Goal: Task Accomplishment & Management: Manage account settings

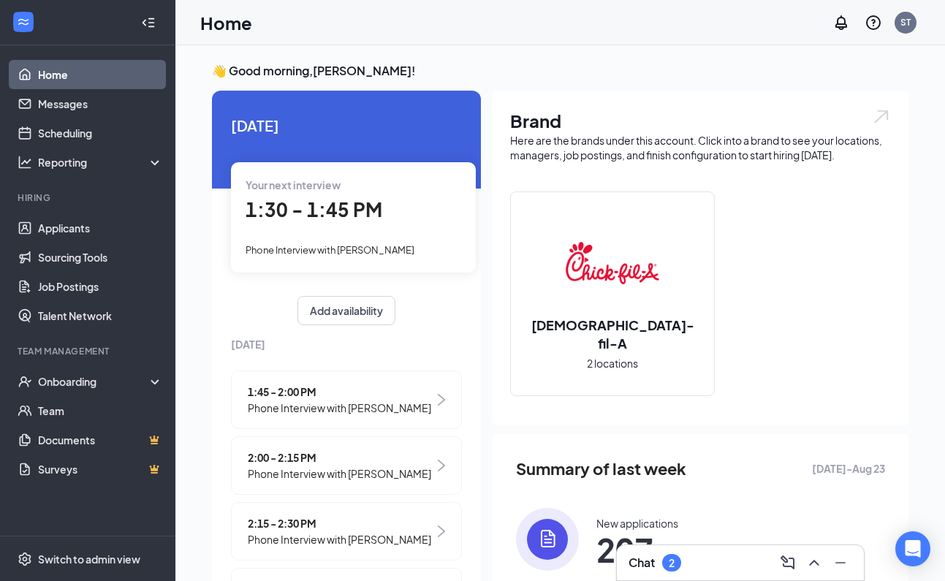
click at [691, 562] on div "Chat 2" at bounding box center [741, 562] width 224 height 23
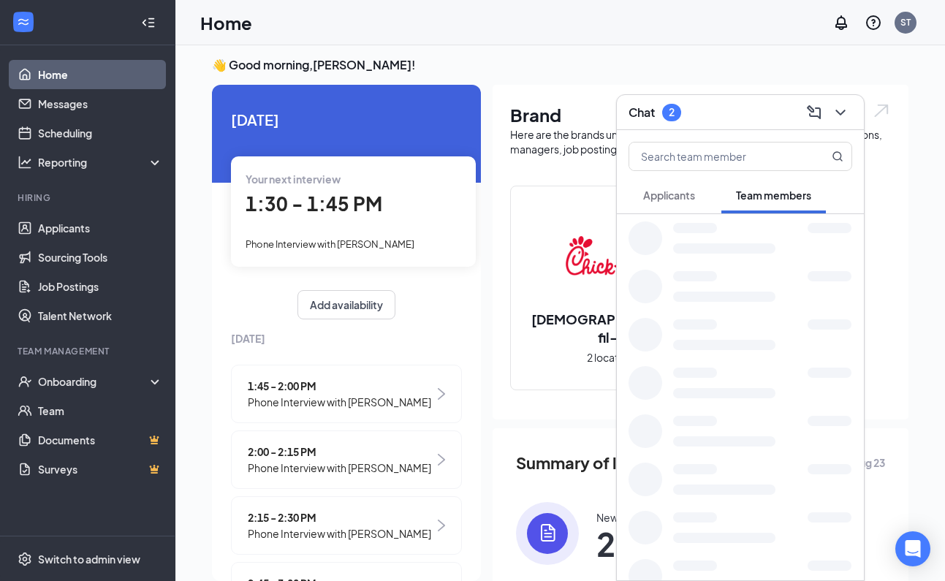
scroll to position [6, 0]
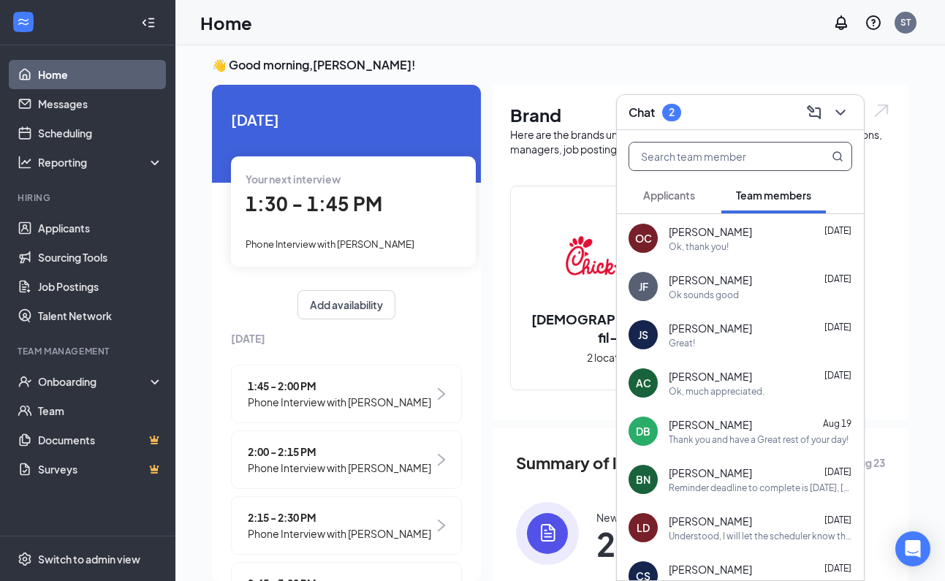
click at [731, 155] on input "text" at bounding box center [715, 157] width 173 height 28
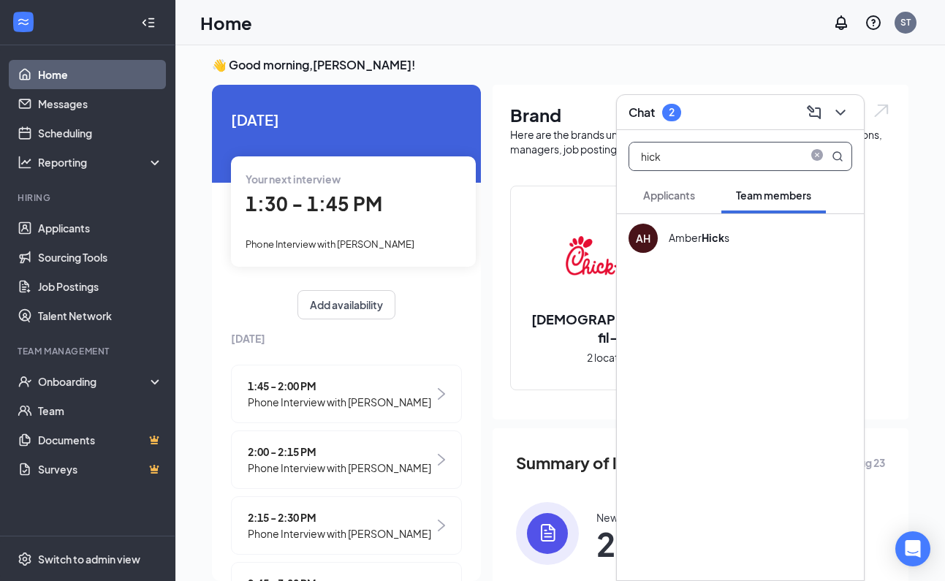
type input "hick"
click at [715, 241] on b "Hick" at bounding box center [713, 237] width 23 height 13
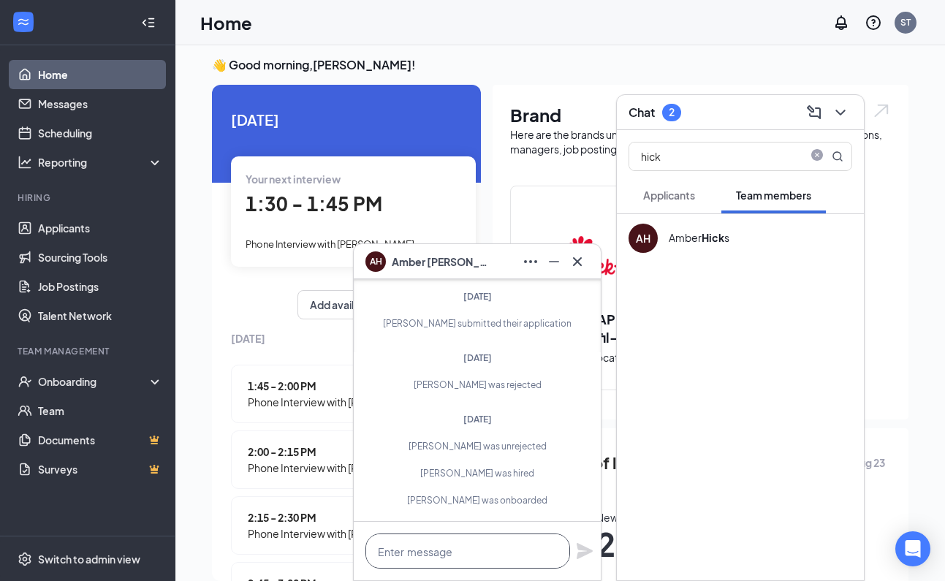
click at [425, 554] on textarea at bounding box center [467, 551] width 205 height 35
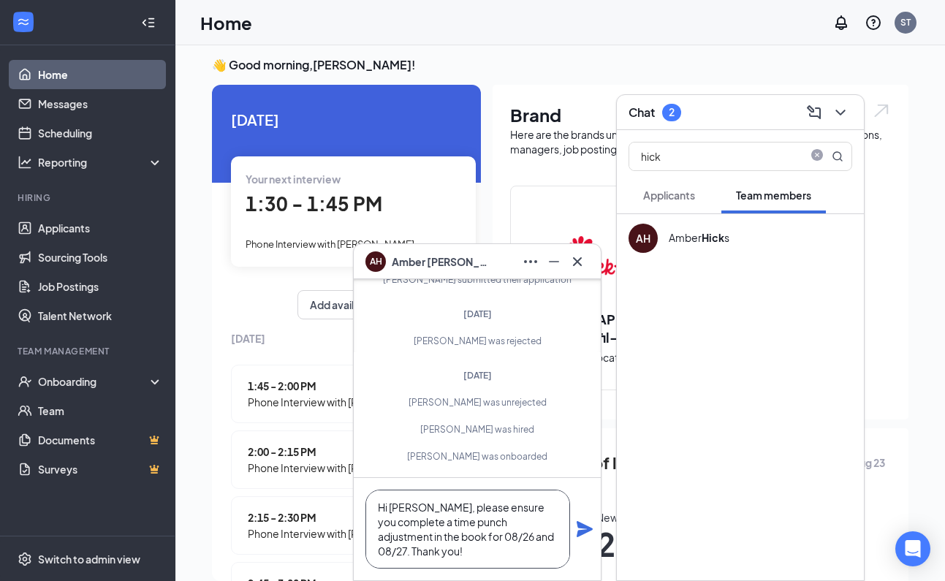
type textarea "Hi Amber, please ensure you complete a time punch adjustment in the book for 08…"
click at [580, 523] on icon "Plane" at bounding box center [585, 529] width 16 height 16
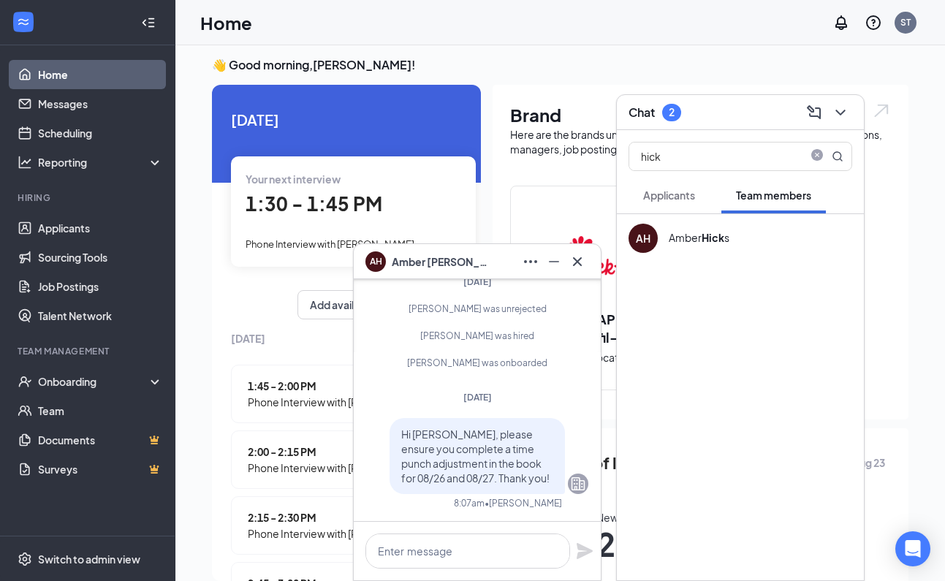
scroll to position [0, 0]
click at [578, 257] on icon "Cross" at bounding box center [578, 262] width 18 height 18
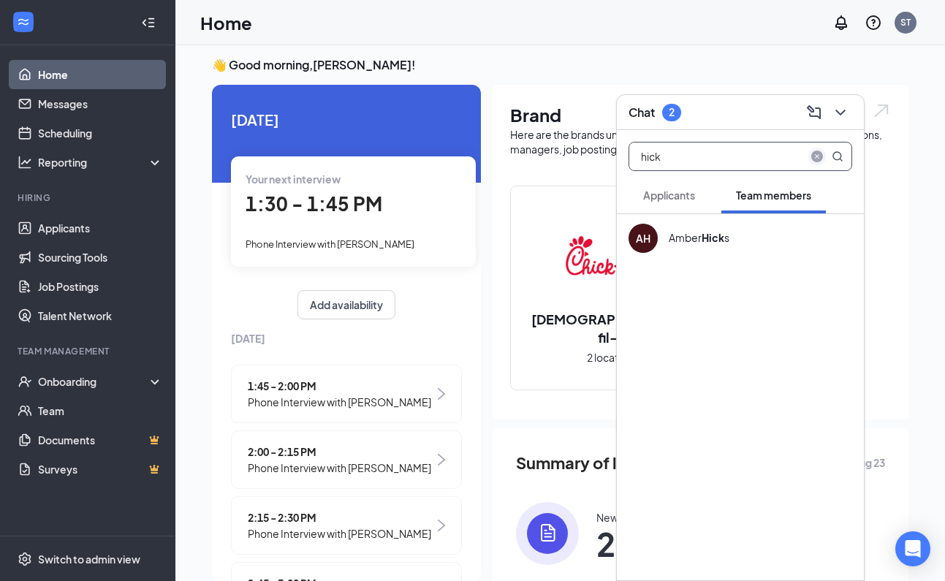
click at [817, 154] on icon "close-circle" at bounding box center [817, 157] width 12 height 12
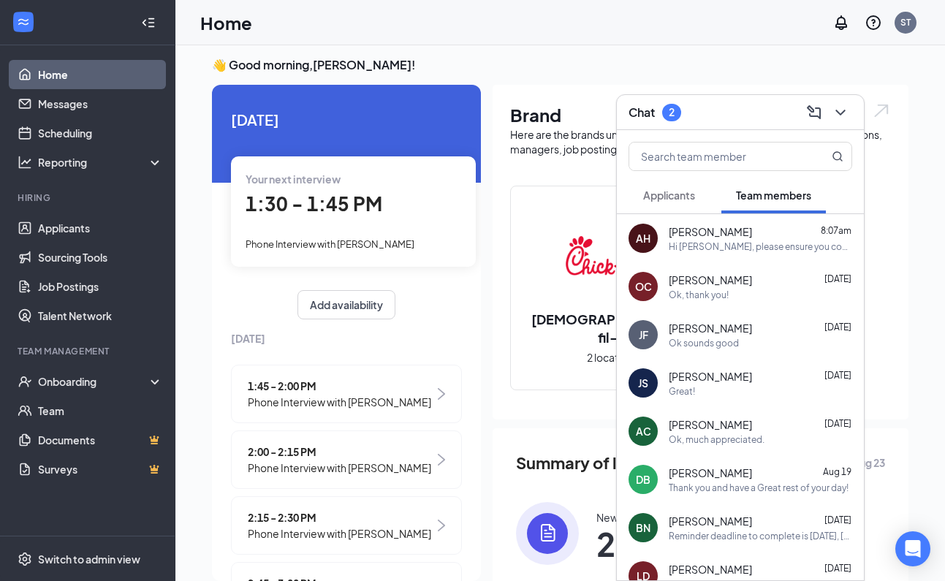
click at [678, 194] on span "Applicants" at bounding box center [669, 195] width 52 height 13
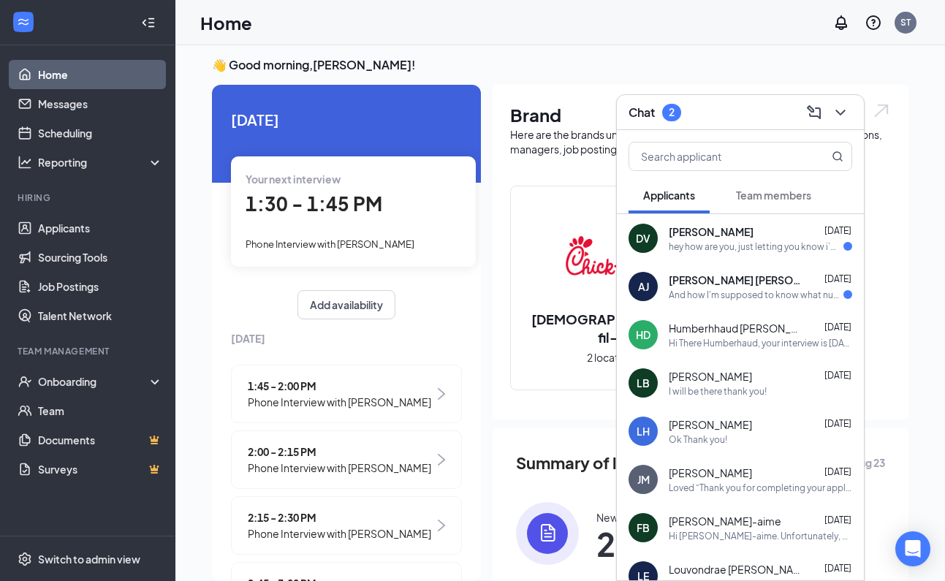
click at [698, 229] on span "[PERSON_NAME]" at bounding box center [711, 231] width 85 height 15
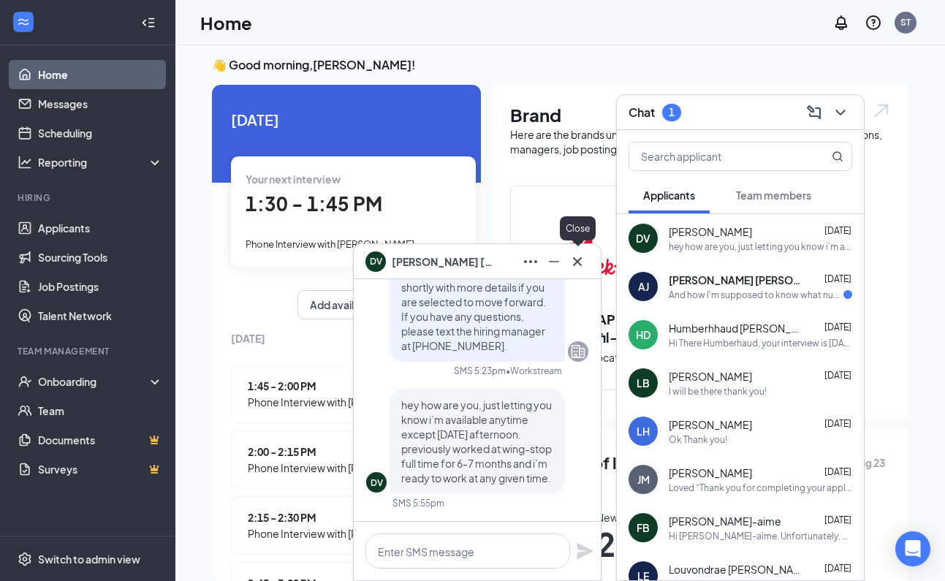
click at [574, 254] on icon "Cross" at bounding box center [578, 262] width 18 height 18
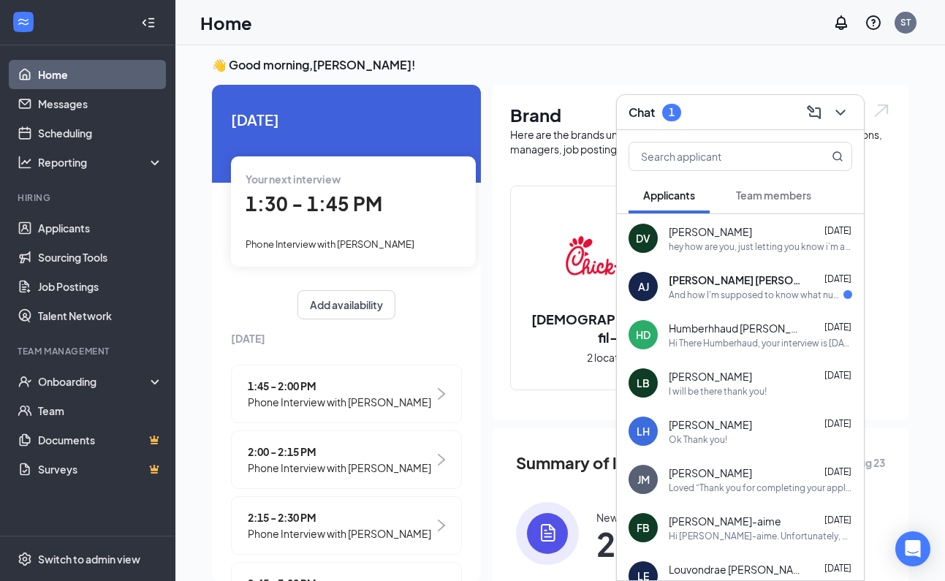
click at [688, 276] on span "[PERSON_NAME] [PERSON_NAME]" at bounding box center [735, 280] width 132 height 15
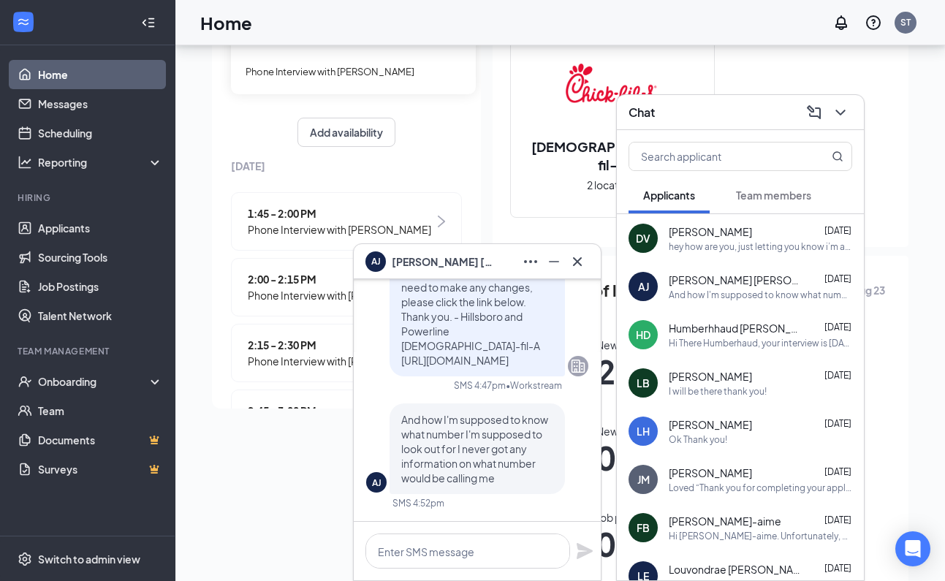
scroll to position [219, 0]
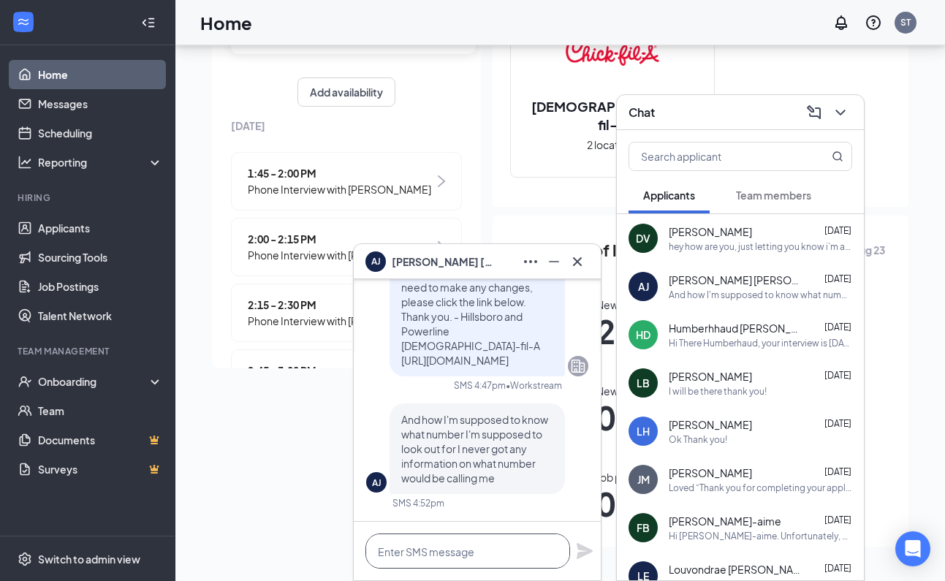
click at [477, 545] on textarea at bounding box center [467, 551] width 205 height 35
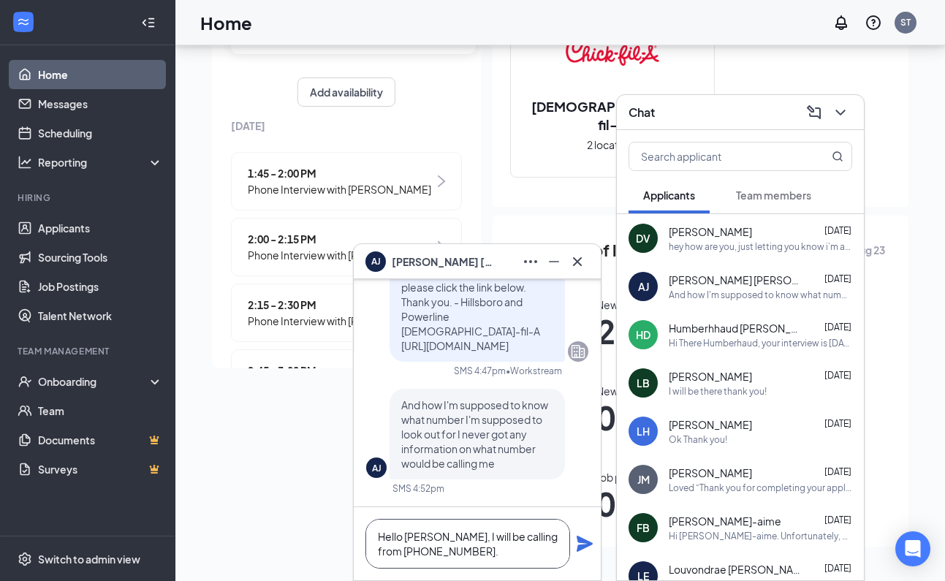
type textarea "Hello [PERSON_NAME], I will be calling from [PHONE_NUMBER]."
click at [580, 545] on icon "Plane" at bounding box center [585, 544] width 16 height 16
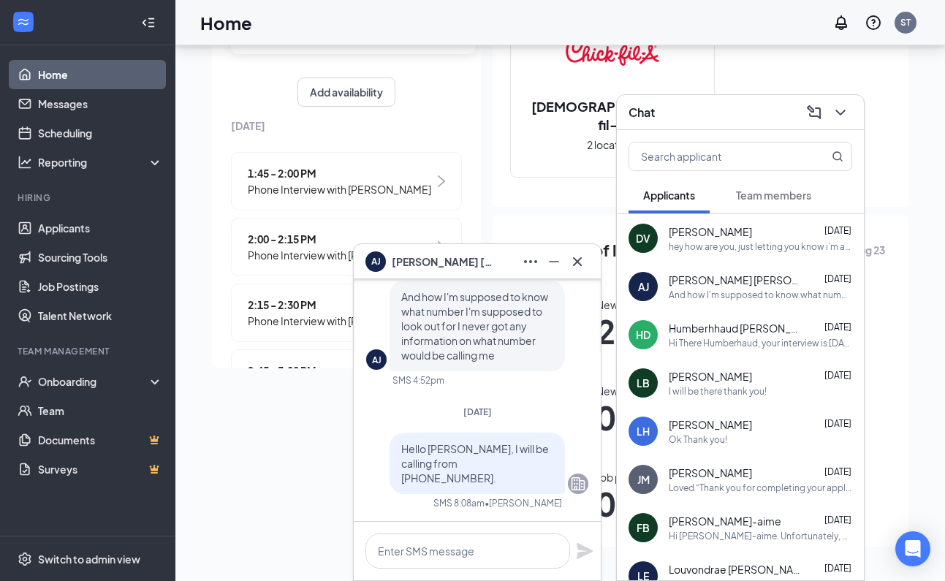
scroll to position [0, 0]
click at [577, 255] on icon "Cross" at bounding box center [578, 262] width 18 height 18
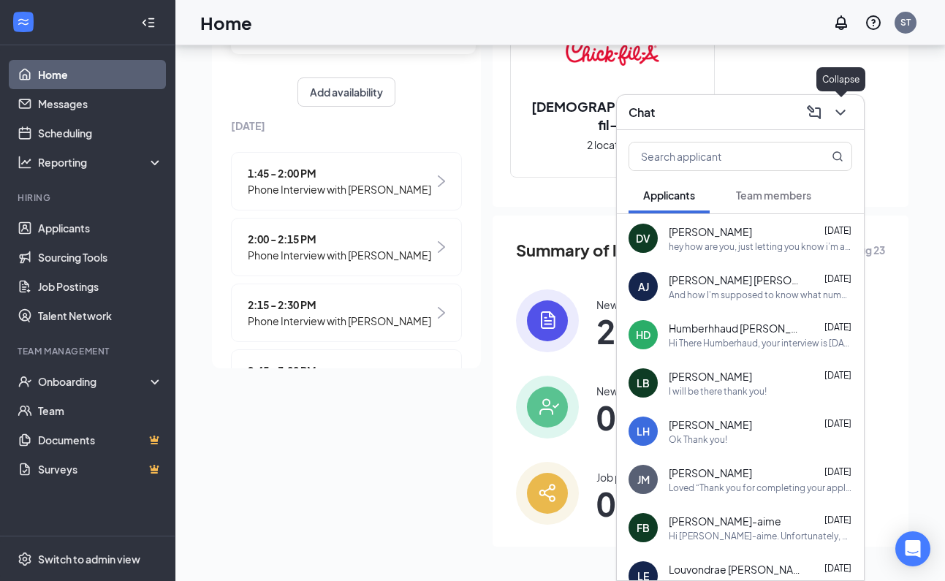
click at [843, 112] on icon "ChevronDown" at bounding box center [840, 113] width 10 height 6
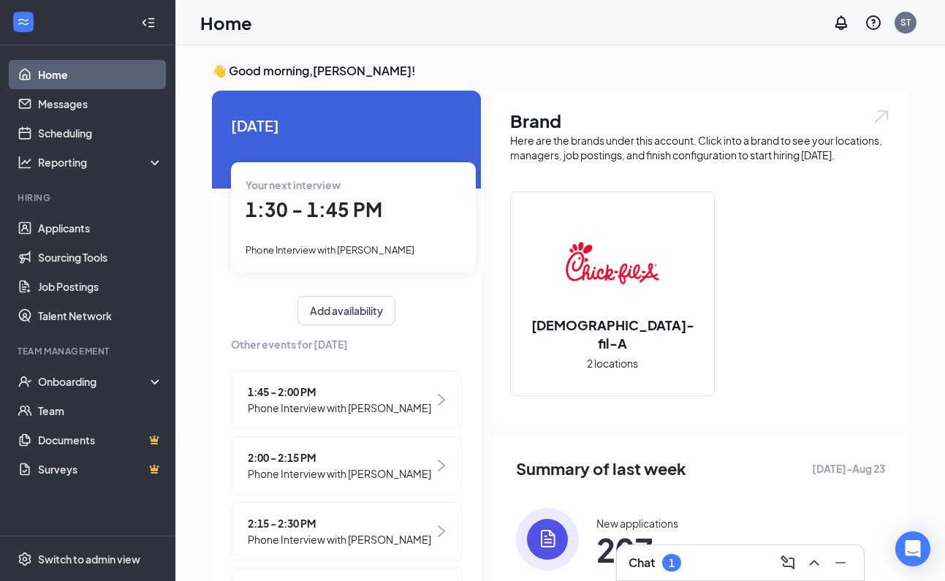
click at [679, 564] on div "1" at bounding box center [671, 563] width 19 height 18
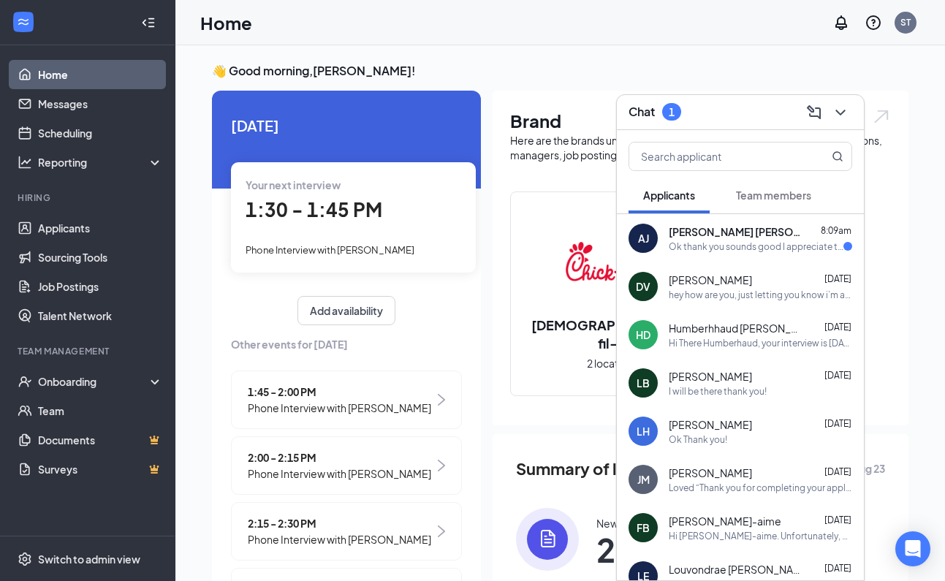
click at [705, 248] on div "Ok thank you sounds good I appreciate the opportunity to be able to speak to you" at bounding box center [756, 246] width 175 height 12
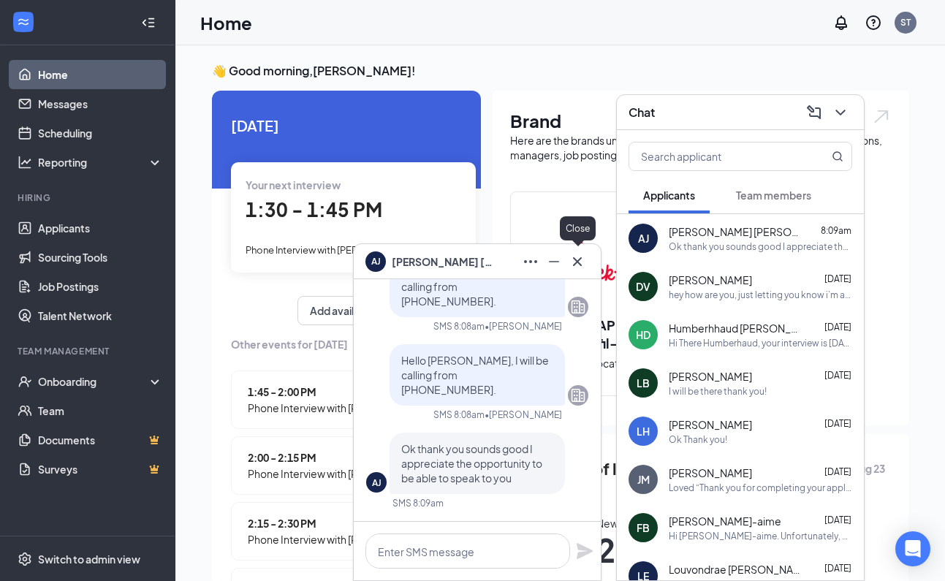
click at [574, 265] on icon "Cross" at bounding box center [578, 262] width 18 height 18
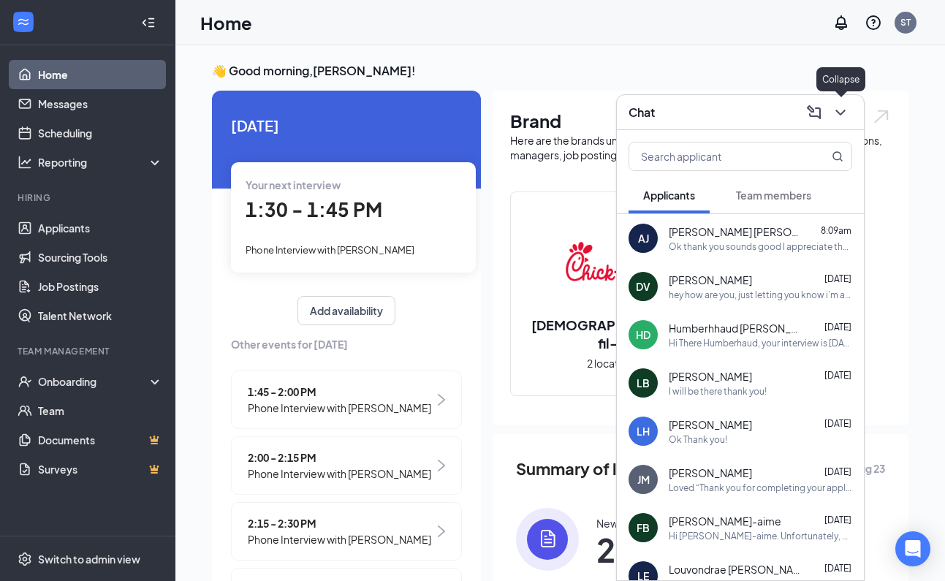
click at [835, 109] on icon "ChevronDown" at bounding box center [841, 113] width 18 height 18
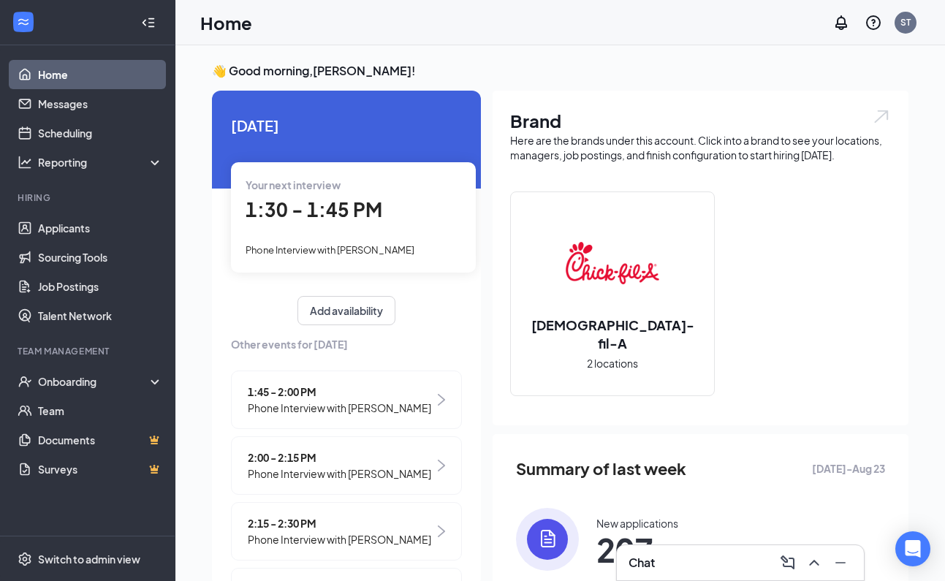
click at [322, 202] on span "1:30 - 1:45 PM" at bounding box center [314, 209] width 137 height 24
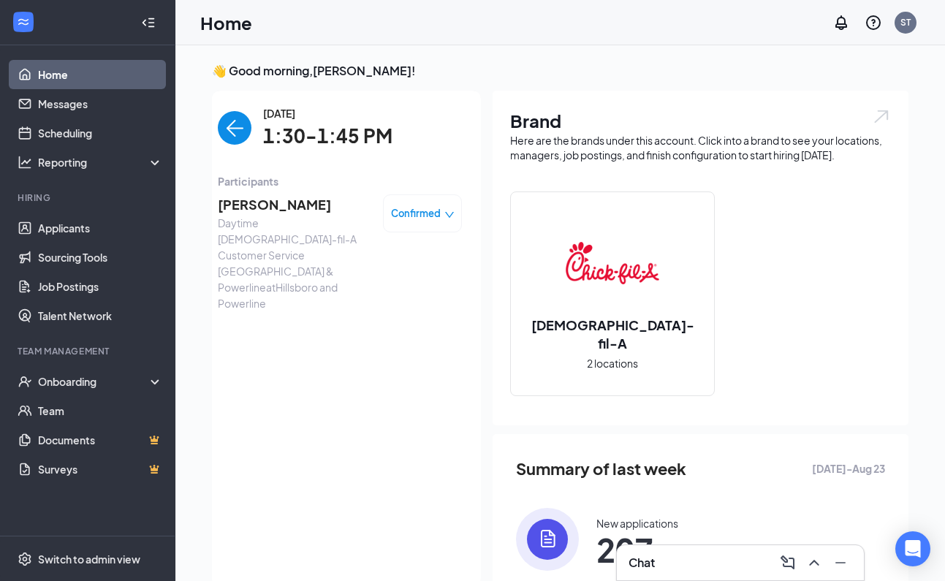
scroll to position [6, 0]
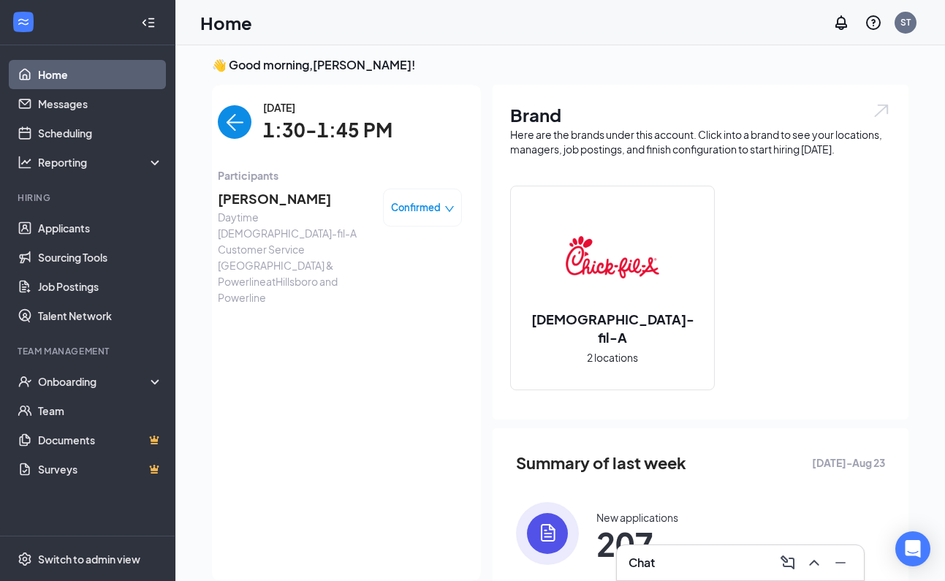
click at [272, 199] on span "[PERSON_NAME]" at bounding box center [294, 199] width 153 height 20
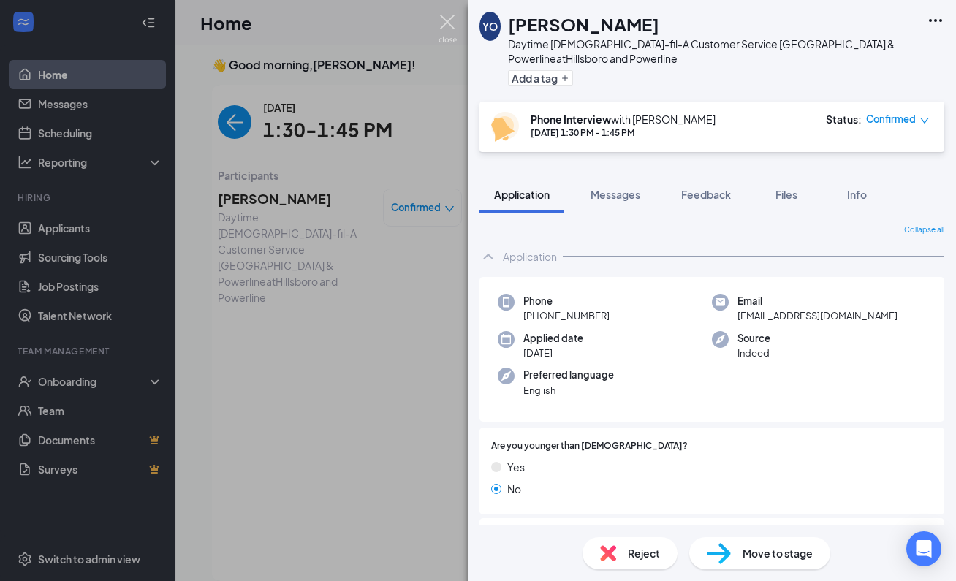
click at [449, 22] on img at bounding box center [448, 29] width 18 height 29
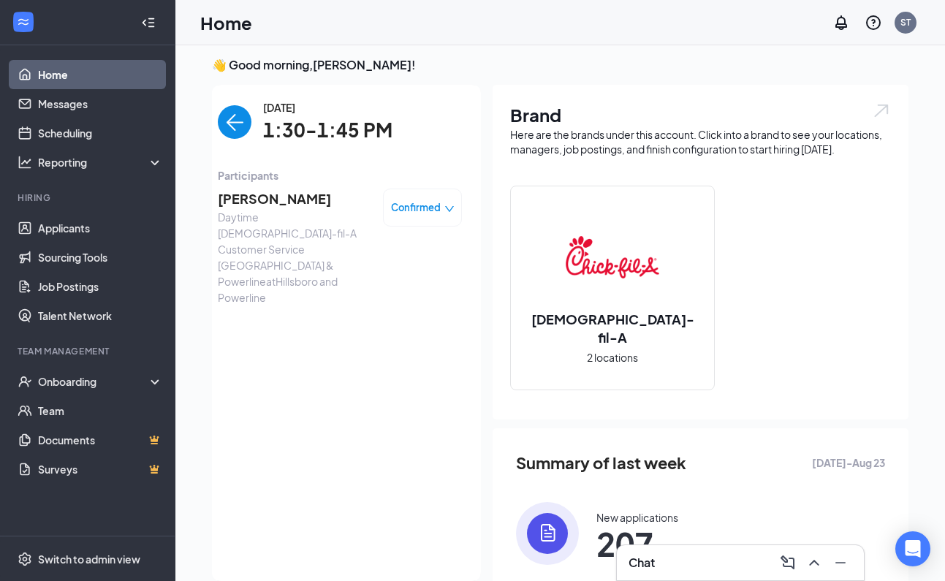
click at [229, 118] on img "back-button" at bounding box center [235, 122] width 34 height 34
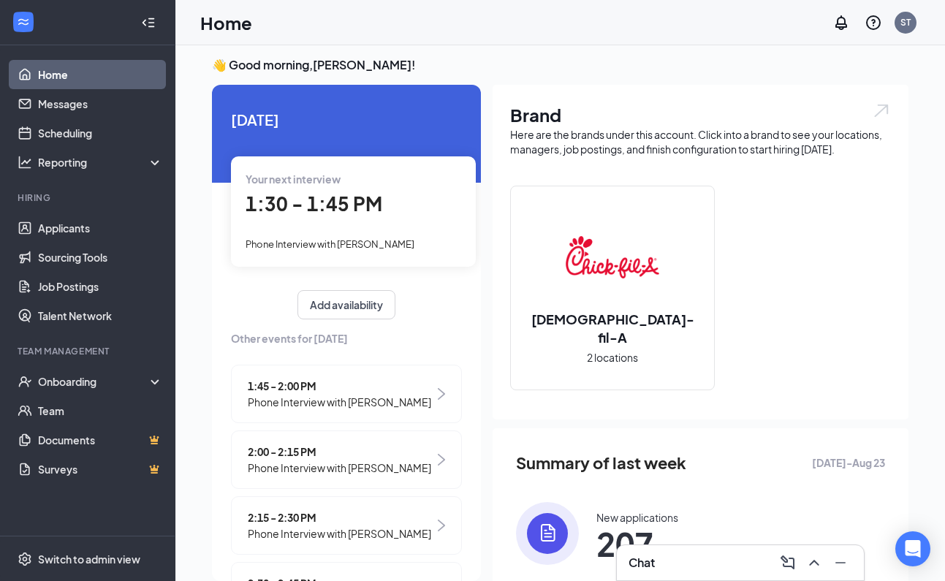
click at [347, 394] on span "Phone Interview with [PERSON_NAME]" at bounding box center [339, 402] width 183 height 16
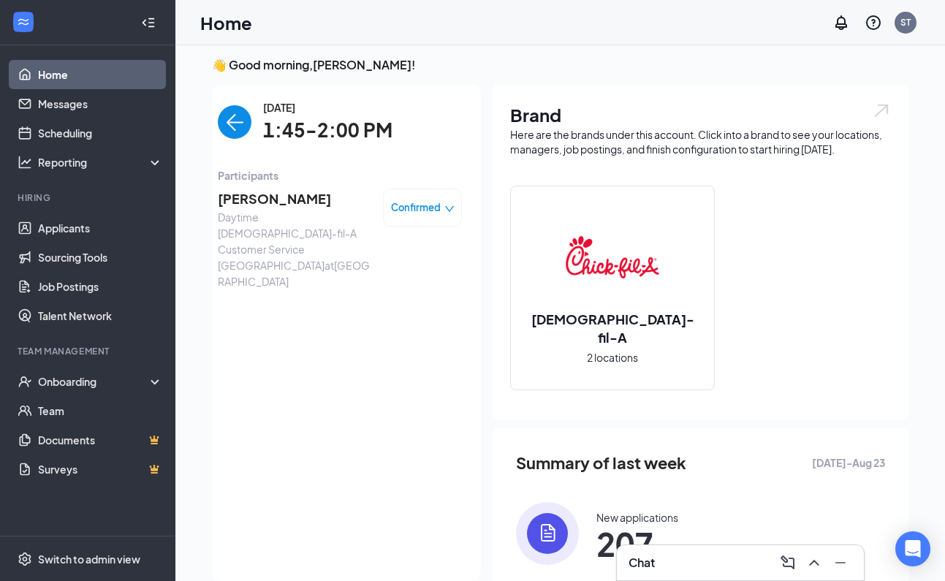
click at [270, 199] on span "[PERSON_NAME]" at bounding box center [294, 199] width 153 height 20
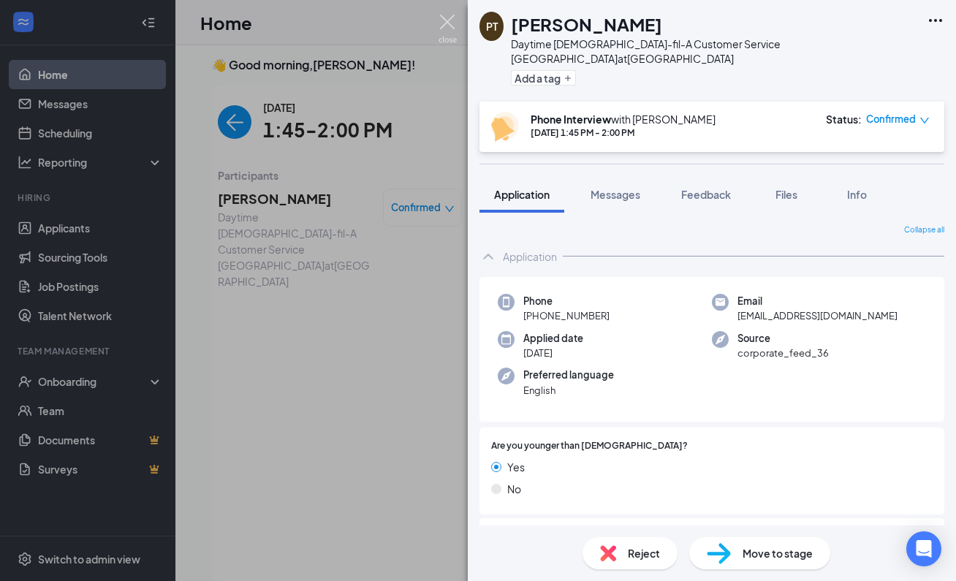
click at [449, 23] on img at bounding box center [448, 29] width 18 height 29
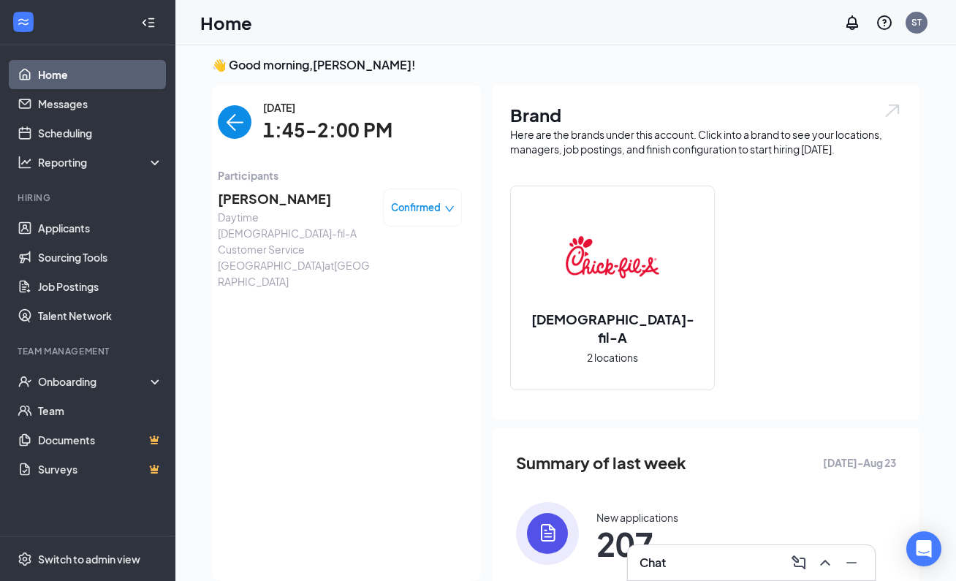
click at [227, 121] on img "back-button" at bounding box center [235, 122] width 34 height 34
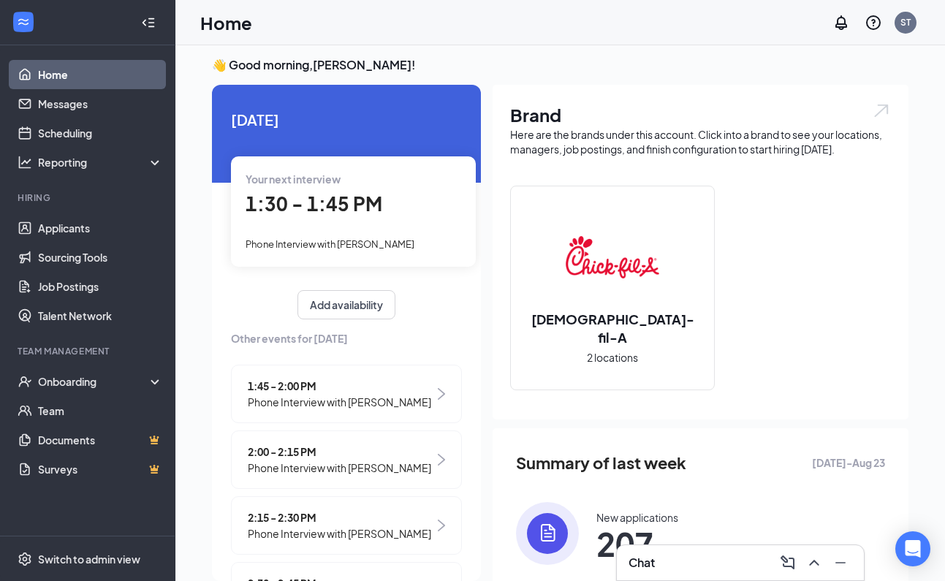
click at [361, 464] on span "Phone Interview with [PERSON_NAME]" at bounding box center [339, 468] width 183 height 16
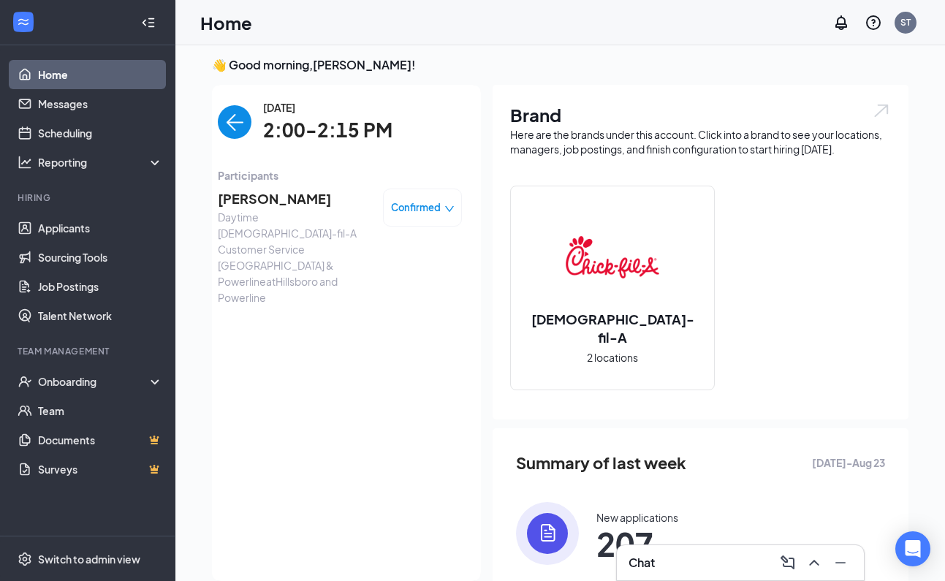
click at [240, 194] on span "[PERSON_NAME]" at bounding box center [294, 199] width 153 height 20
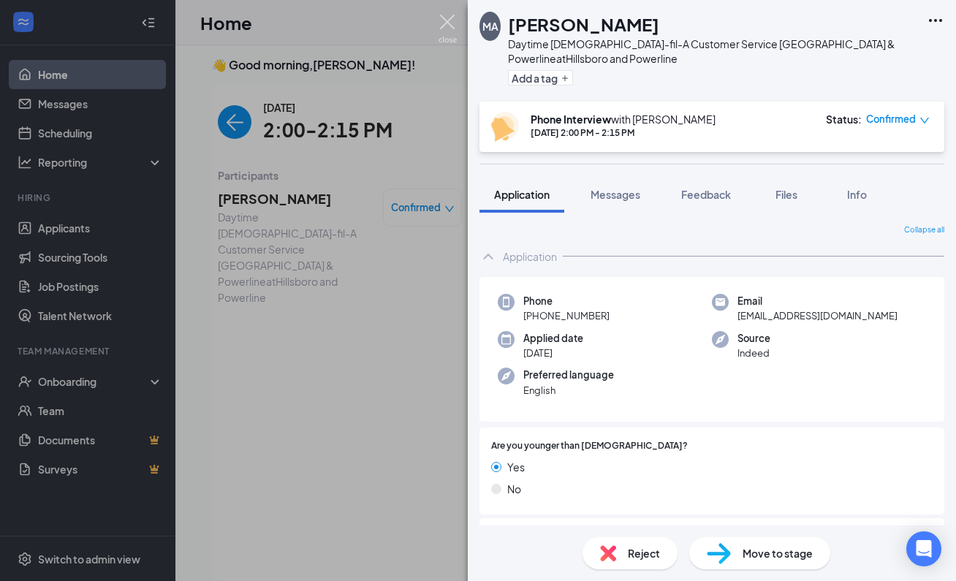
click at [446, 22] on img at bounding box center [448, 29] width 18 height 29
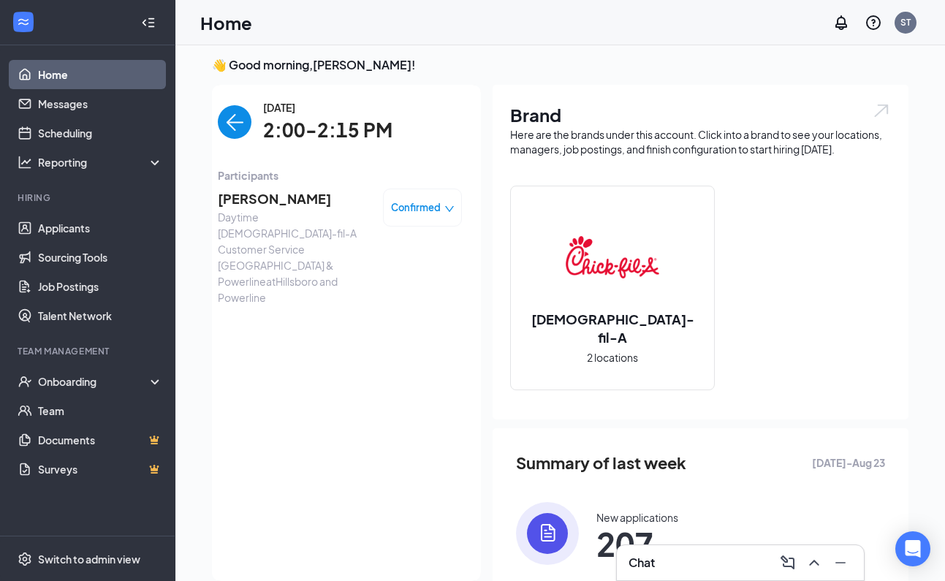
click at [447, 19] on div "Home ST" at bounding box center [560, 22] width 770 height 45
click at [224, 124] on img "back-button" at bounding box center [235, 122] width 34 height 34
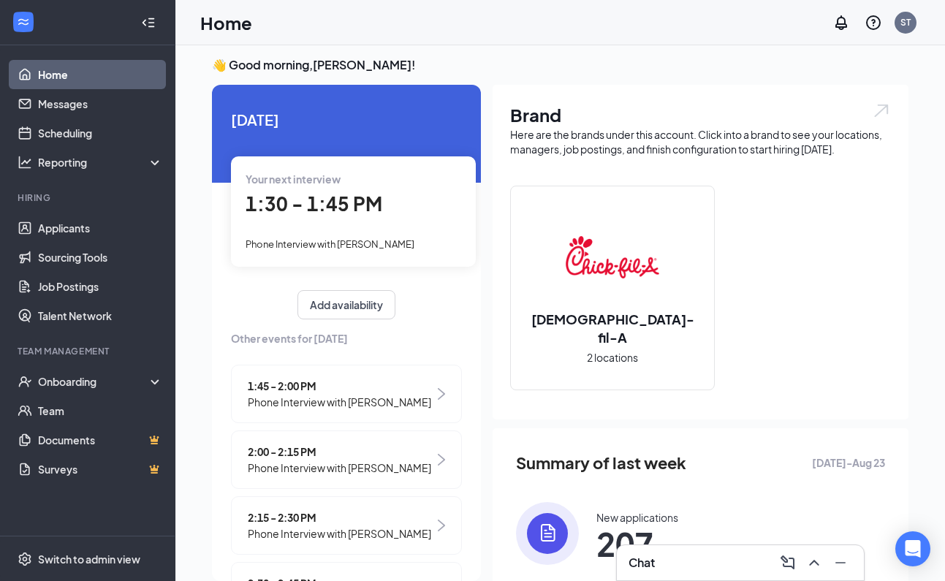
click at [349, 529] on span "Phone Interview with [PERSON_NAME]" at bounding box center [339, 533] width 183 height 16
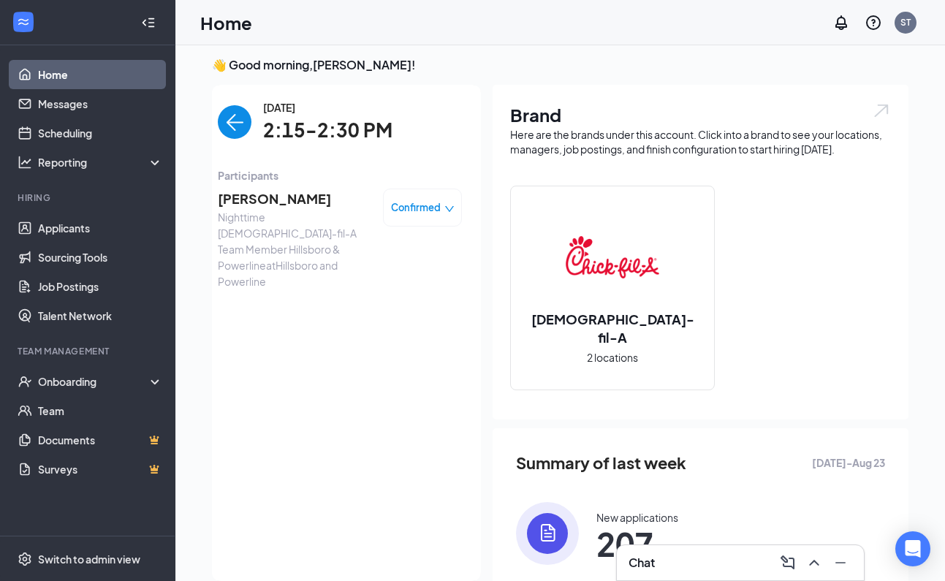
click at [287, 196] on span "[PERSON_NAME]" at bounding box center [294, 199] width 153 height 20
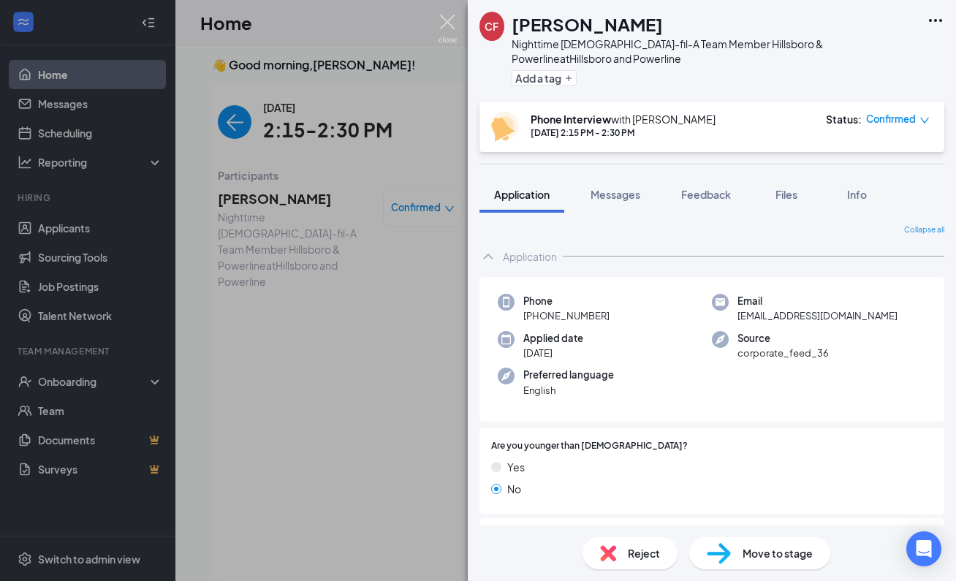
click at [448, 24] on img at bounding box center [448, 29] width 18 height 29
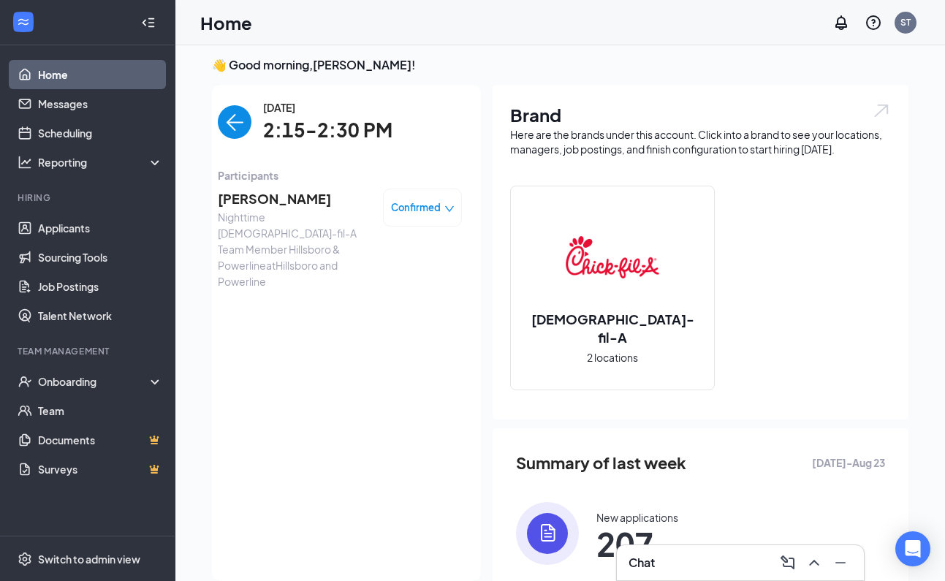
click at [228, 126] on img "back-button" at bounding box center [235, 122] width 34 height 34
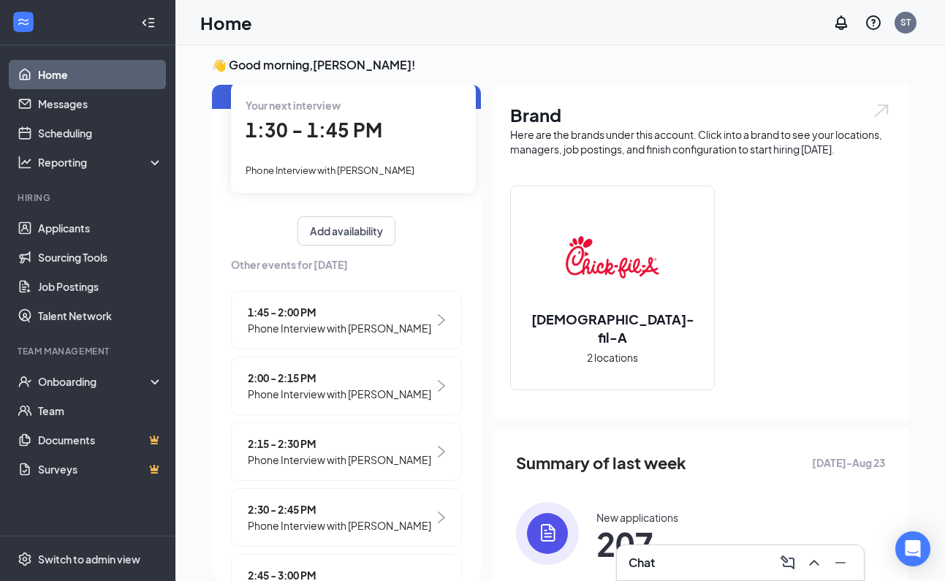
scroll to position [119, 0]
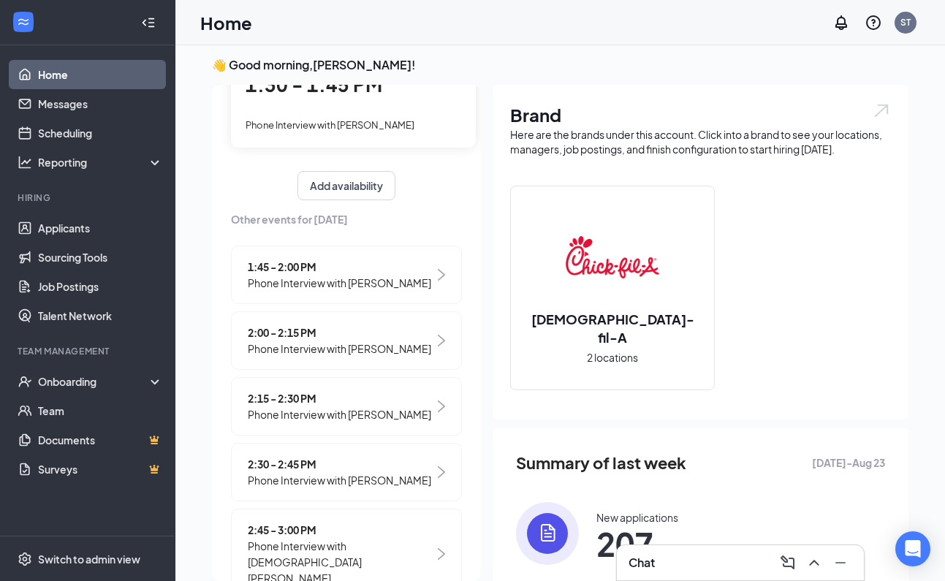
click at [352, 488] on span "Phone Interview with [PERSON_NAME]" at bounding box center [339, 480] width 183 height 16
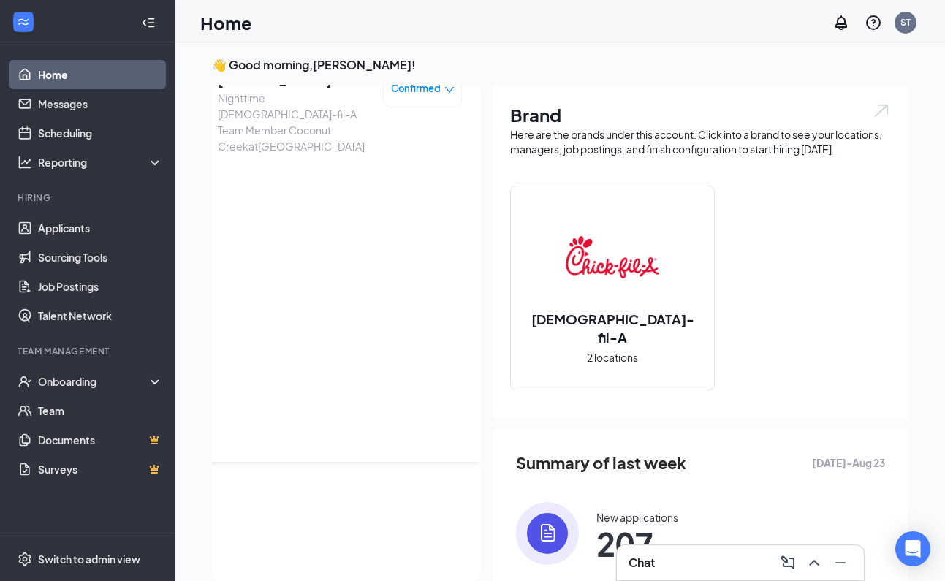
scroll to position [0, 0]
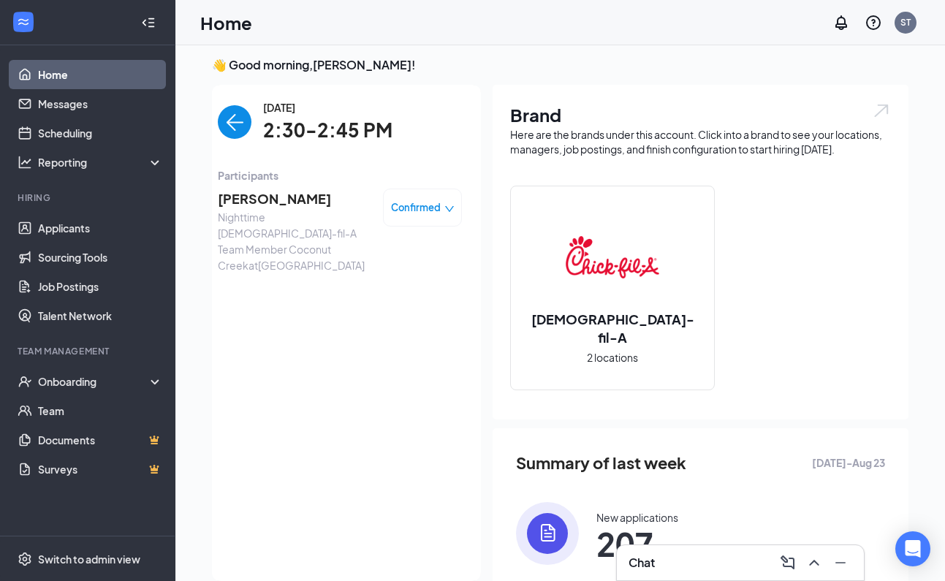
click at [290, 196] on span "[PERSON_NAME]" at bounding box center [294, 199] width 153 height 20
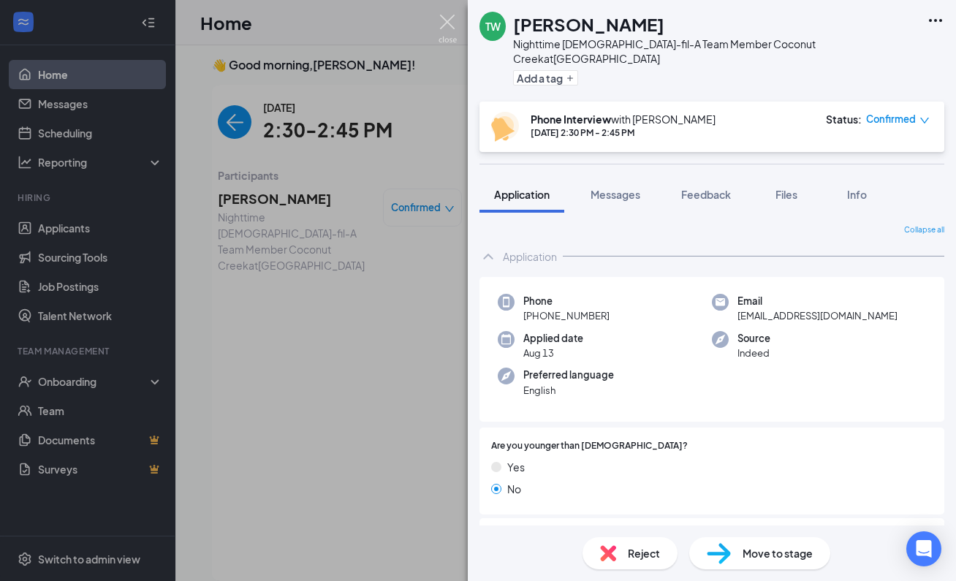
click at [447, 23] on img at bounding box center [448, 29] width 18 height 29
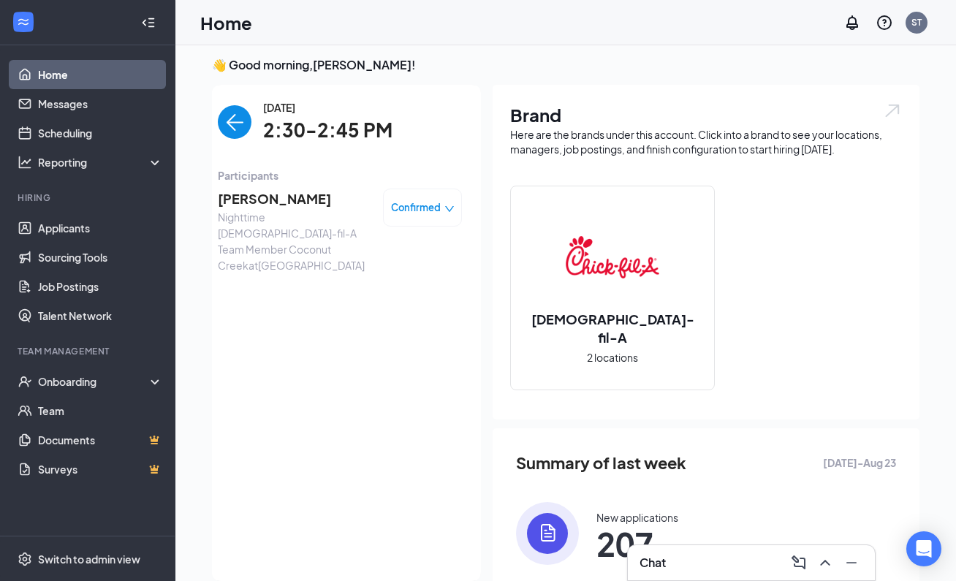
click at [218, 119] on img "back-button" at bounding box center [235, 122] width 34 height 34
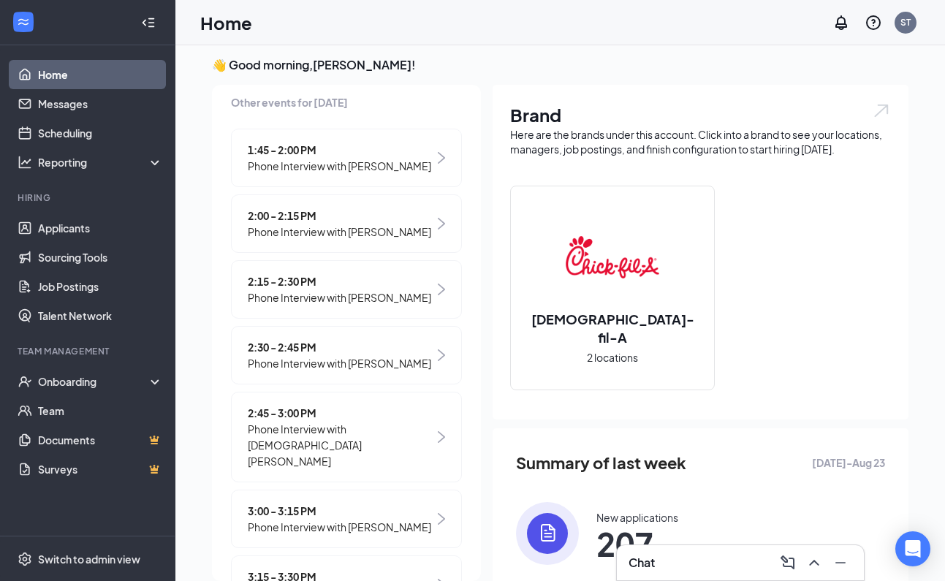
scroll to position [239, 0]
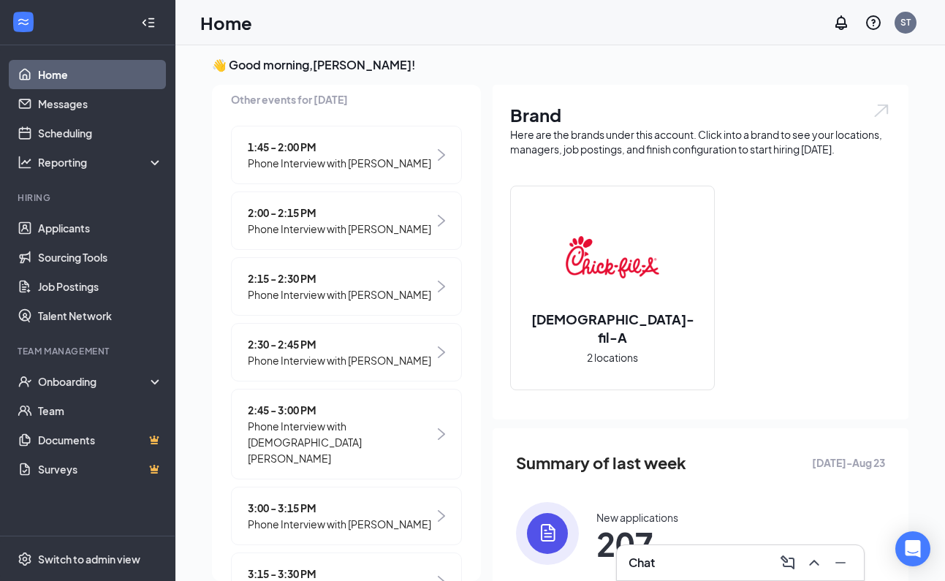
click at [335, 418] on span "2:45 - 3:00 PM" at bounding box center [341, 410] width 186 height 16
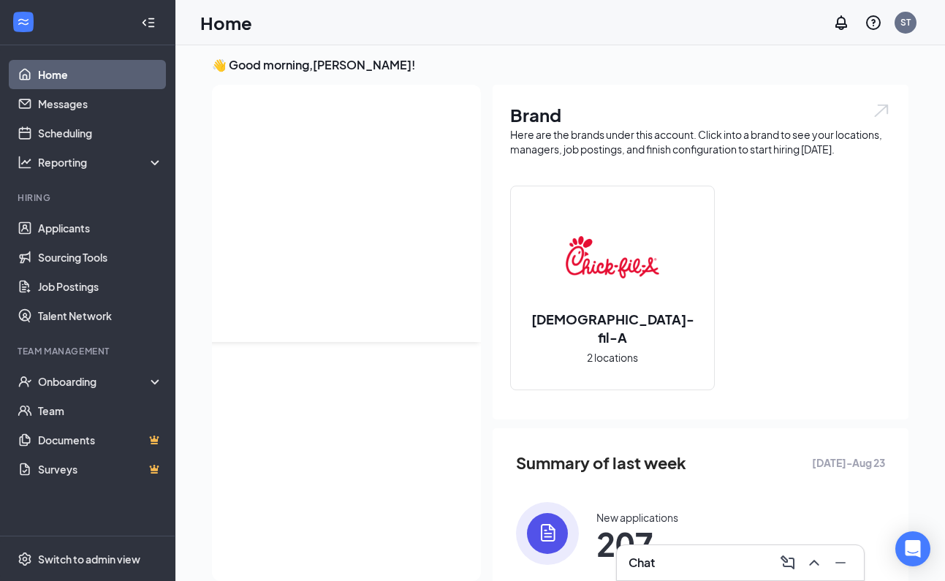
scroll to position [0, 0]
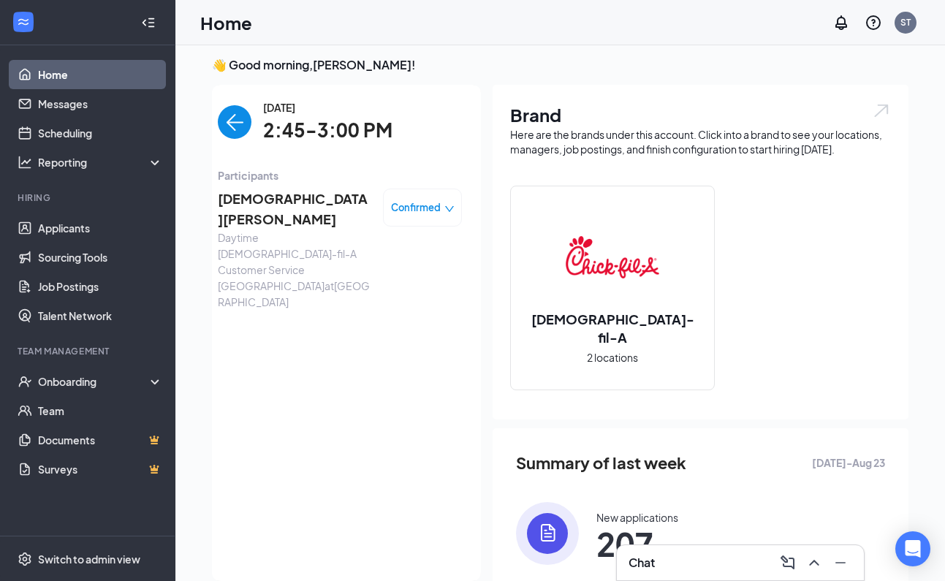
click at [274, 194] on span "[DEMOGRAPHIC_DATA][PERSON_NAME]" at bounding box center [294, 210] width 153 height 42
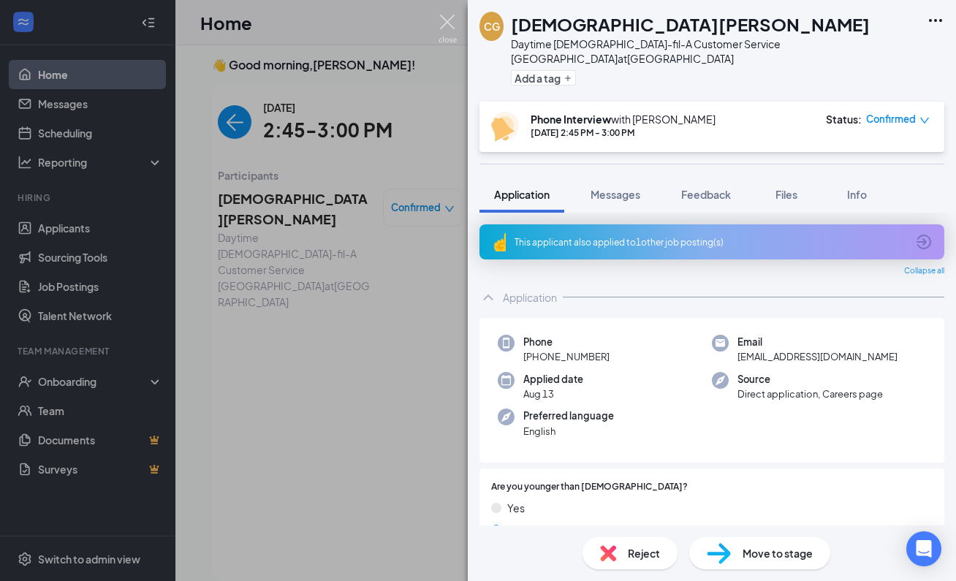
click at [447, 22] on img at bounding box center [448, 29] width 18 height 29
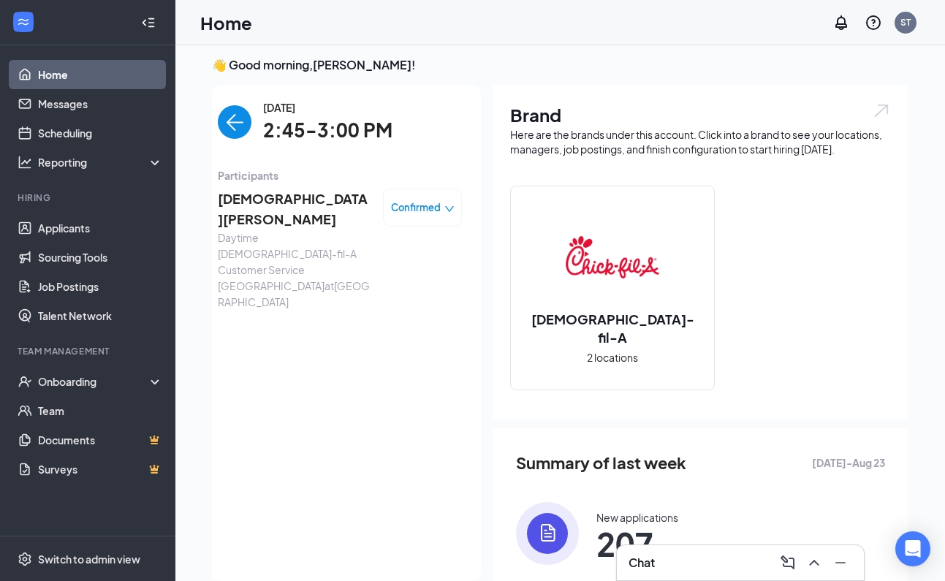
click at [231, 124] on img "back-button" at bounding box center [235, 122] width 34 height 34
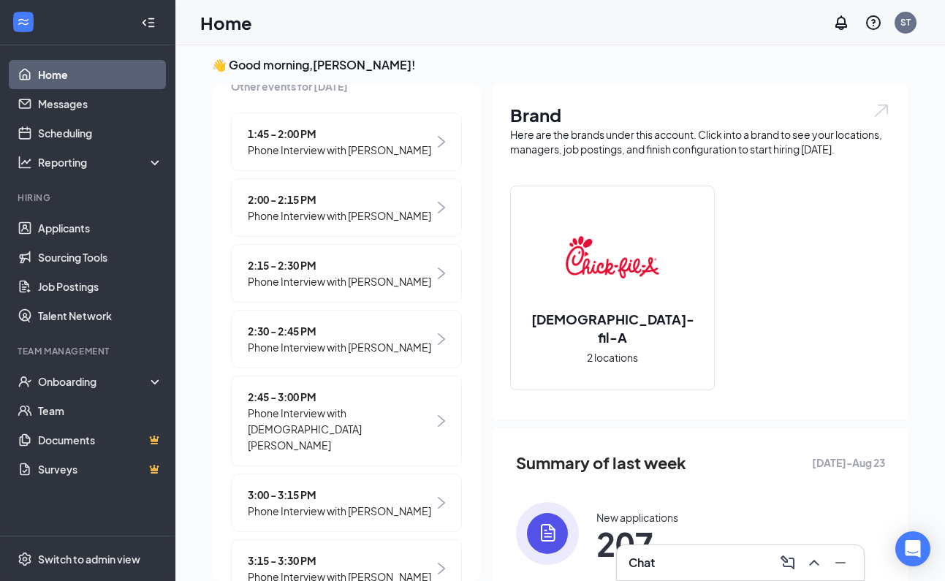
scroll to position [276, 0]
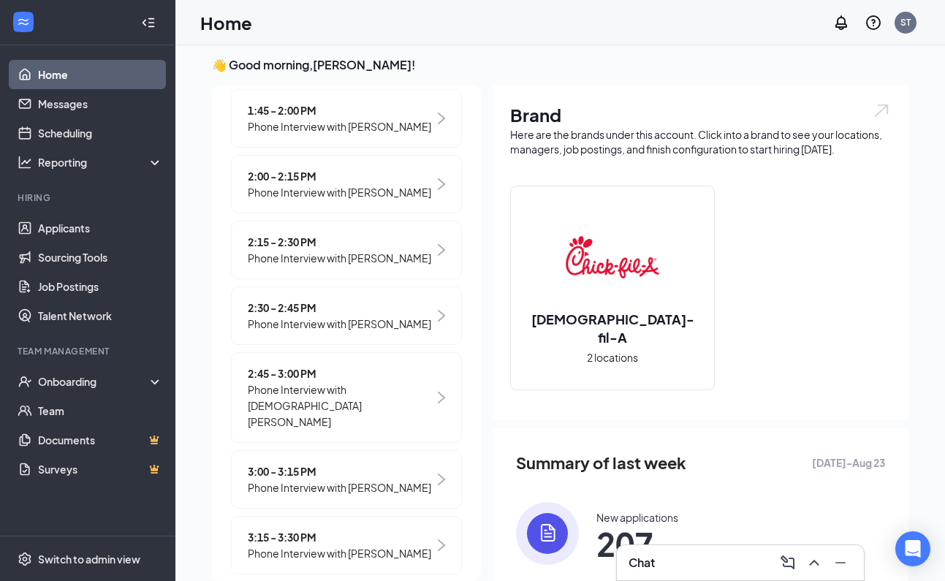
click at [373, 496] on span "Phone Interview with [PERSON_NAME]" at bounding box center [339, 487] width 183 height 16
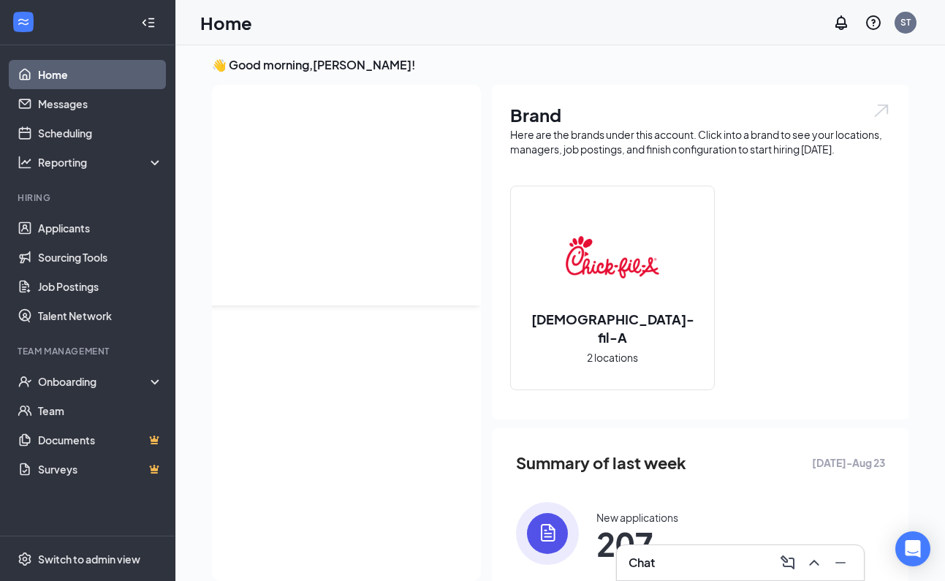
scroll to position [0, 0]
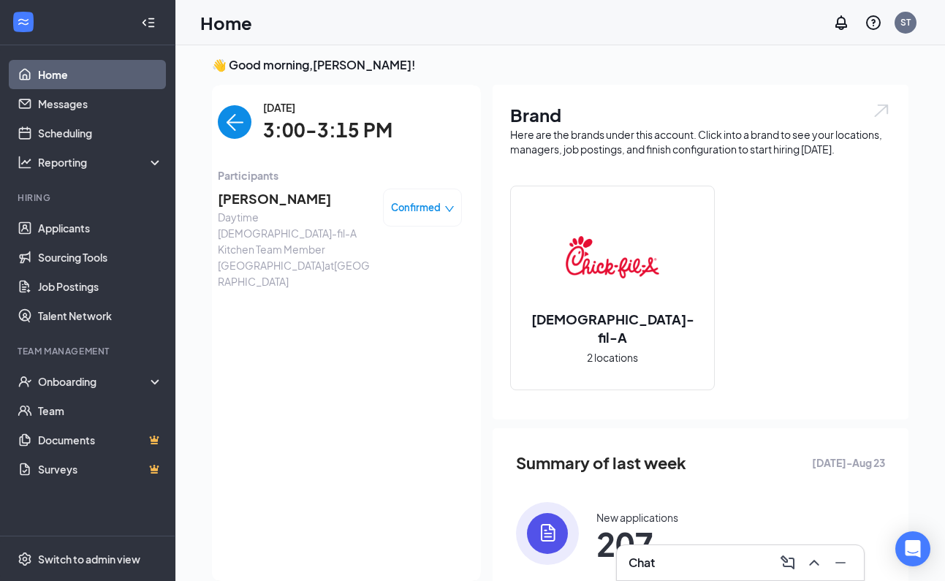
click at [258, 199] on span "[PERSON_NAME]" at bounding box center [294, 199] width 153 height 20
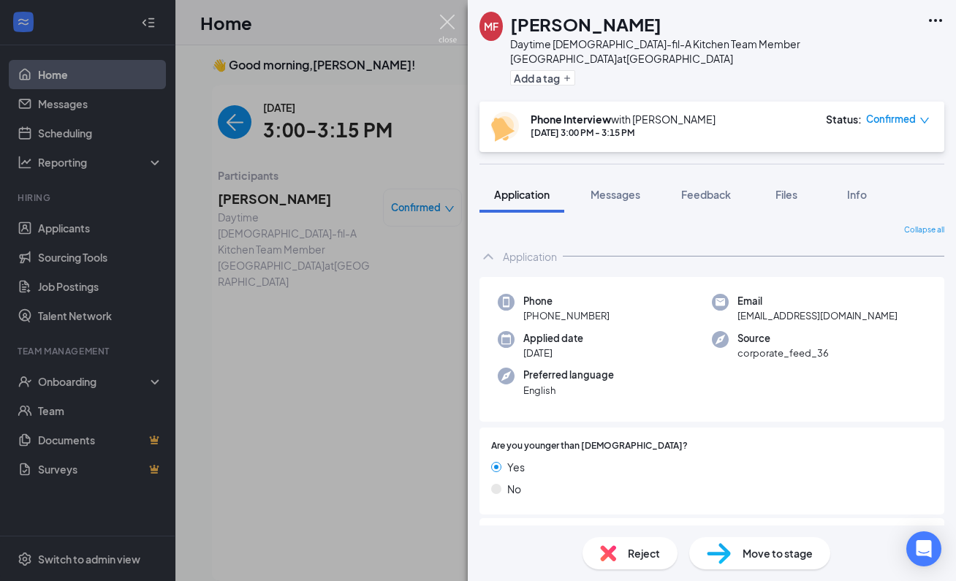
click at [448, 23] on img at bounding box center [448, 29] width 18 height 29
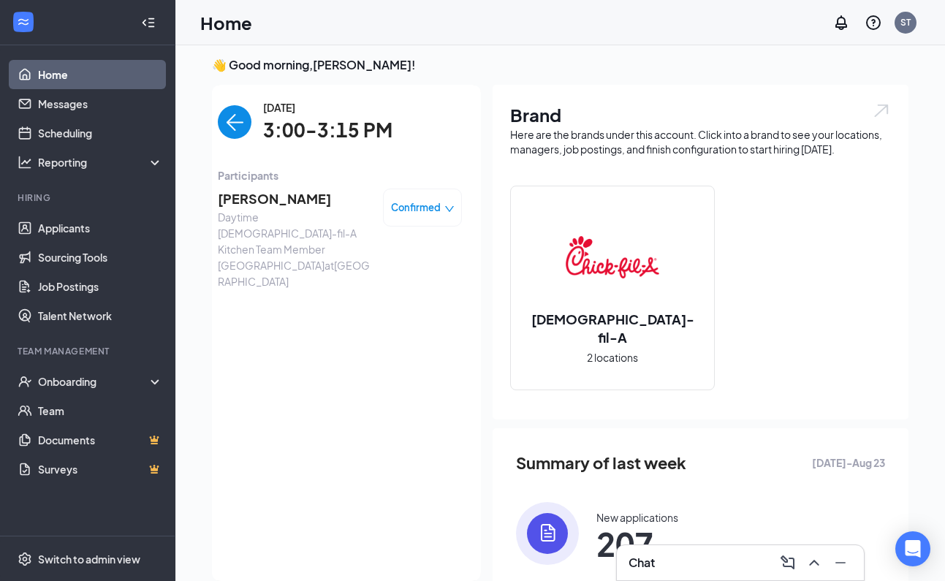
click at [228, 121] on img "back-button" at bounding box center [235, 122] width 34 height 34
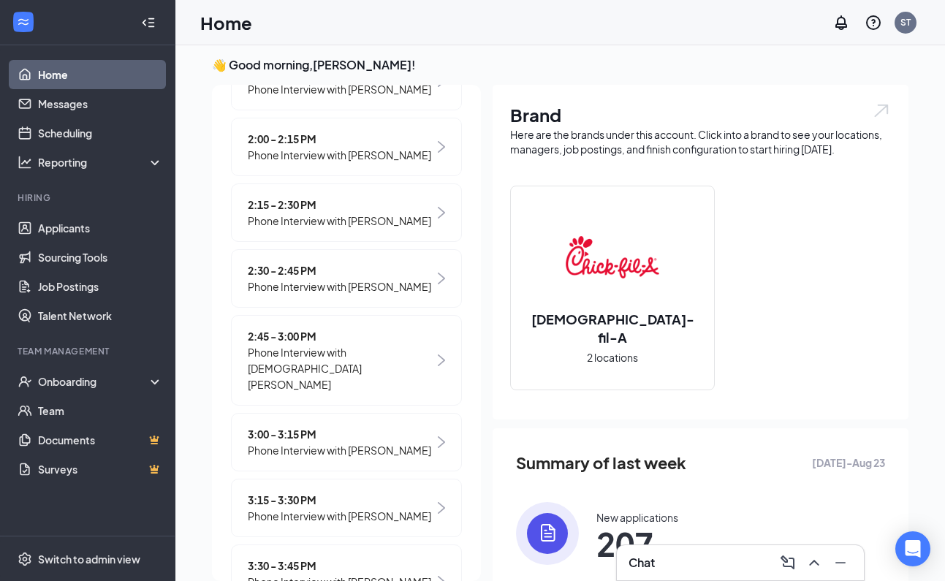
scroll to position [332, 0]
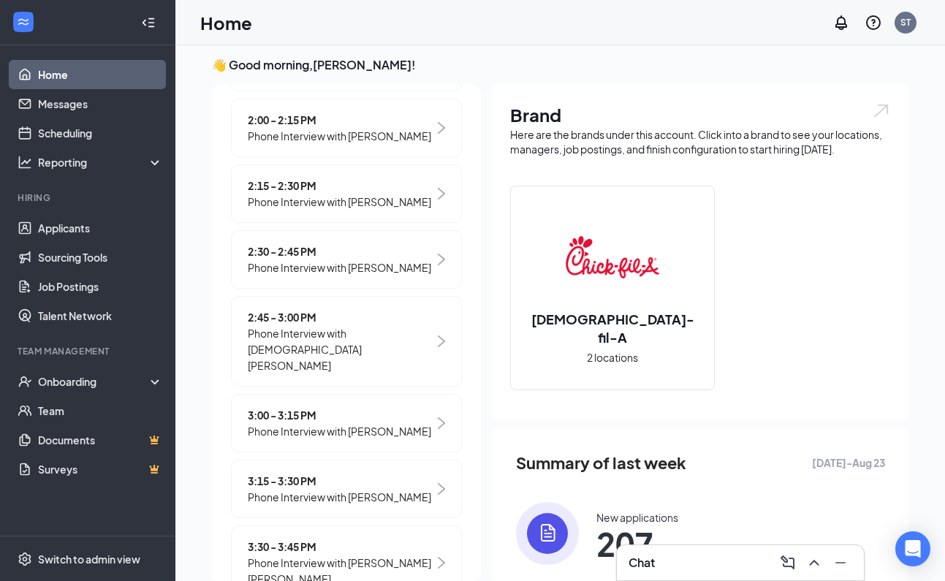
click at [355, 505] on span "Phone Interview with [PERSON_NAME]" at bounding box center [339, 497] width 183 height 16
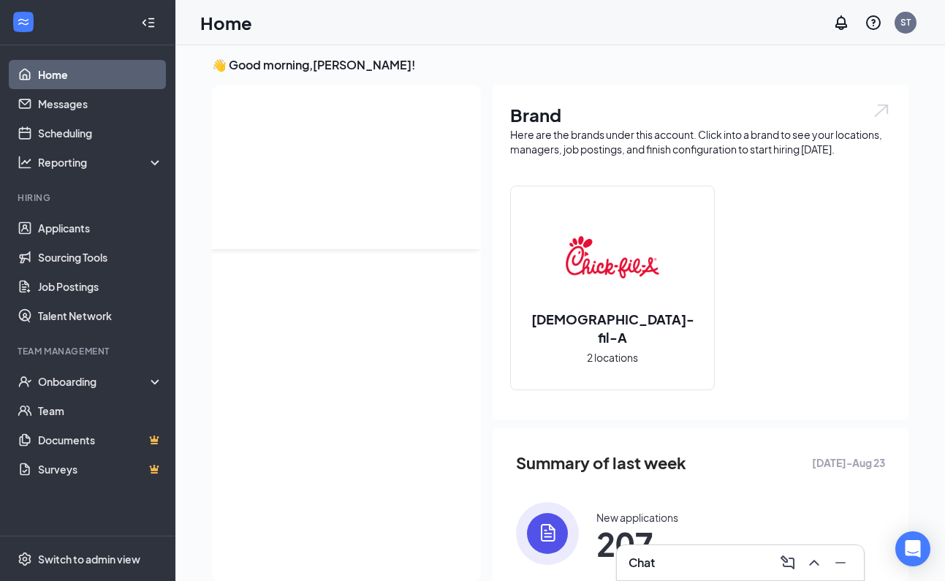
scroll to position [0, 0]
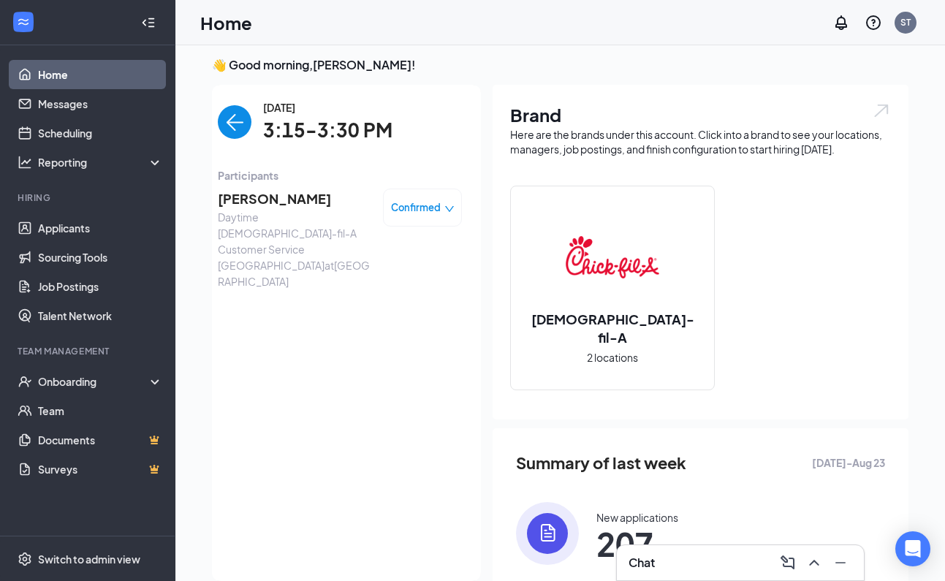
click at [270, 197] on span "[PERSON_NAME]" at bounding box center [294, 199] width 153 height 20
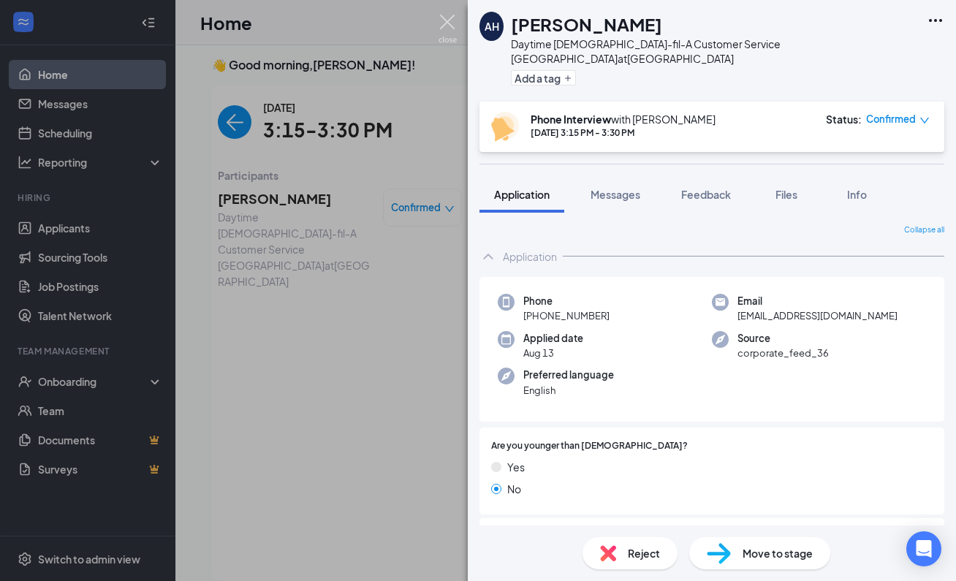
click at [448, 21] on img at bounding box center [448, 29] width 18 height 29
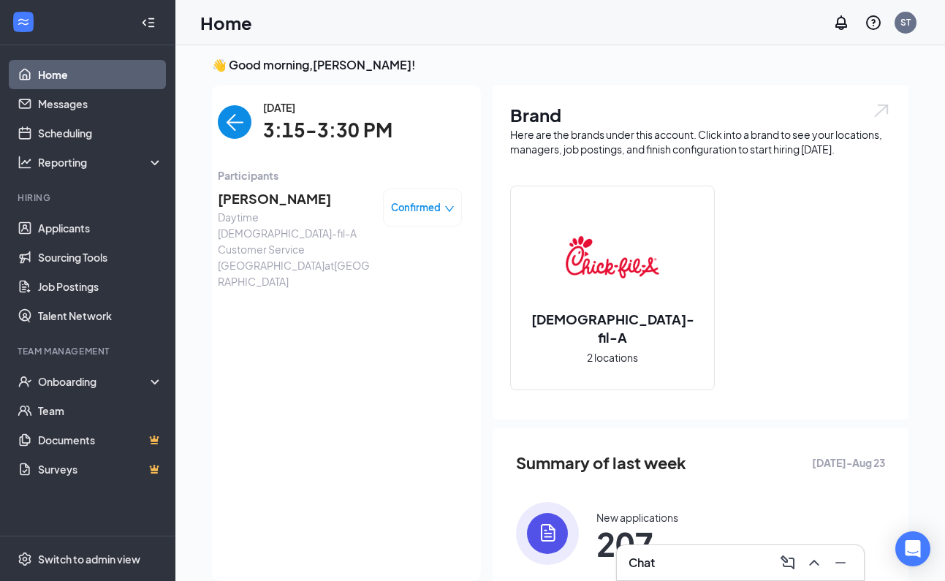
click at [229, 124] on img "back-button" at bounding box center [235, 122] width 34 height 34
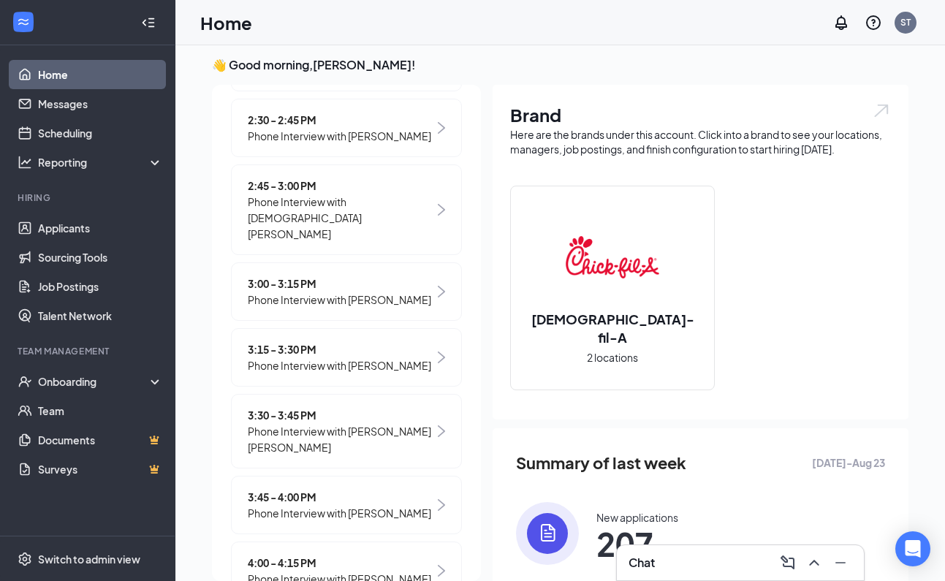
scroll to position [552, 0]
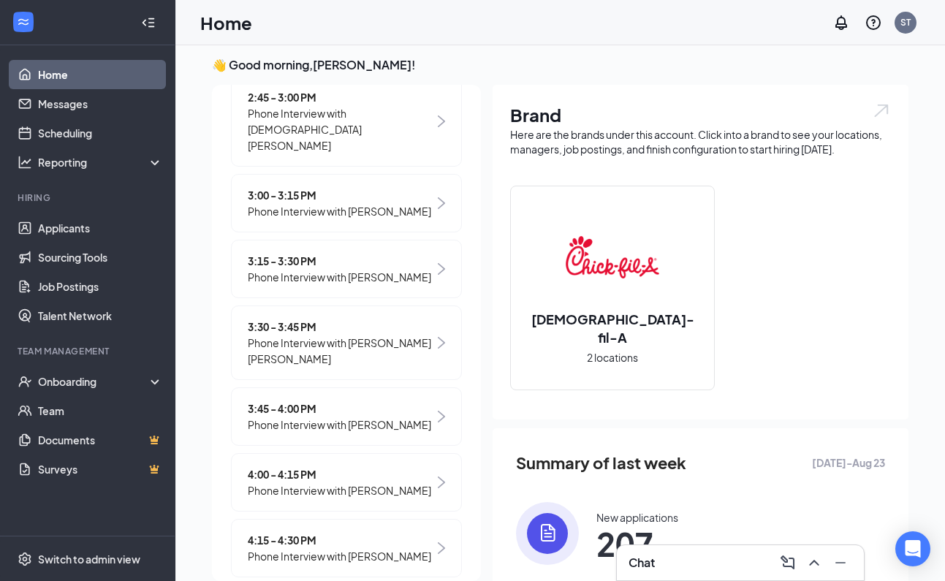
click at [352, 367] on span "Phone Interview with [PERSON_NAME] [PERSON_NAME]" at bounding box center [341, 351] width 186 height 32
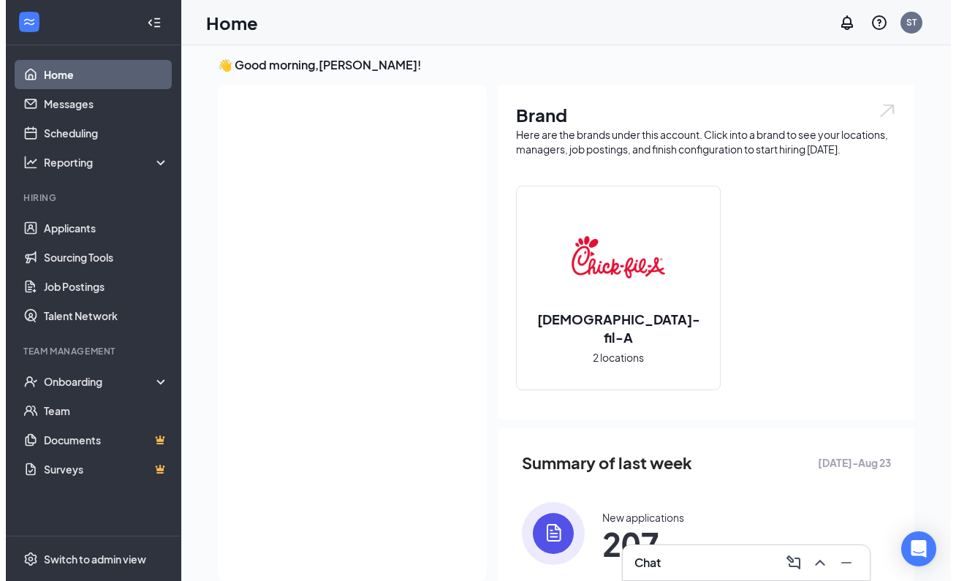
scroll to position [0, 0]
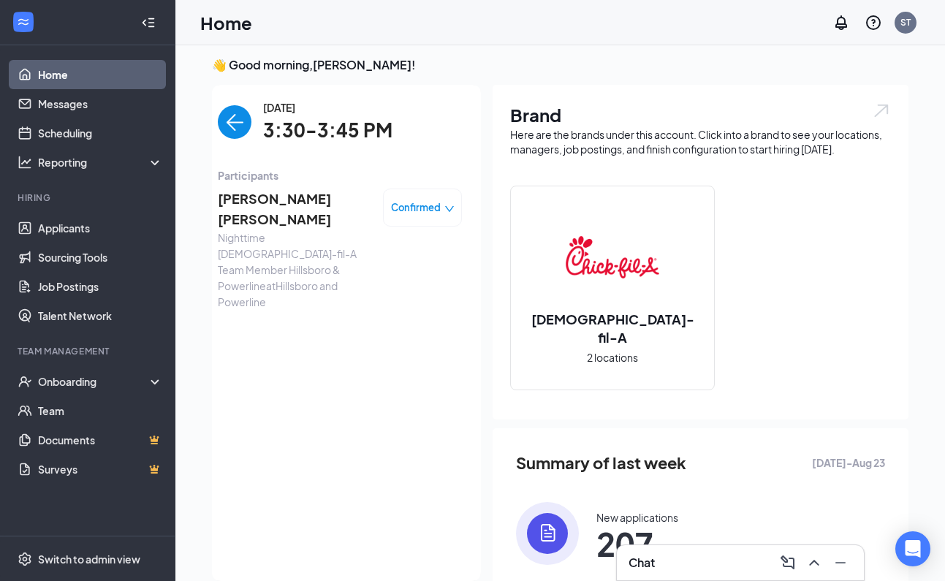
click at [286, 195] on span "[PERSON_NAME] [PERSON_NAME]" at bounding box center [294, 210] width 153 height 42
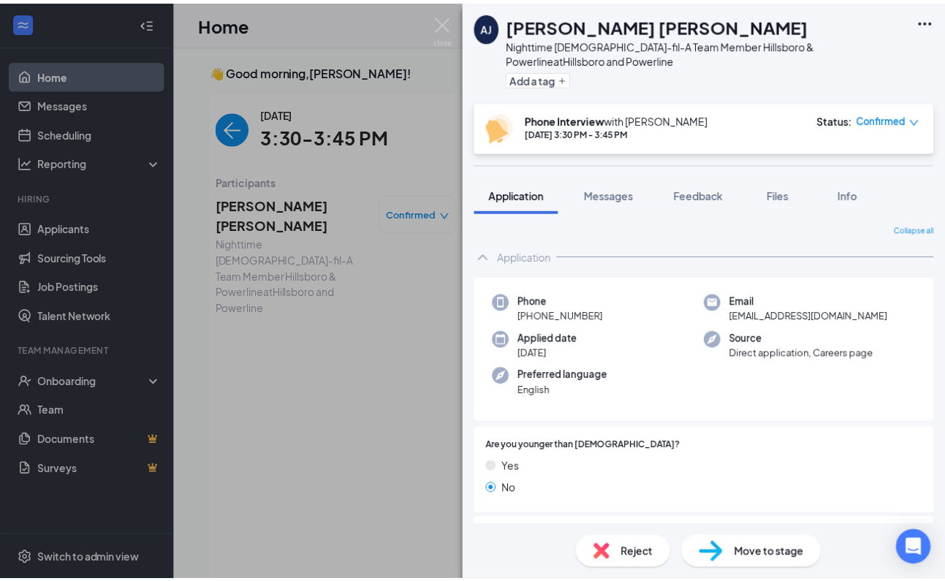
scroll to position [6, 0]
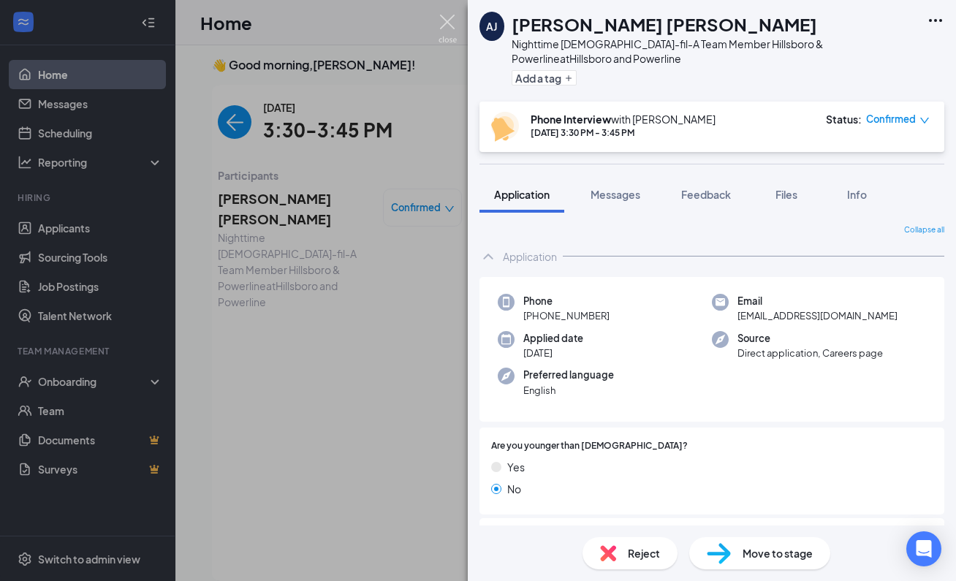
click at [447, 23] on img at bounding box center [448, 29] width 18 height 29
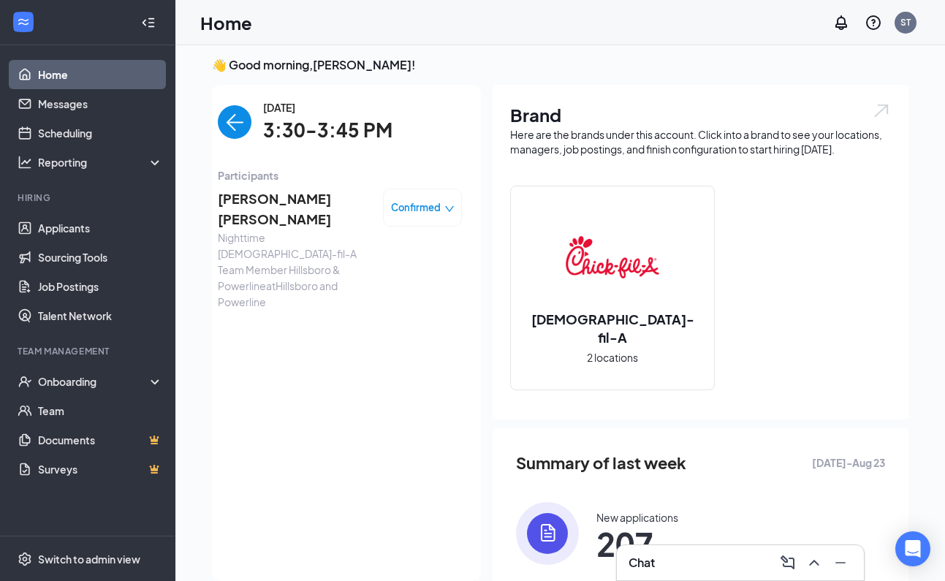
click at [231, 121] on img "back-button" at bounding box center [235, 122] width 34 height 34
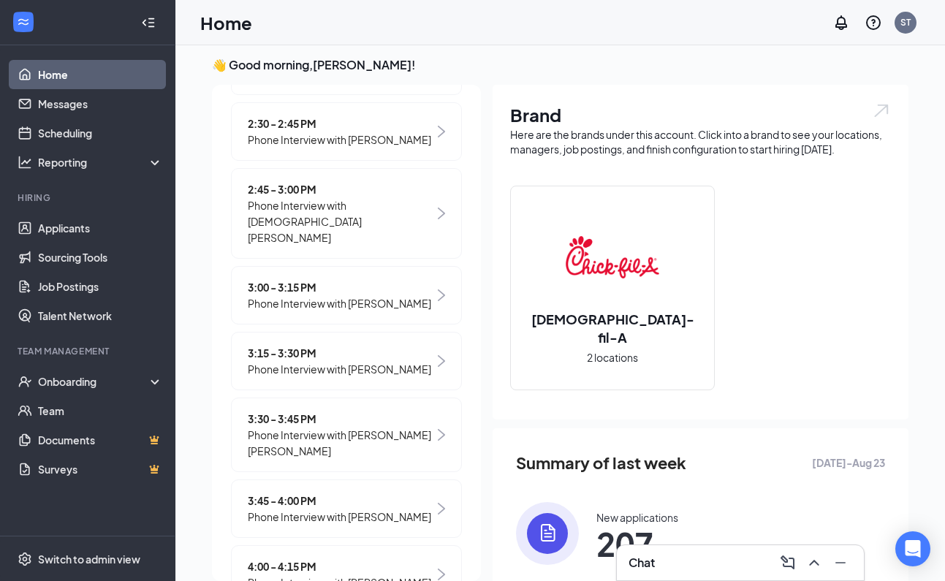
scroll to position [530, 0]
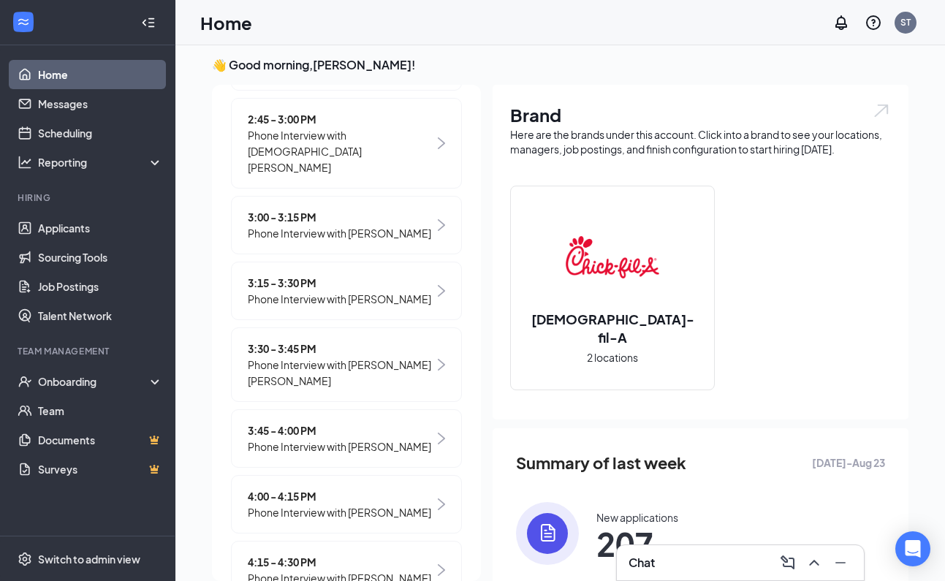
click at [371, 455] on span "Phone Interview with [PERSON_NAME]" at bounding box center [339, 447] width 183 height 16
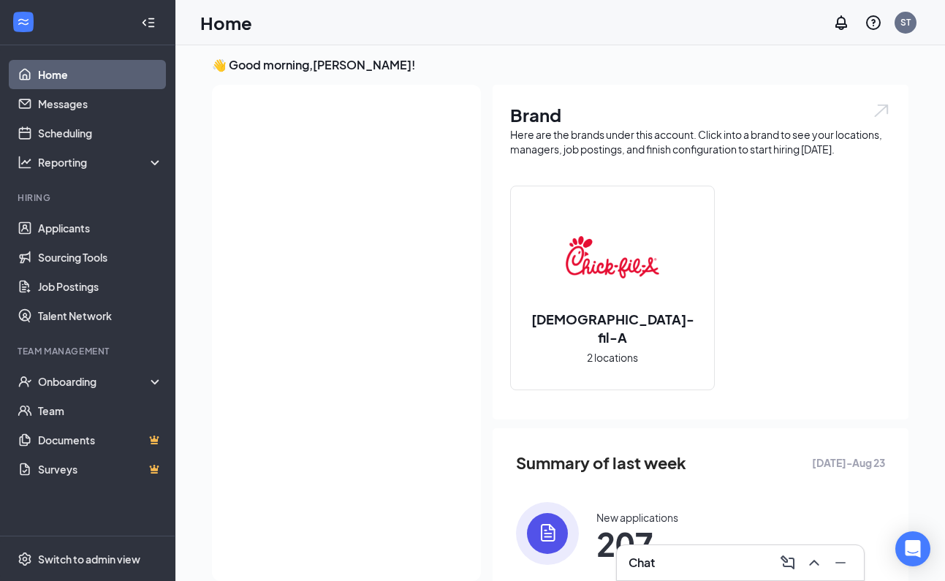
scroll to position [0, 0]
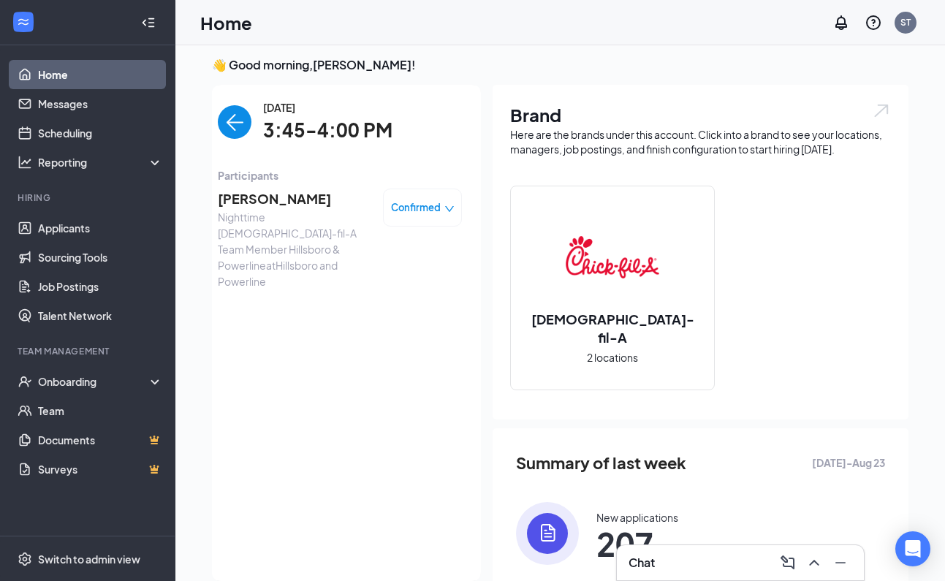
click at [295, 200] on span "Markayla Bradley" at bounding box center [294, 199] width 153 height 20
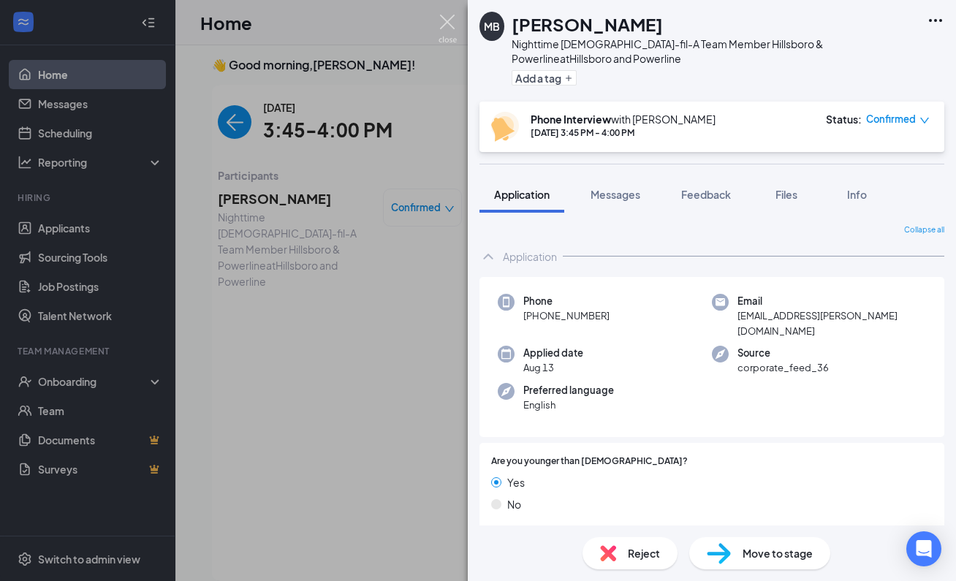
click at [448, 25] on img at bounding box center [448, 29] width 18 height 29
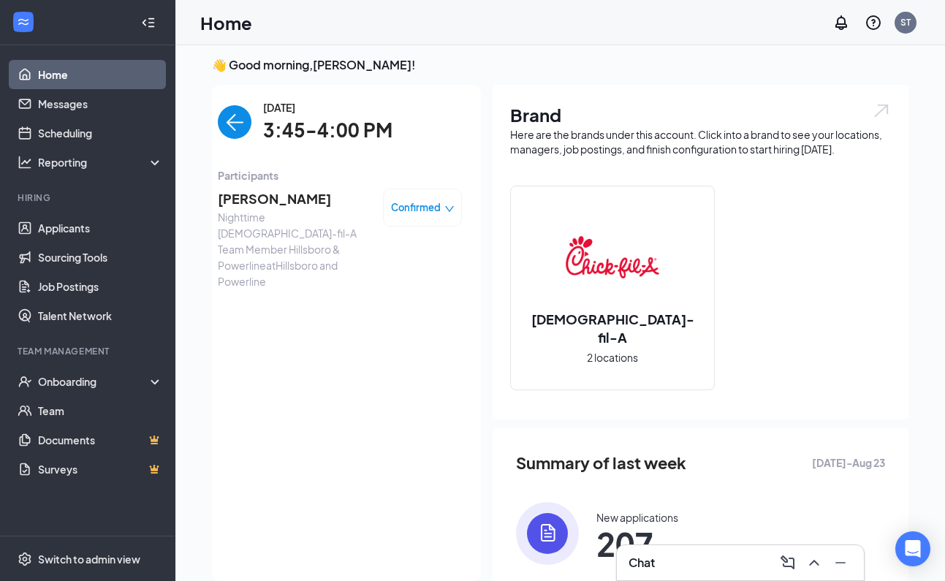
click at [218, 121] on img "back-button" at bounding box center [235, 122] width 34 height 34
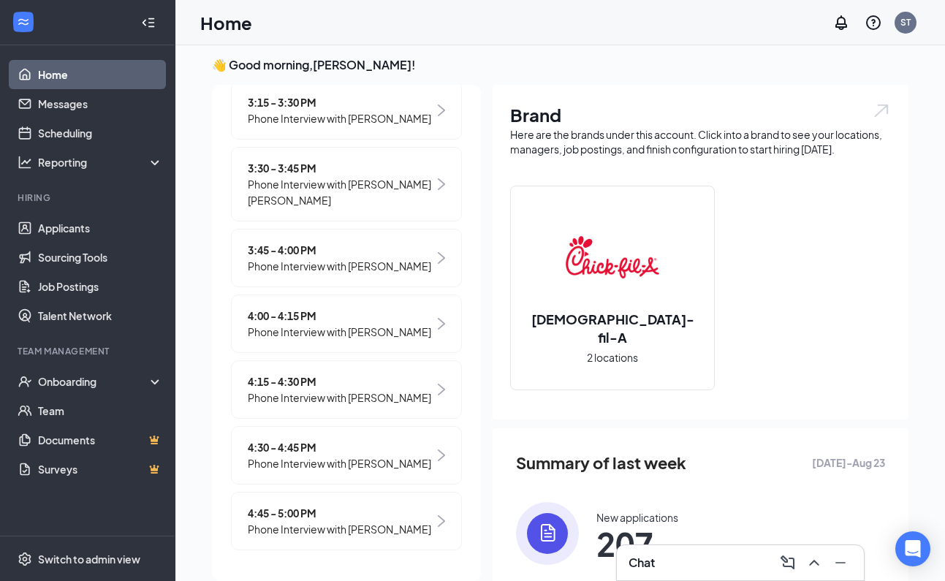
scroll to position [789, 0]
click at [348, 324] on span "Phone Interview with [PERSON_NAME]" at bounding box center [339, 332] width 183 height 16
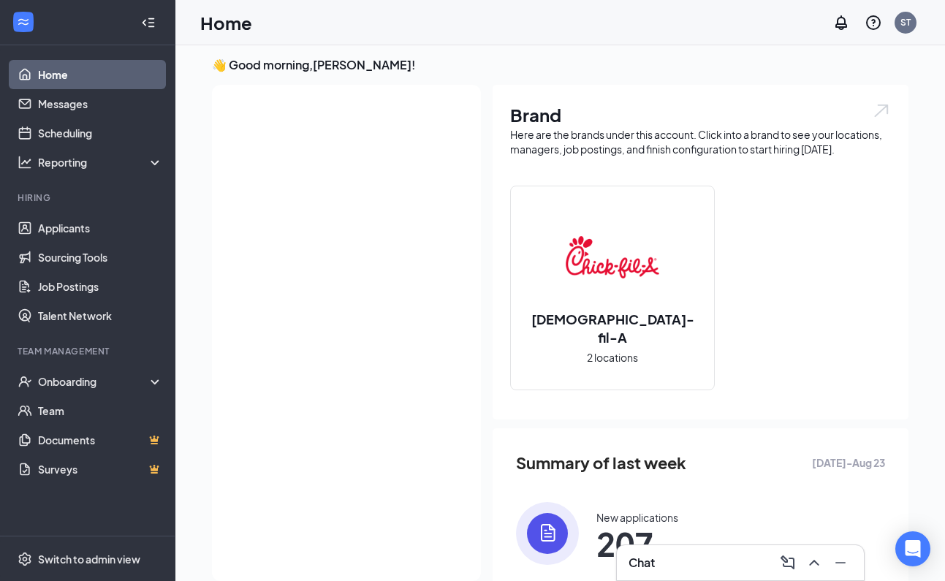
scroll to position [0, 0]
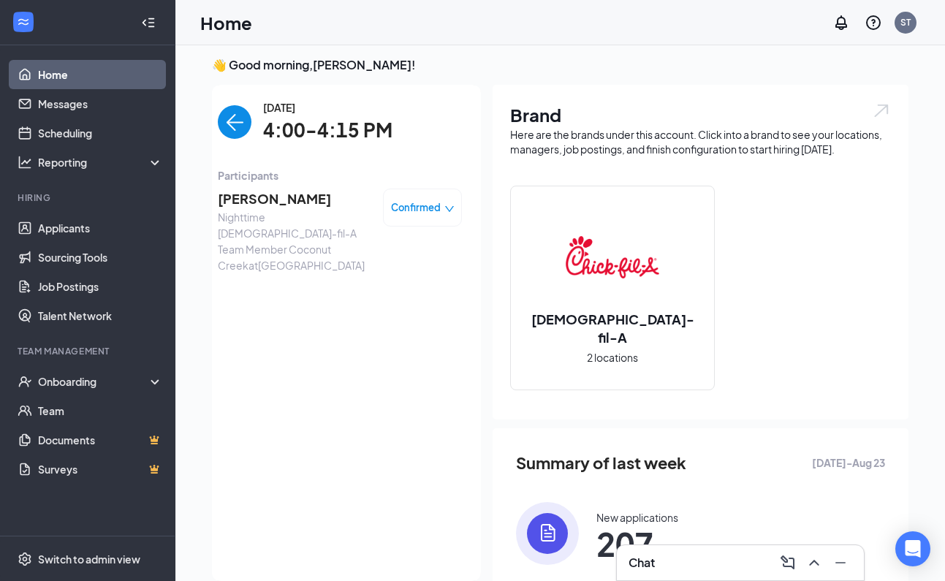
click at [303, 197] on span "Dominique Locklin" at bounding box center [294, 199] width 153 height 20
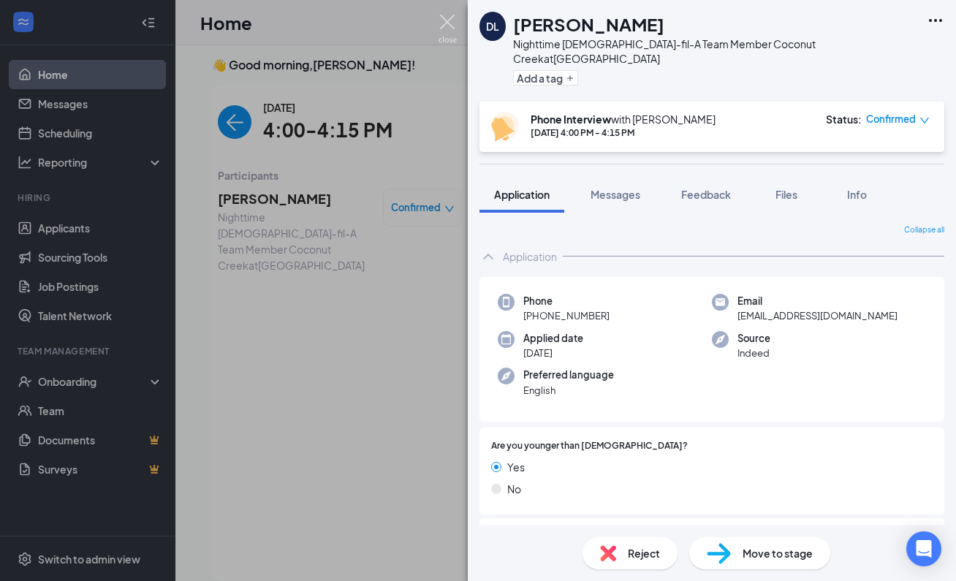
click at [449, 22] on img at bounding box center [448, 29] width 18 height 29
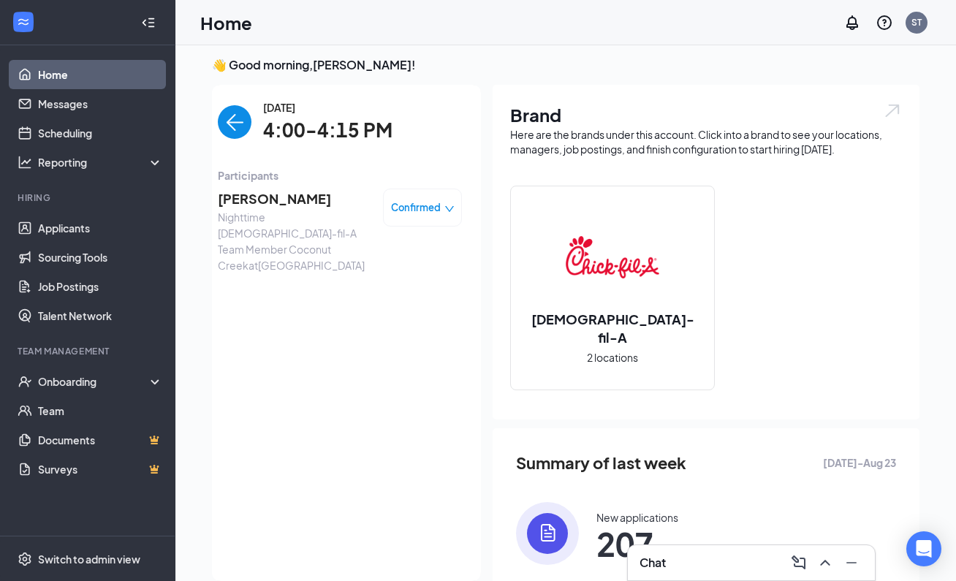
click at [232, 118] on img "back-button" at bounding box center [235, 122] width 34 height 34
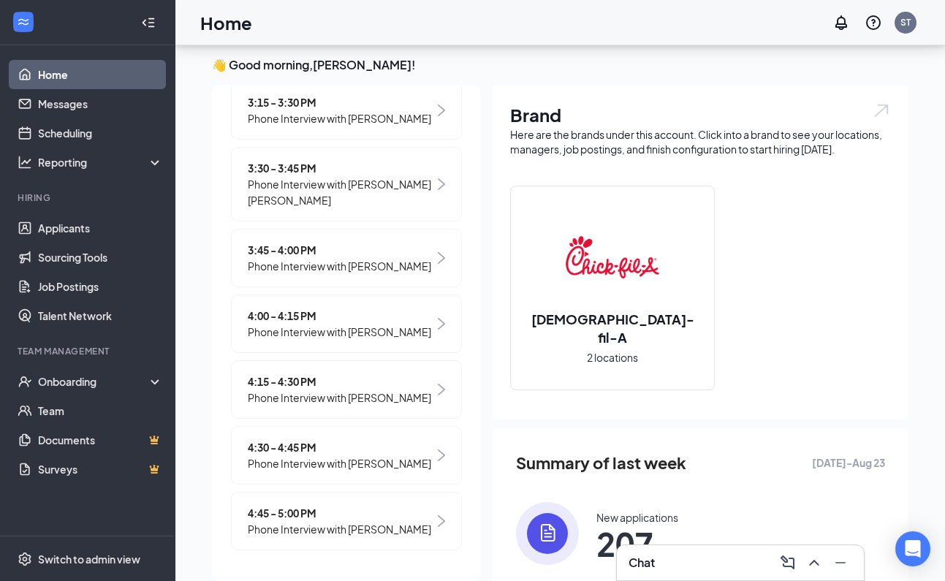
scroll to position [120, 0]
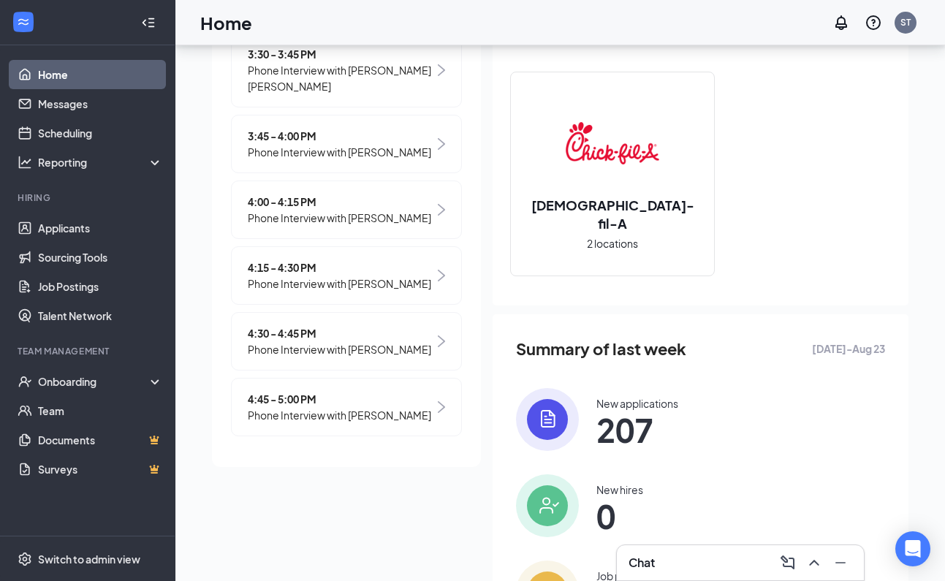
click at [382, 276] on span "Phone Interview with [PERSON_NAME]" at bounding box center [339, 284] width 183 height 16
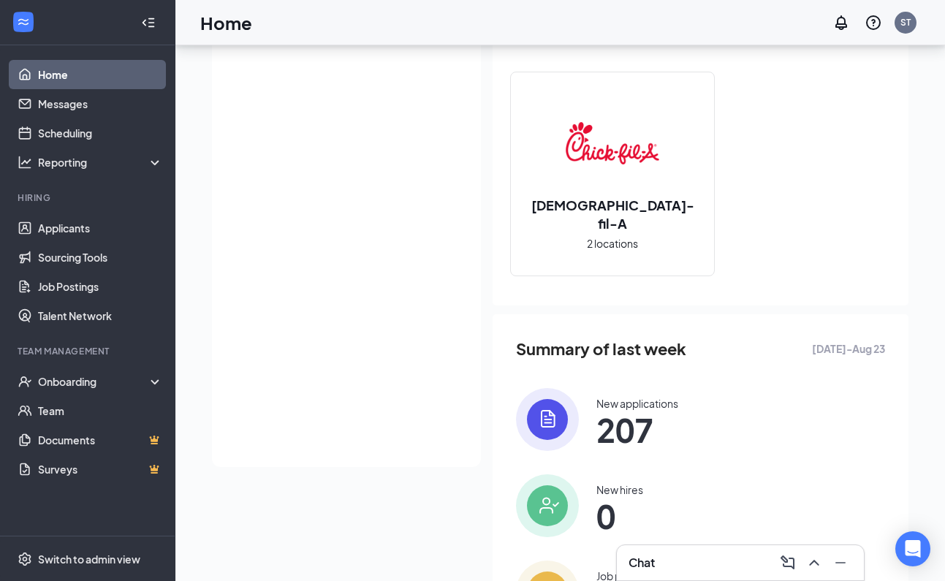
scroll to position [0, 0]
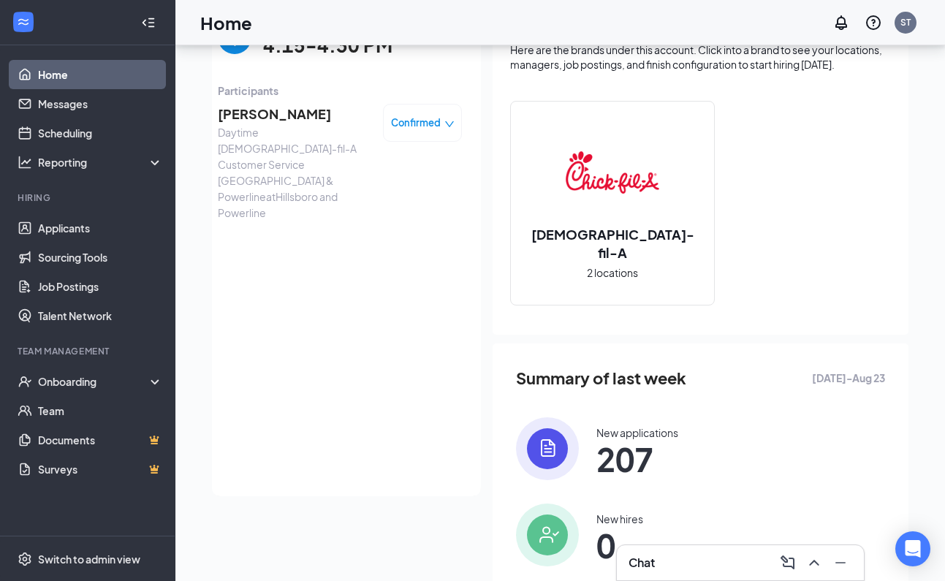
click at [251, 113] on span "Kevin Antoine" at bounding box center [294, 114] width 153 height 20
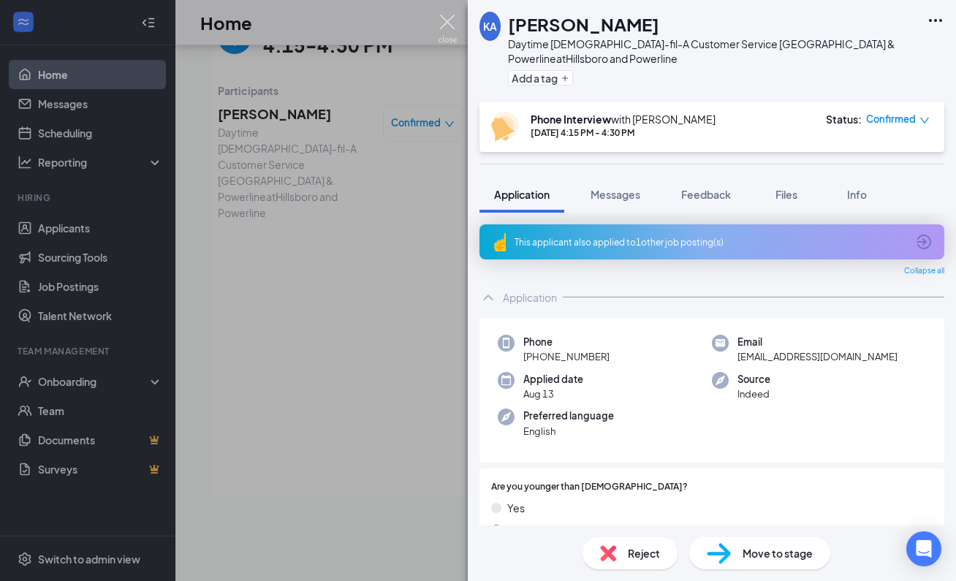
click at [447, 22] on img at bounding box center [448, 29] width 18 height 29
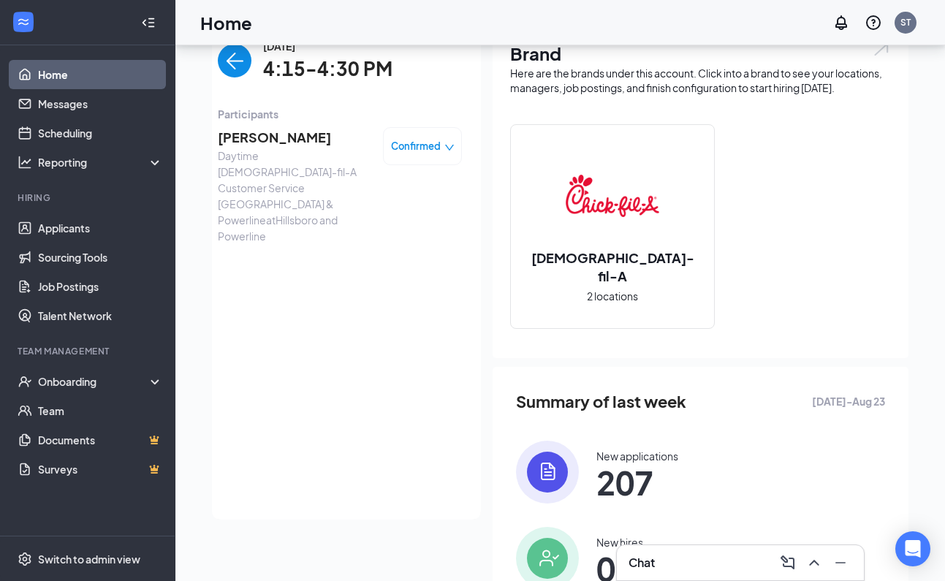
scroll to position [7, 0]
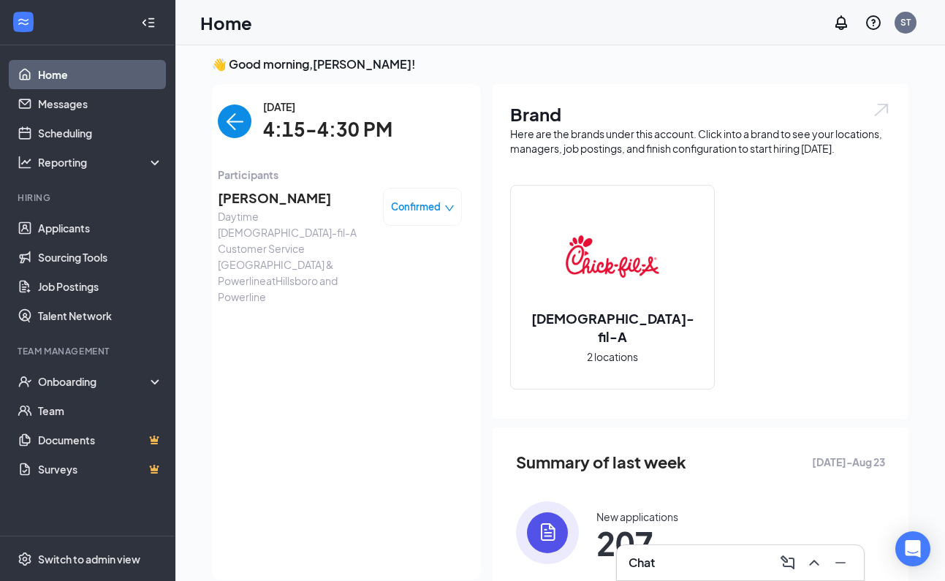
click at [221, 118] on img "back-button" at bounding box center [235, 122] width 34 height 34
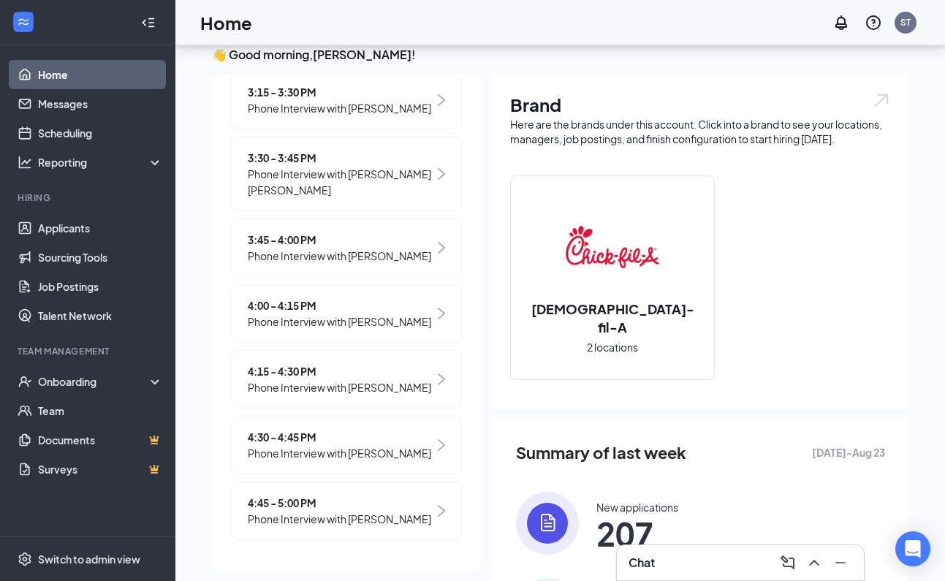
scroll to position [137, 0]
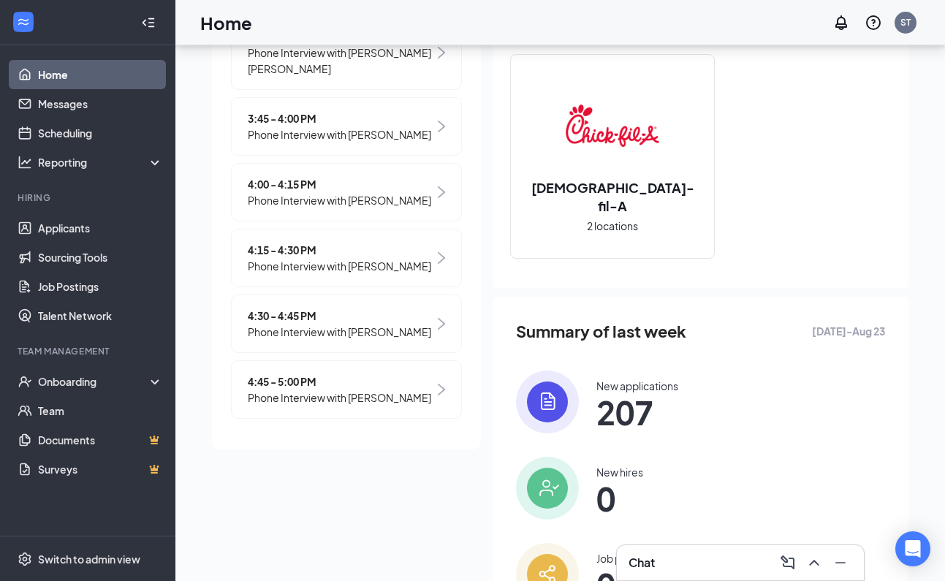
click at [342, 324] on span "Phone Interview with [PERSON_NAME]" at bounding box center [339, 332] width 183 height 16
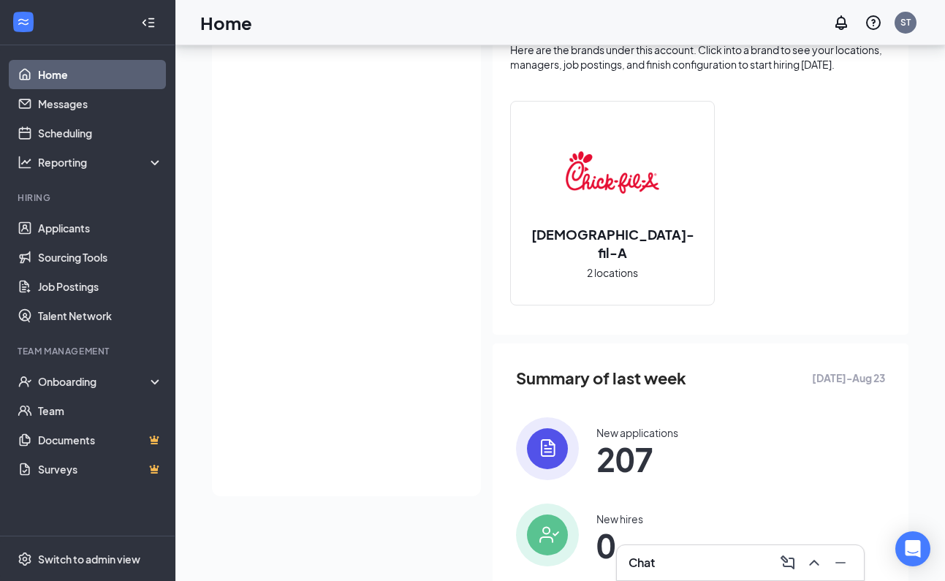
scroll to position [0, 0]
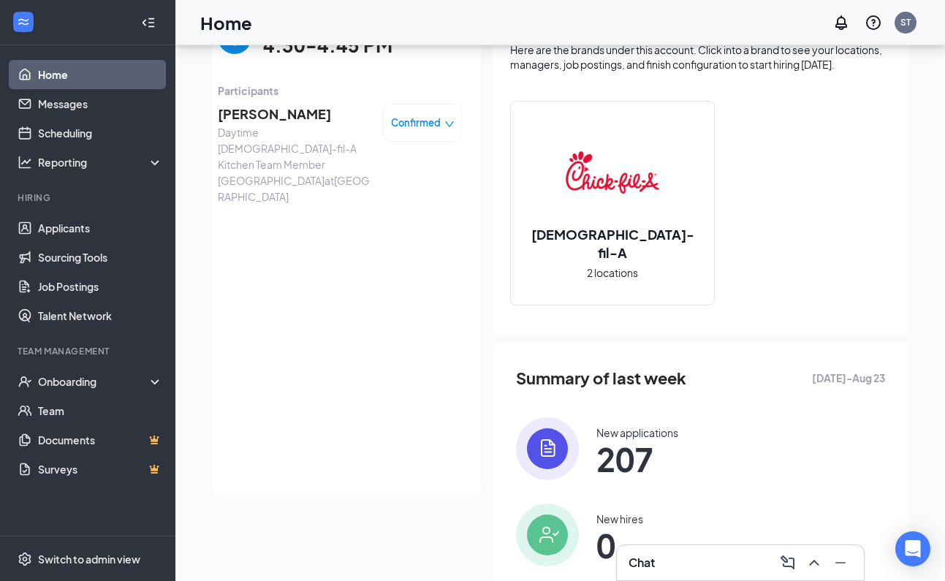
click at [251, 115] on span "Khalid Fertil" at bounding box center [294, 114] width 153 height 20
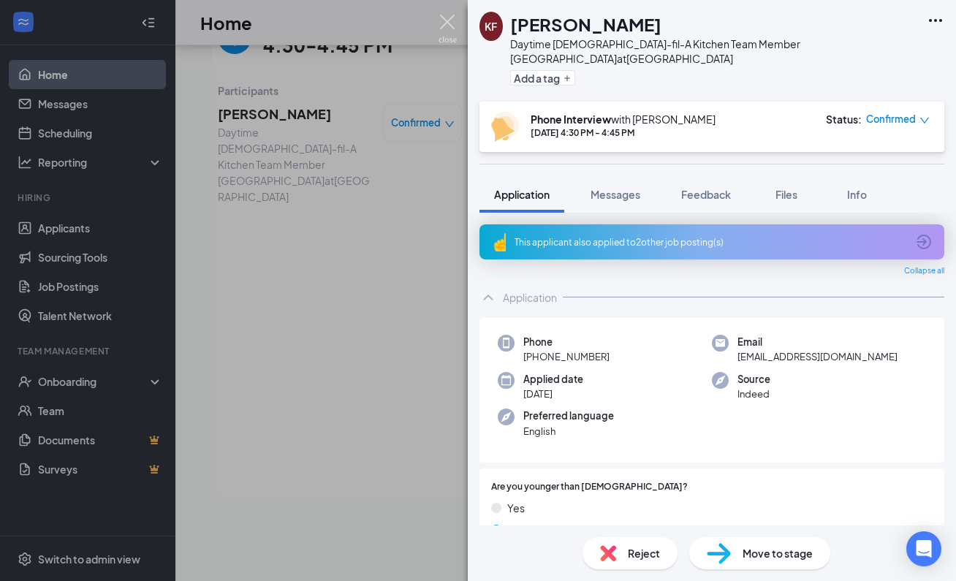
click at [444, 20] on img at bounding box center [448, 29] width 18 height 29
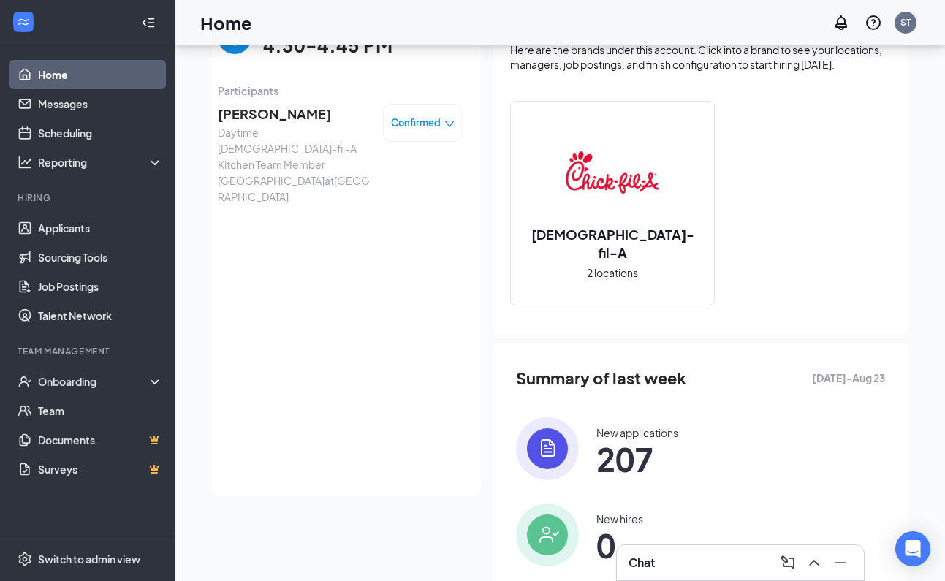
scroll to position [63, 0]
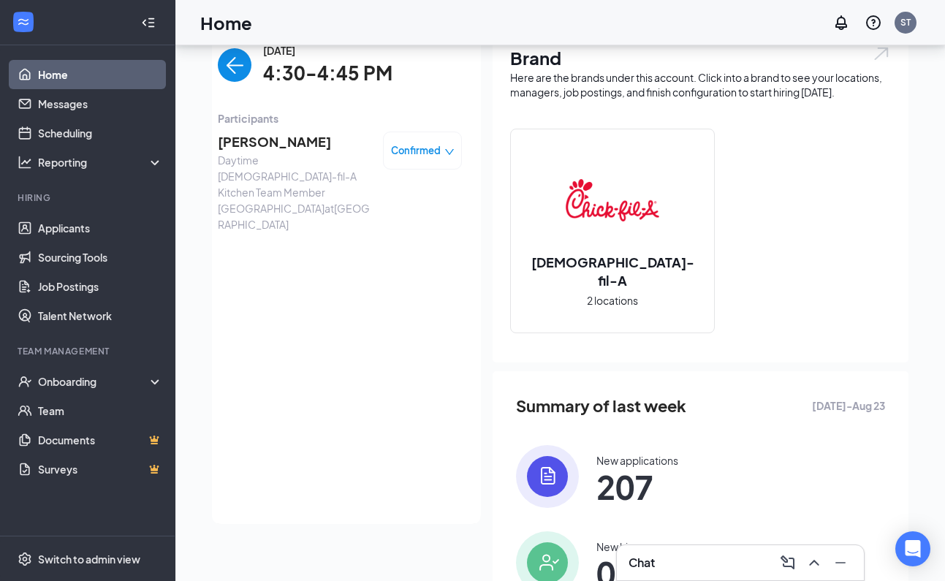
click at [229, 72] on img "back-button" at bounding box center [235, 65] width 34 height 34
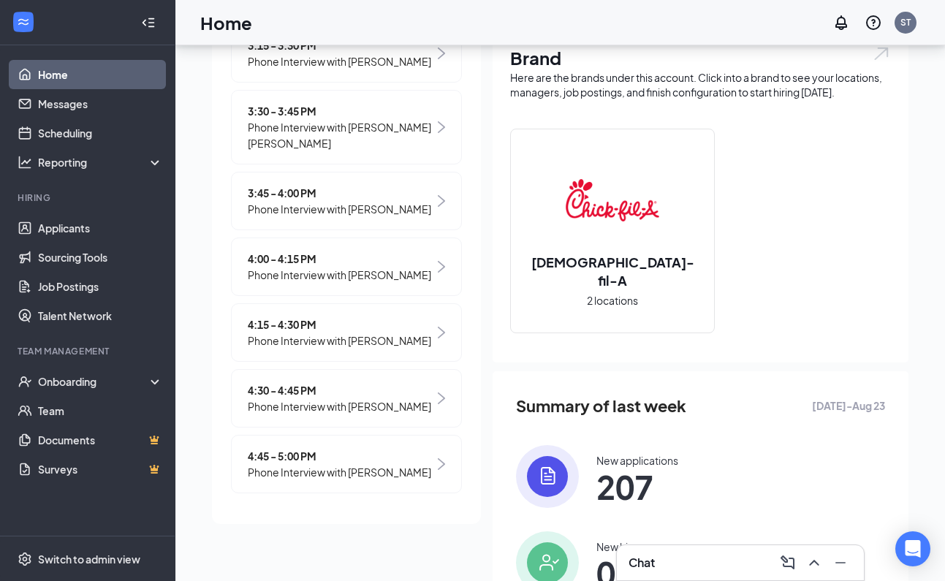
scroll to position [219, 0]
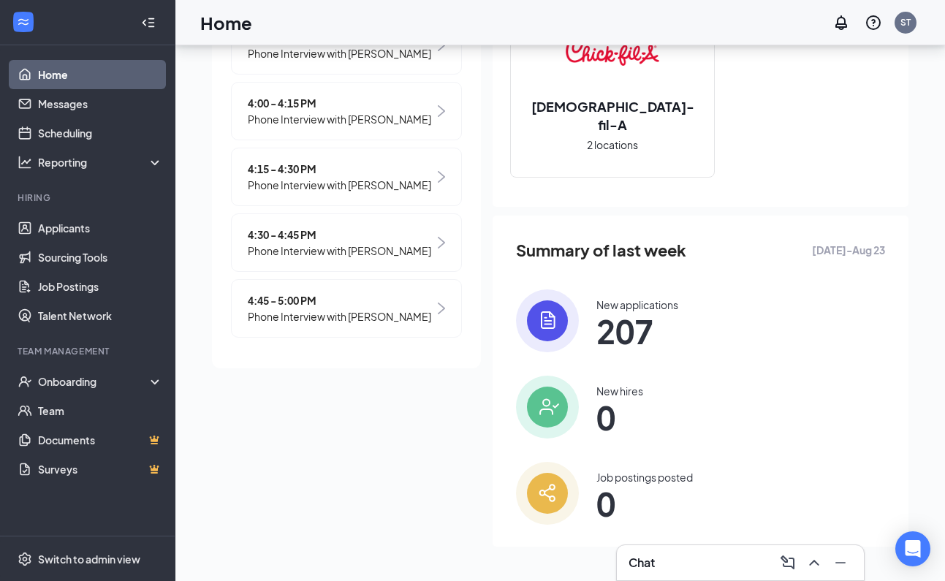
click at [348, 315] on span "Phone Interview with [PERSON_NAME]" at bounding box center [339, 316] width 183 height 16
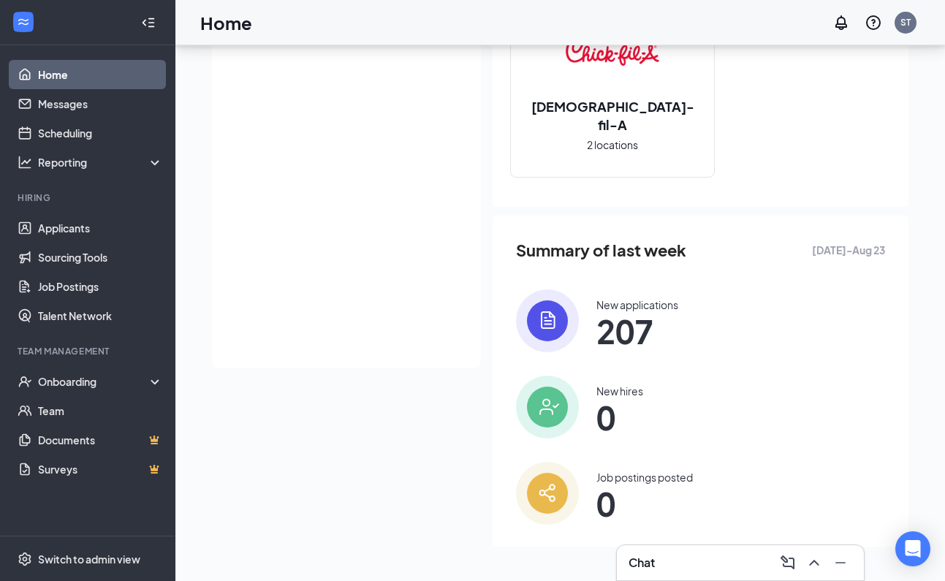
scroll to position [0, 0]
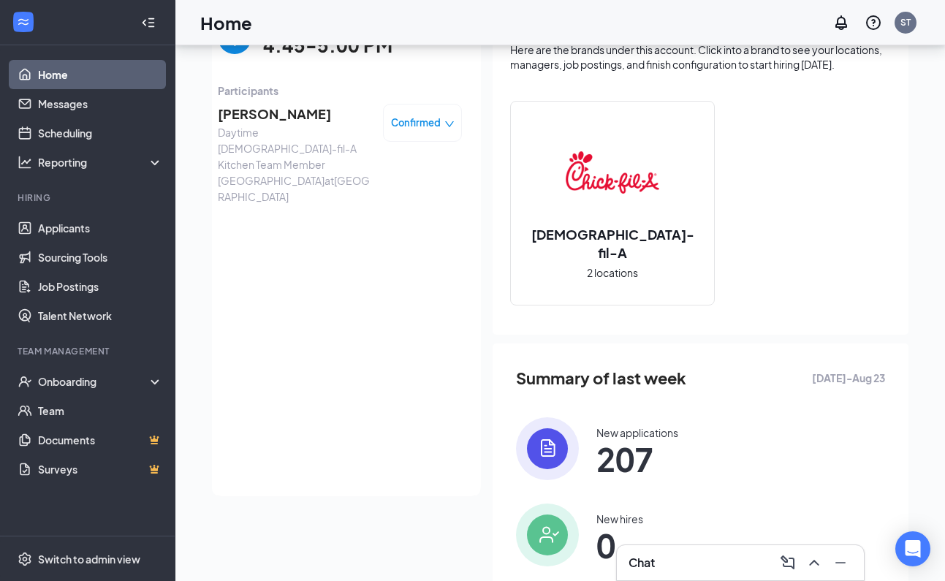
click at [256, 114] on span "Rashaad Lennon" at bounding box center [294, 114] width 153 height 20
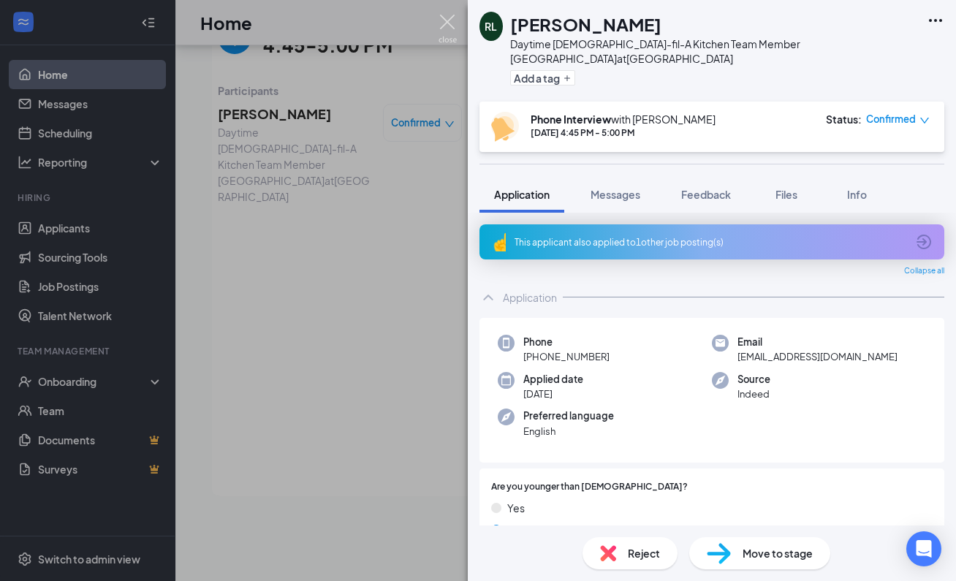
click at [447, 20] on img at bounding box center [448, 29] width 18 height 29
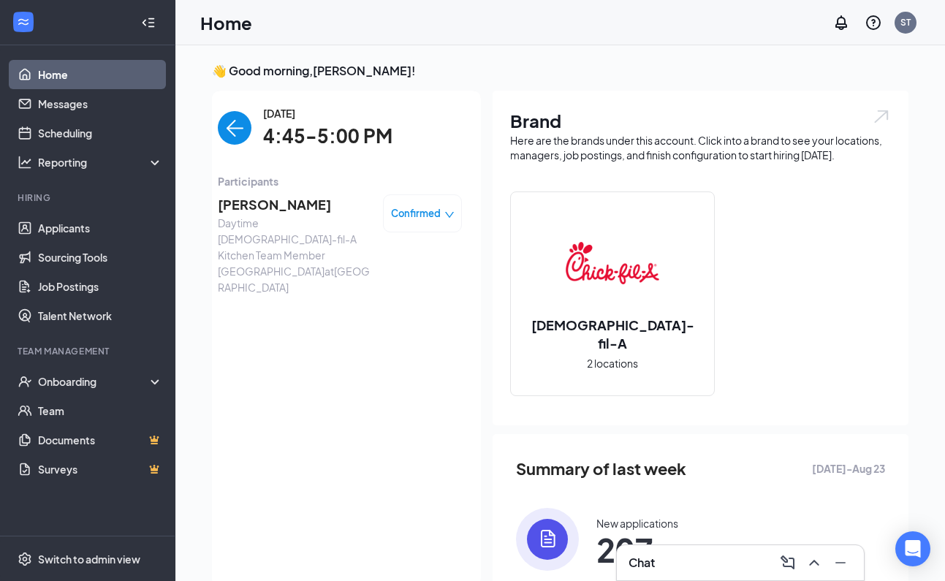
click at [232, 124] on img "back-button" at bounding box center [235, 128] width 34 height 34
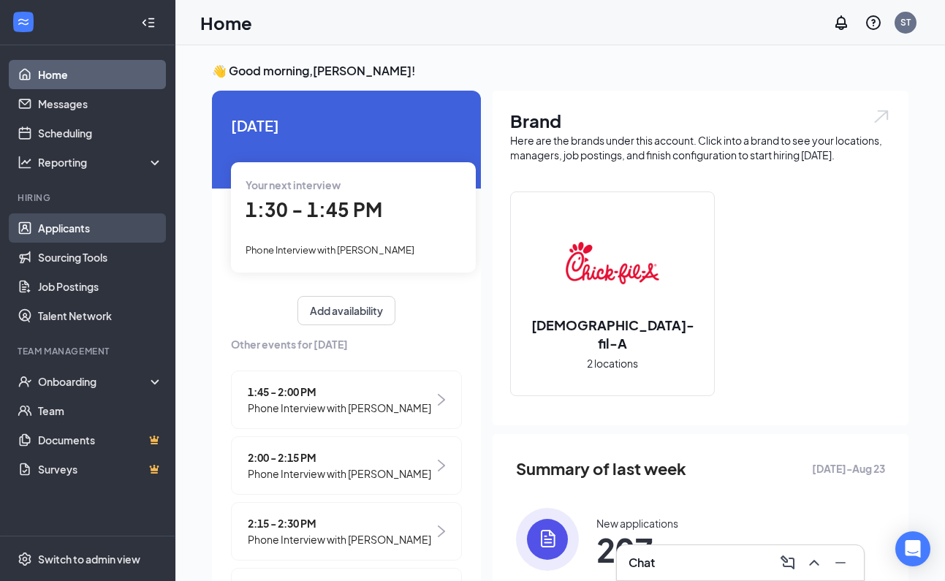
click at [82, 229] on link "Applicants" at bounding box center [100, 227] width 125 height 29
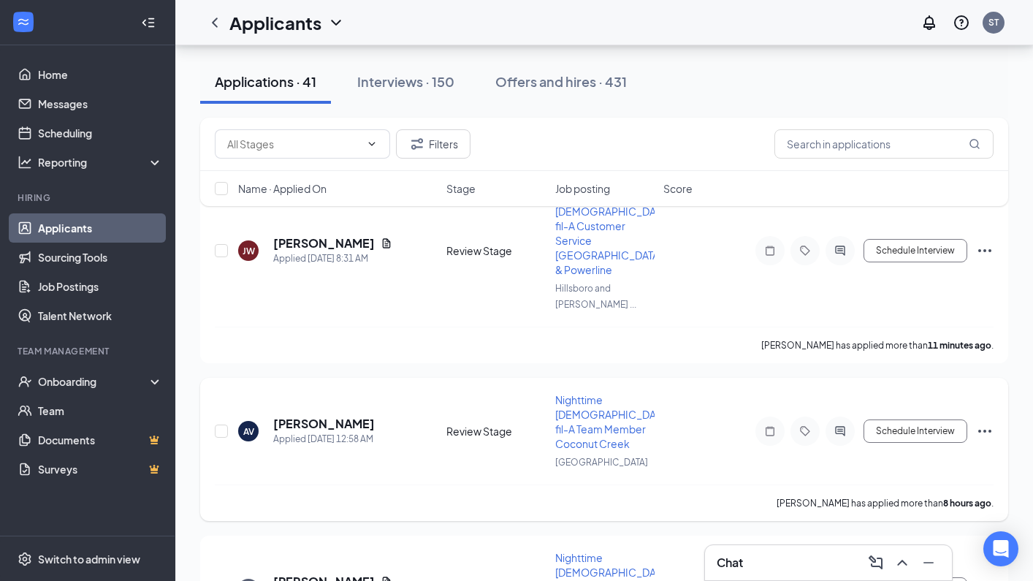
scroll to position [180, 0]
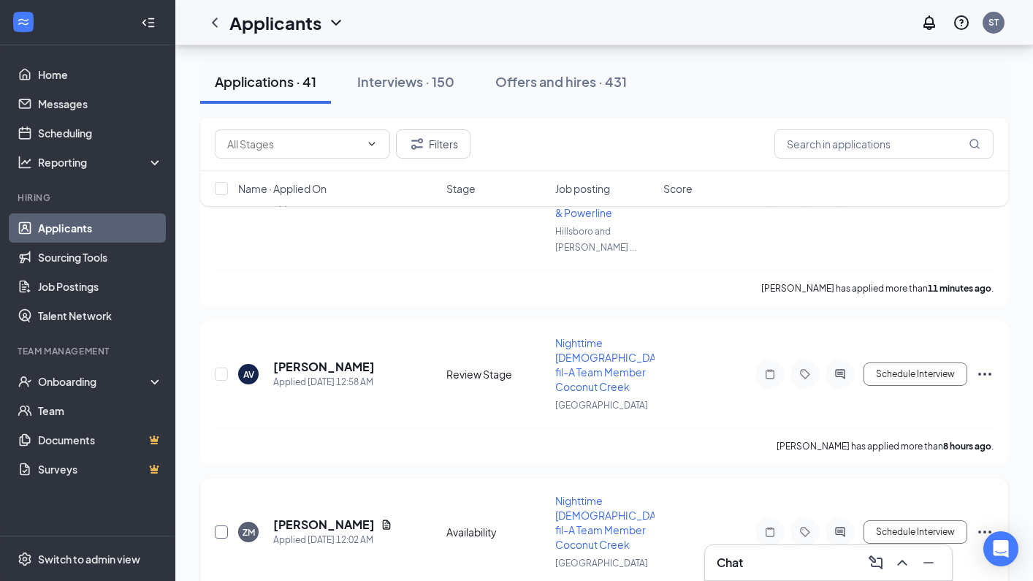
click at [224, 525] on input "checkbox" at bounding box center [221, 531] width 13 height 13
checkbox input "true"
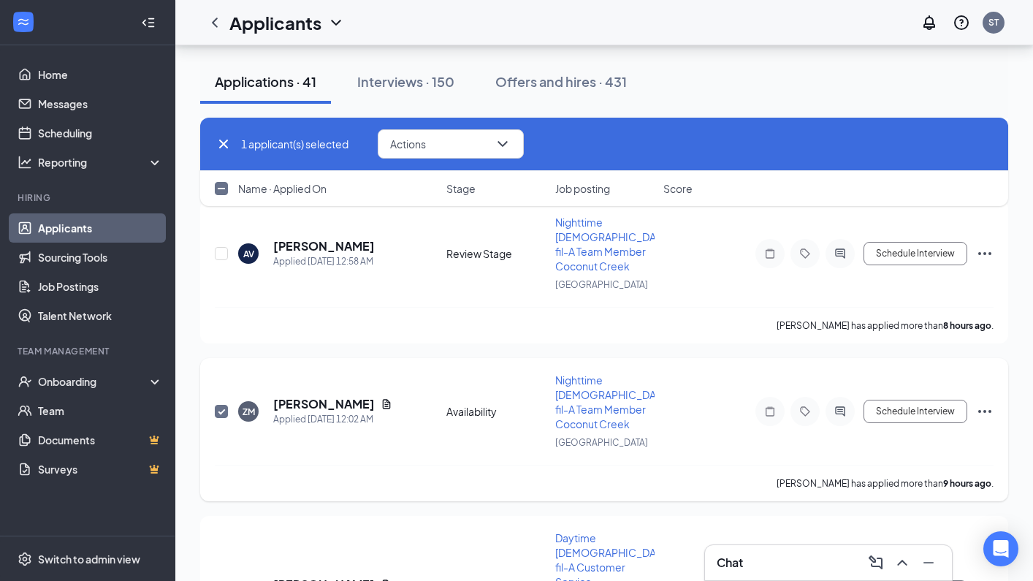
scroll to position [303, 0]
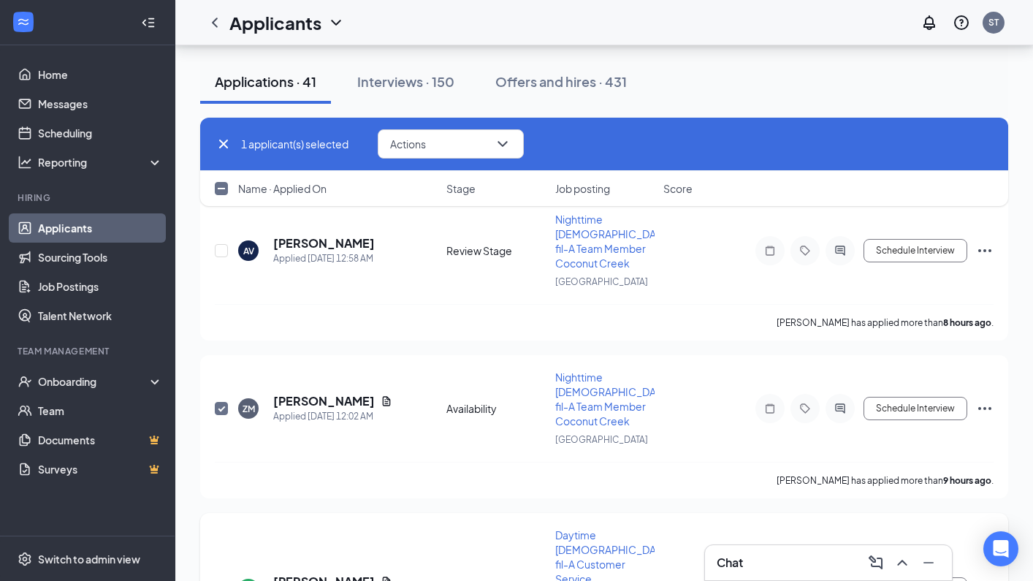
click at [217, 580] on input "checkbox" at bounding box center [221, 588] width 13 height 13
checkbox input "true"
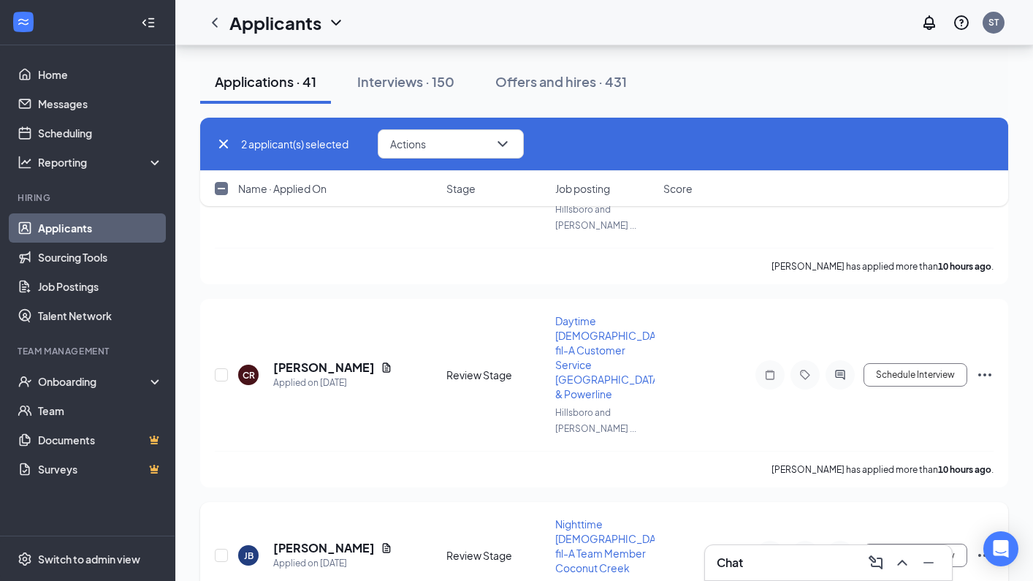
scroll to position [781, 0]
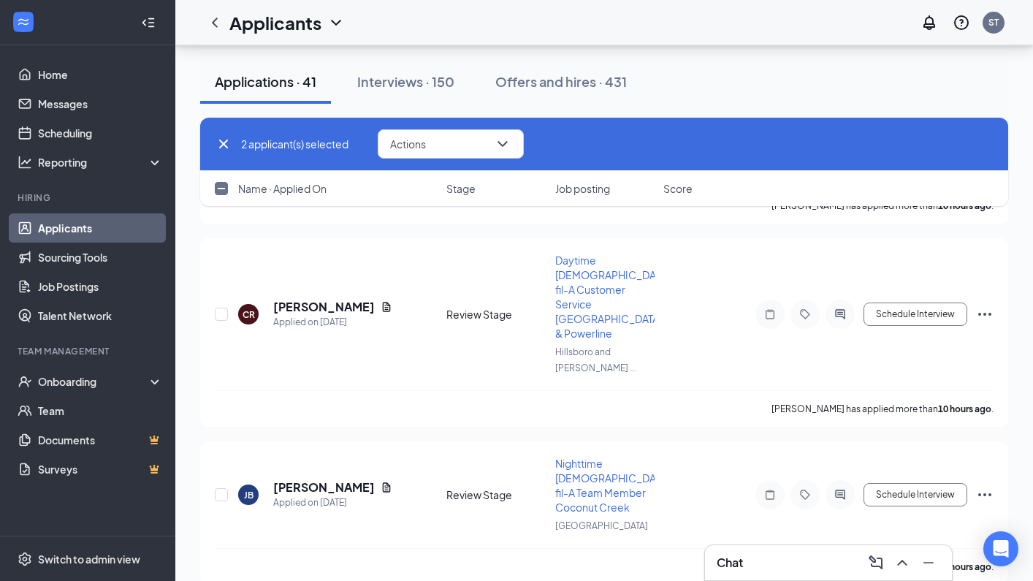
checkbox input "true"
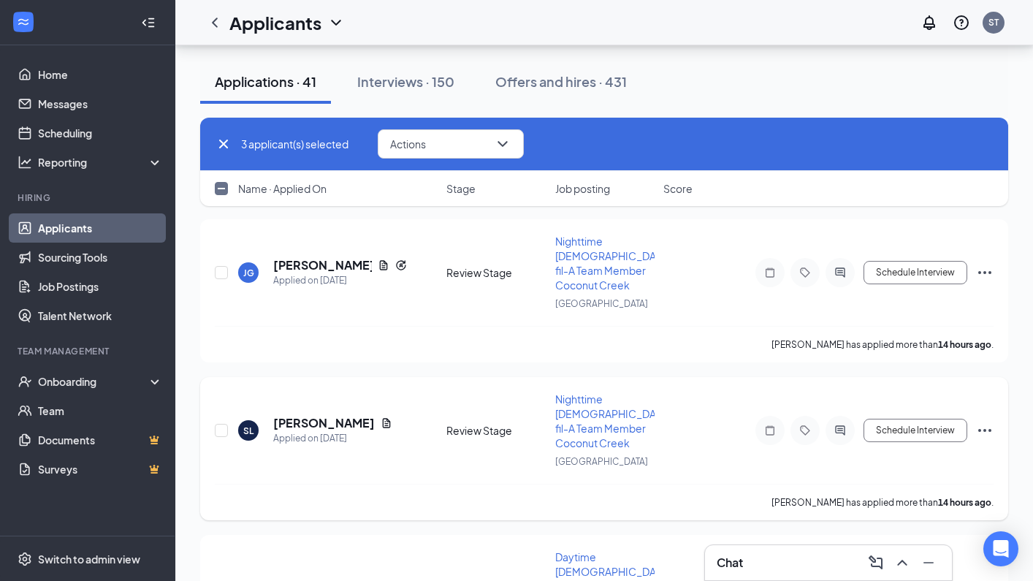
scroll to position [1518, 0]
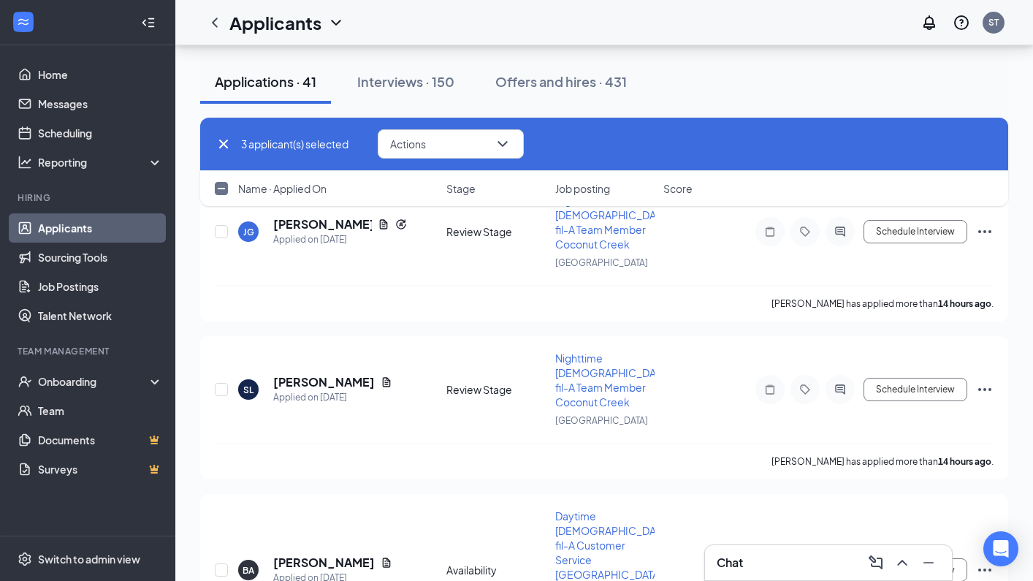
checkbox input "true"
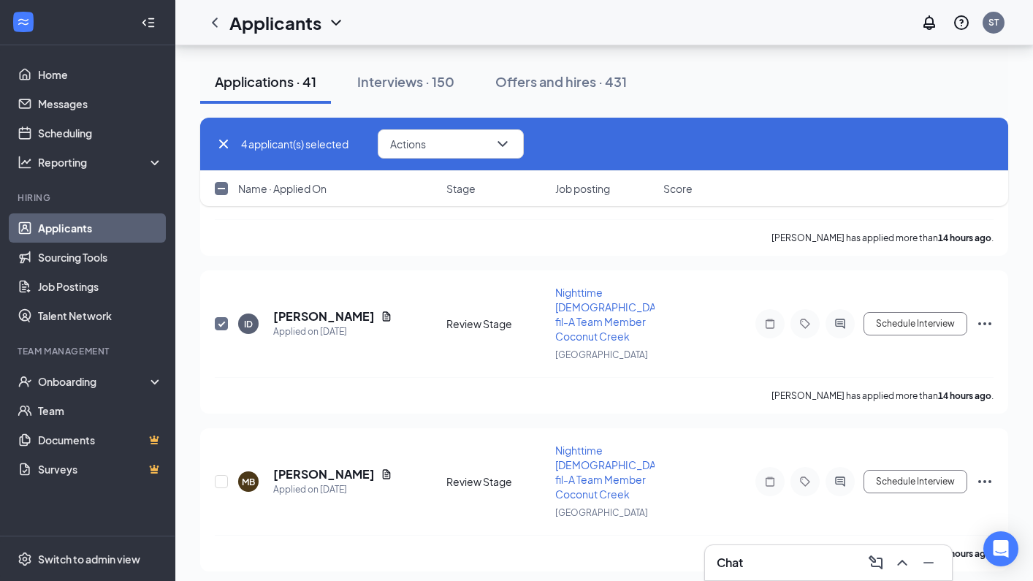
scroll to position [2005, 0]
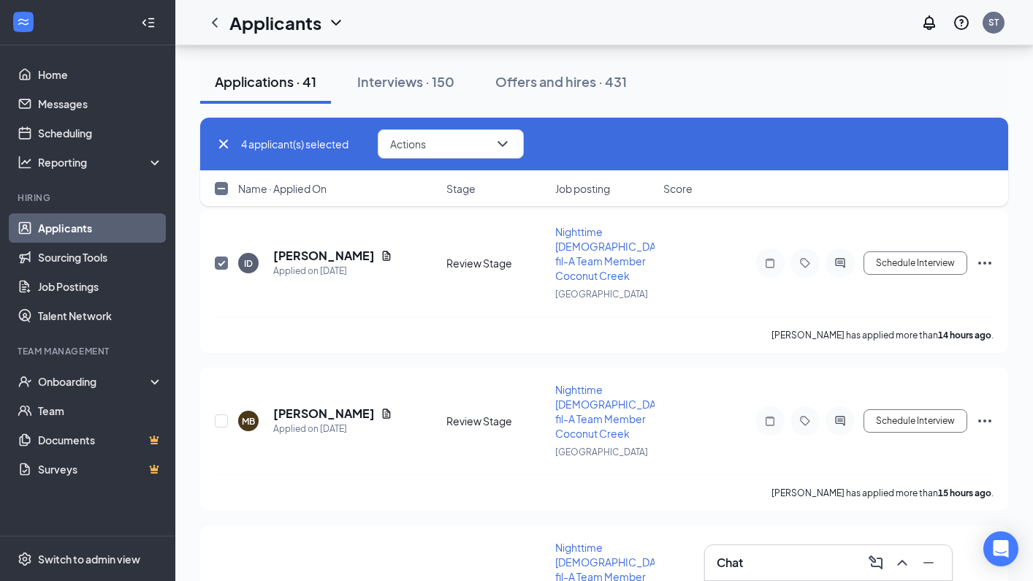
checkbox input "true"
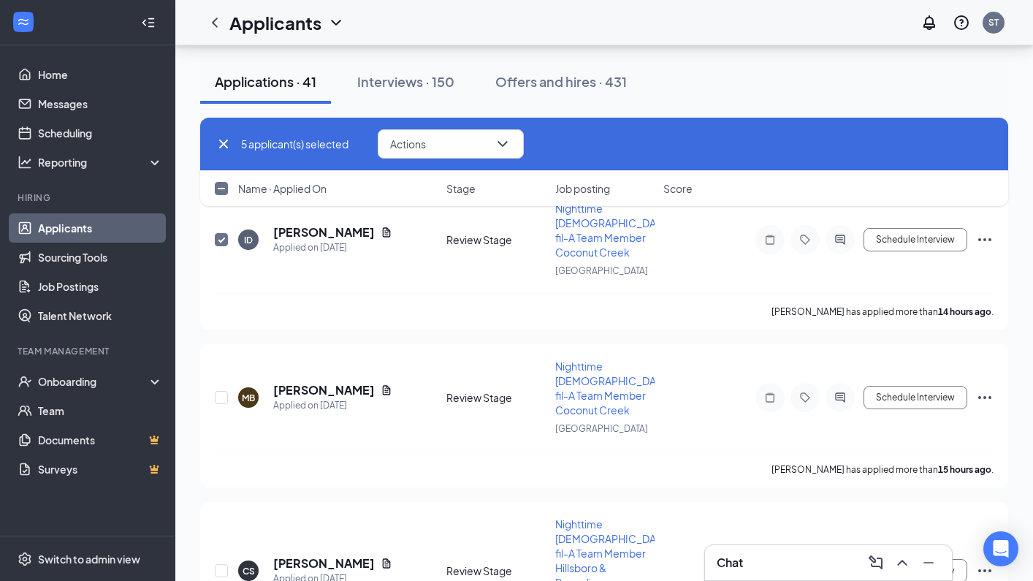
scroll to position [2123, 0]
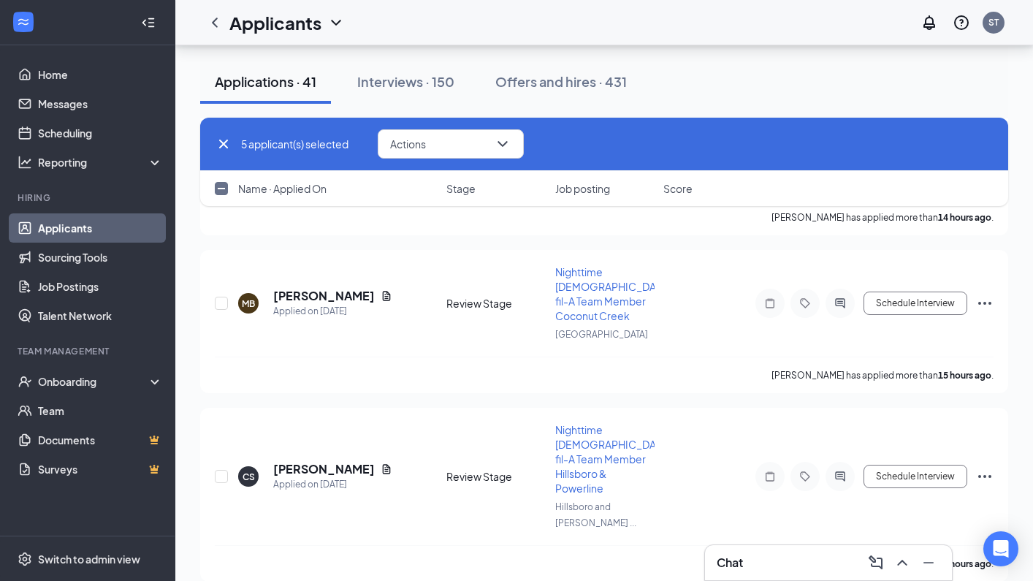
checkbox input "true"
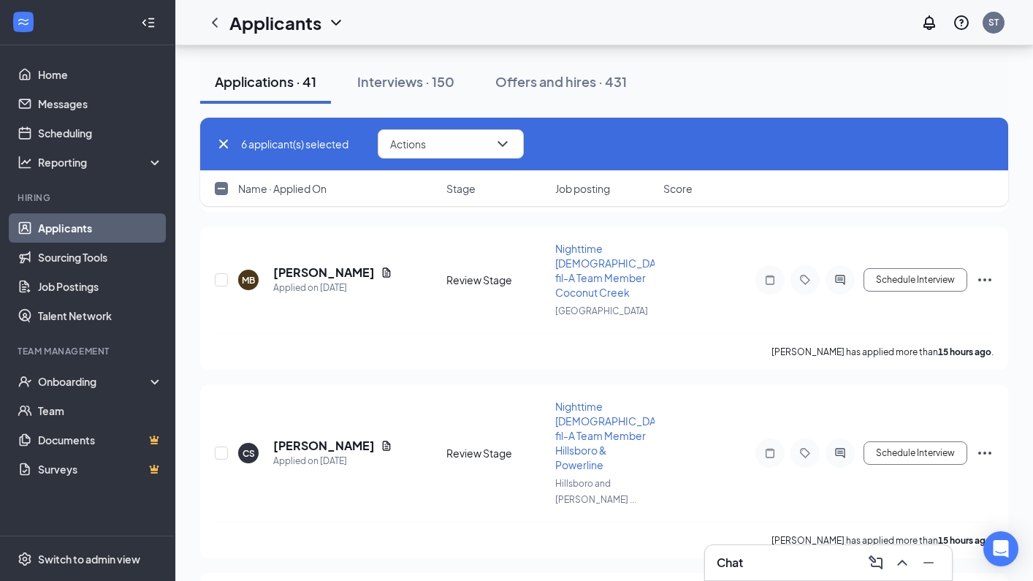
scroll to position [2248, 0]
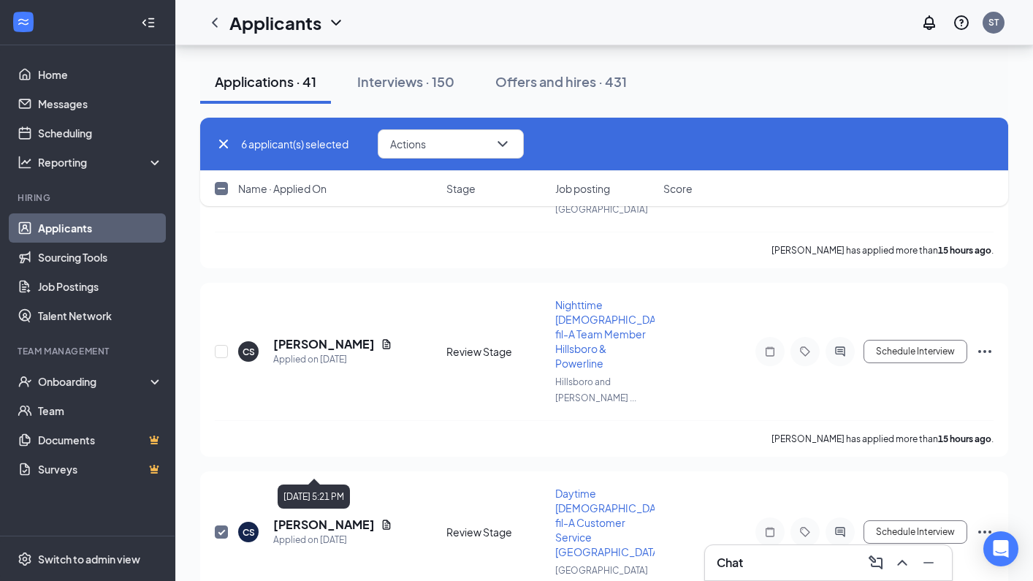
checkbox input "true"
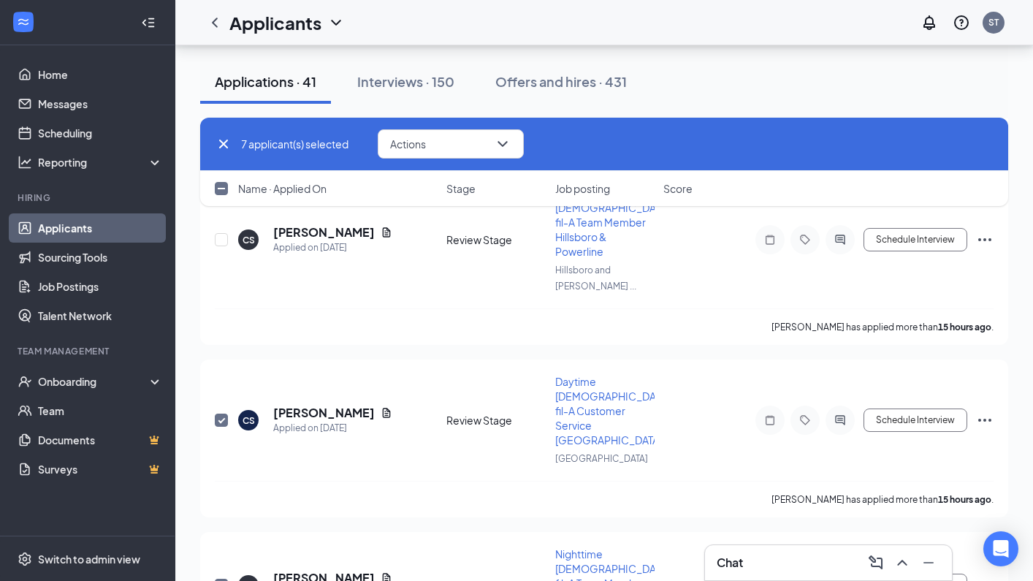
scroll to position [2383, 0]
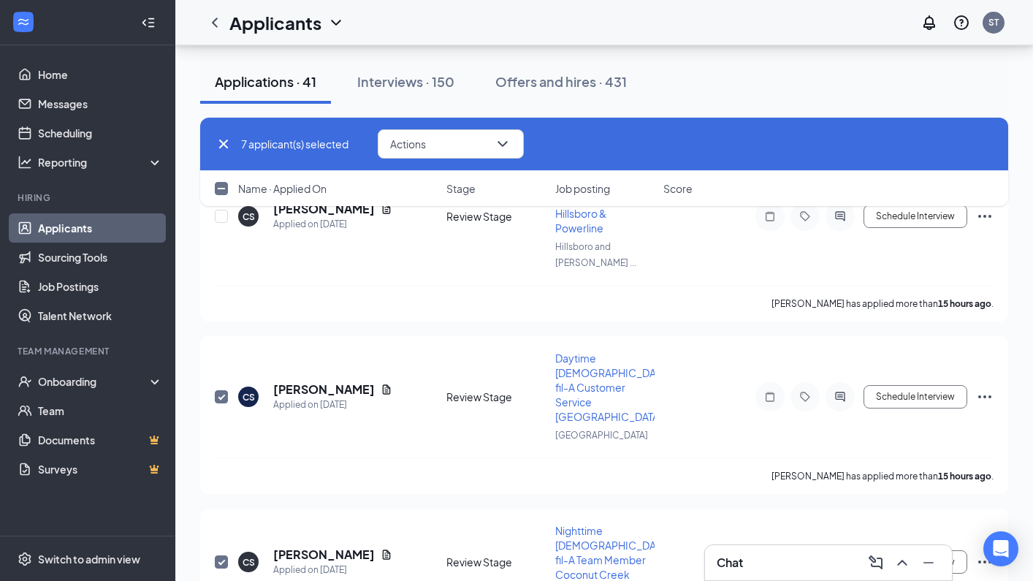
checkbox input "true"
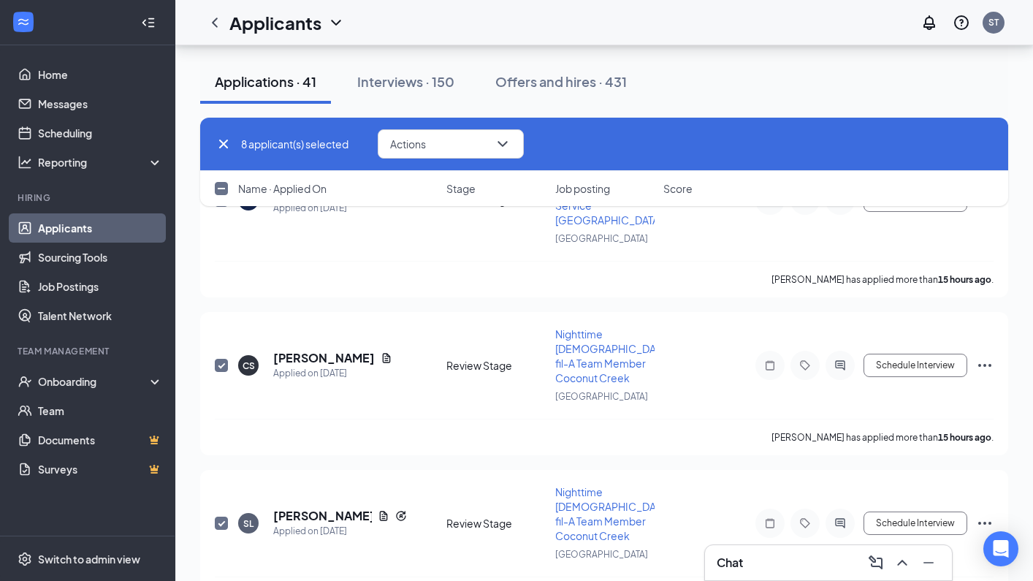
scroll to position [2674, 0]
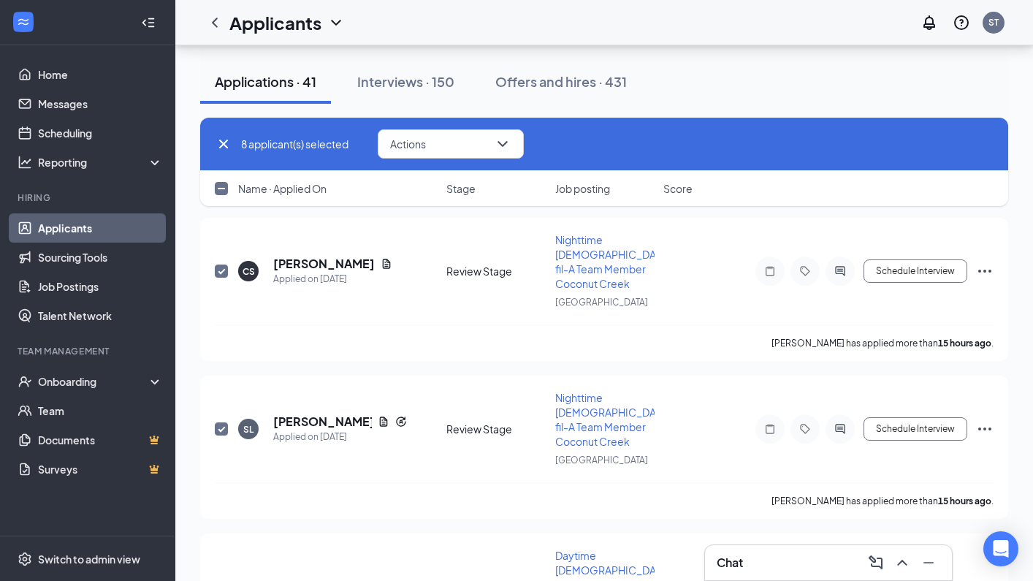
checkbox input "true"
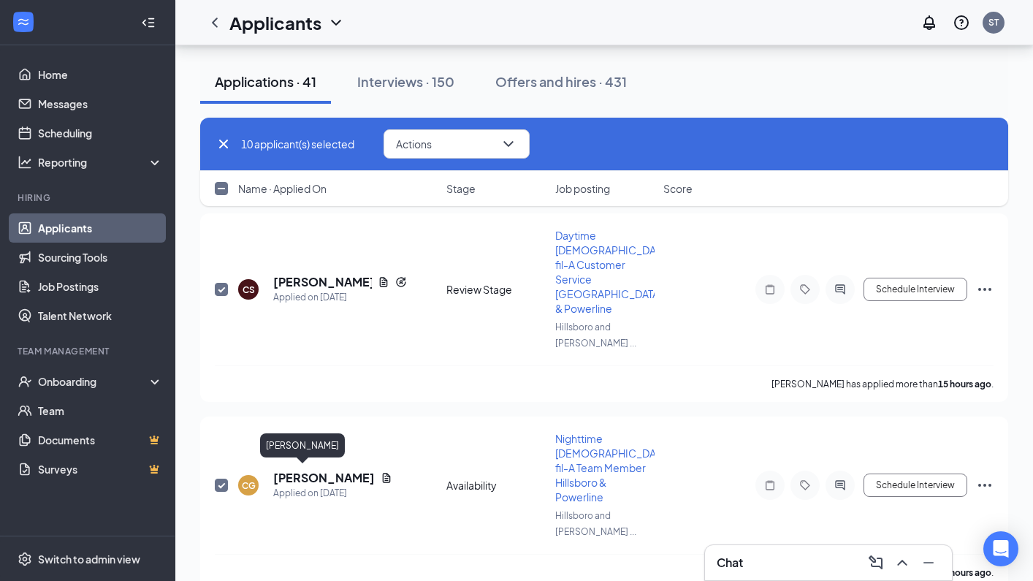
scroll to position [3039, 0]
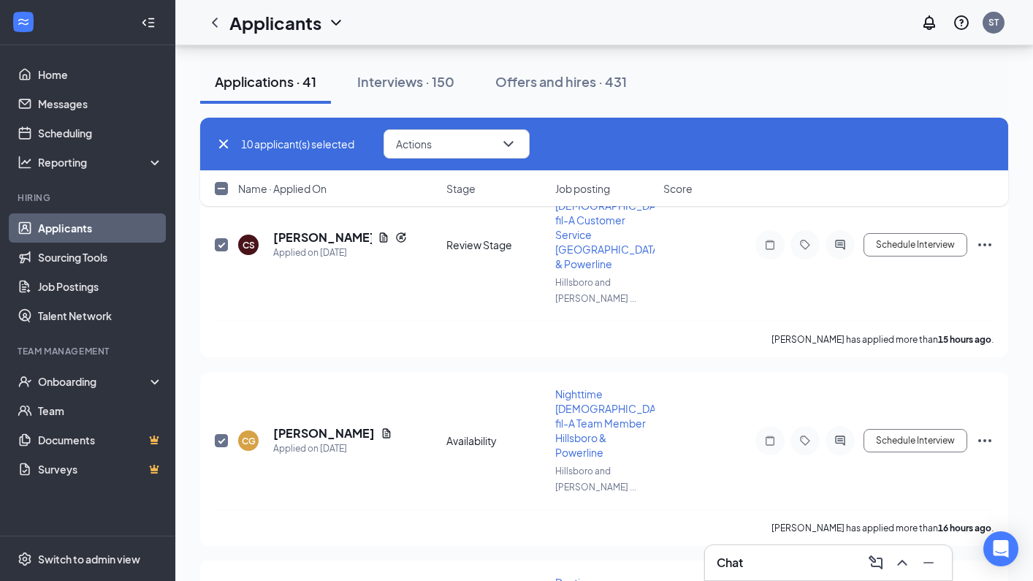
checkbox input "true"
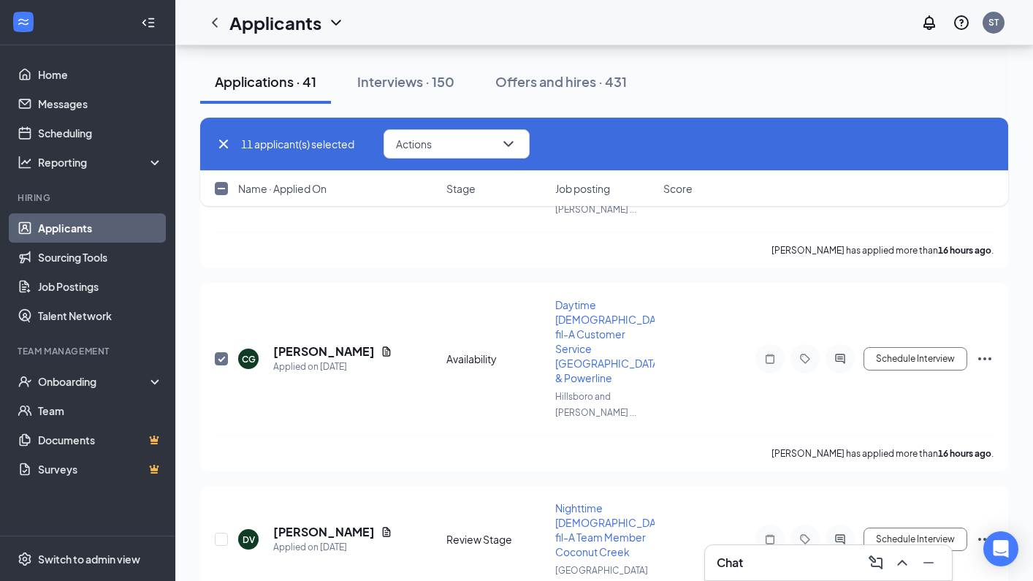
scroll to position [3320, 0]
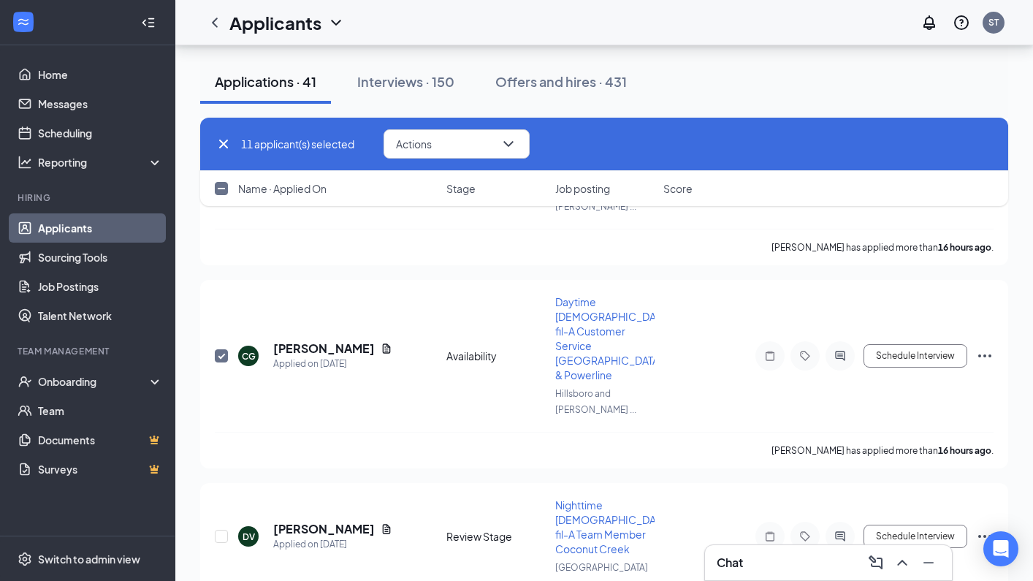
checkbox input "true"
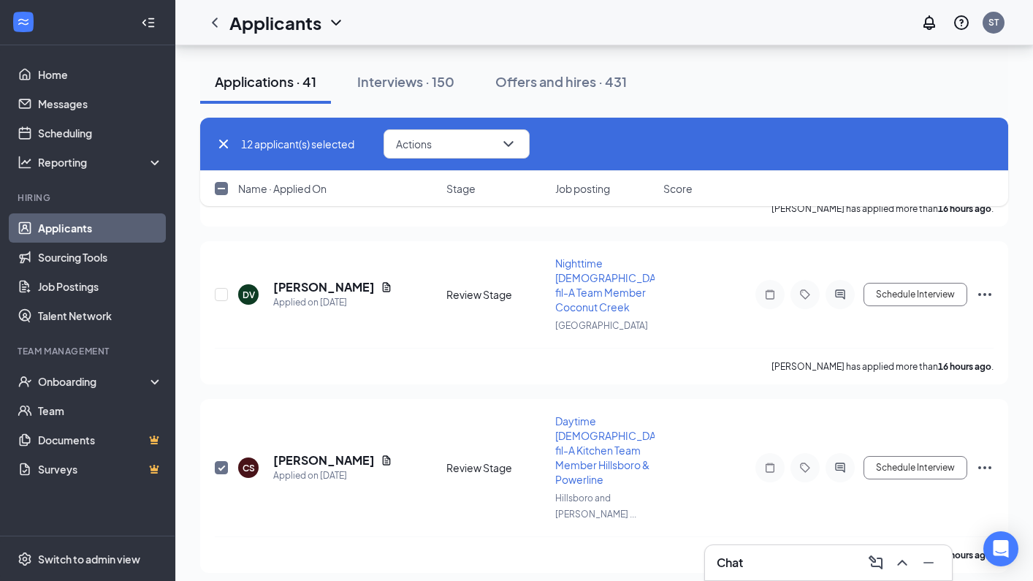
scroll to position [3626, 0]
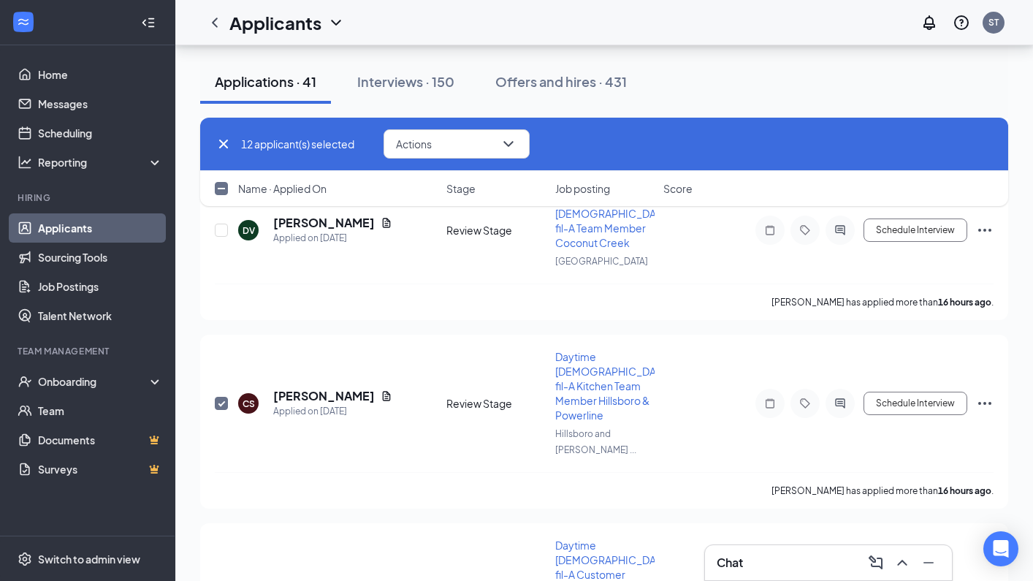
checkbox input "true"
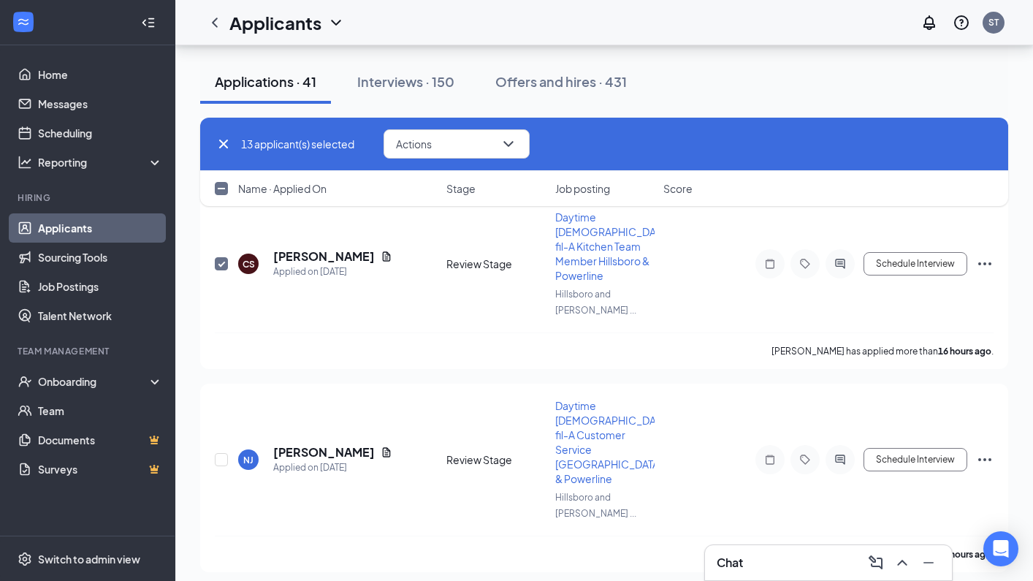
scroll to position [3819, 0]
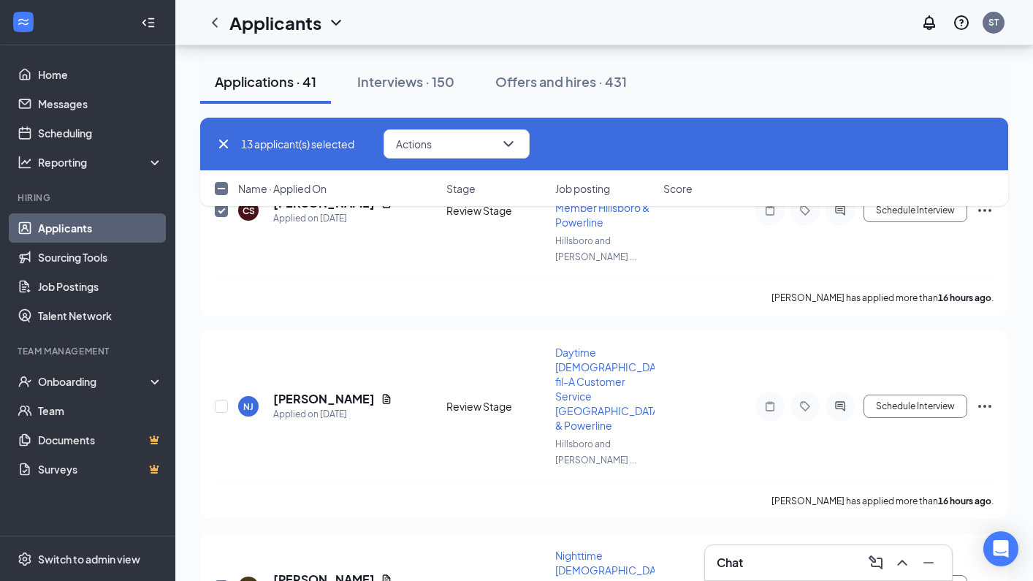
checkbox input "true"
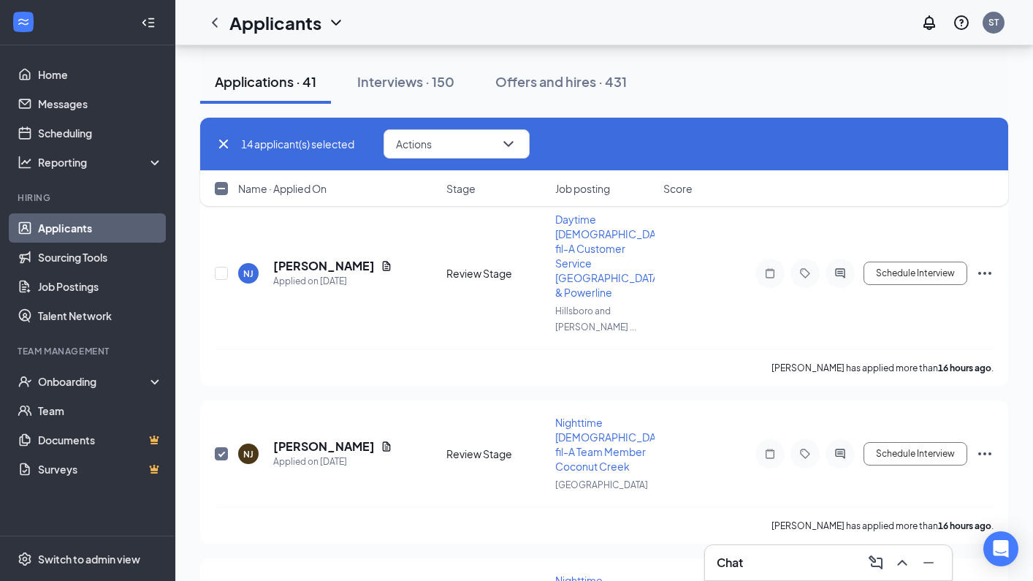
scroll to position [3955, 0]
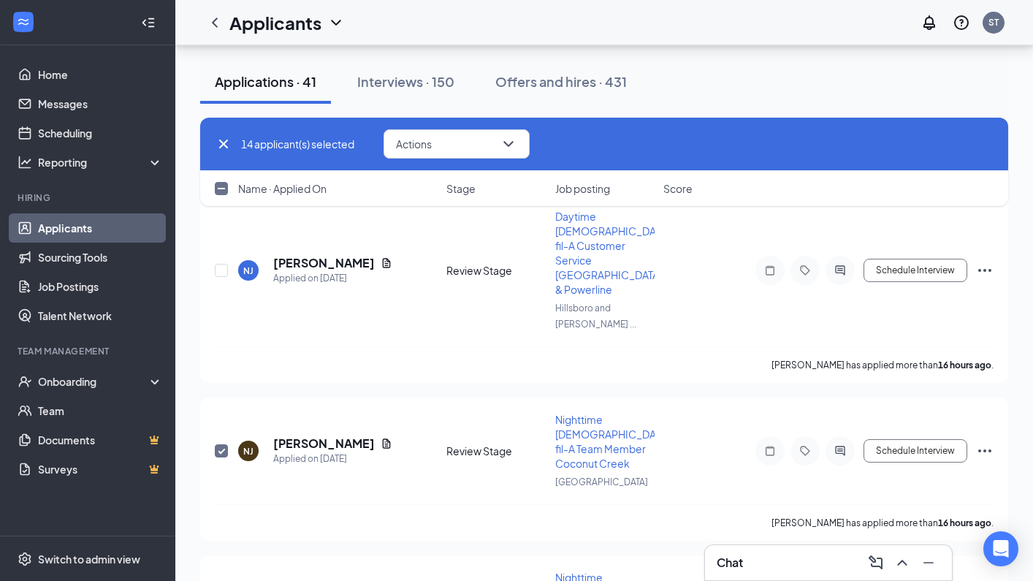
checkbox input "true"
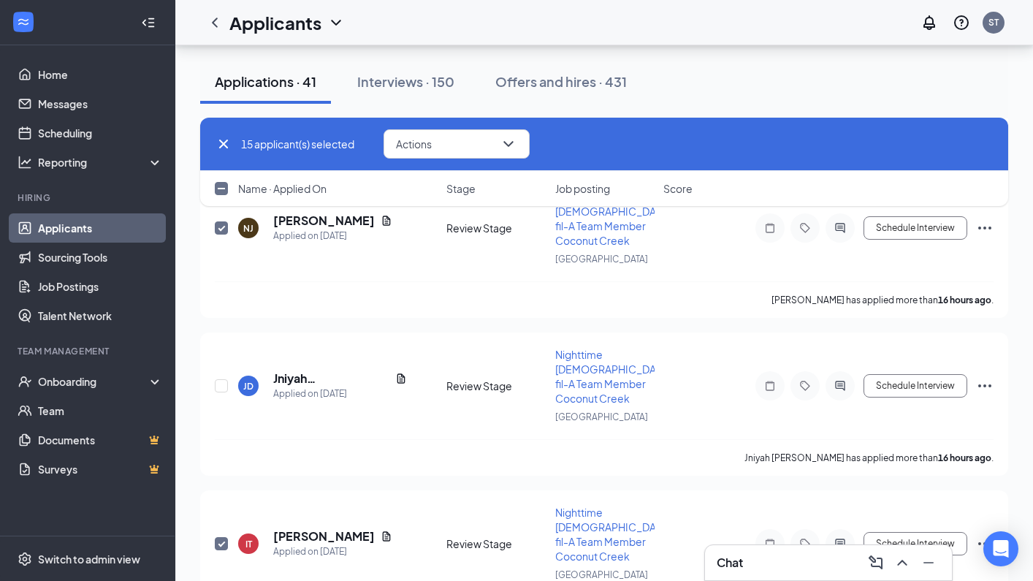
scroll to position [4281, 0]
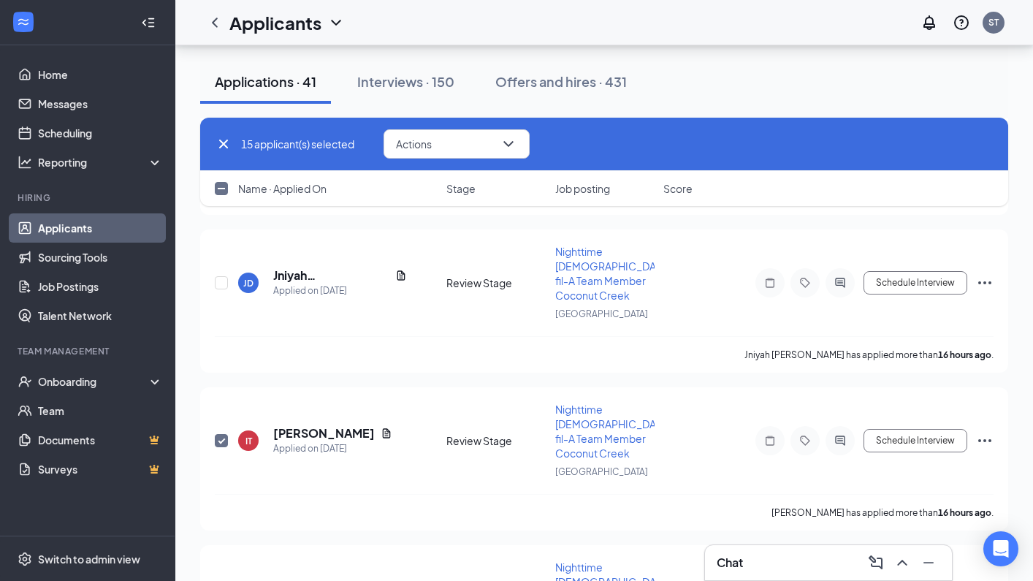
checkbox input "true"
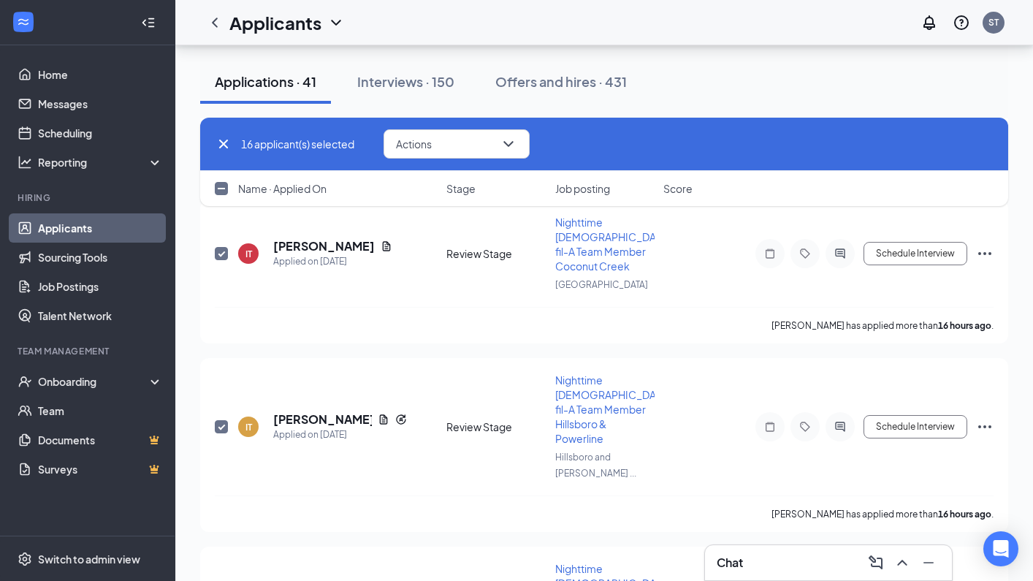
scroll to position [4537, 0]
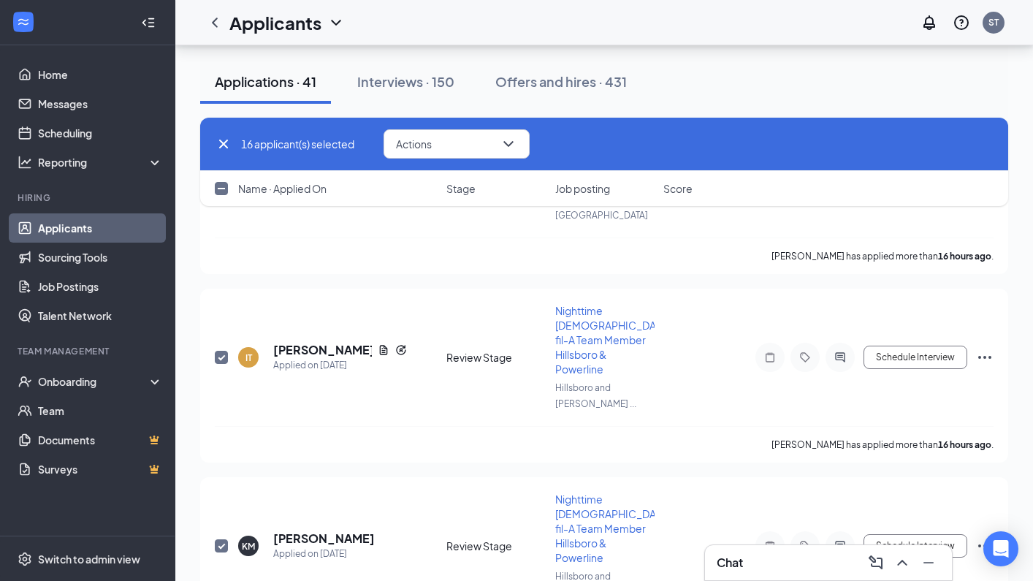
checkbox input "true"
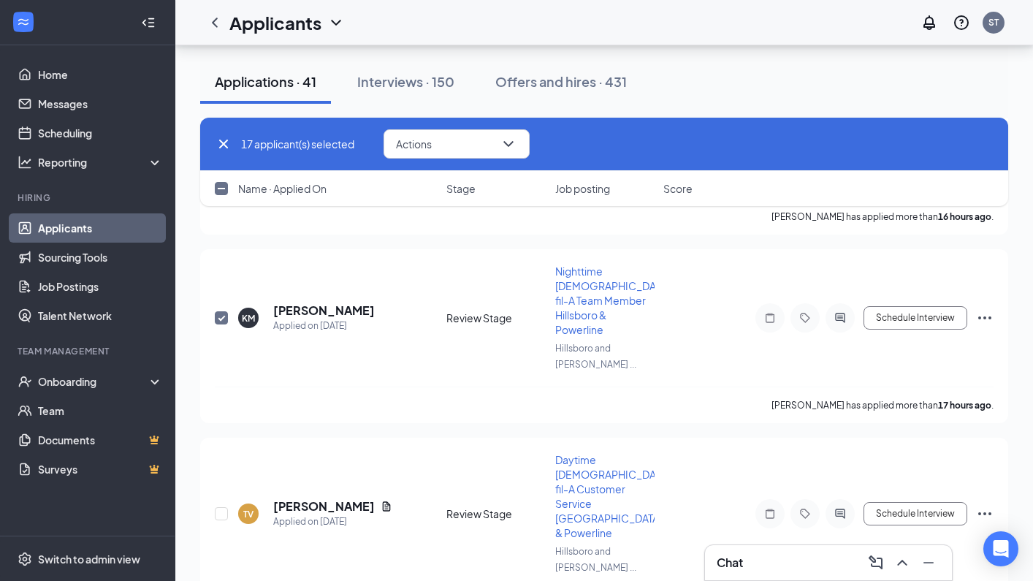
scroll to position [4826, 0]
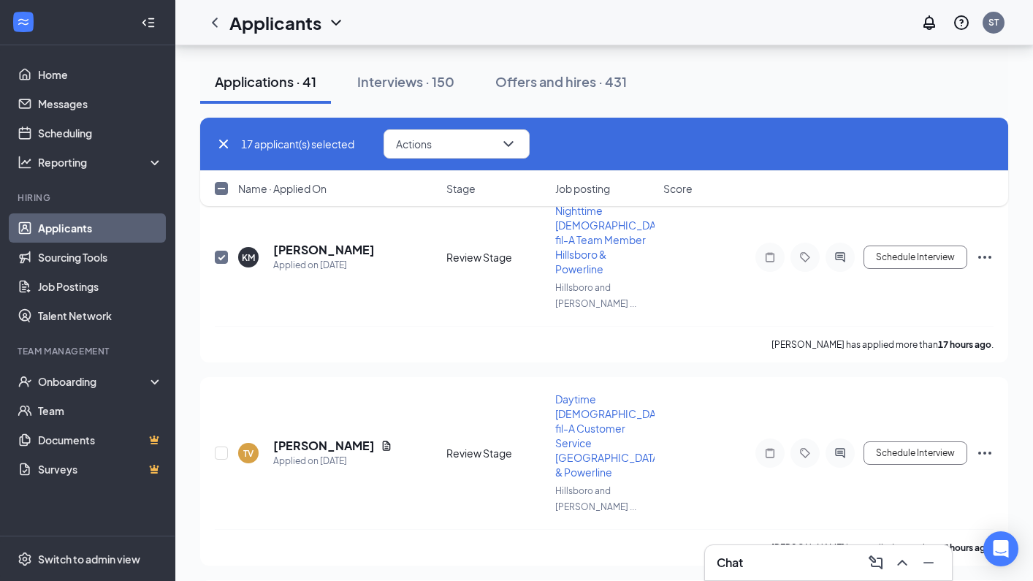
checkbox input "true"
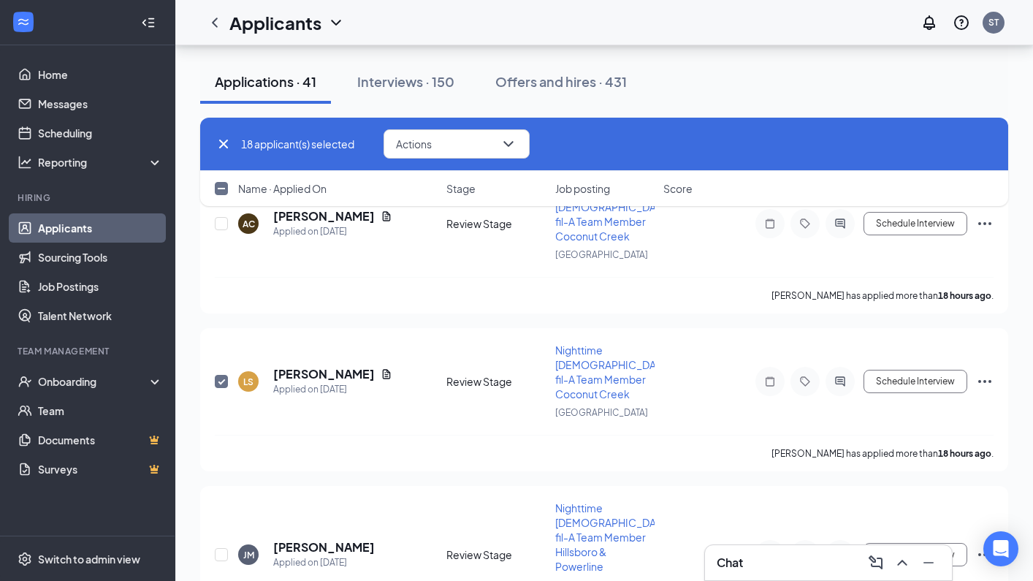
scroll to position [5758, 0]
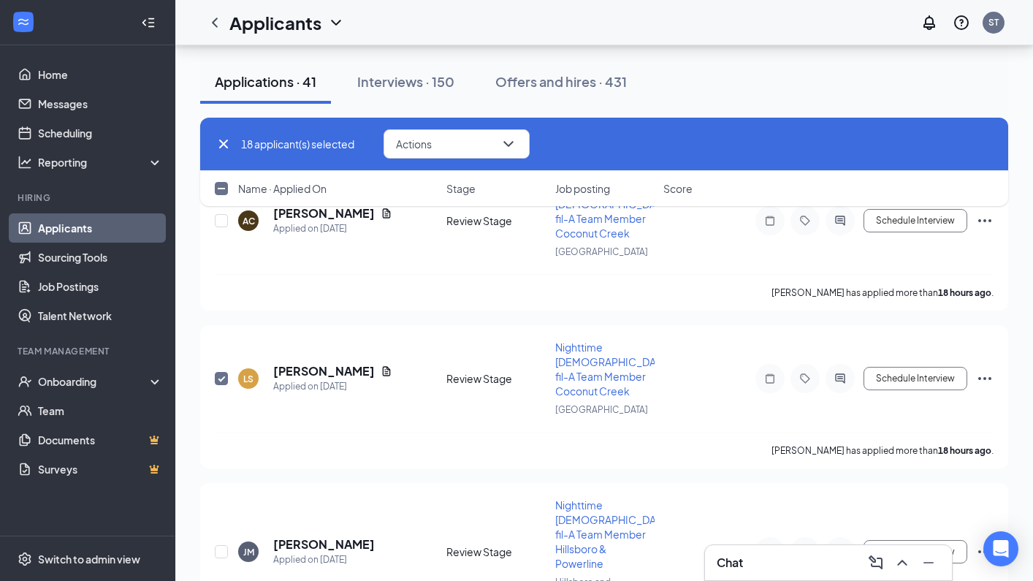
checkbox input "true"
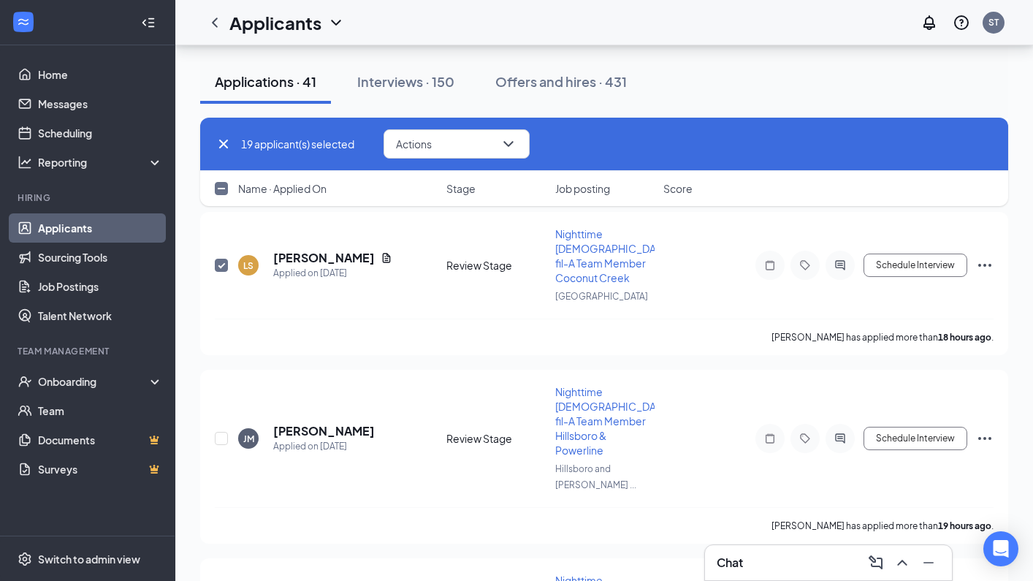
scroll to position [5872, 0]
click at [508, 143] on icon "ChevronDown" at bounding box center [509, 144] width 10 height 6
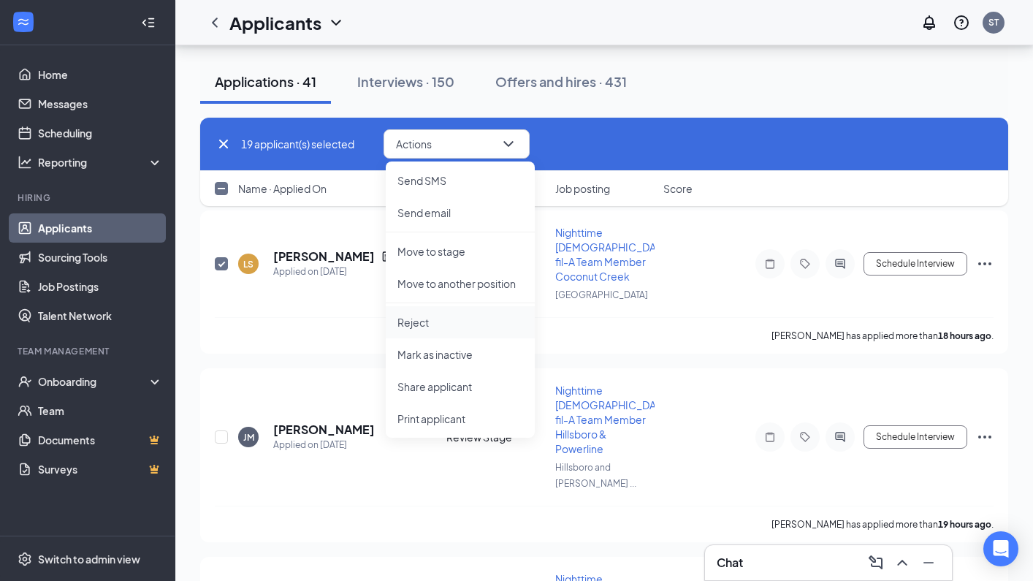
click at [433, 319] on p "Reject" at bounding box center [461, 322] width 126 height 15
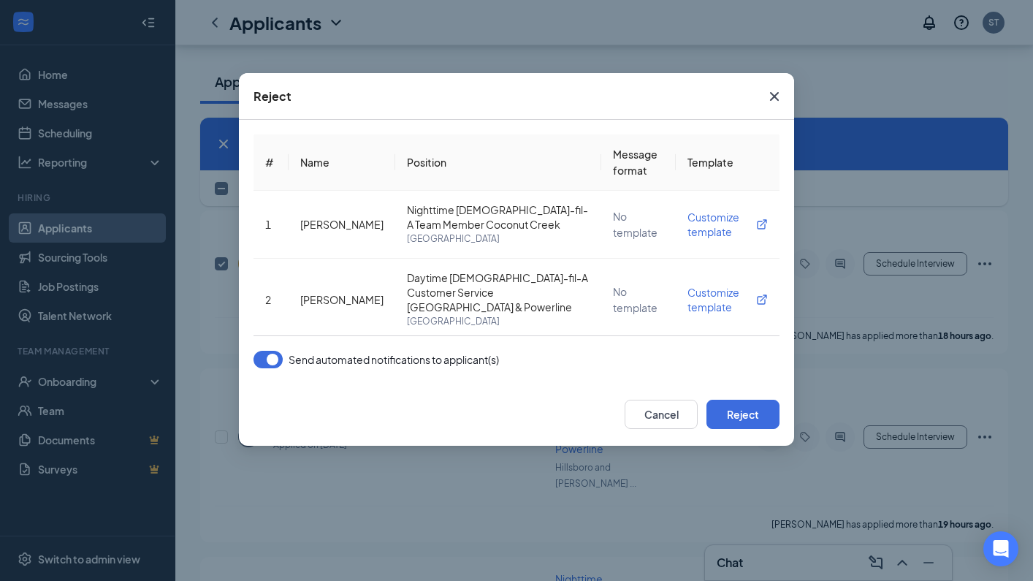
click at [280, 361] on button "button" at bounding box center [268, 360] width 29 height 18
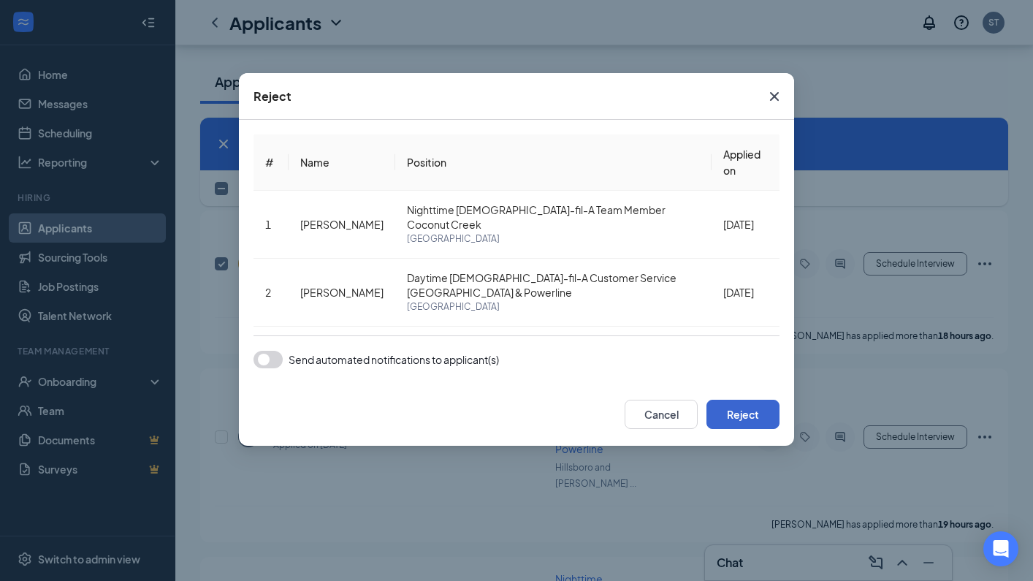
click at [762, 409] on button "Reject" at bounding box center [743, 414] width 73 height 29
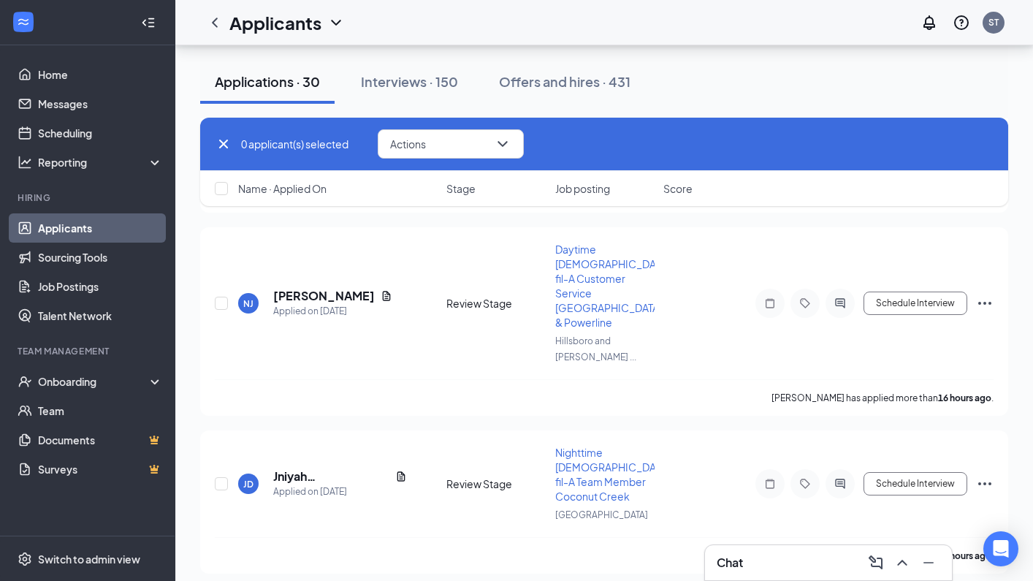
checkbox input "false"
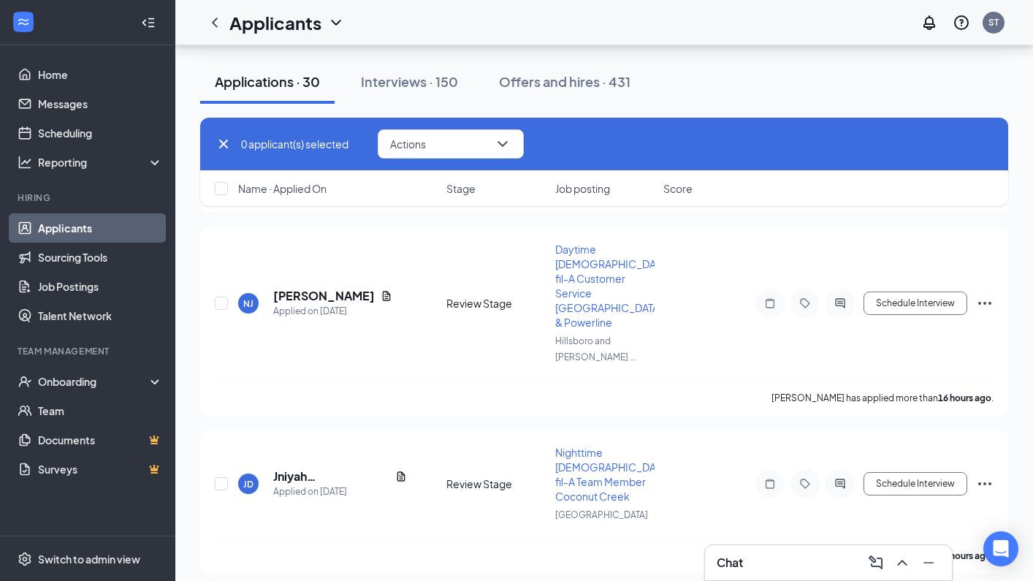
checkbox input "false"
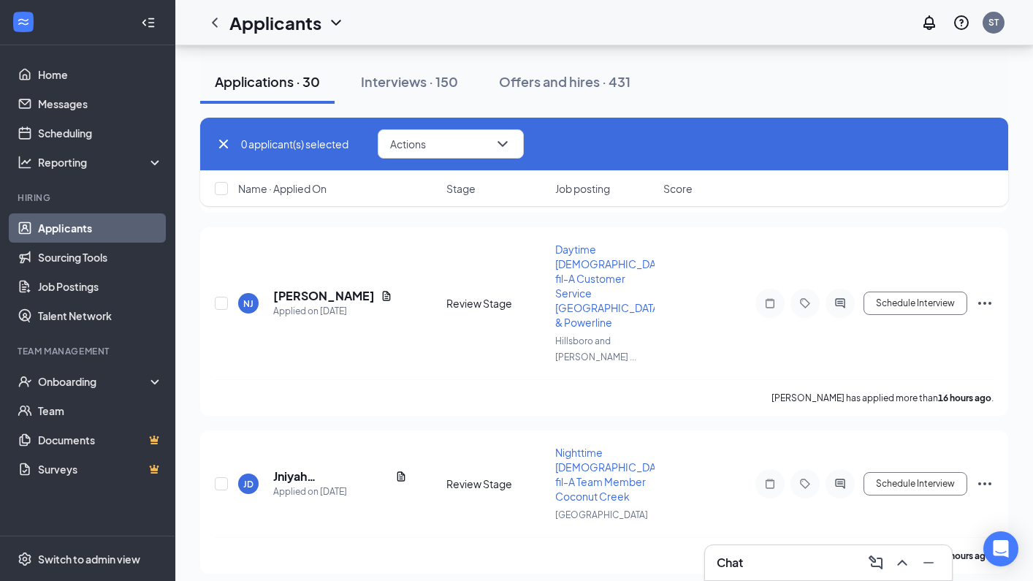
checkbox input "false"
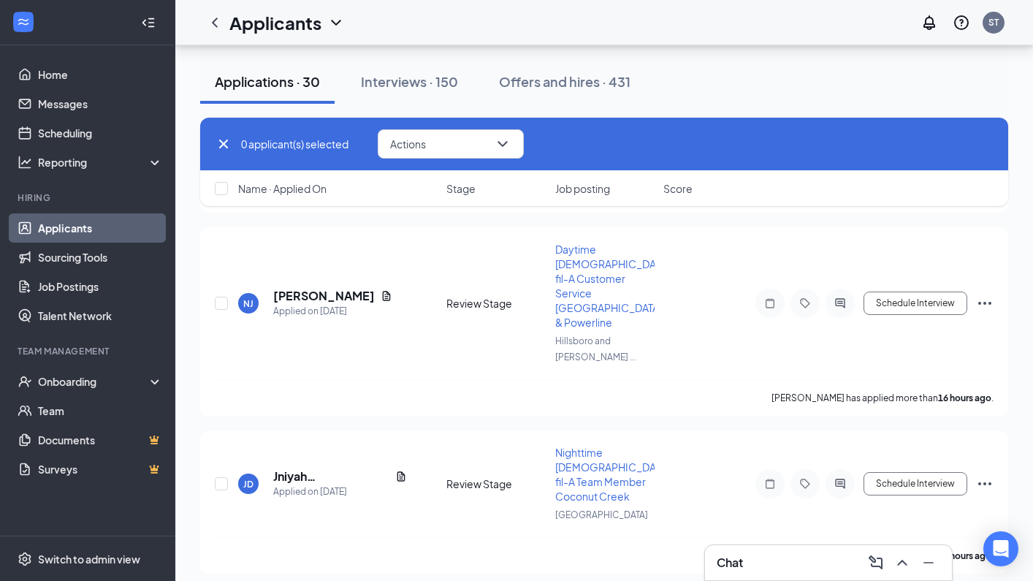
checkbox input "false"
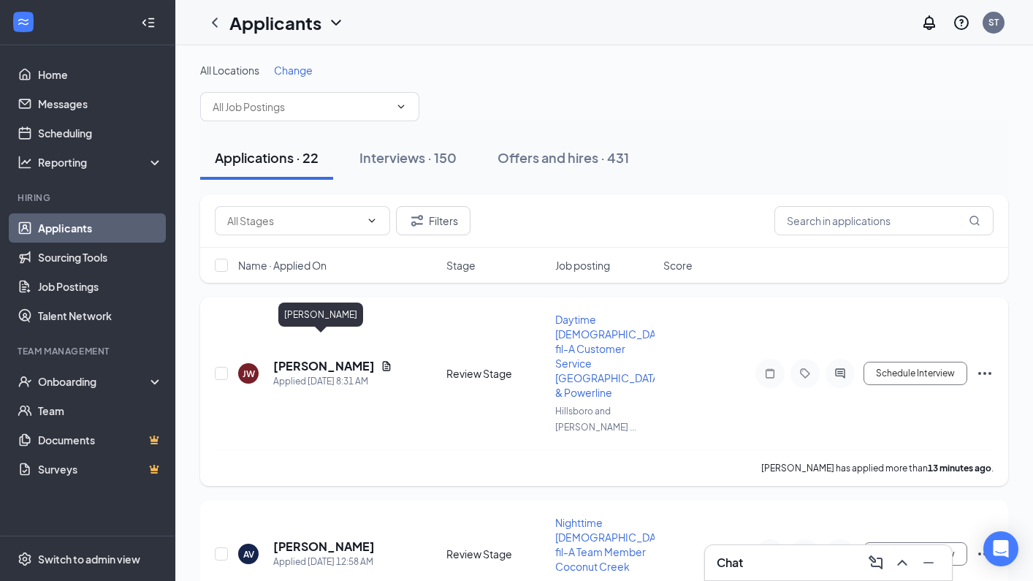
click at [320, 358] on h5 "Jasmine West" at bounding box center [324, 366] width 102 height 16
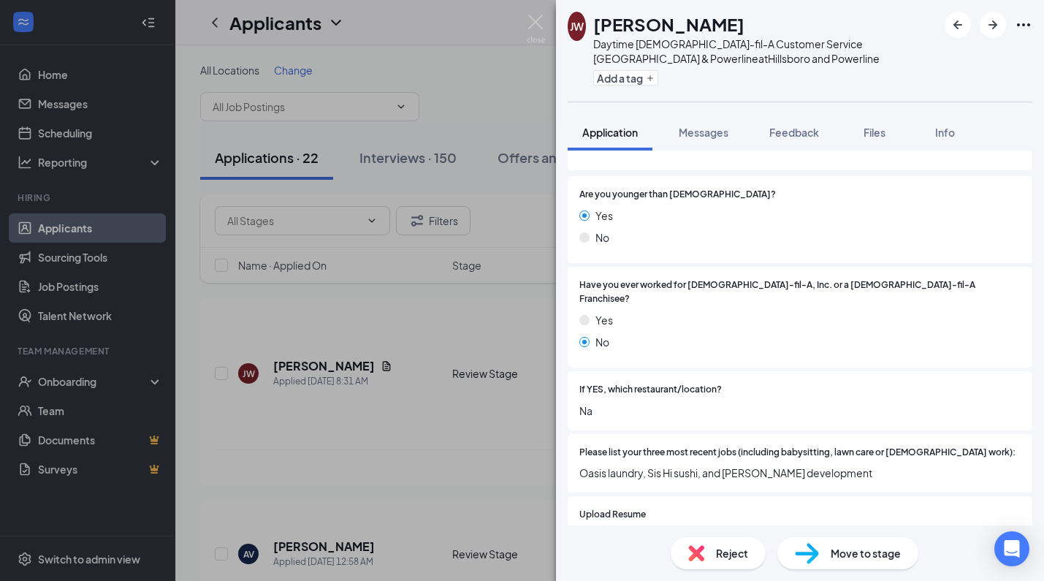
scroll to position [299, 0]
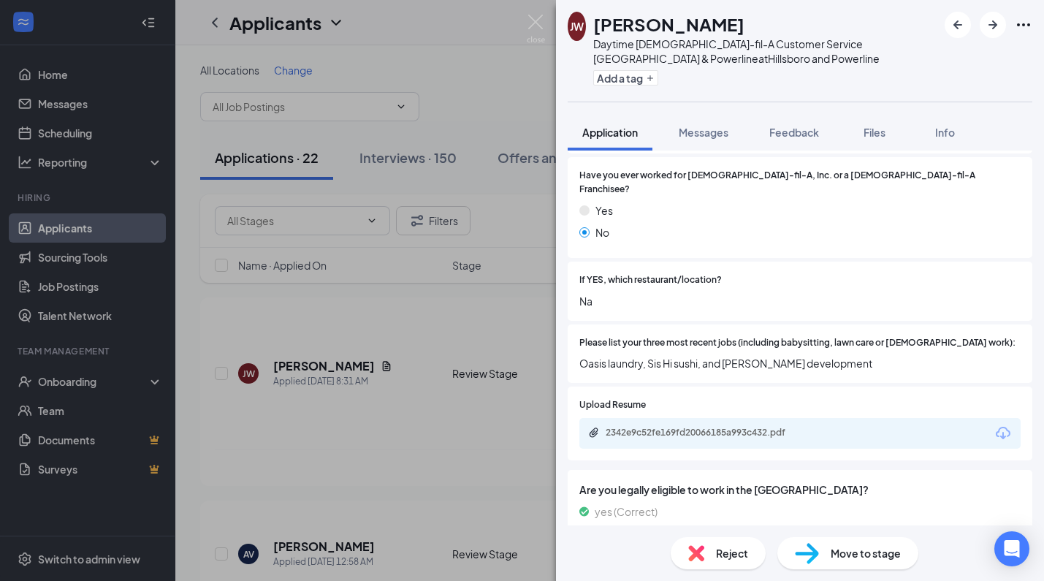
click at [995, 425] on icon "Download" at bounding box center [1004, 434] width 18 height 18
click at [861, 554] on span "Move to stage" at bounding box center [866, 553] width 70 height 16
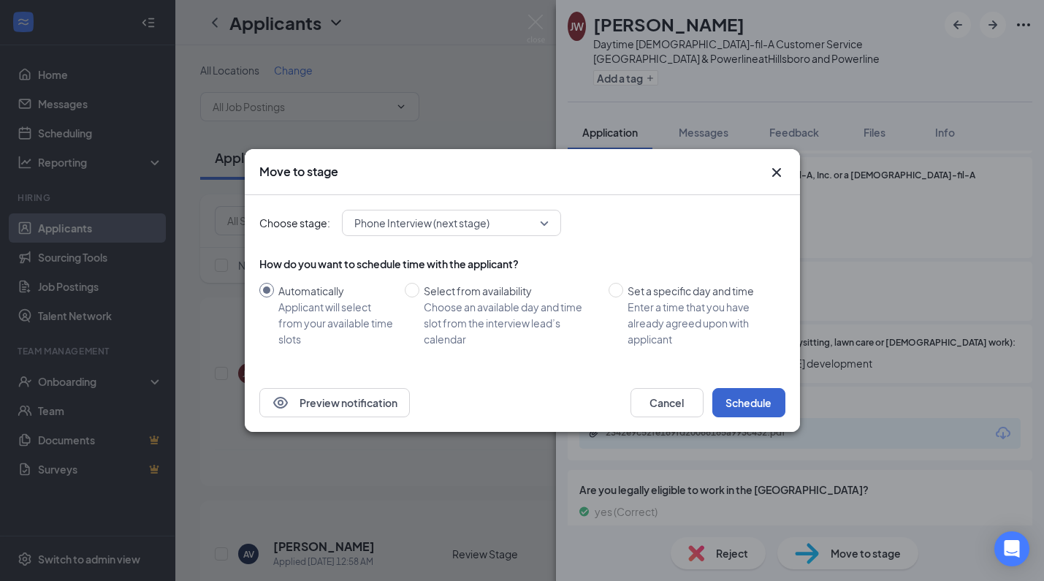
click at [738, 402] on button "Schedule" at bounding box center [749, 402] width 73 height 29
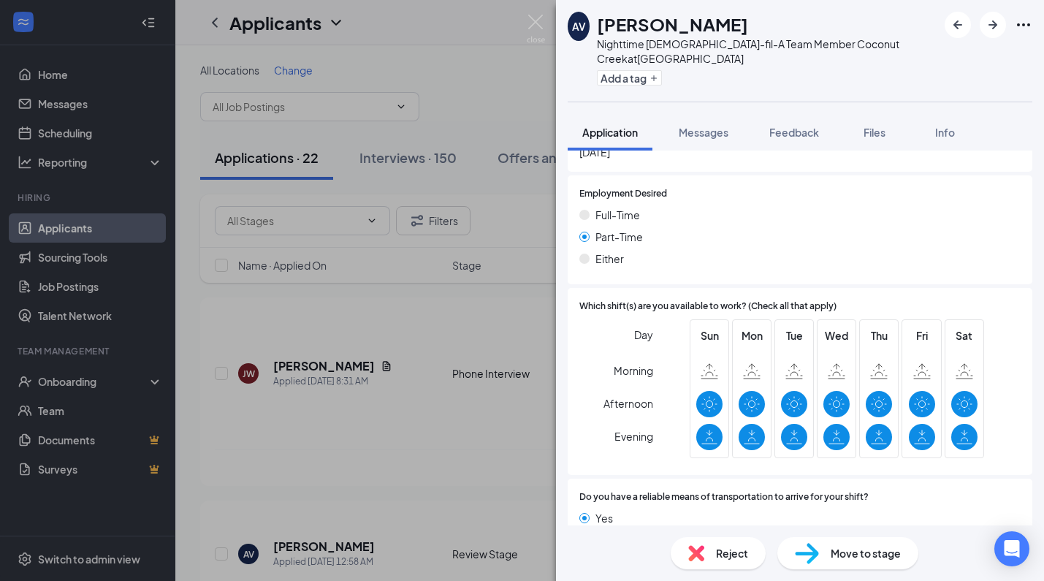
scroll to position [818, 0]
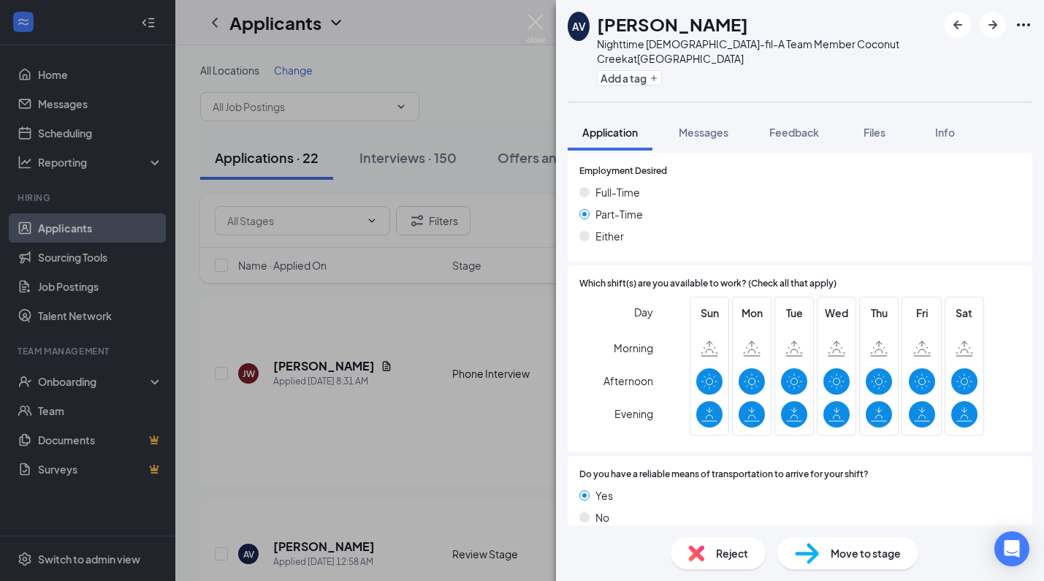
click at [743, 547] on span "Reject" at bounding box center [732, 553] width 32 height 16
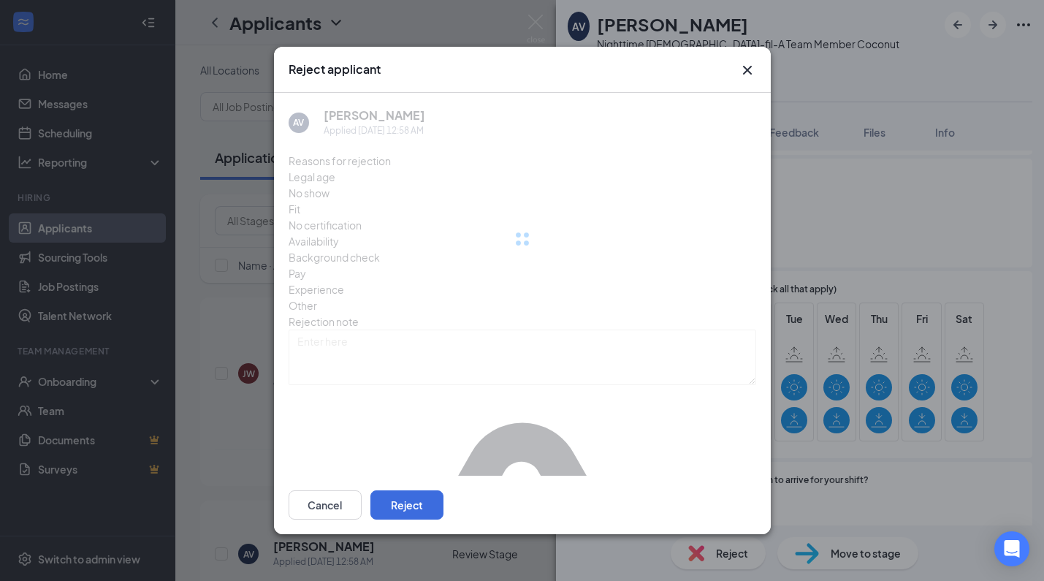
click at [740, 477] on div "Cancel Reject" at bounding box center [522, 505] width 497 height 58
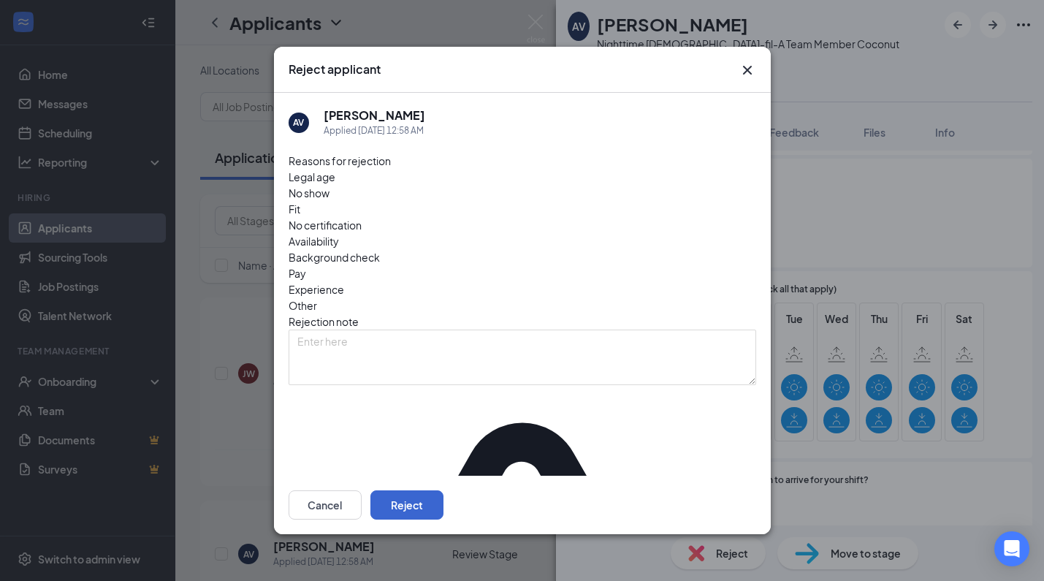
click at [444, 498] on button "Reject" at bounding box center [407, 504] width 73 height 29
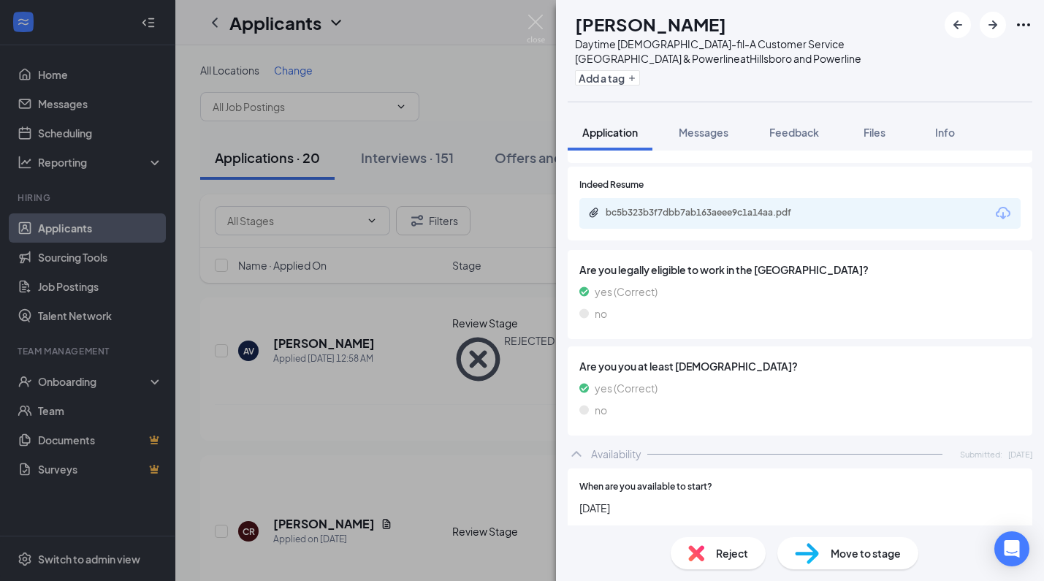
scroll to position [897, 0]
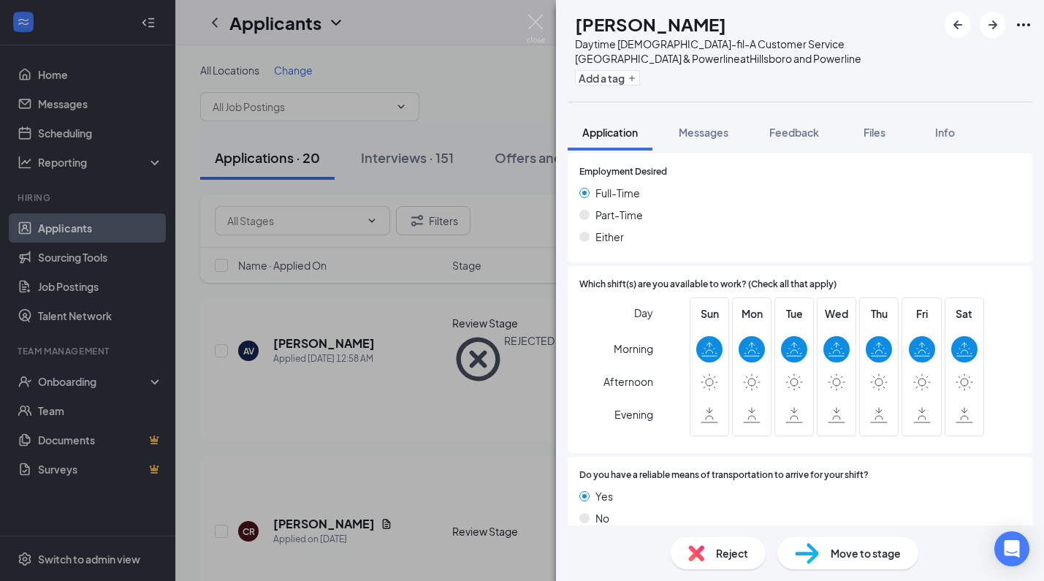
click at [873, 555] on span "Move to stage" at bounding box center [866, 553] width 70 height 16
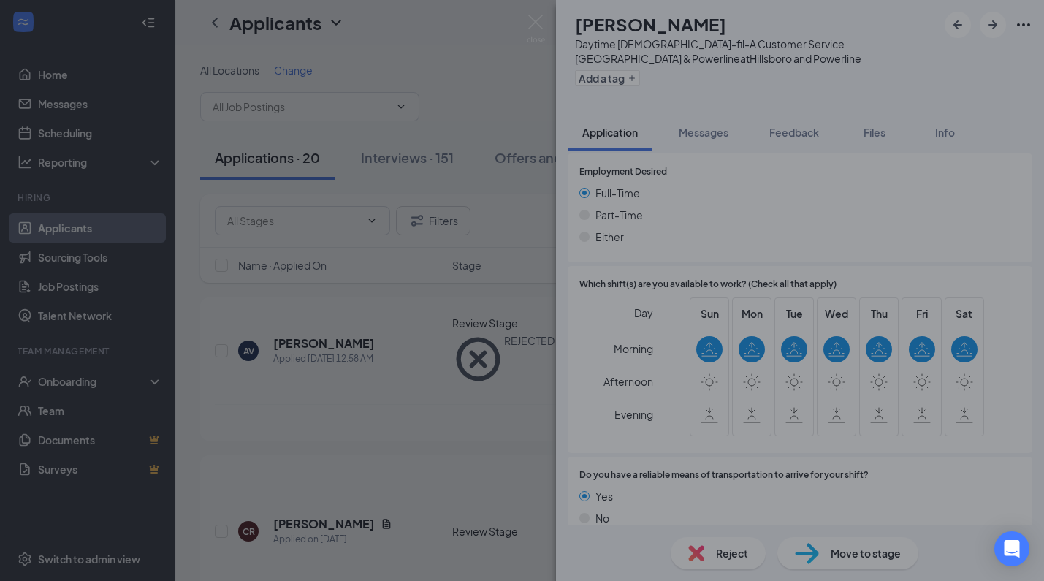
scroll to position [891, 0]
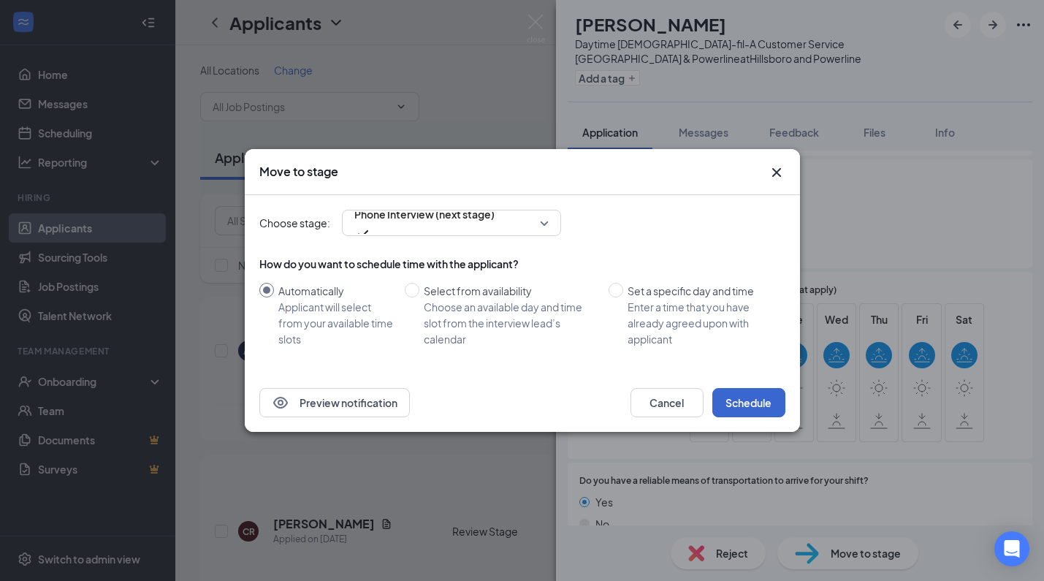
click at [756, 396] on button "Schedule" at bounding box center [749, 402] width 73 height 29
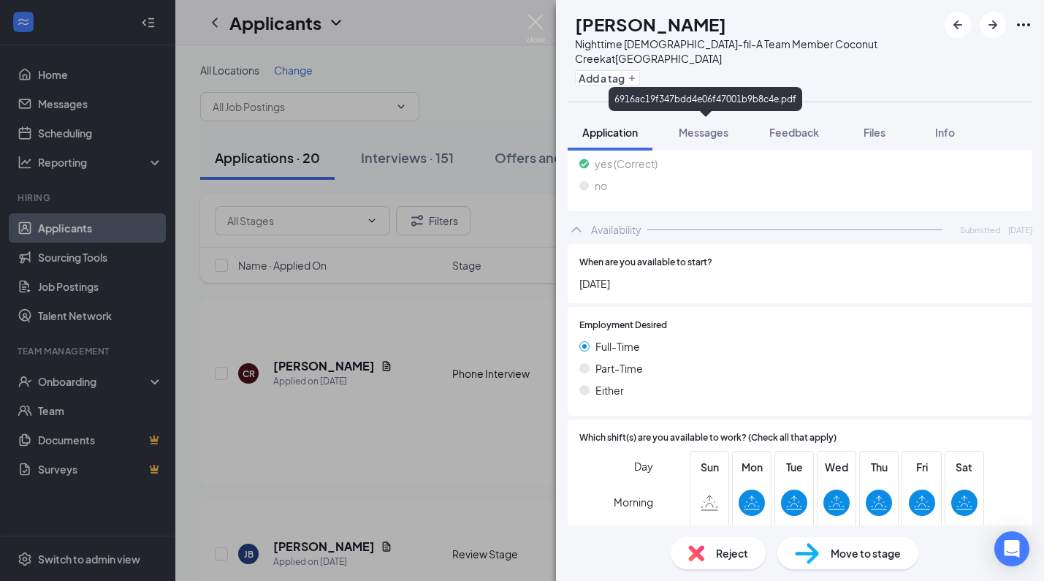
scroll to position [897, 0]
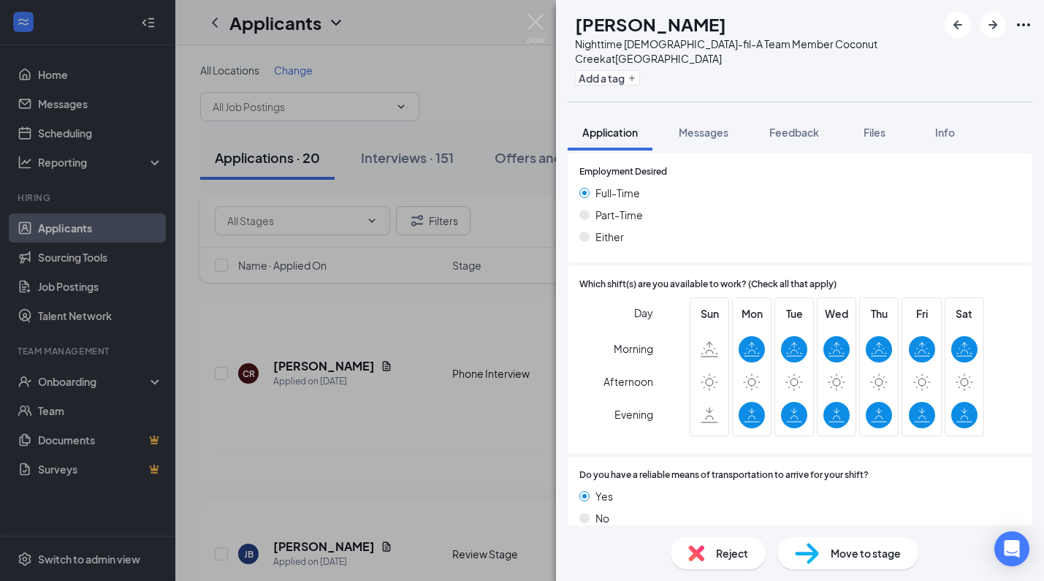
click at [726, 550] on span "Reject" at bounding box center [732, 553] width 32 height 16
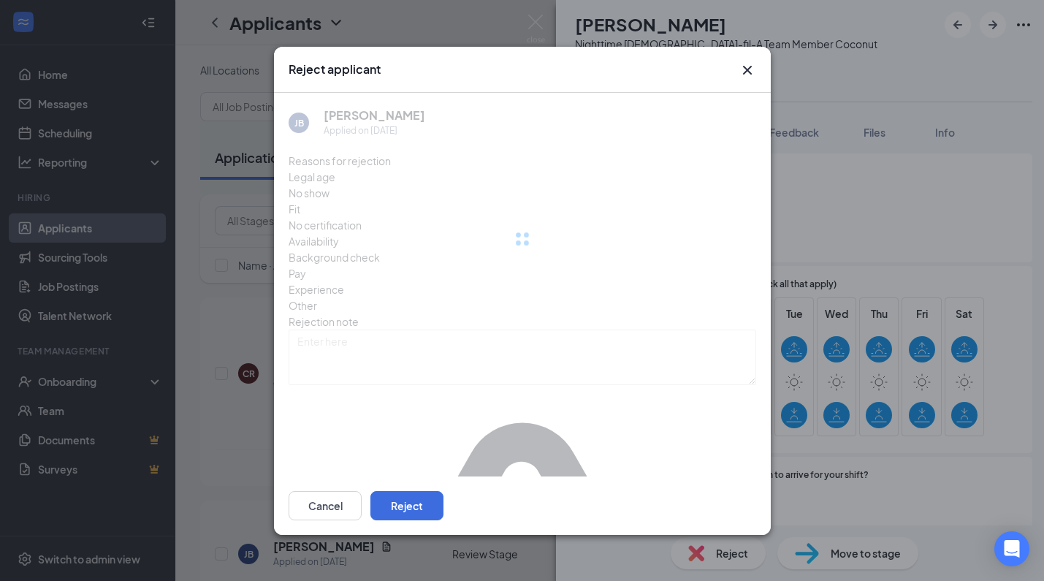
scroll to position [891, 0]
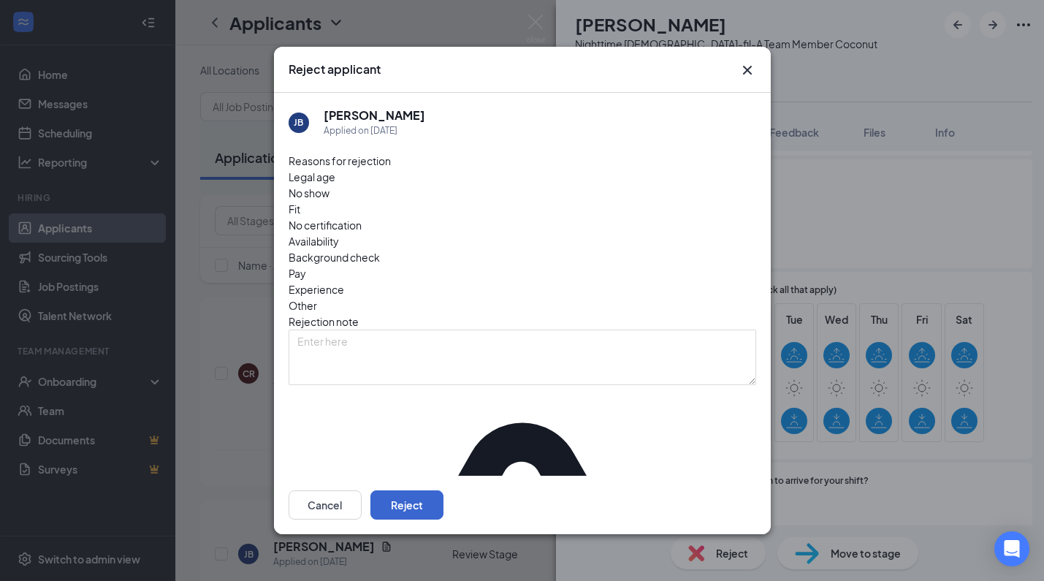
click at [444, 500] on button "Reject" at bounding box center [407, 504] width 73 height 29
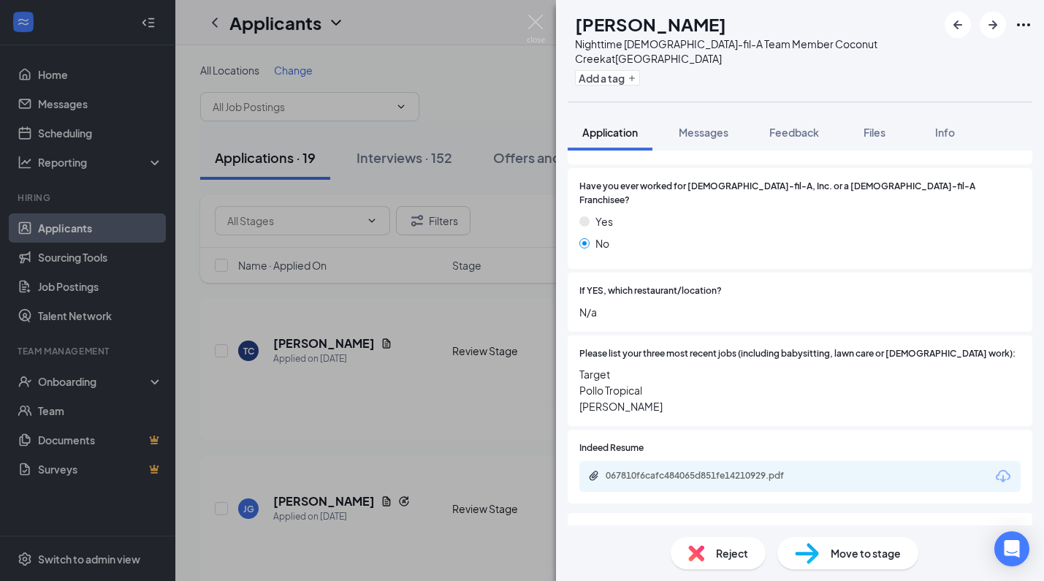
scroll to position [316, 0]
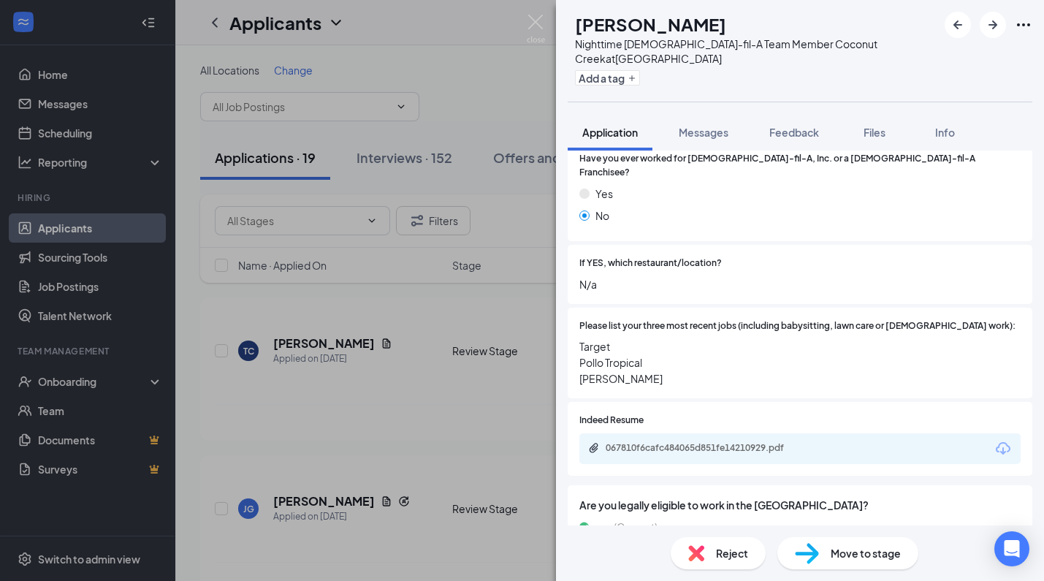
click at [997, 442] on icon "Download" at bounding box center [1003, 448] width 15 height 12
click at [847, 547] on span "Move to stage" at bounding box center [866, 553] width 70 height 16
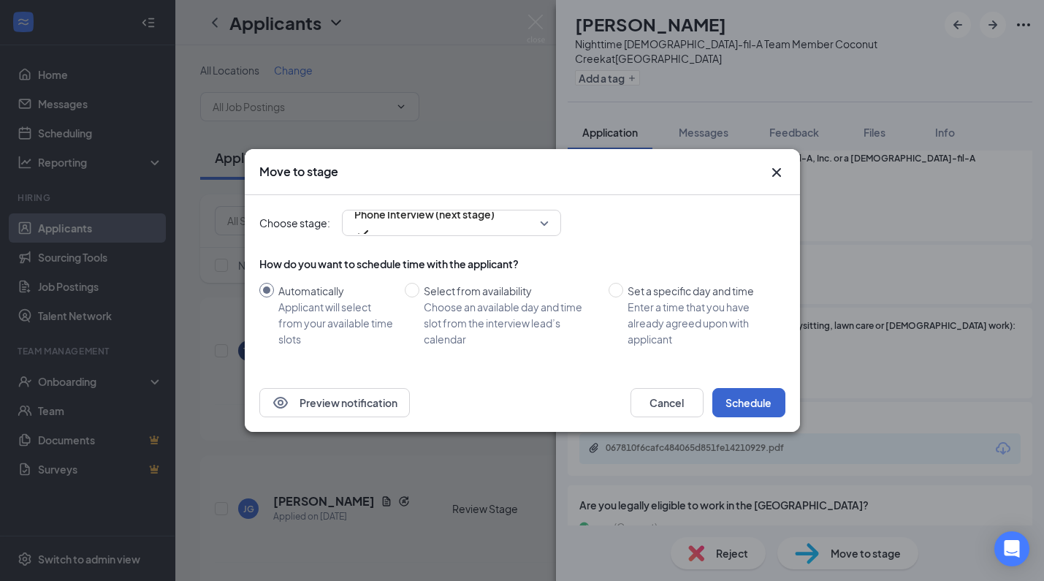
click at [764, 396] on button "Schedule" at bounding box center [749, 402] width 73 height 29
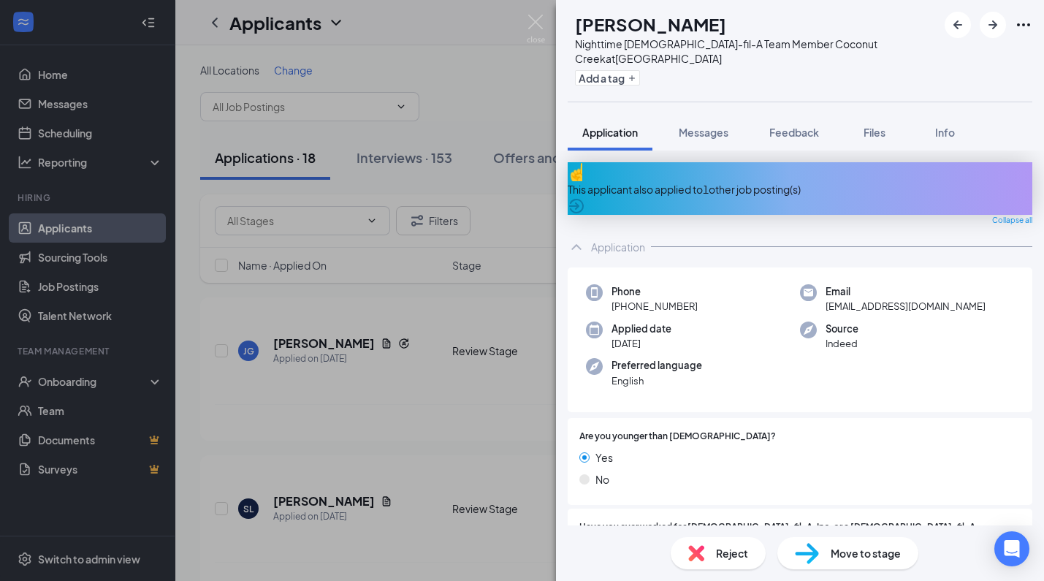
click at [733, 560] on span "Reject" at bounding box center [732, 553] width 32 height 16
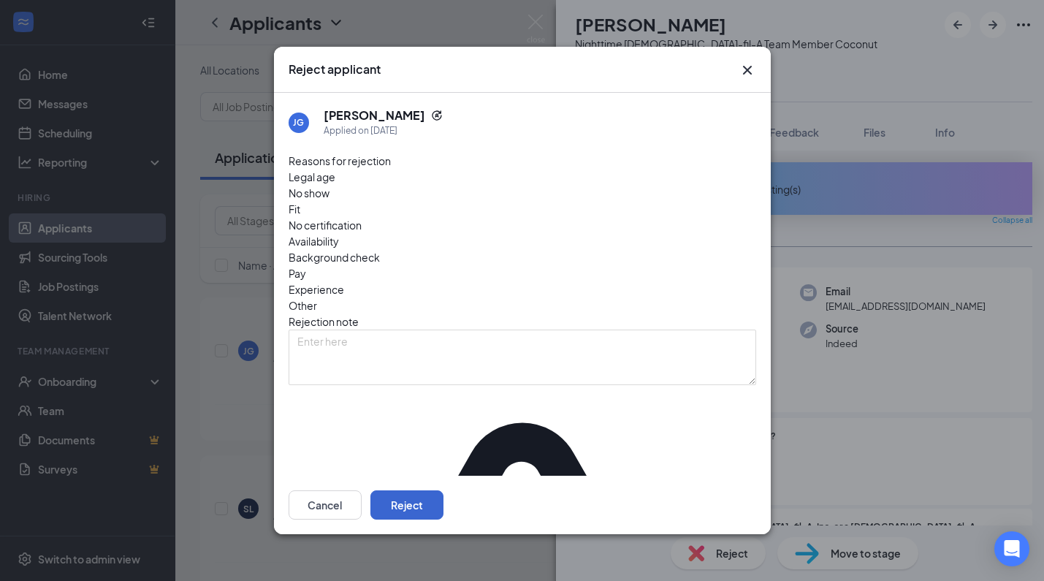
click at [444, 499] on button "Reject" at bounding box center [407, 504] width 73 height 29
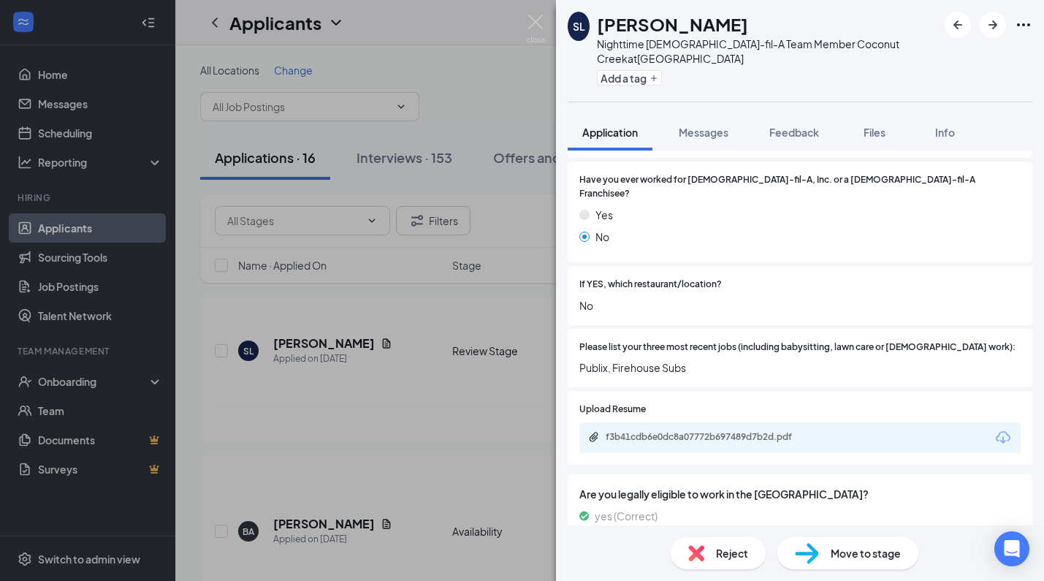
scroll to position [365, 0]
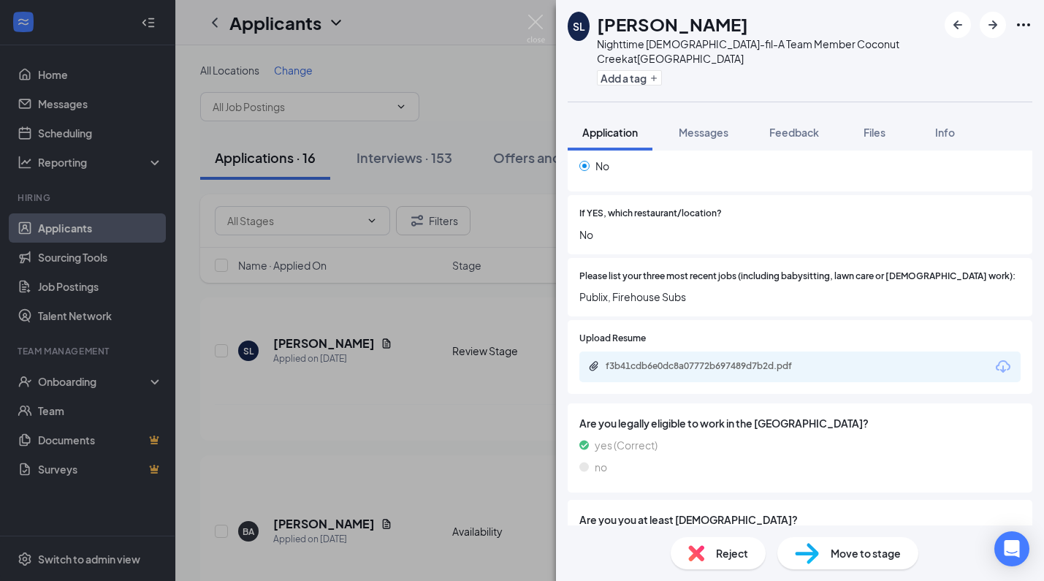
click at [996, 360] on icon "Download" at bounding box center [1003, 366] width 15 height 12
click at [733, 545] on span "Reject" at bounding box center [732, 553] width 32 height 16
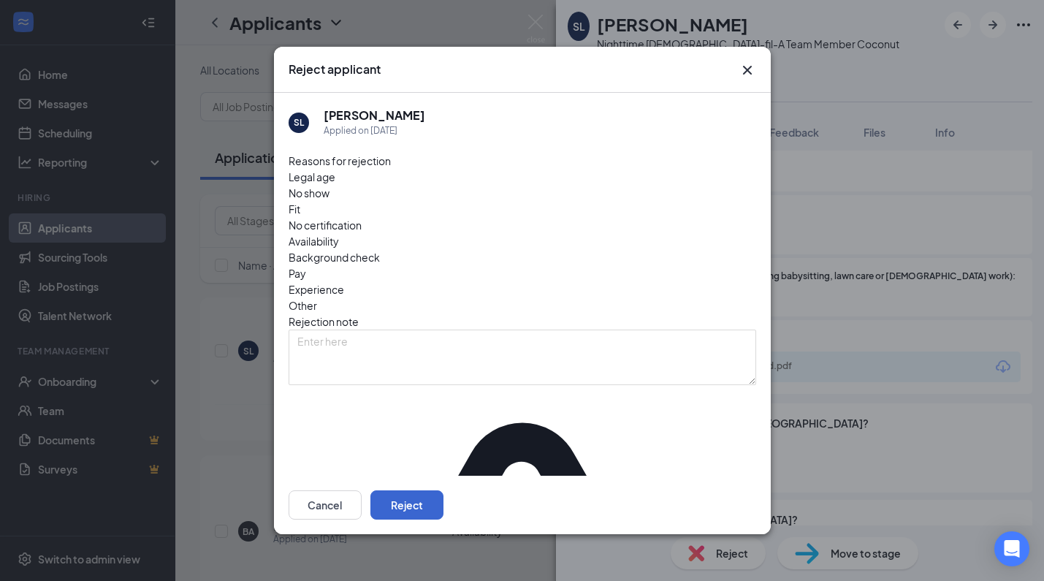
click at [444, 498] on button "Reject" at bounding box center [407, 504] width 73 height 29
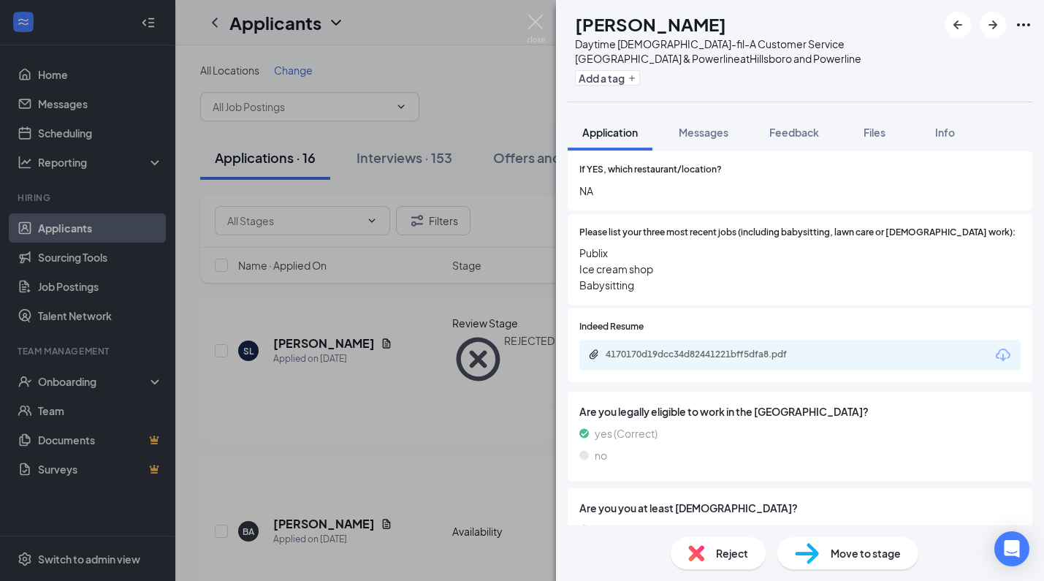
scroll to position [475, 0]
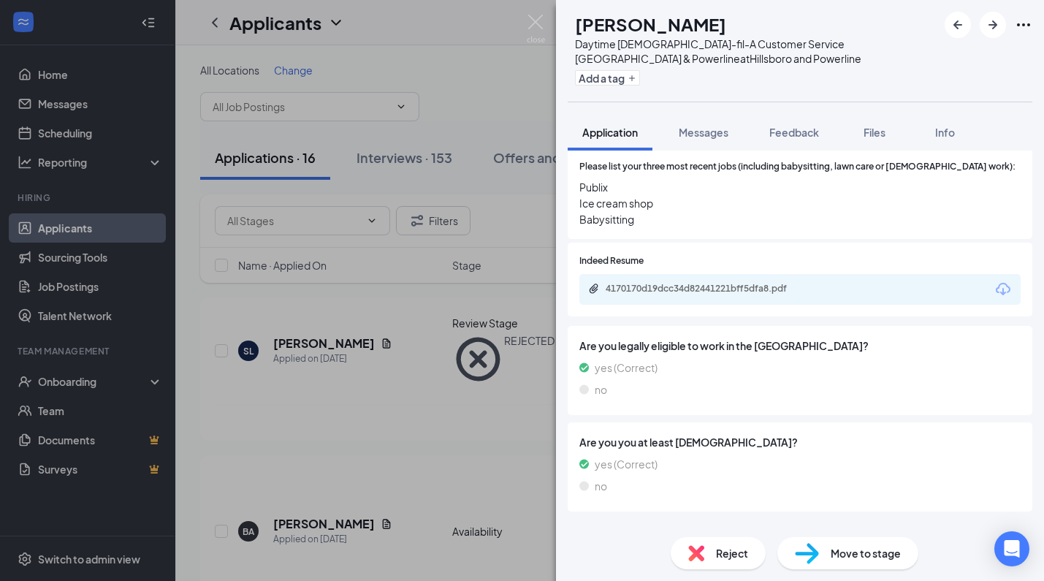
click at [723, 556] on span "Reject" at bounding box center [732, 553] width 32 height 16
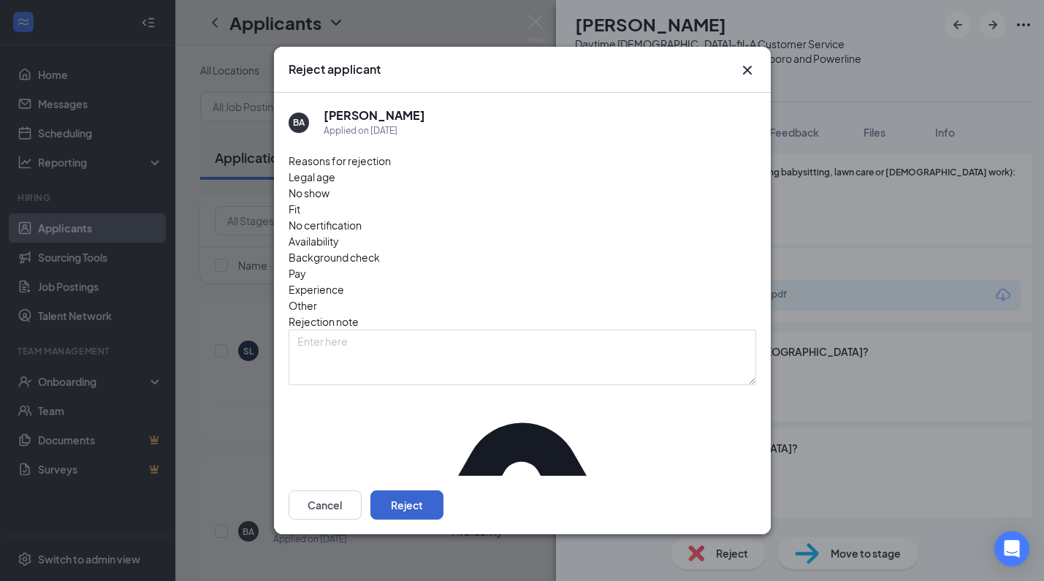
click at [444, 490] on button "Reject" at bounding box center [407, 504] width 73 height 29
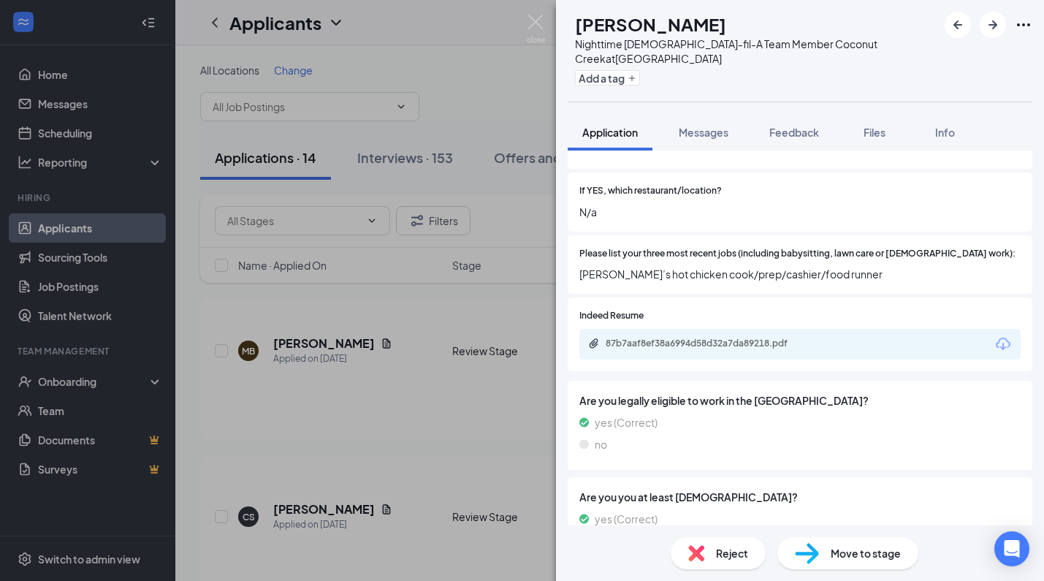
scroll to position [361, 0]
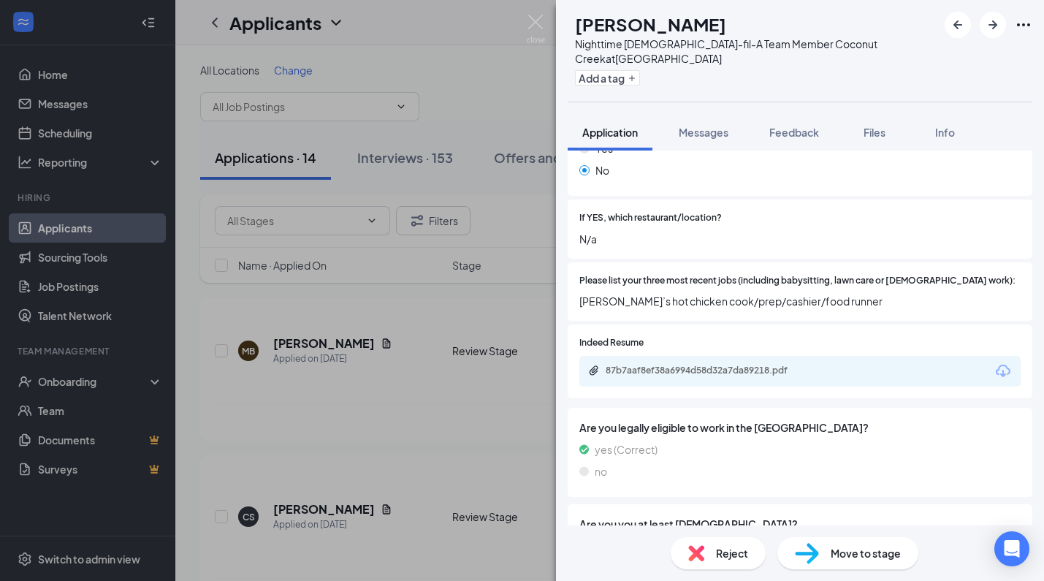
click at [995, 363] on icon "Download" at bounding box center [1004, 372] width 18 height 18
click at [716, 550] on span "Reject" at bounding box center [732, 553] width 32 height 16
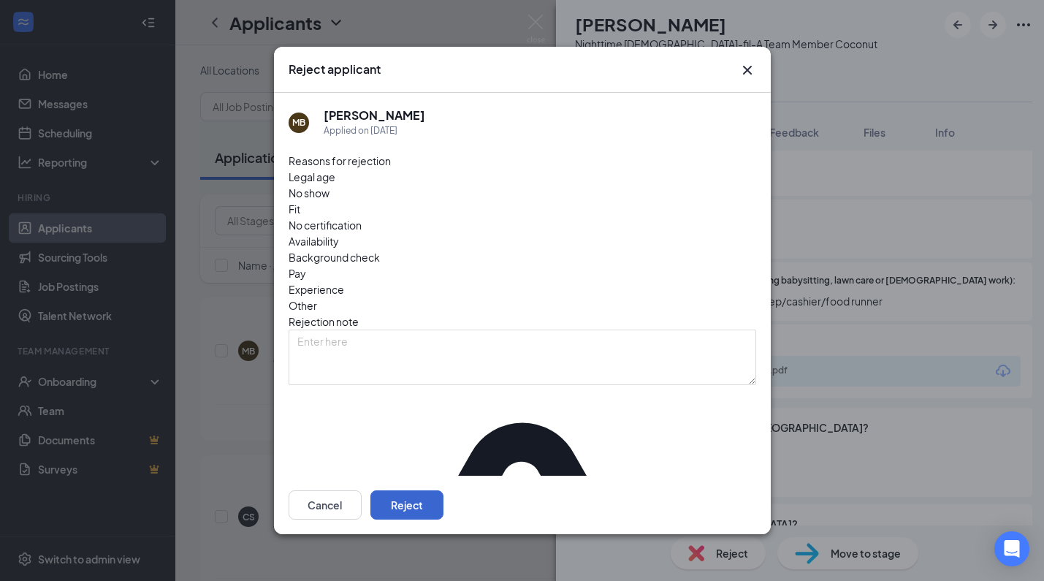
click at [444, 500] on button "Reject" at bounding box center [407, 504] width 73 height 29
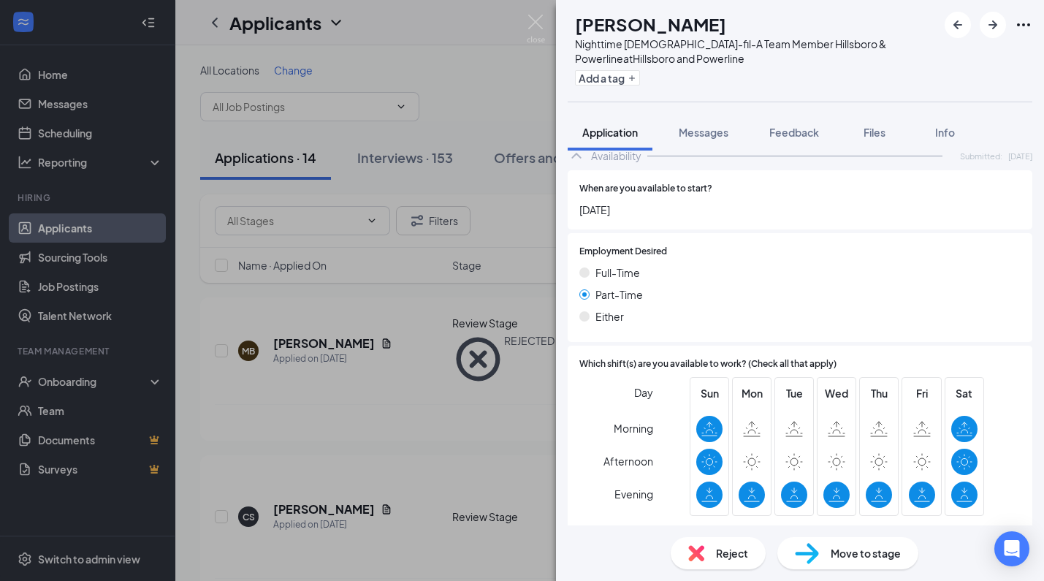
scroll to position [1050, 0]
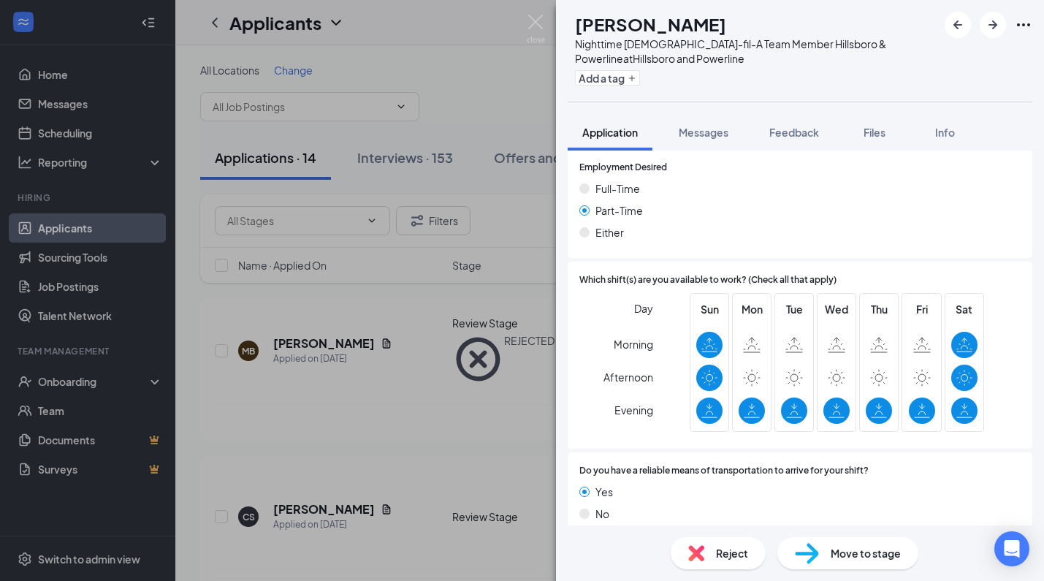
click at [744, 558] on span "Reject" at bounding box center [732, 553] width 32 height 16
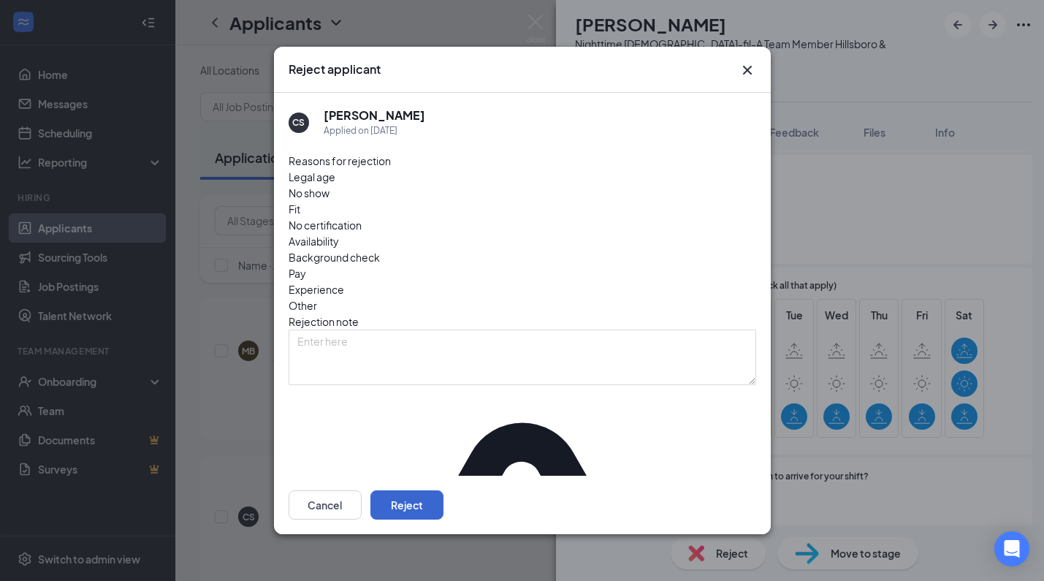
click at [444, 504] on button "Reject" at bounding box center [407, 504] width 73 height 29
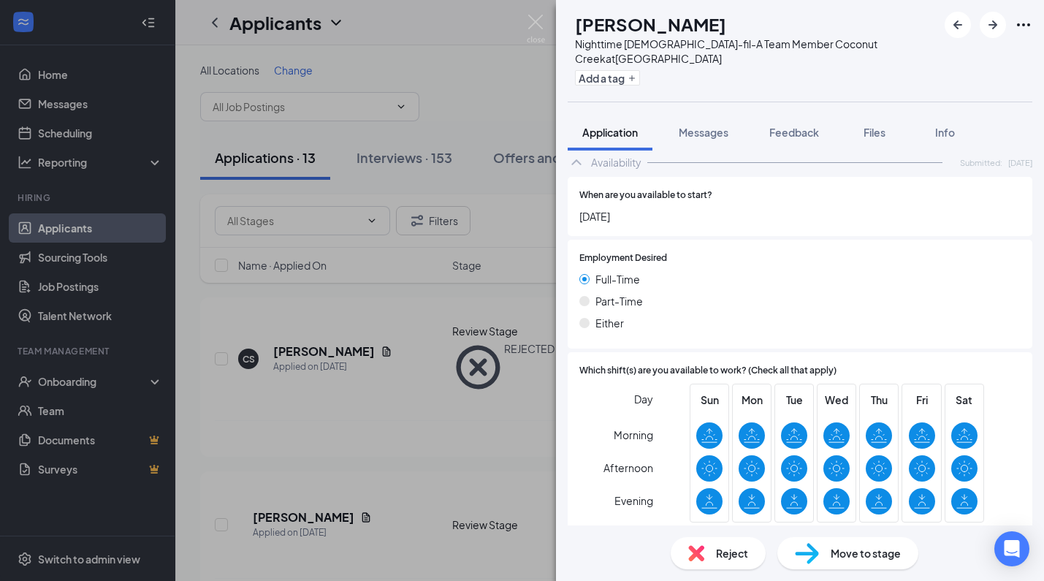
scroll to position [929, 0]
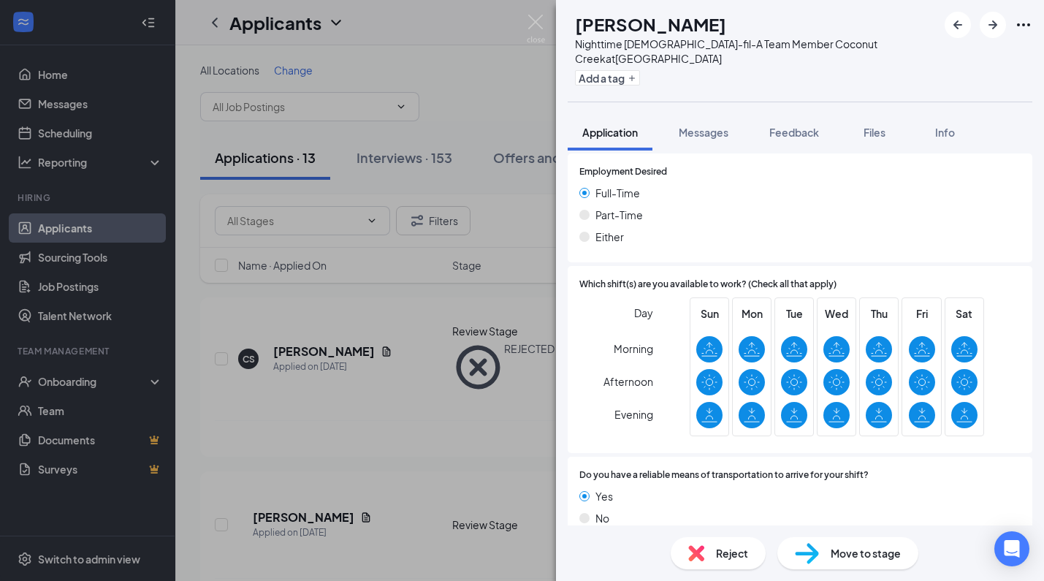
click at [866, 567] on div "Move to stage" at bounding box center [848, 553] width 141 height 32
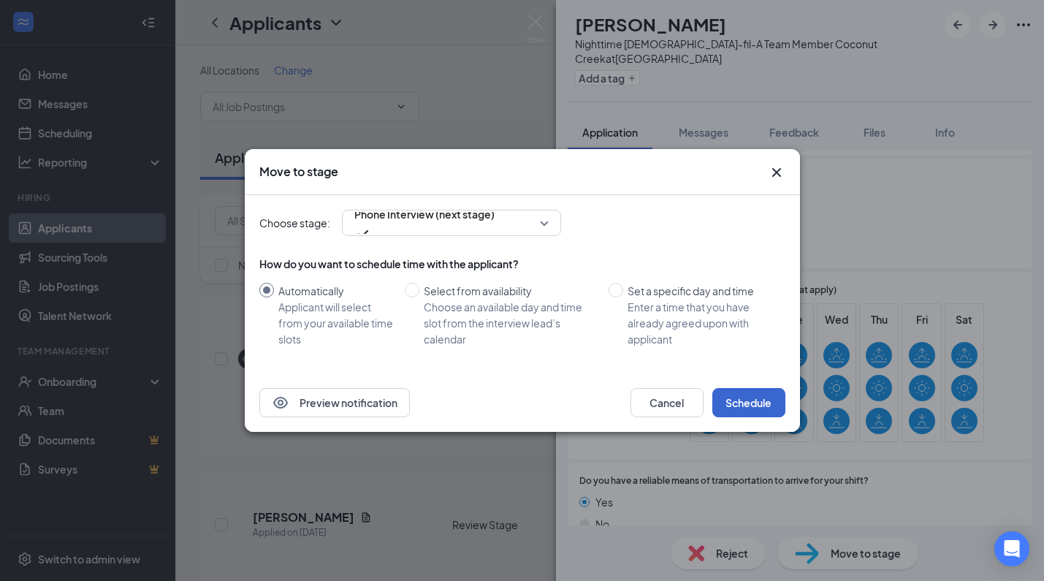
click at [759, 401] on button "Schedule" at bounding box center [749, 402] width 73 height 29
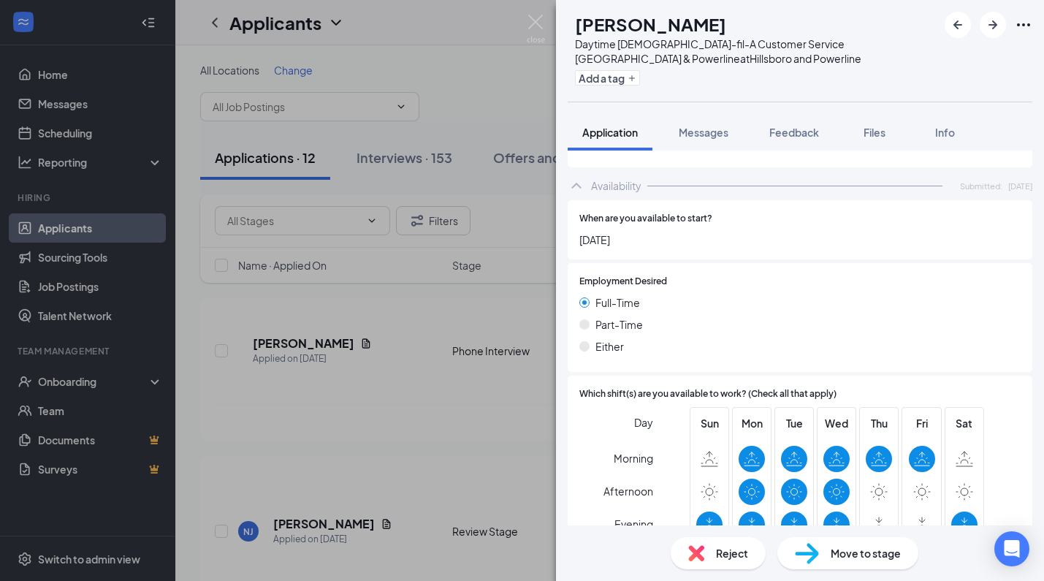
scroll to position [938, 0]
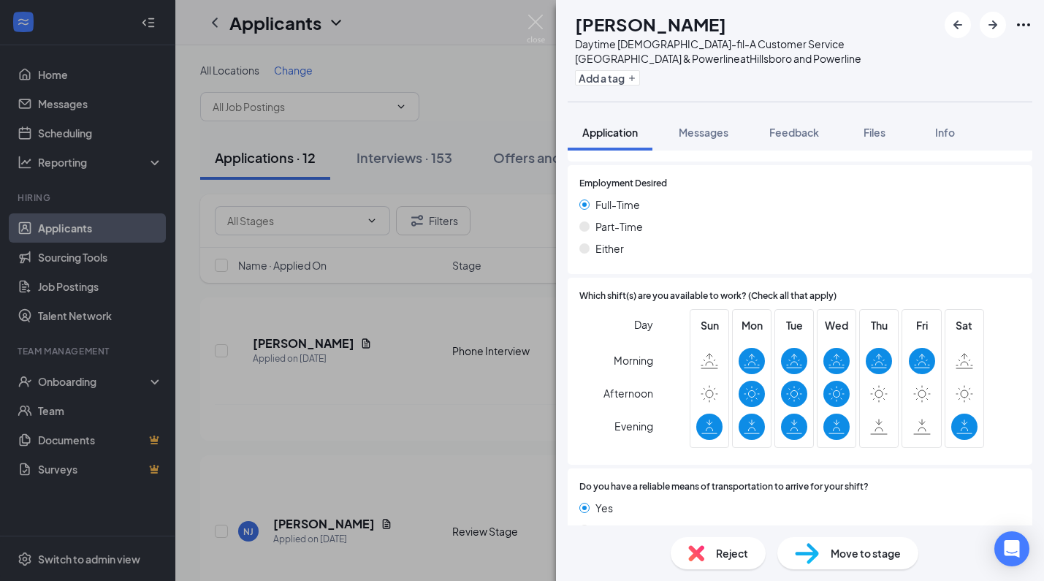
click at [819, 560] on div "Move to stage" at bounding box center [848, 553] width 141 height 32
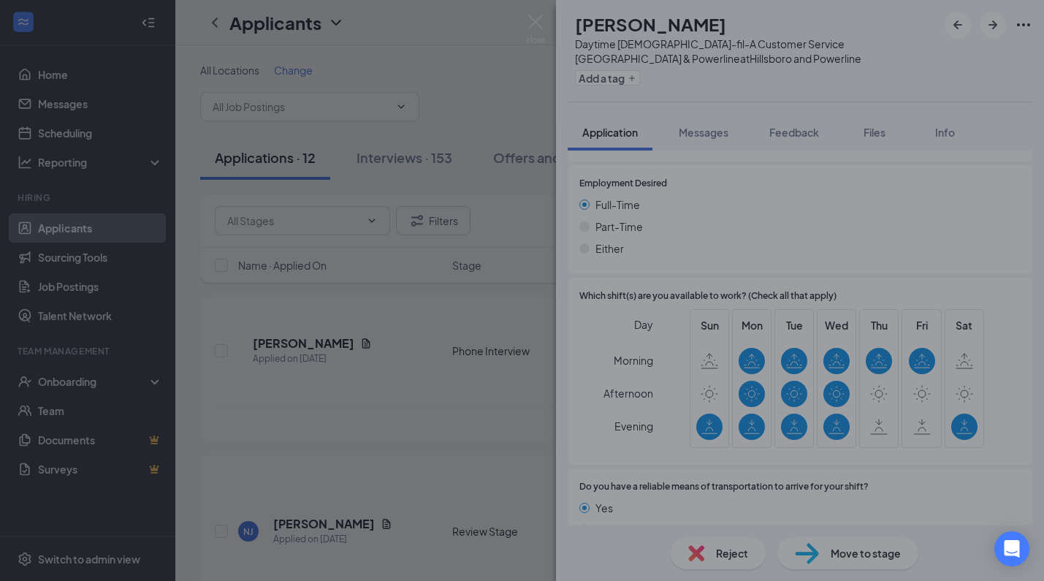
scroll to position [932, 0]
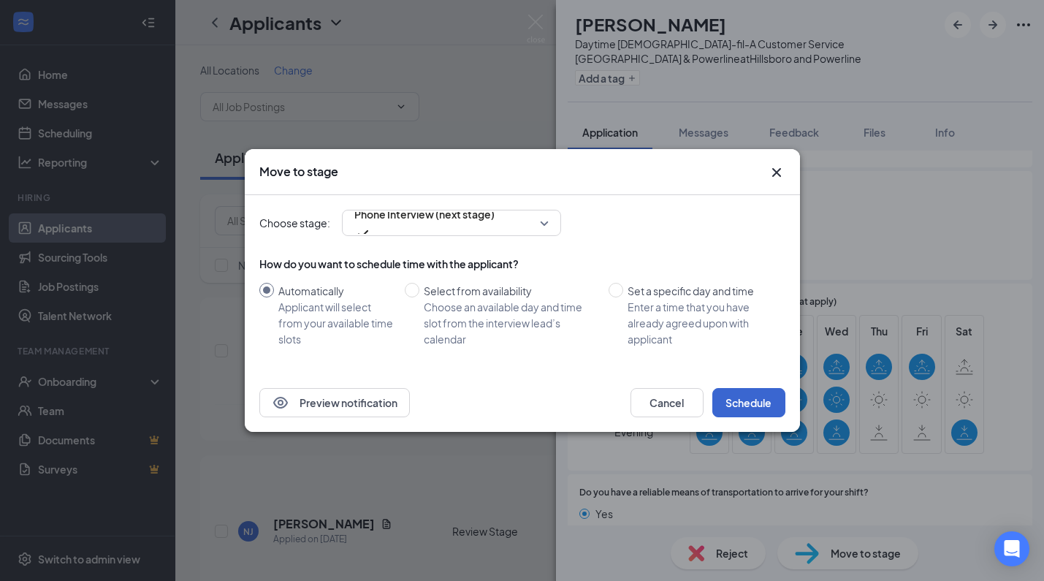
click at [748, 408] on button "Schedule" at bounding box center [749, 402] width 73 height 29
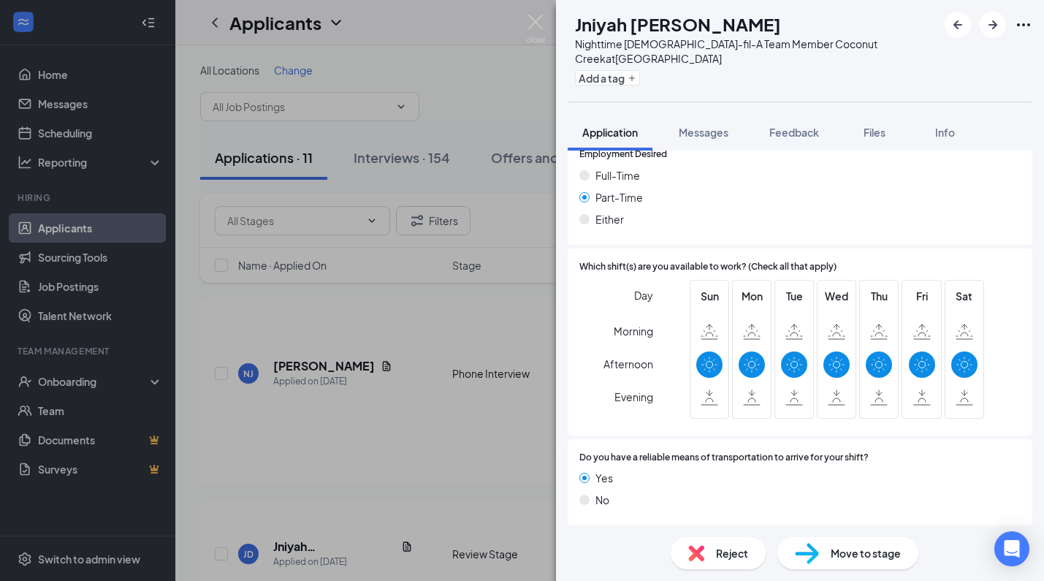
scroll to position [890, 0]
click at [721, 559] on span "Reject" at bounding box center [732, 553] width 32 height 16
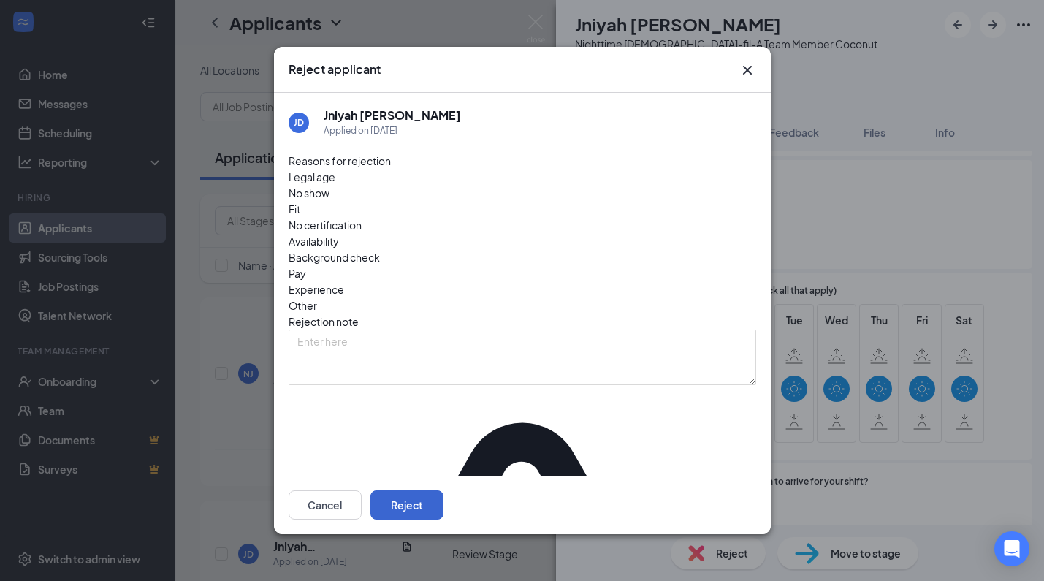
click at [444, 492] on button "Reject" at bounding box center [407, 504] width 73 height 29
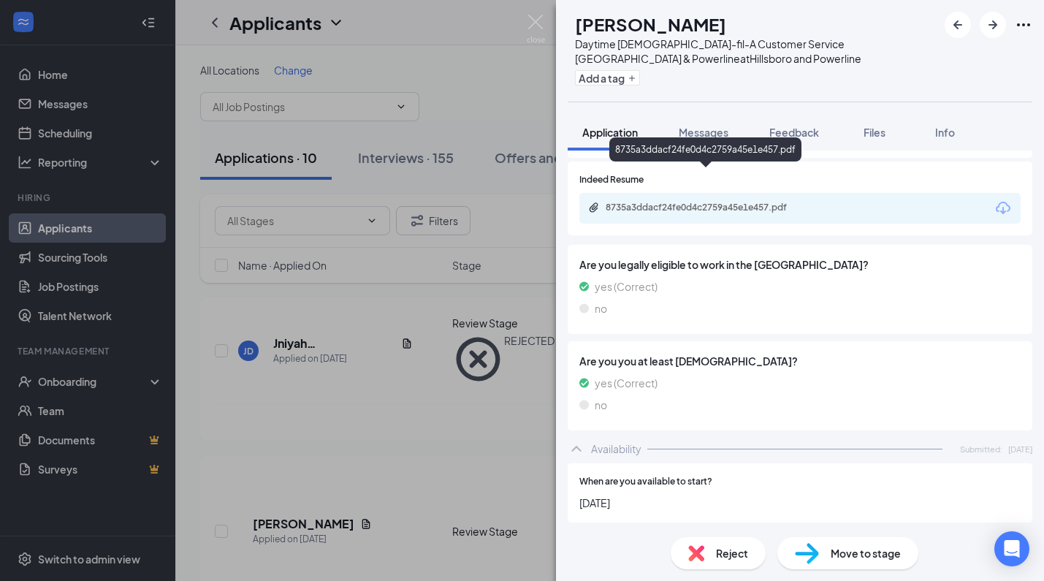
scroll to position [938, 0]
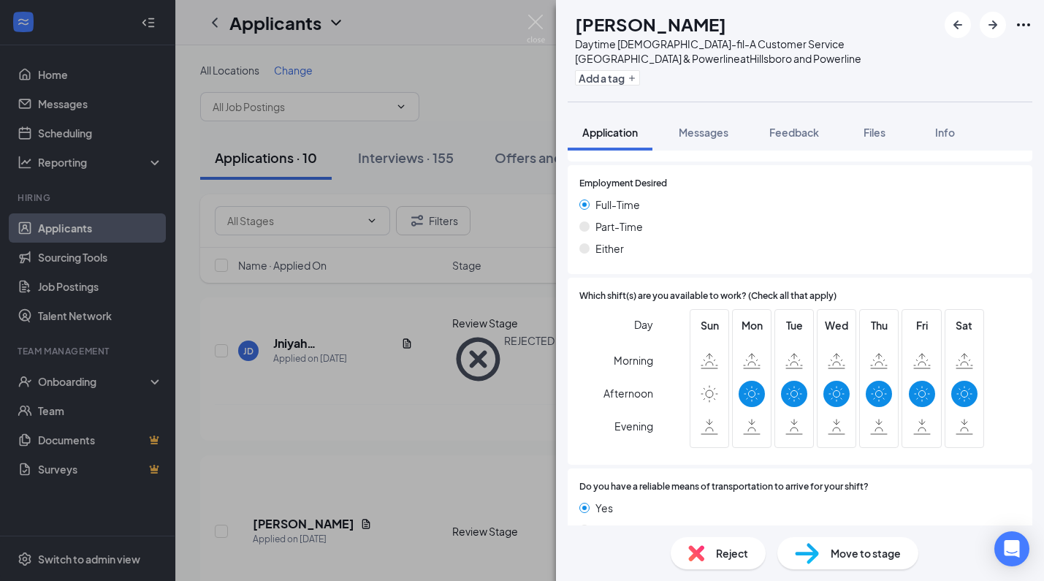
click at [873, 558] on span "Move to stage" at bounding box center [866, 553] width 70 height 16
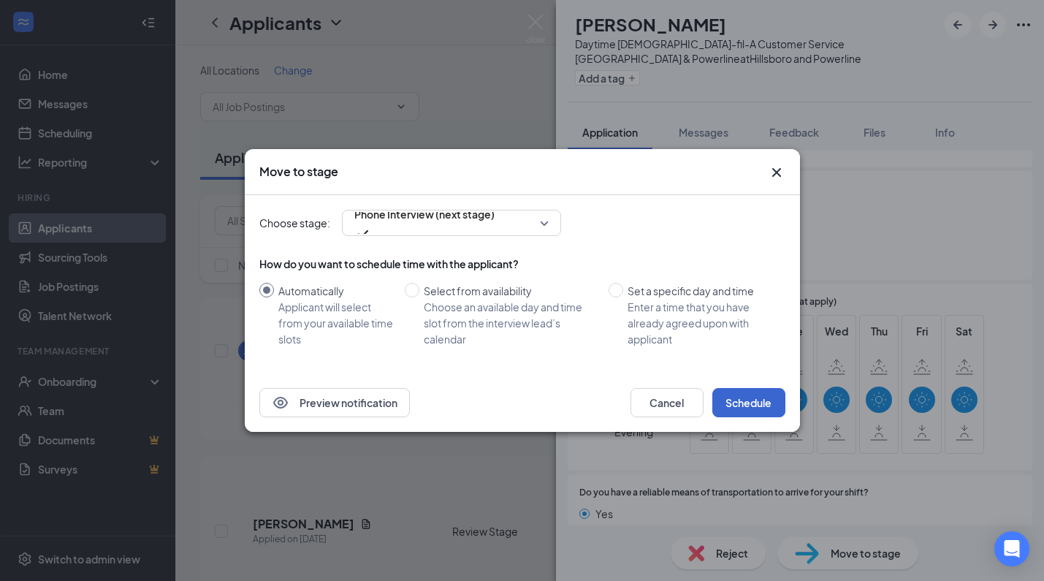
click at [774, 408] on button "Schedule" at bounding box center [749, 402] width 73 height 29
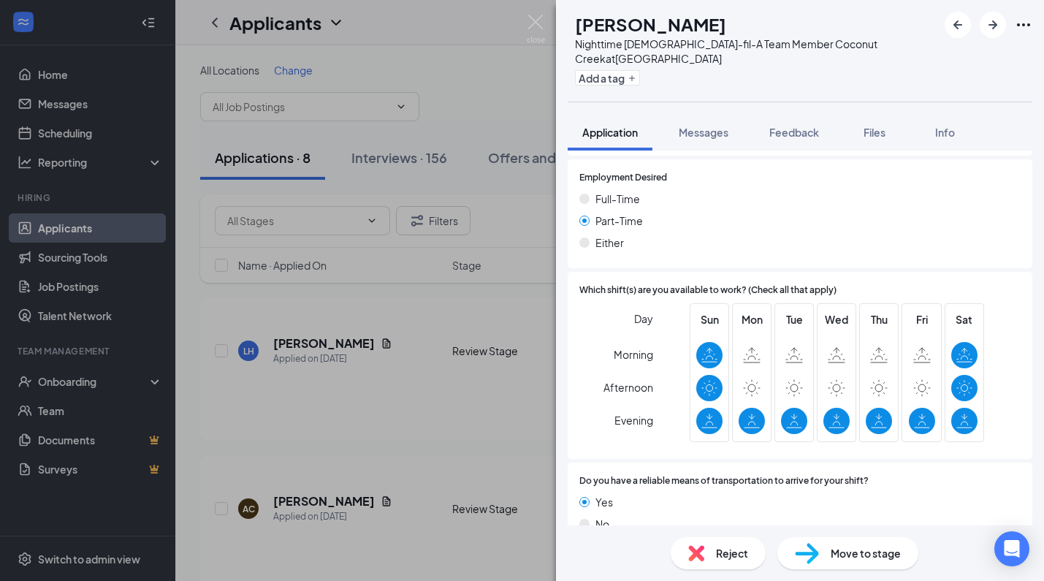
scroll to position [897, 0]
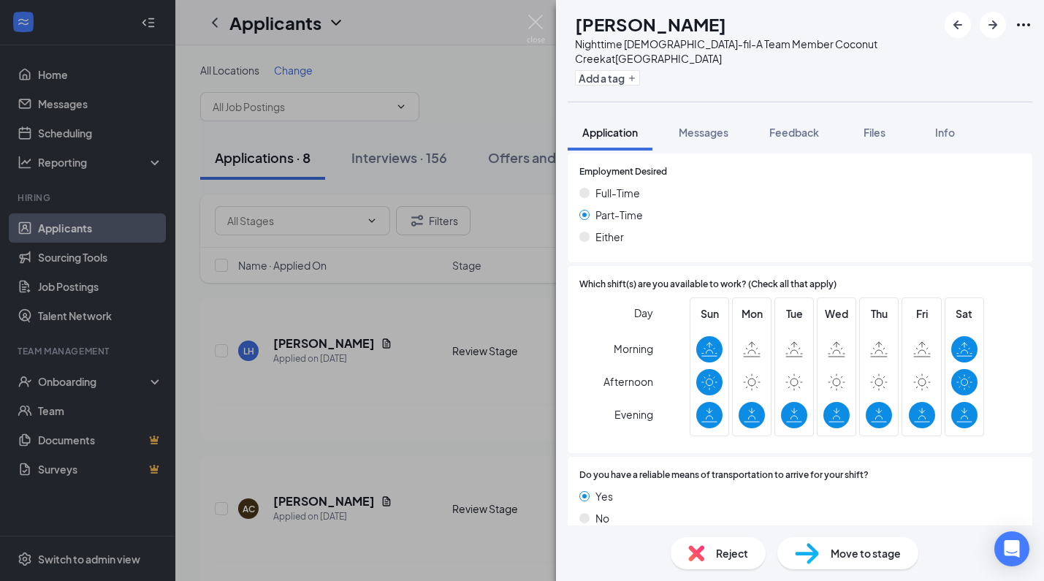
click at [727, 558] on span "Reject" at bounding box center [732, 553] width 32 height 16
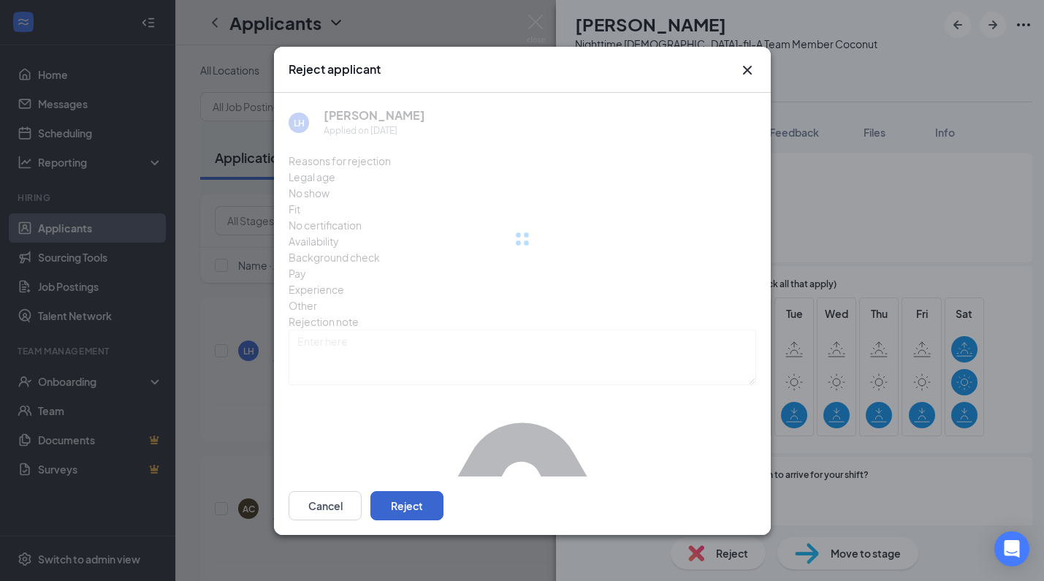
scroll to position [891, 0]
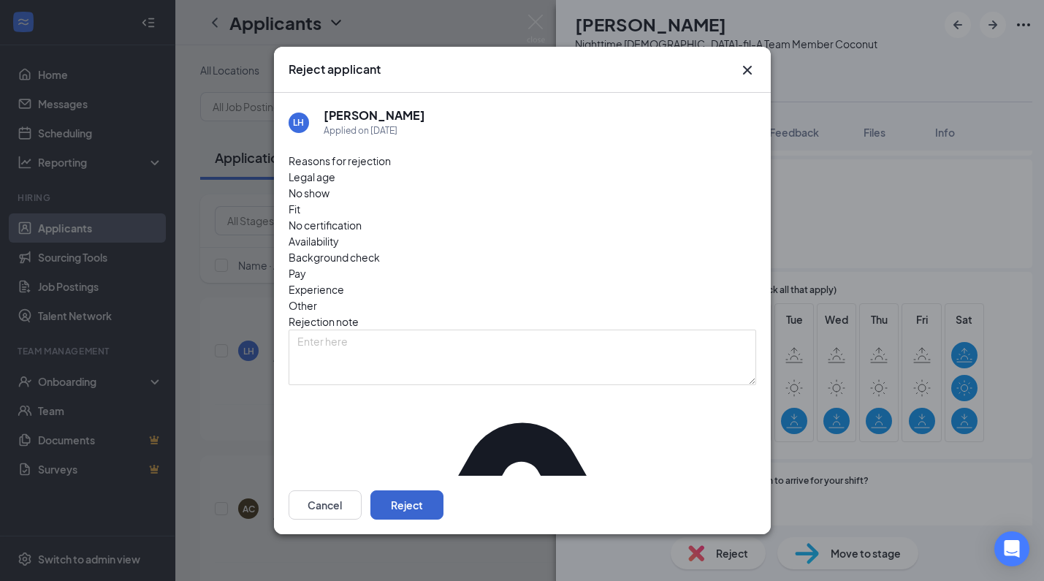
click at [444, 494] on button "Reject" at bounding box center [407, 504] width 73 height 29
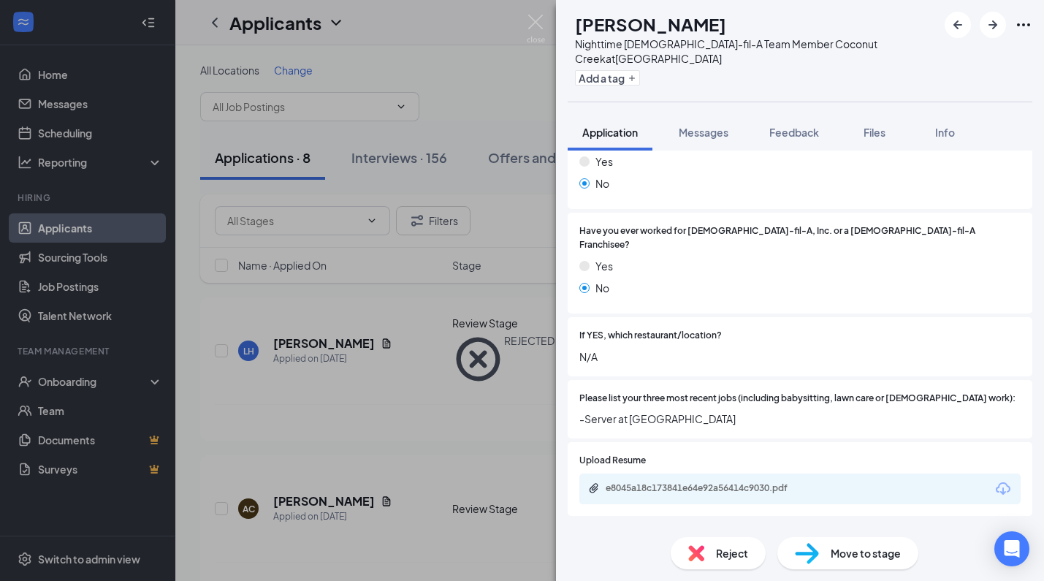
scroll to position [357, 0]
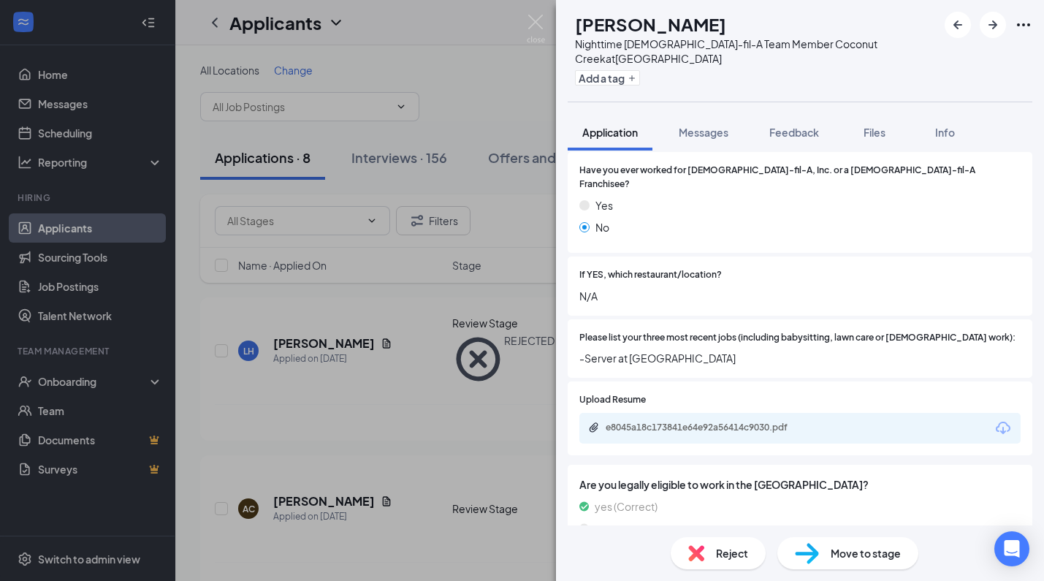
click at [995, 420] on icon "Download" at bounding box center [1004, 429] width 18 height 18
click at [870, 558] on span "Move to stage" at bounding box center [866, 553] width 70 height 16
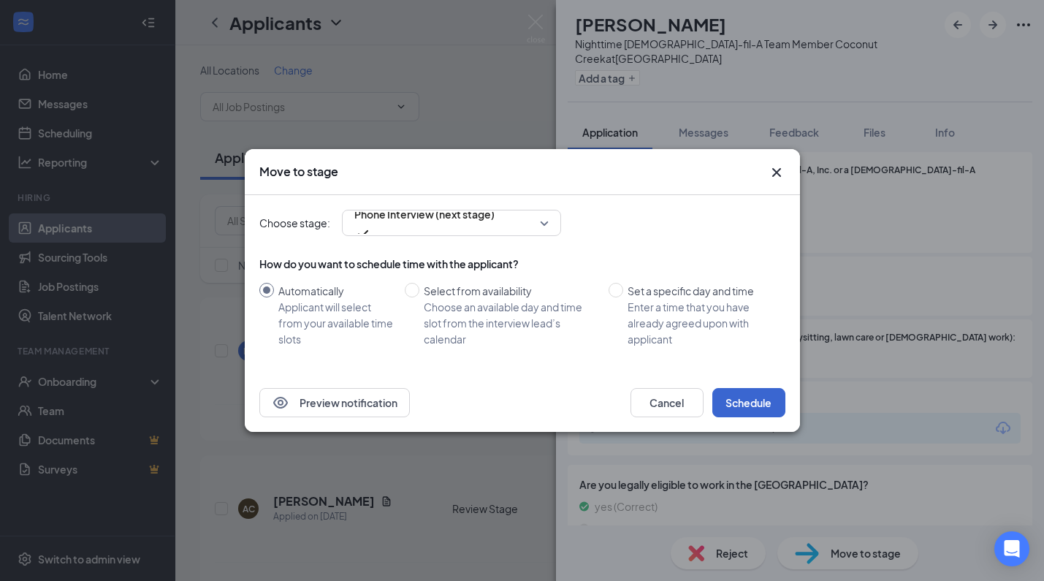
click at [770, 411] on button "Schedule" at bounding box center [749, 402] width 73 height 29
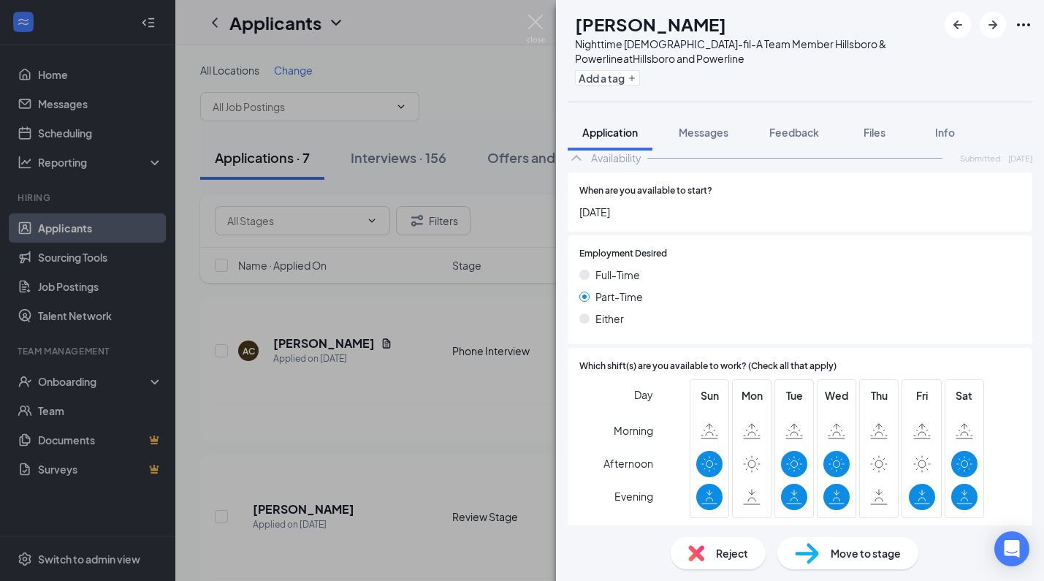
scroll to position [834, 0]
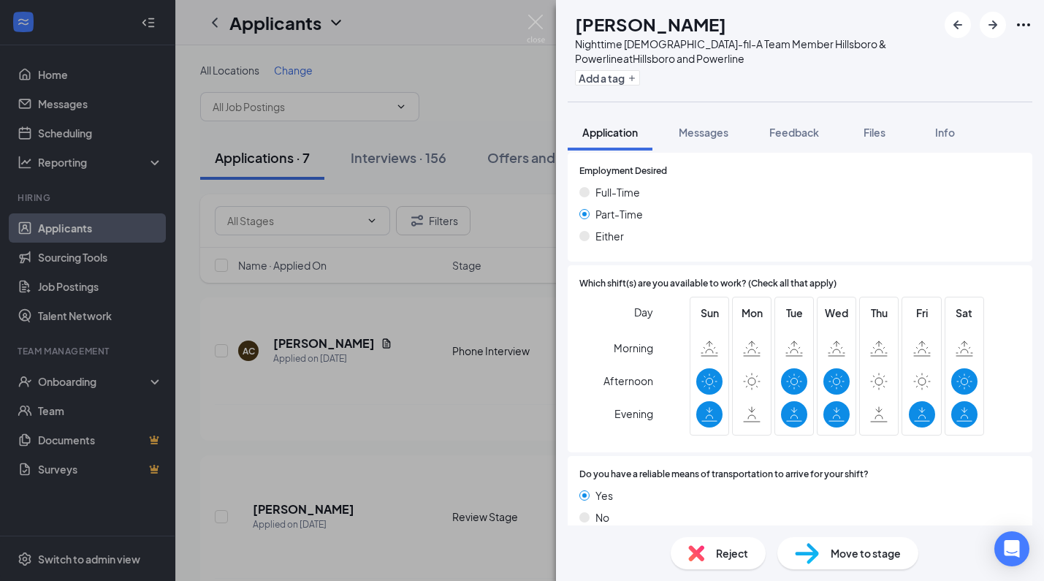
click at [742, 555] on span "Reject" at bounding box center [732, 553] width 32 height 16
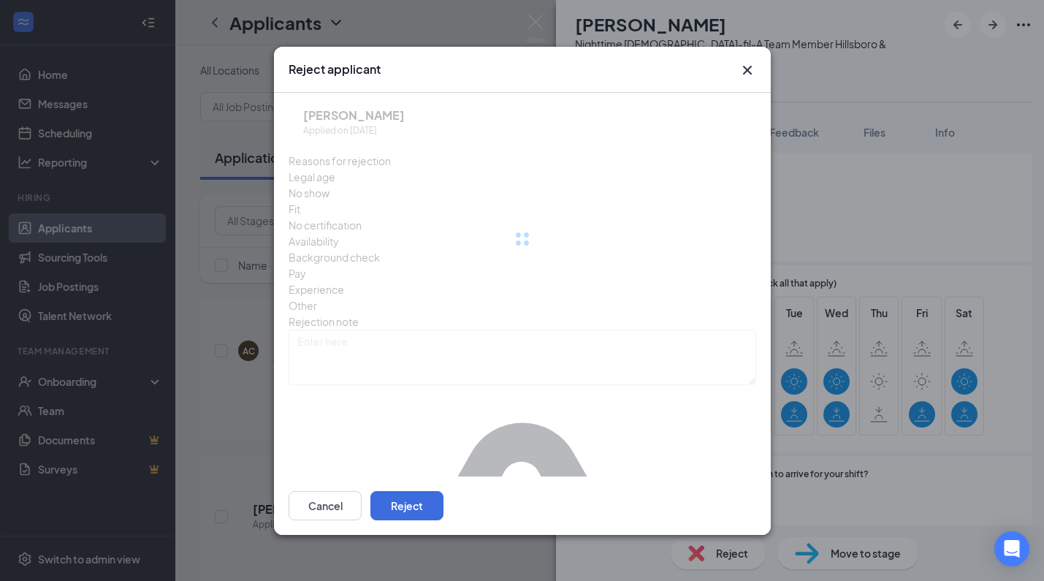
scroll to position [828, 0]
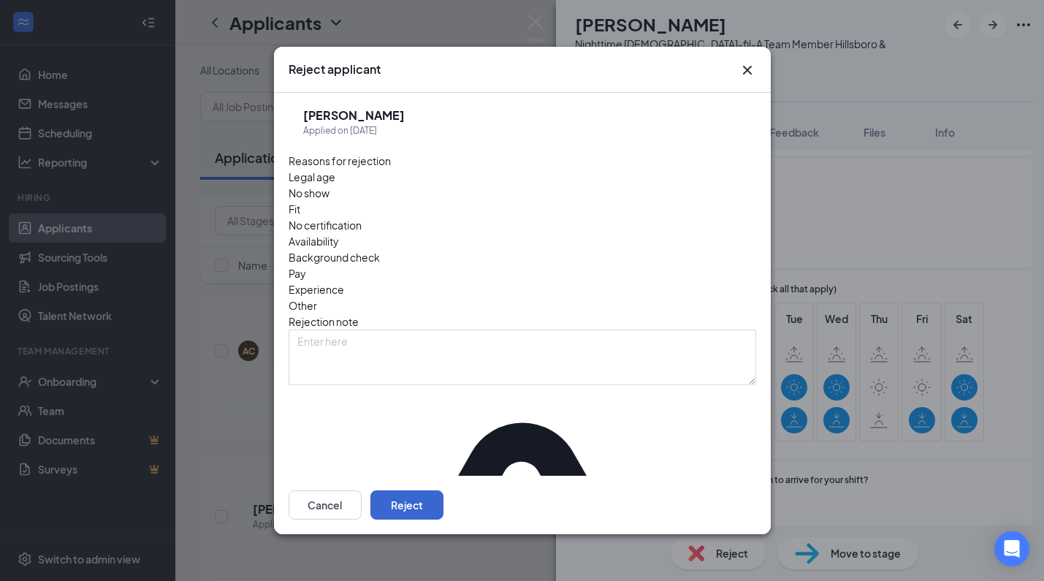
click at [444, 496] on button "Reject" at bounding box center [407, 504] width 73 height 29
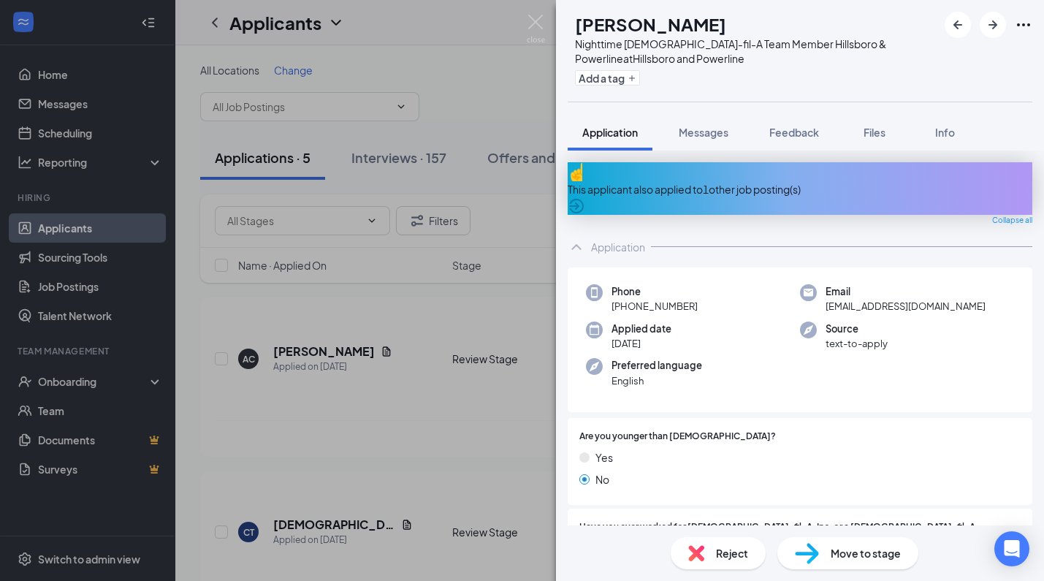
click at [703, 554] on img at bounding box center [696, 553] width 16 height 16
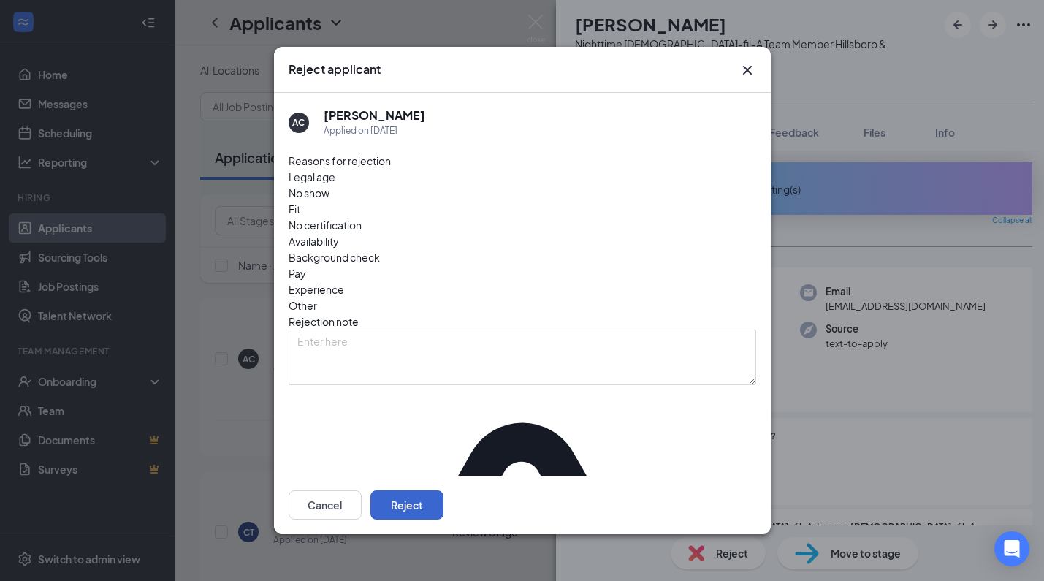
click at [444, 498] on button "Reject" at bounding box center [407, 504] width 73 height 29
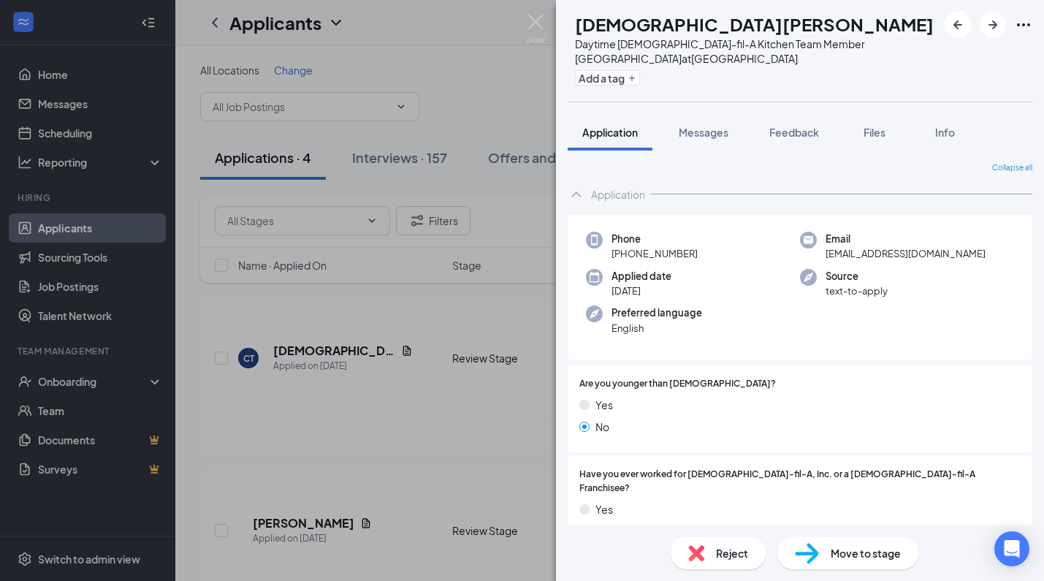
click at [861, 545] on span "Move to stage" at bounding box center [866, 553] width 70 height 16
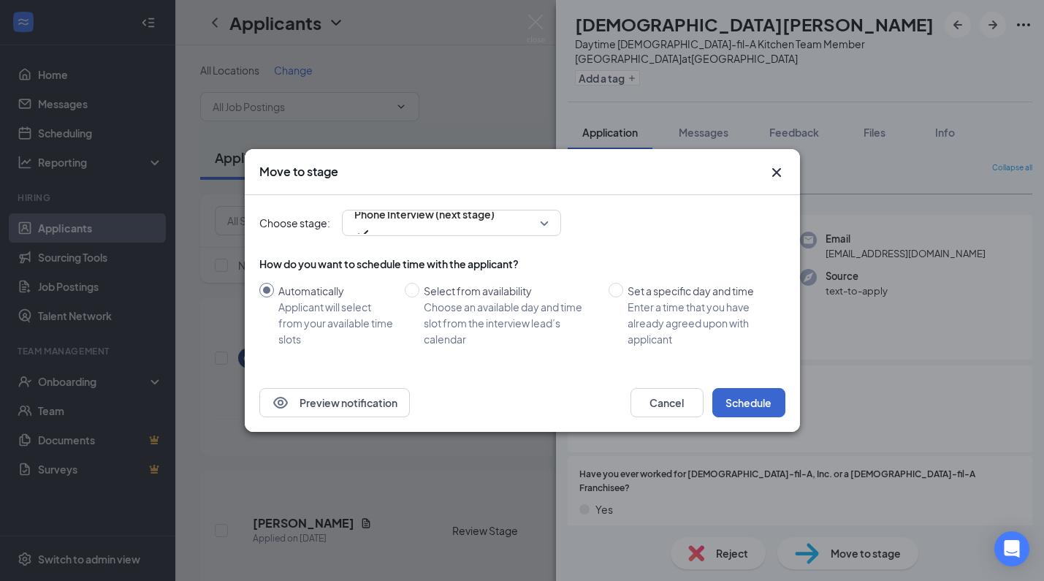
click at [756, 403] on button "Schedule" at bounding box center [749, 402] width 73 height 29
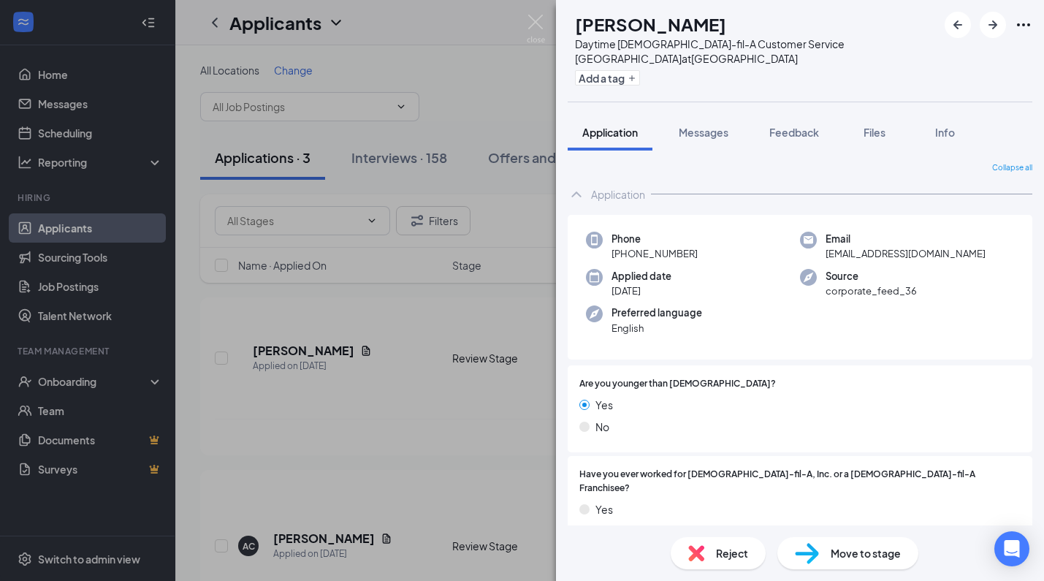
click at [728, 554] on span "Reject" at bounding box center [732, 553] width 32 height 16
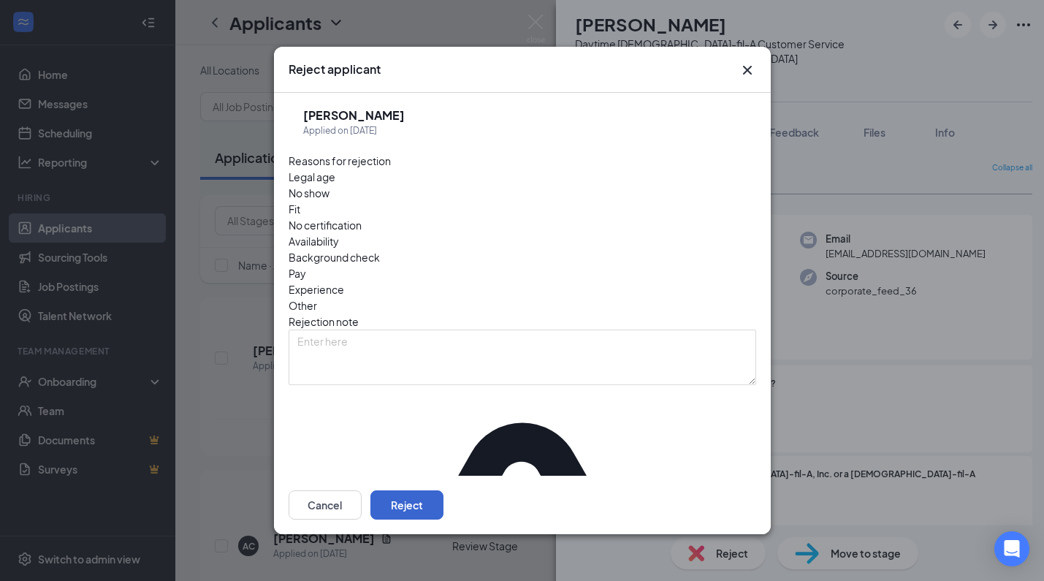
click at [444, 504] on button "Reject" at bounding box center [407, 504] width 73 height 29
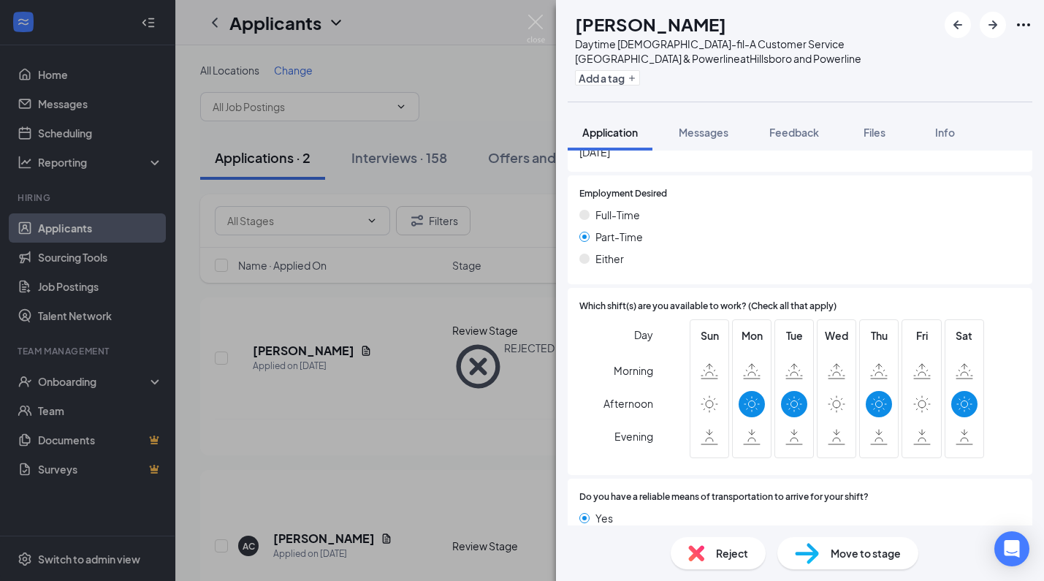
scroll to position [938, 0]
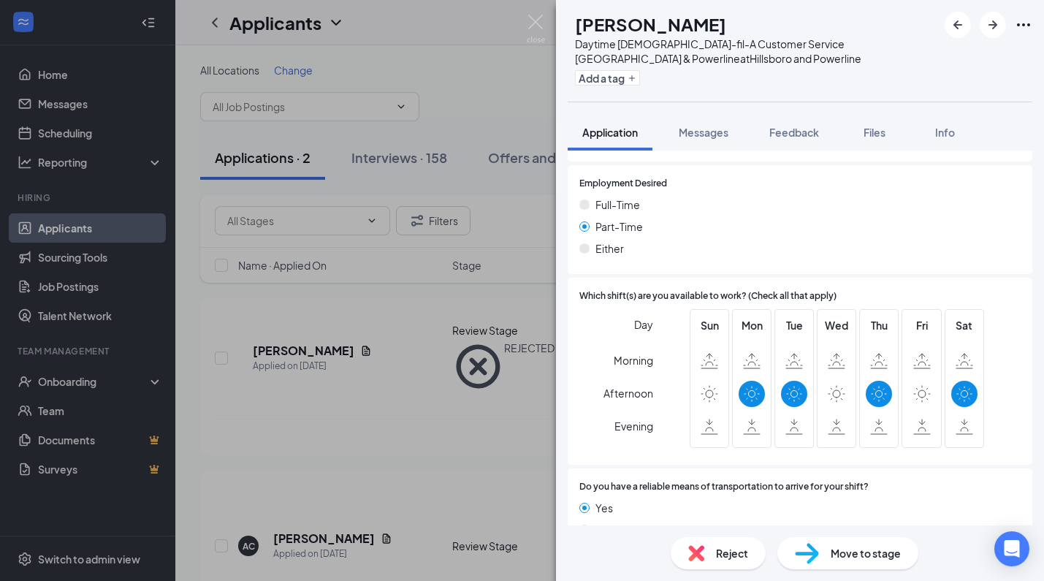
click at [726, 549] on span "Reject" at bounding box center [732, 553] width 32 height 16
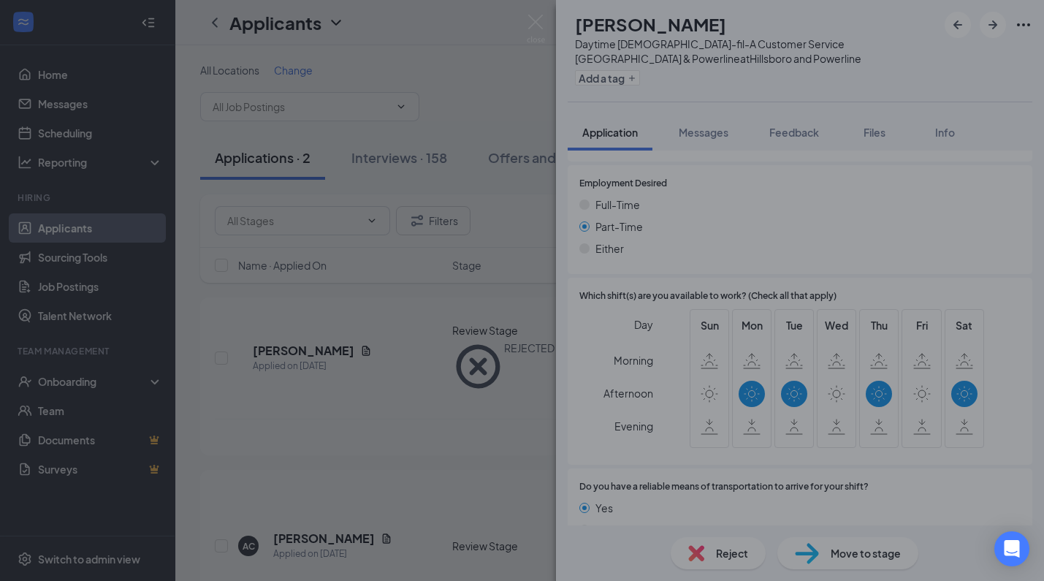
scroll to position [932, 0]
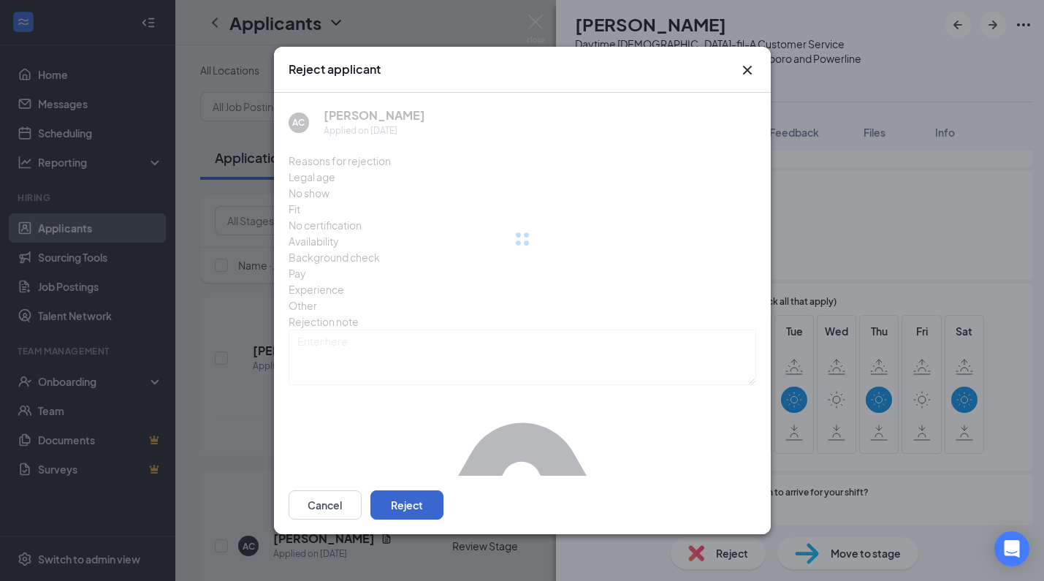
click at [444, 493] on button "Reject" at bounding box center [407, 504] width 73 height 29
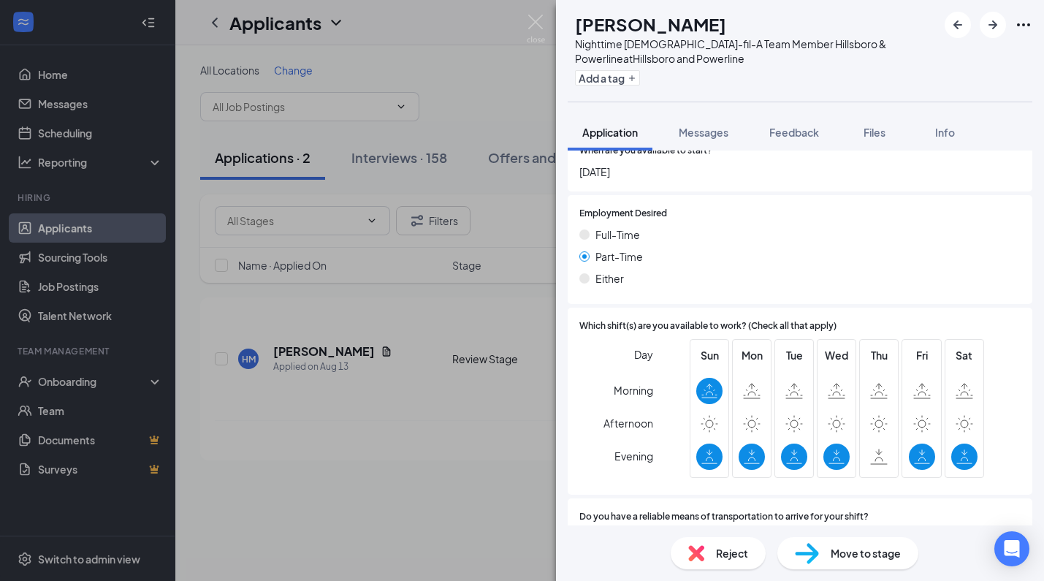
scroll to position [897, 0]
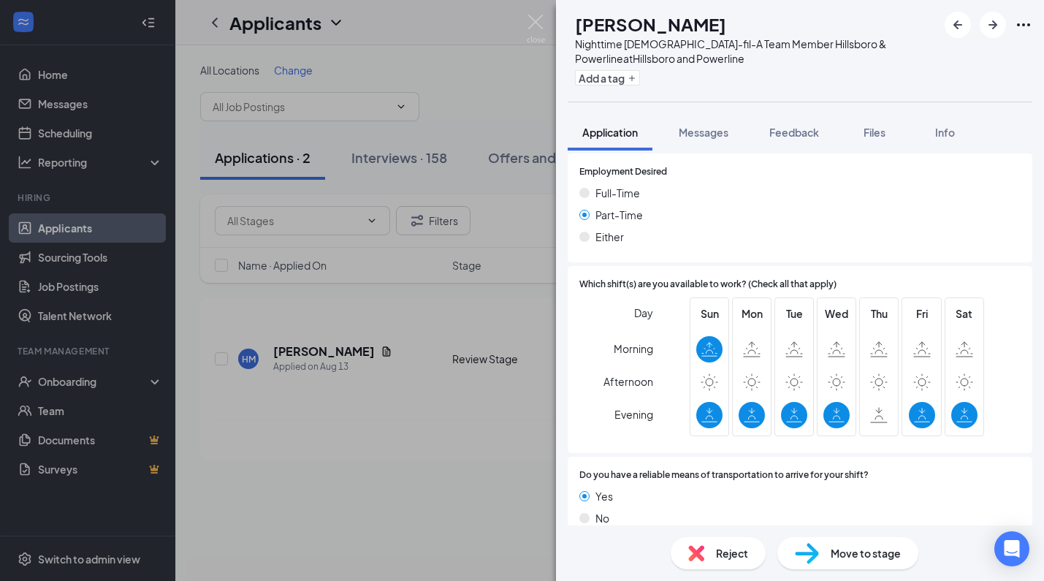
click at [735, 544] on div "Reject" at bounding box center [718, 553] width 95 height 32
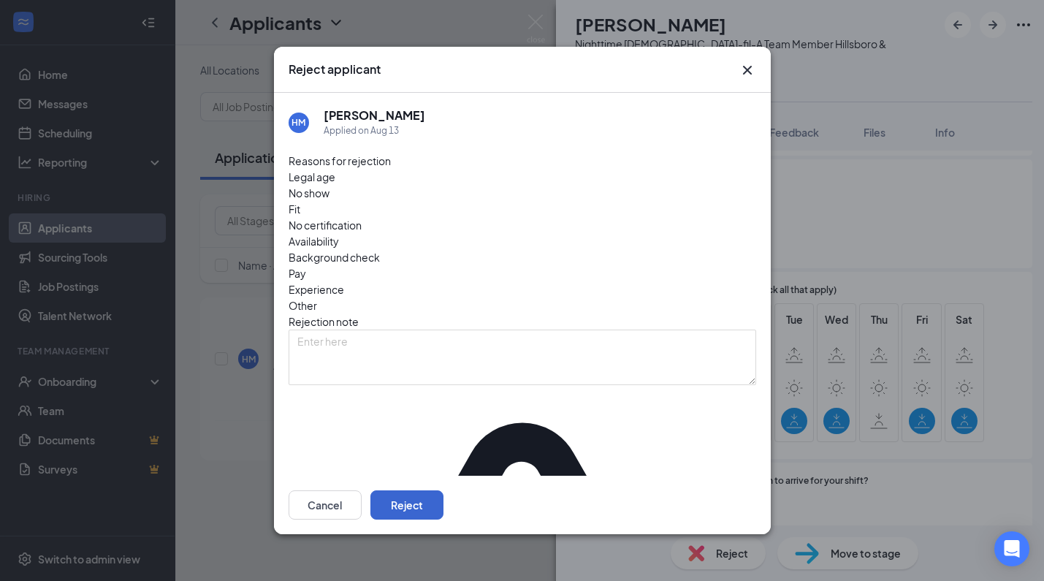
click at [444, 501] on button "Reject" at bounding box center [407, 504] width 73 height 29
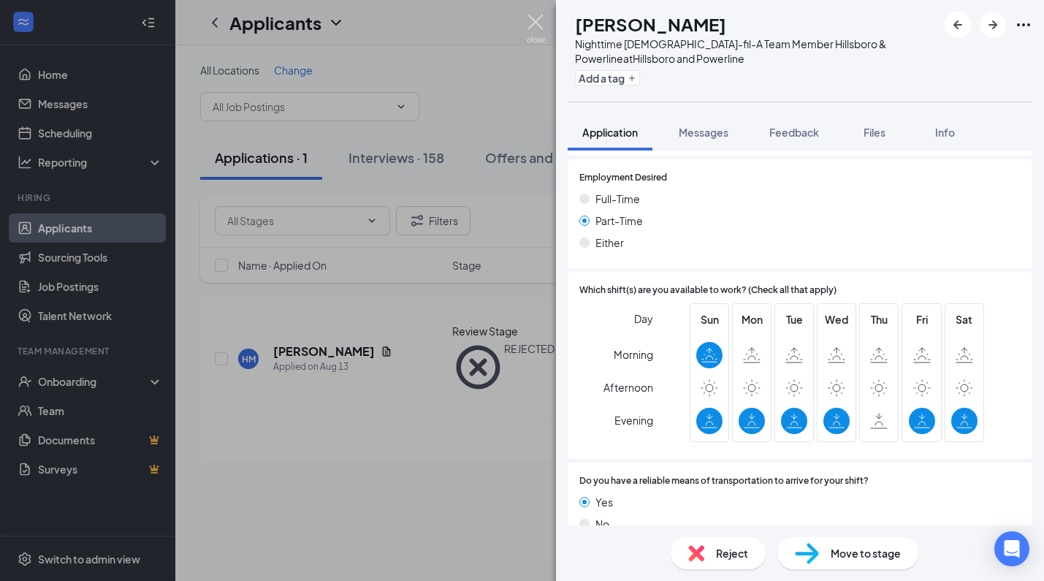
click at [537, 22] on img at bounding box center [536, 29] width 18 height 29
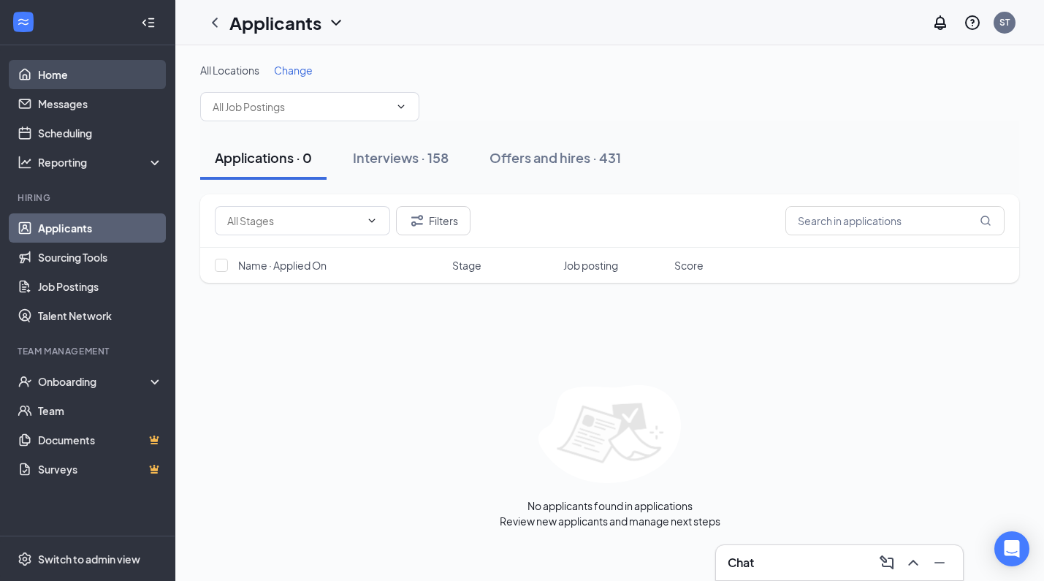
click at [47, 70] on link "Home" at bounding box center [100, 74] width 125 height 29
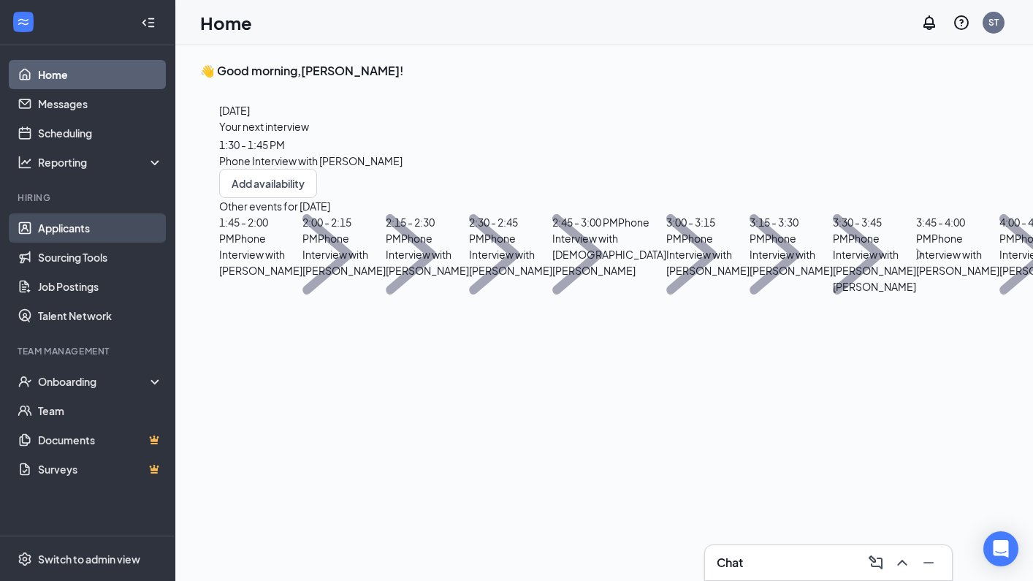
click at [80, 238] on link "Applicants" at bounding box center [100, 227] width 125 height 29
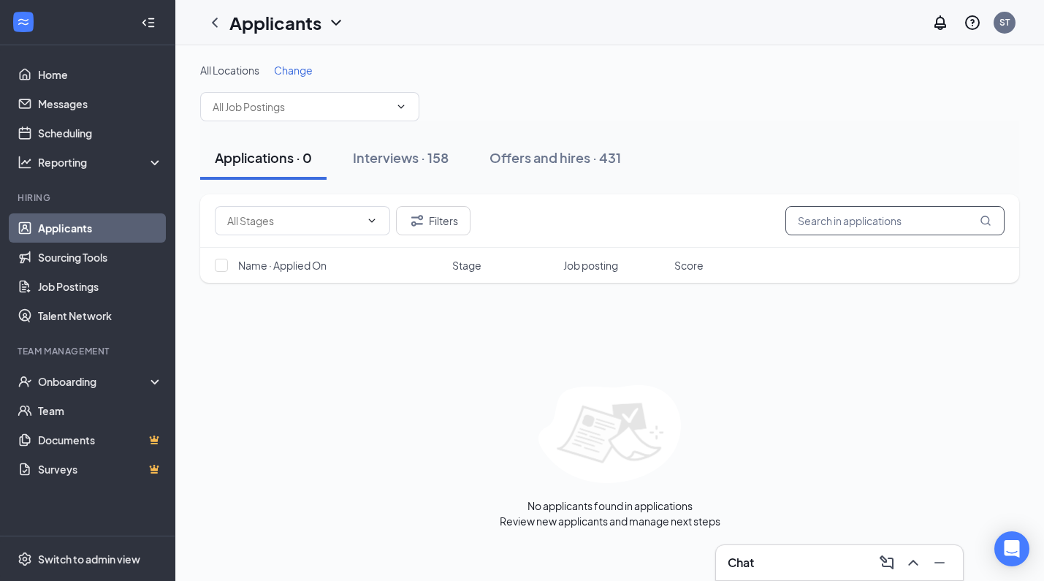
click at [831, 226] on input "text" at bounding box center [895, 220] width 219 height 29
type input "morgan"
drag, startPoint x: 831, startPoint y: 226, endPoint x: 637, endPoint y: 159, distance: 205.5
click at [637, 159] on div "Offers and hires · 1 / 431" at bounding box center [605, 157] width 148 height 18
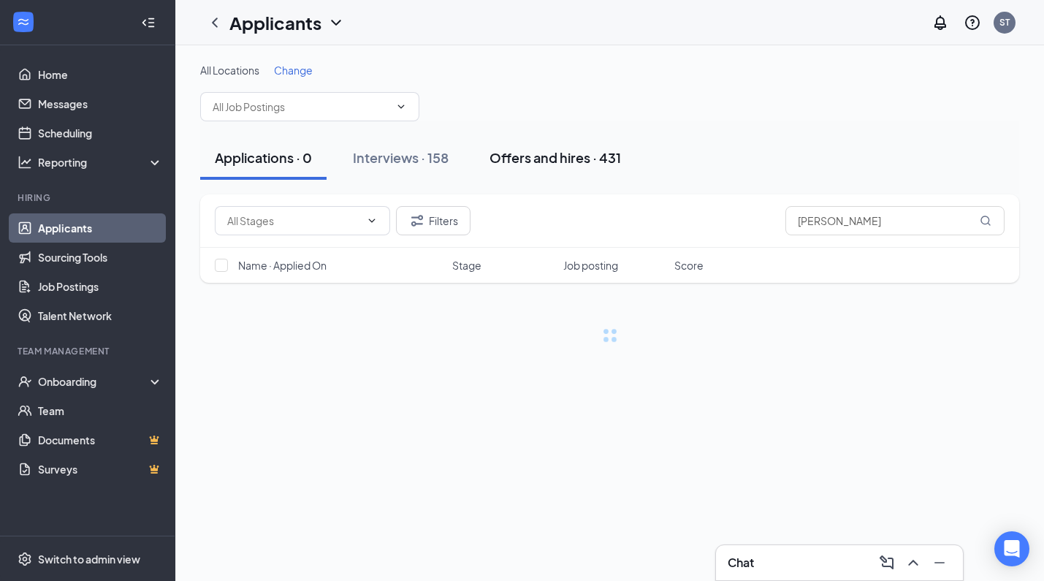
click at [601, 159] on div "Offers and hires · 431" at bounding box center [556, 157] width 132 height 18
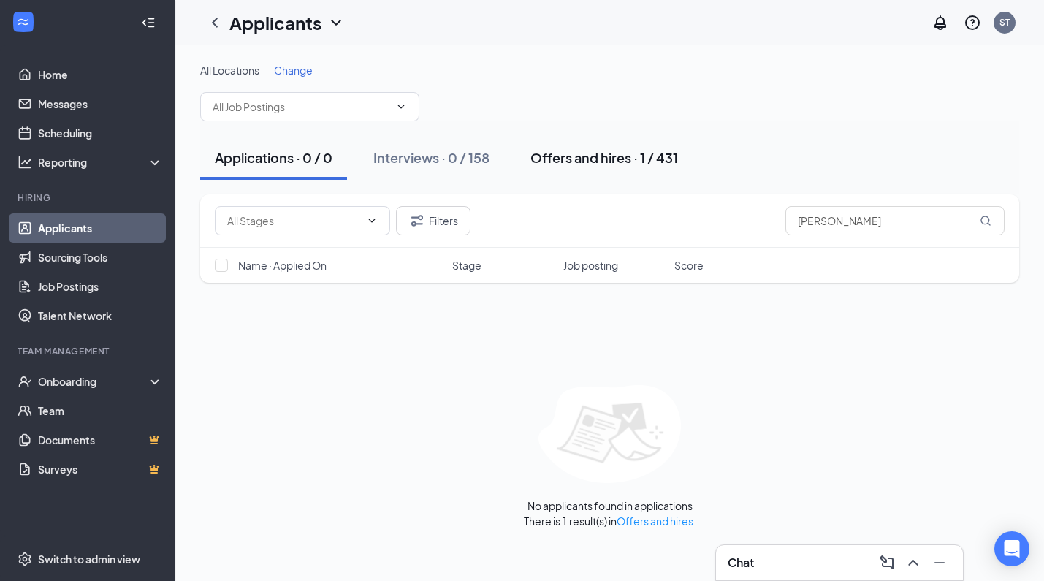
click at [612, 154] on div "Offers and hires · 1 / 431" at bounding box center [605, 157] width 148 height 18
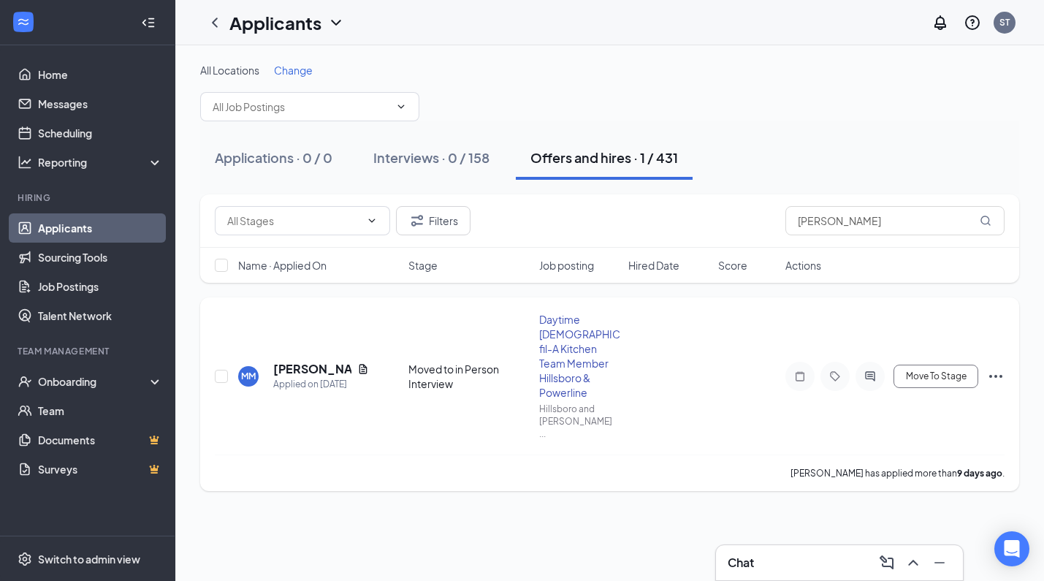
click at [999, 368] on icon "Ellipses" at bounding box center [996, 377] width 18 height 18
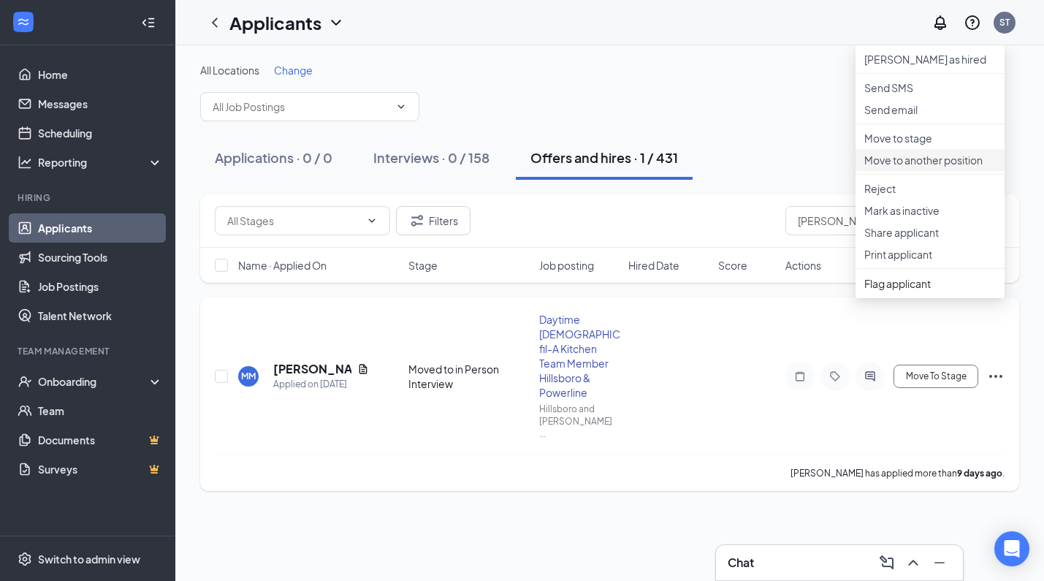
click at [943, 167] on p "Move to another position" at bounding box center [931, 160] width 132 height 15
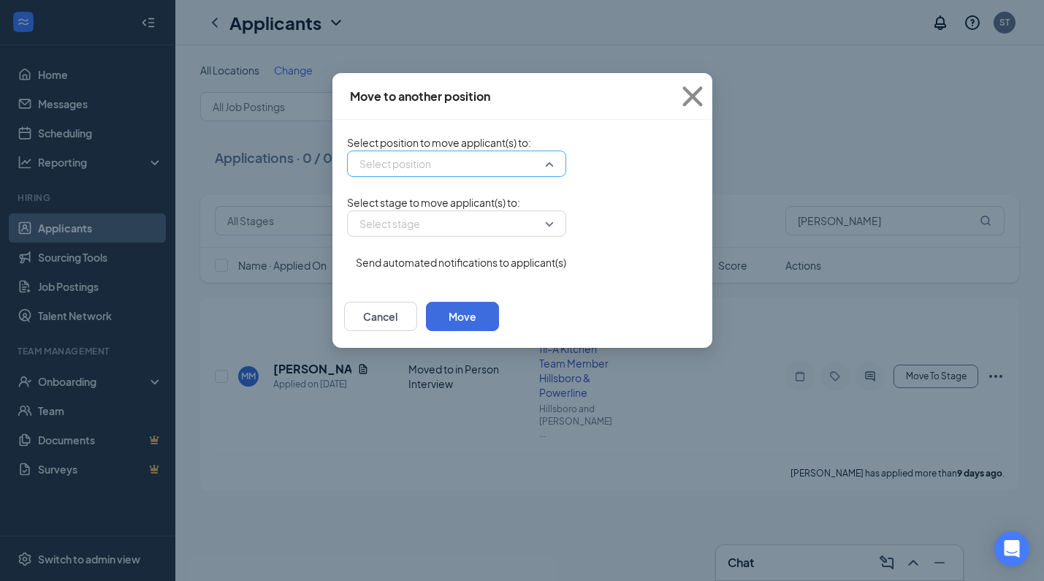
click at [466, 167] on div "Select position" at bounding box center [456, 164] width 219 height 26
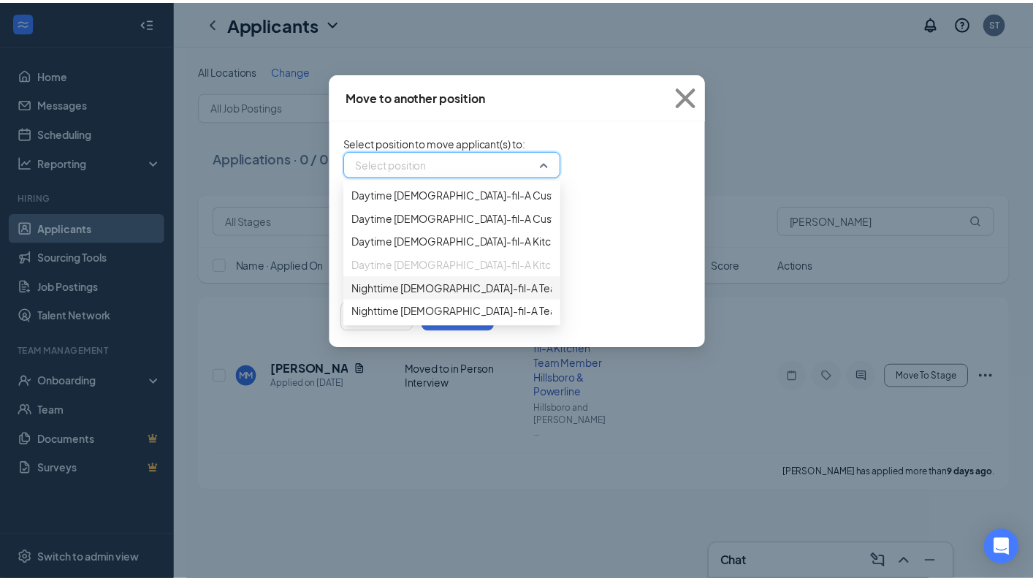
scroll to position [15, 0]
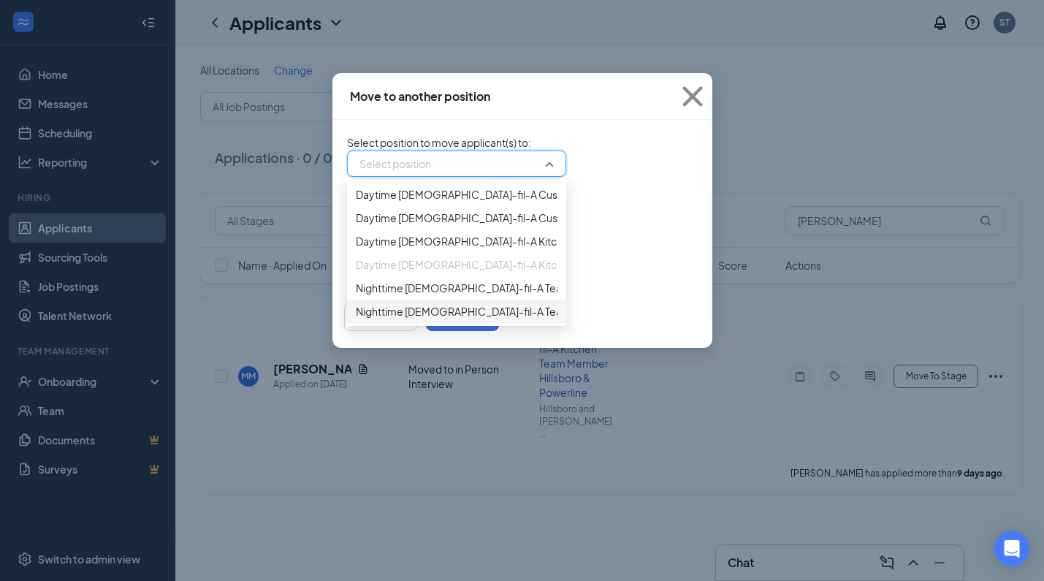
click at [395, 319] on span "Nighttime Chick-fil-A Team Member Hillsboro & Powerline (Hillsboro and Powerlin…" at bounding box center [628, 311] width 544 height 16
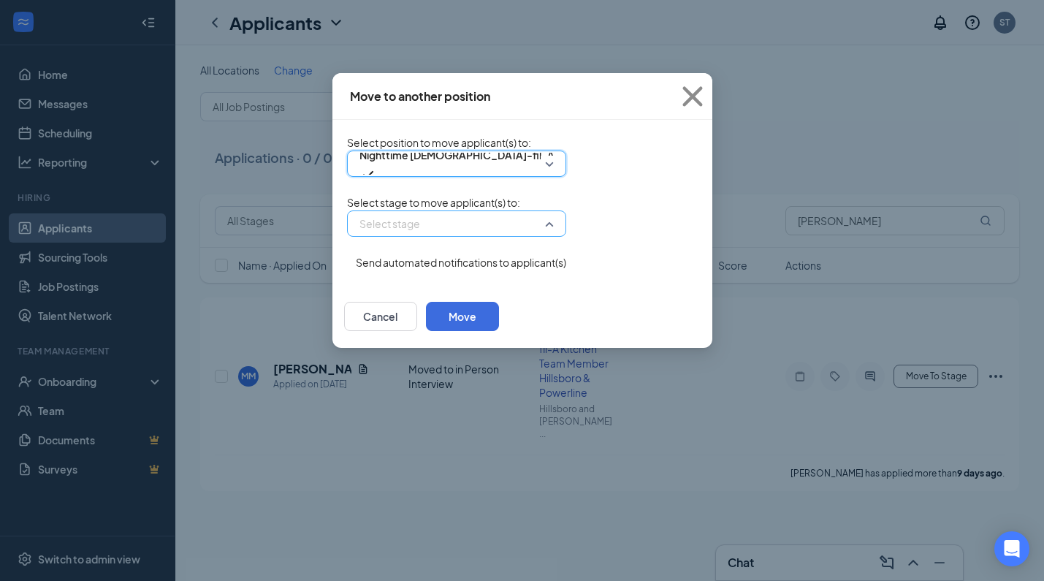
click at [458, 236] on input "search" at bounding box center [451, 223] width 191 height 25
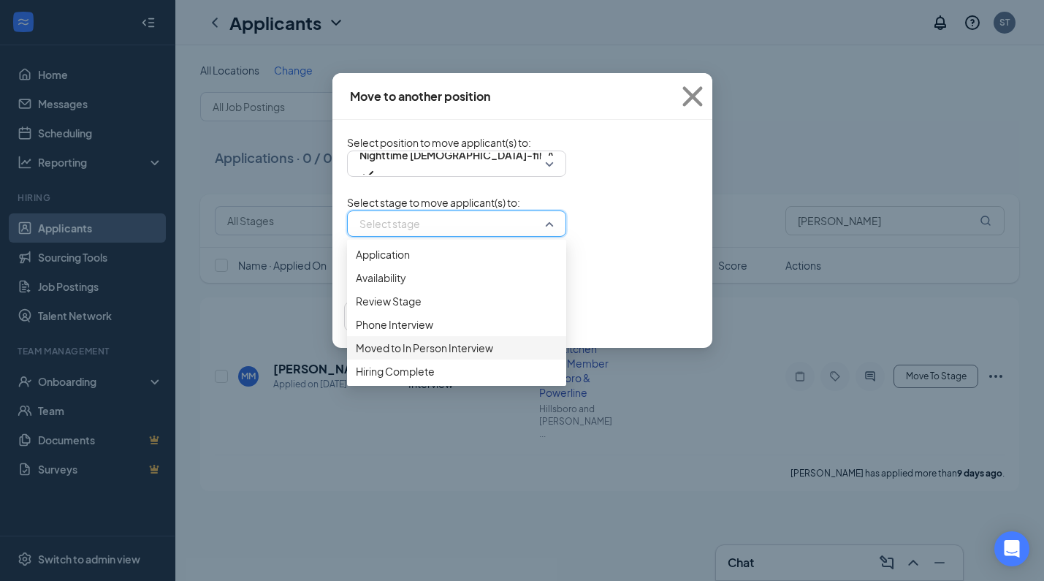
click at [387, 356] on span "Moved to In Person Interview" at bounding box center [424, 348] width 137 height 16
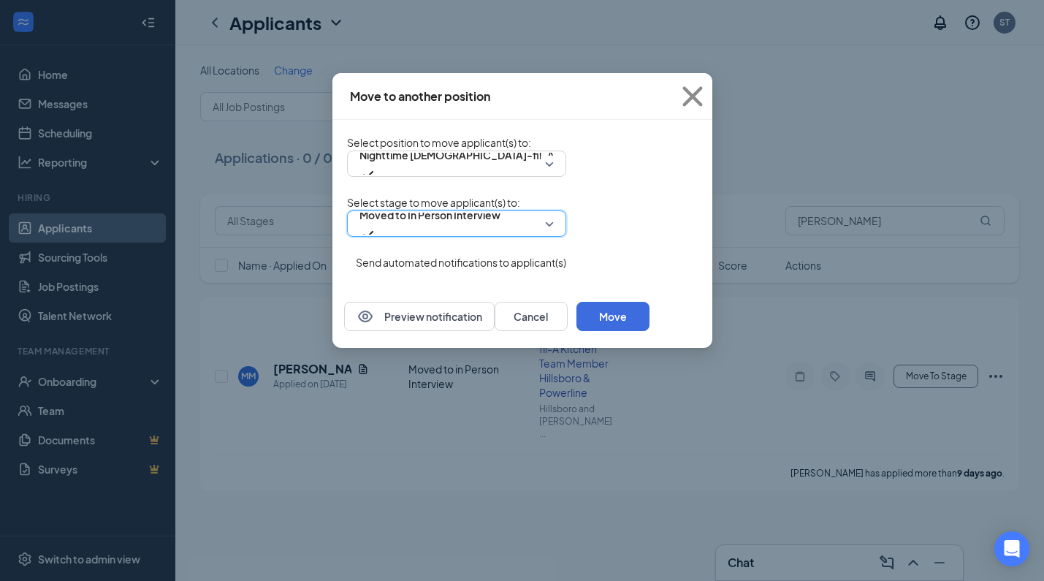
click at [347, 254] on button "button" at bounding box center [347, 254] width 0 height 0
click at [650, 331] on button "Move" at bounding box center [613, 316] width 73 height 29
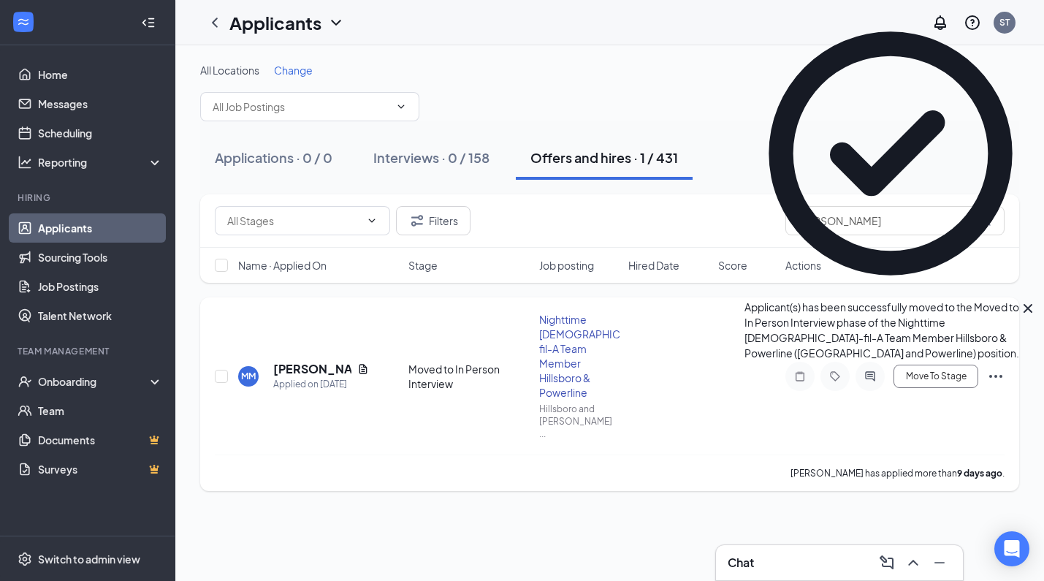
click at [996, 375] on icon "Ellipses" at bounding box center [996, 376] width 13 height 3
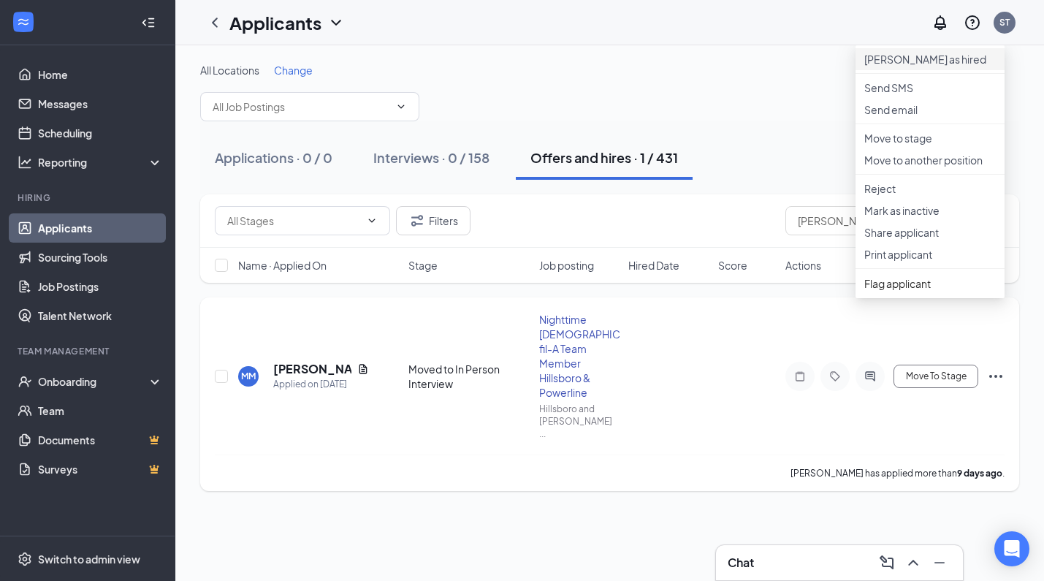
click at [914, 67] on p "Mark as hired" at bounding box center [931, 59] width 132 height 15
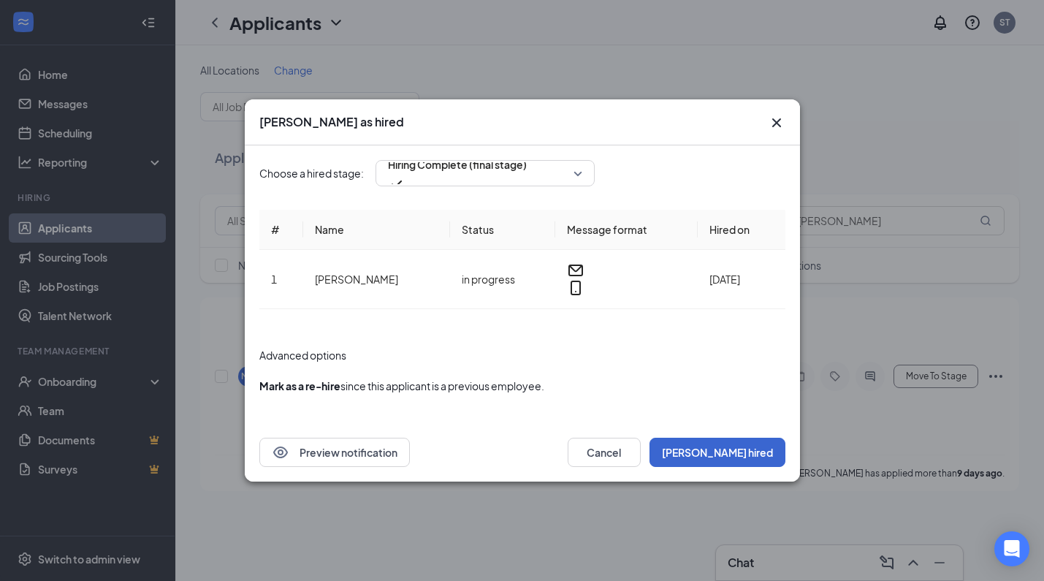
click at [749, 448] on button "Mark hired" at bounding box center [718, 452] width 136 height 29
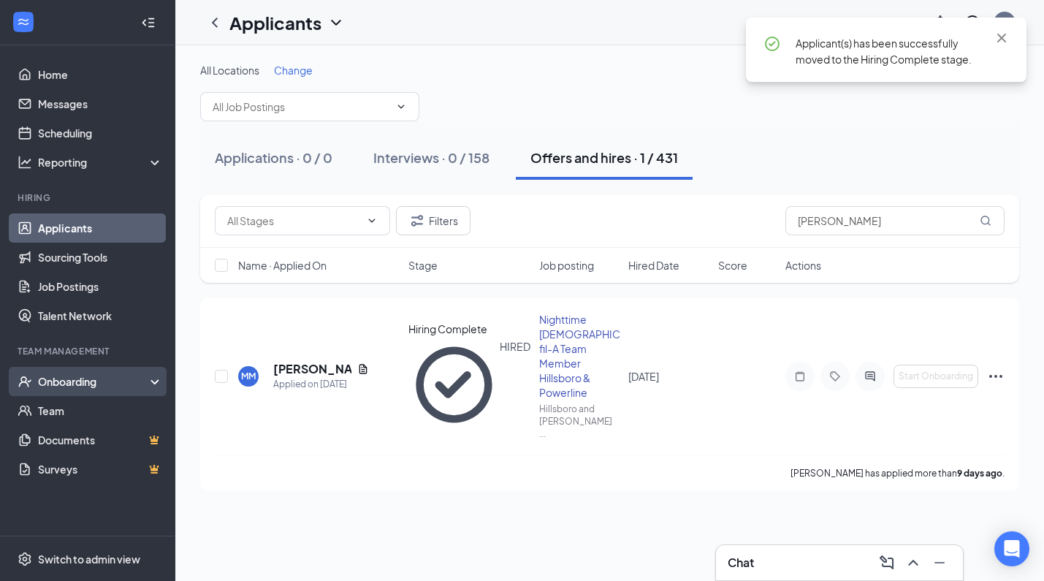
click at [62, 376] on div "Onboarding" at bounding box center [94, 381] width 113 height 15
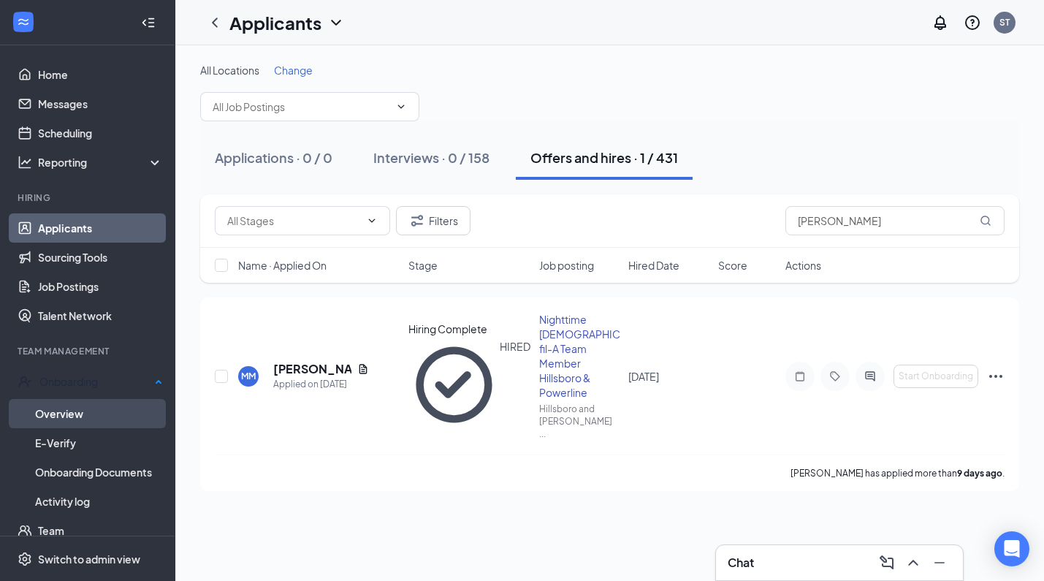
click at [71, 414] on link "Overview" at bounding box center [99, 413] width 128 height 29
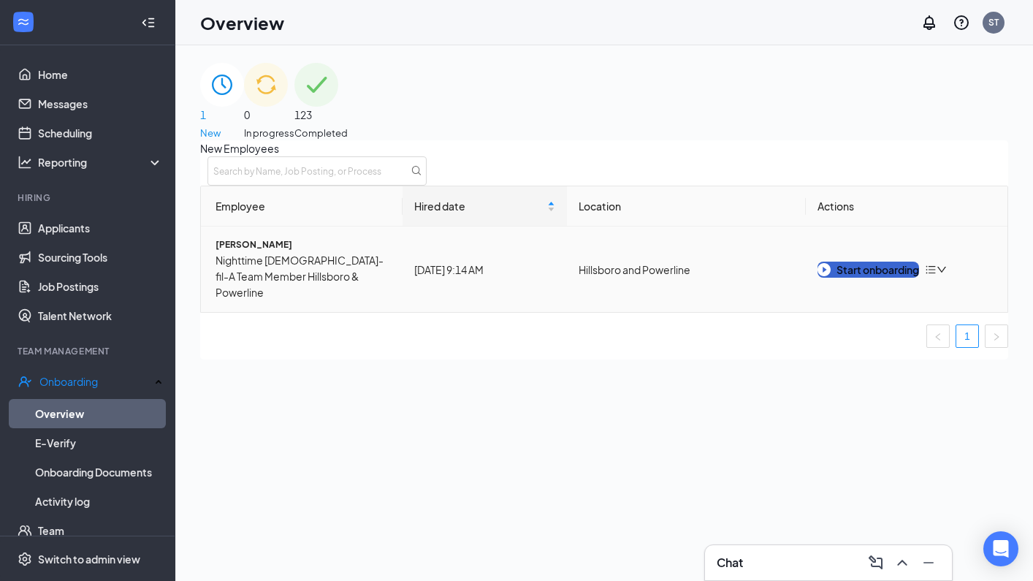
click at [870, 278] on button "Start onboarding" at bounding box center [869, 270] width 102 height 16
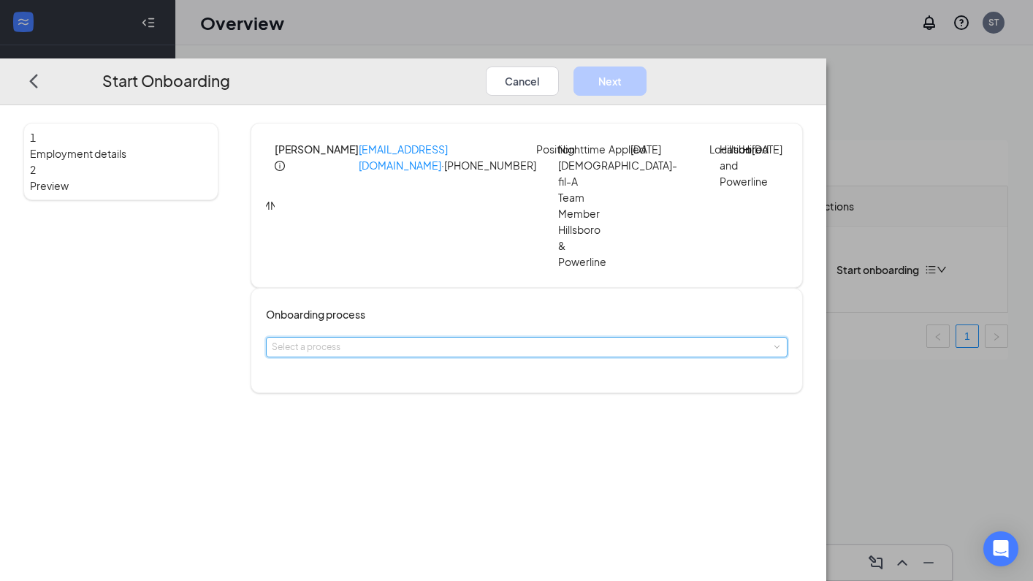
click at [774, 344] on span at bounding box center [777, 347] width 7 height 7
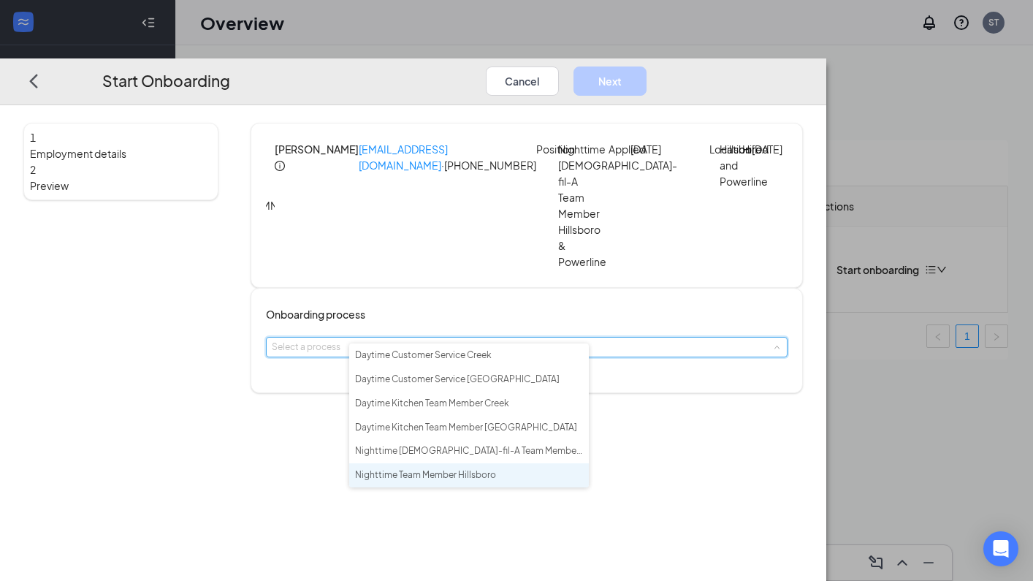
click at [535, 482] on li "Nighttime Team Member Hillsboro" at bounding box center [469, 475] width 240 height 24
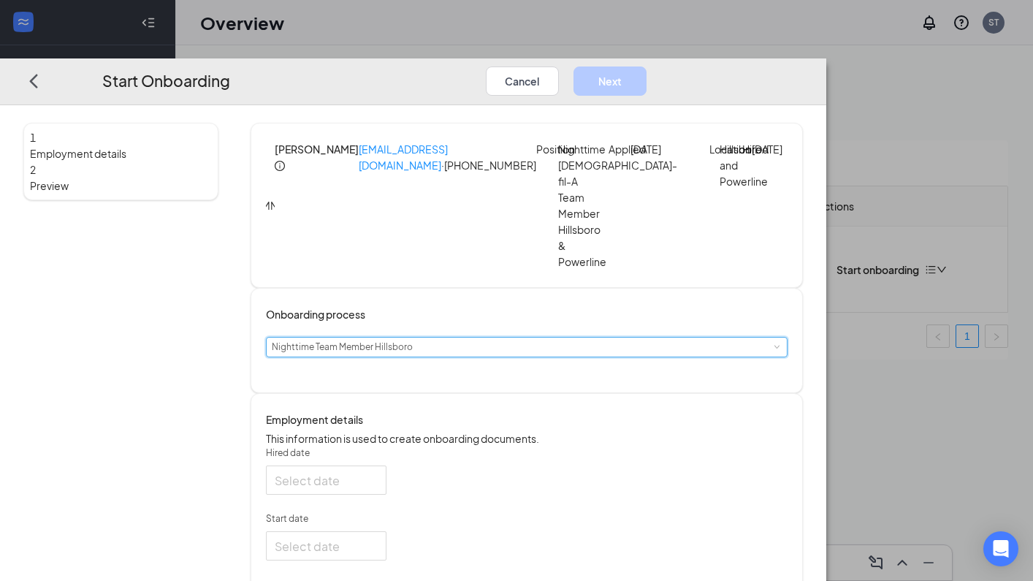
type input "Aug 27, 2025"
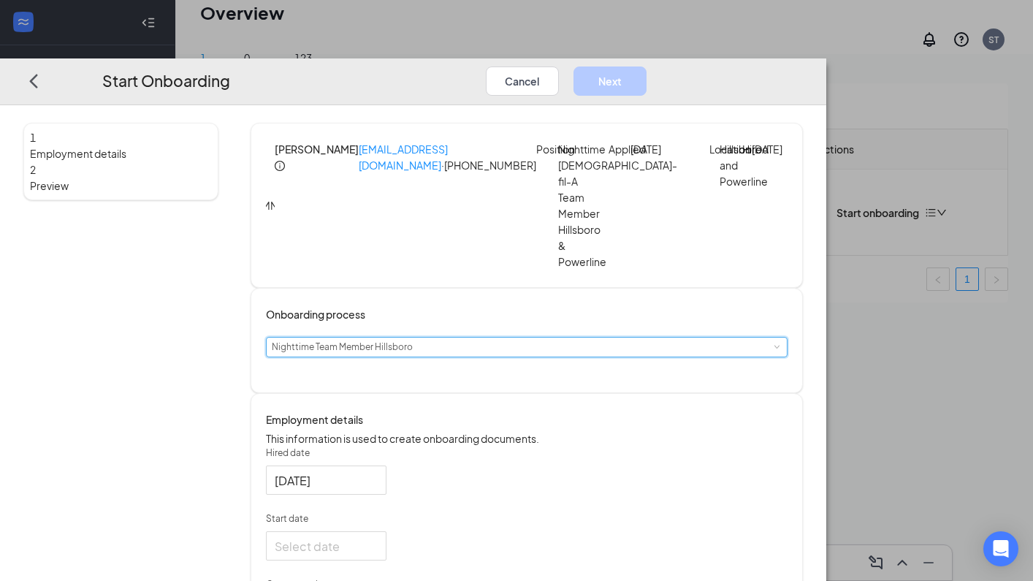
scroll to position [221, 0]
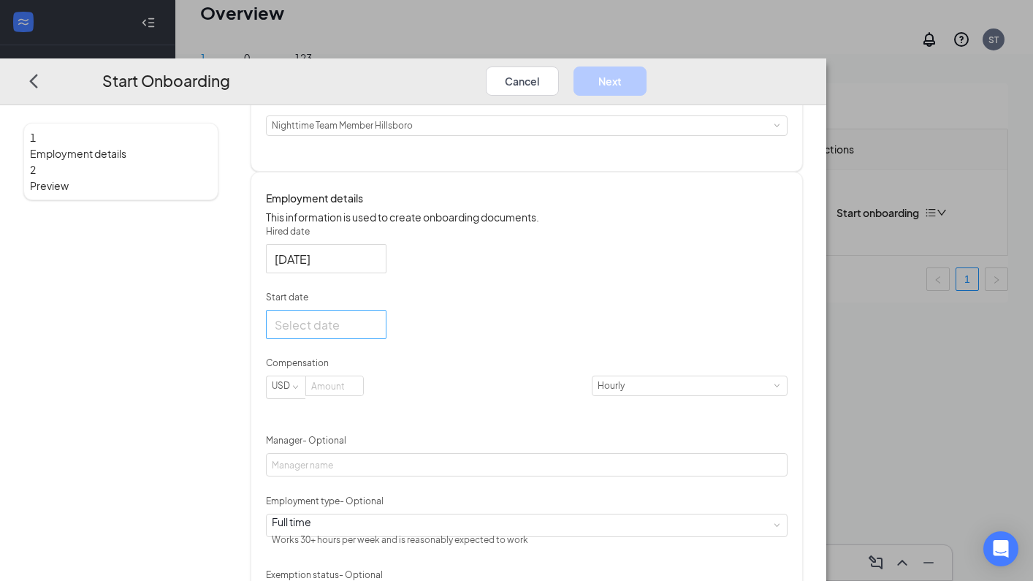
click at [378, 329] on div at bounding box center [326, 324] width 103 height 18
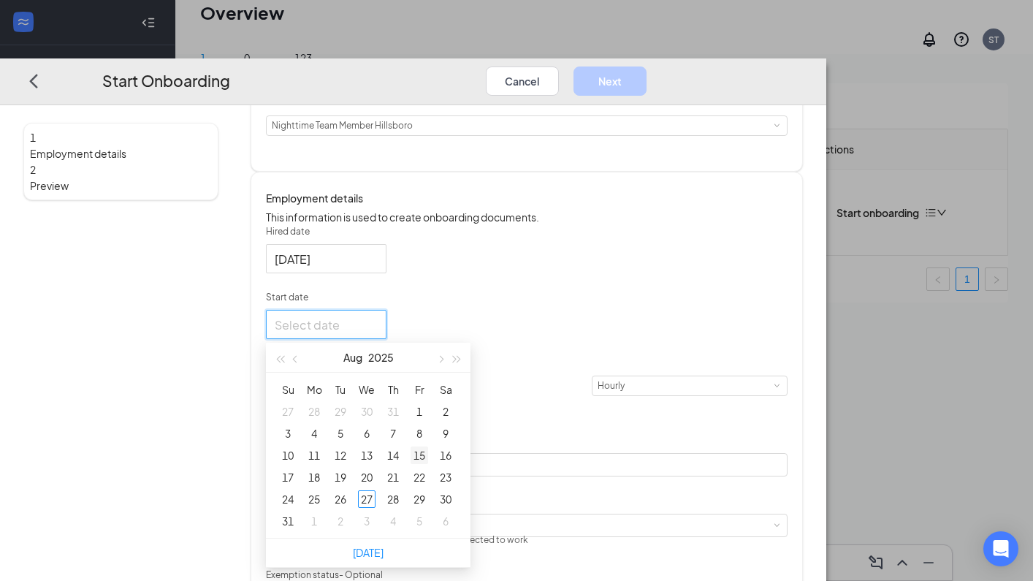
type input "Aug 15, 2025"
type input "Aug 29, 2025"
click at [428, 498] on div "29" at bounding box center [420, 499] width 18 height 18
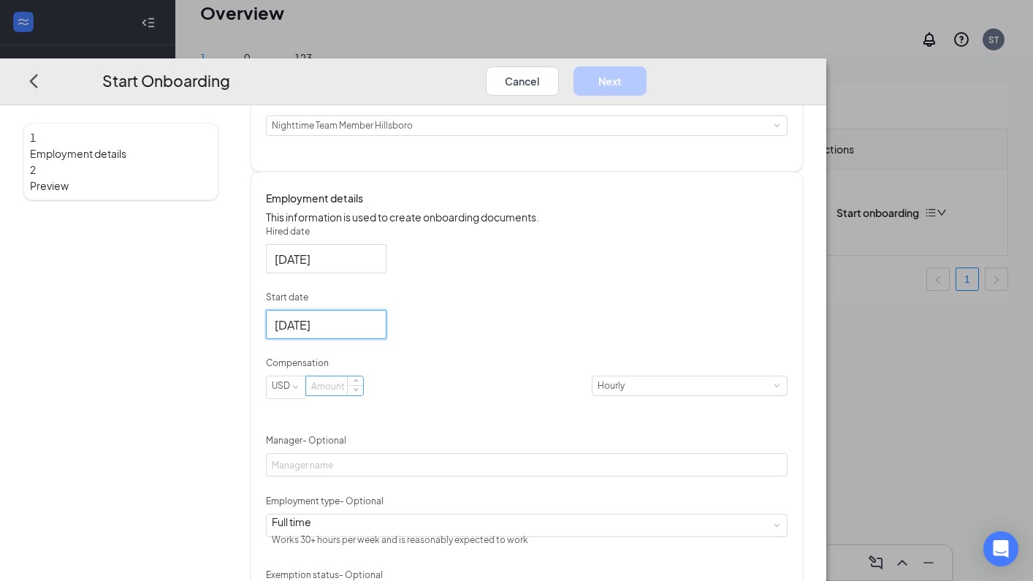
click at [363, 395] on input at bounding box center [334, 385] width 57 height 19
type input "14.5"
click at [719, 368] on div "Hired date Aug 27, 2025 Start date Aug 29, 2025 Aug 2025 Su Mo Tu We Th Fr Sa 2…" at bounding box center [527, 448] width 522 height 446
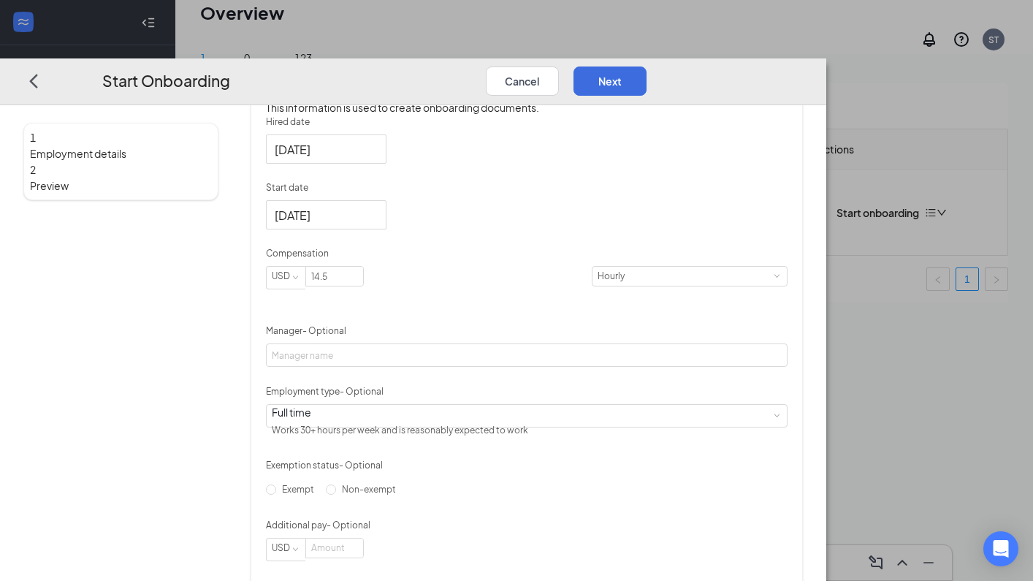
scroll to position [373, 0]
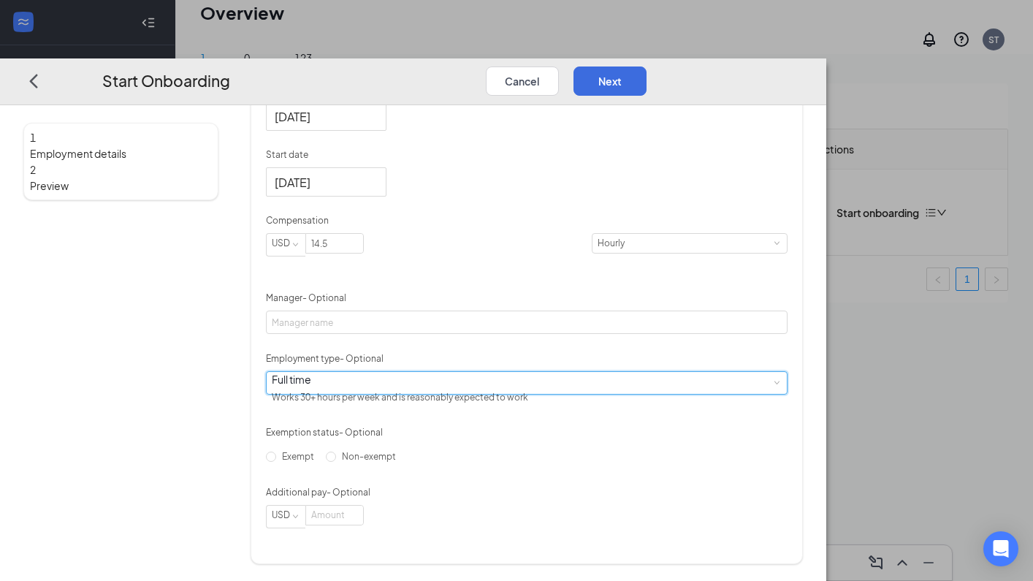
click at [542, 390] on div "Full time Works 30+ hours per week and is reasonably expected to work" at bounding box center [527, 382] width 510 height 22
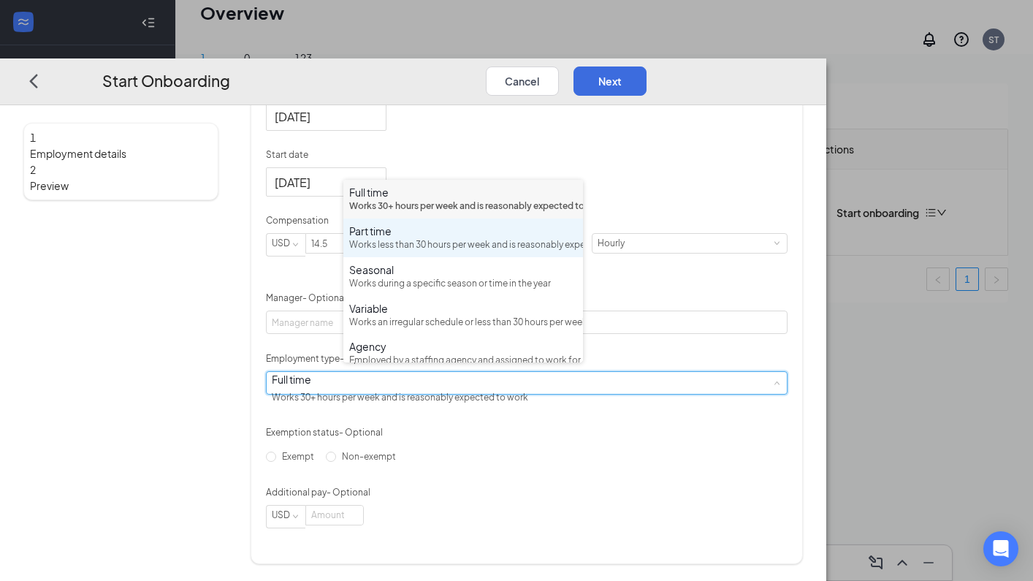
click at [435, 252] on div "Works less than 30 hours per week and is reasonably expected to work" at bounding box center [463, 245] width 228 height 14
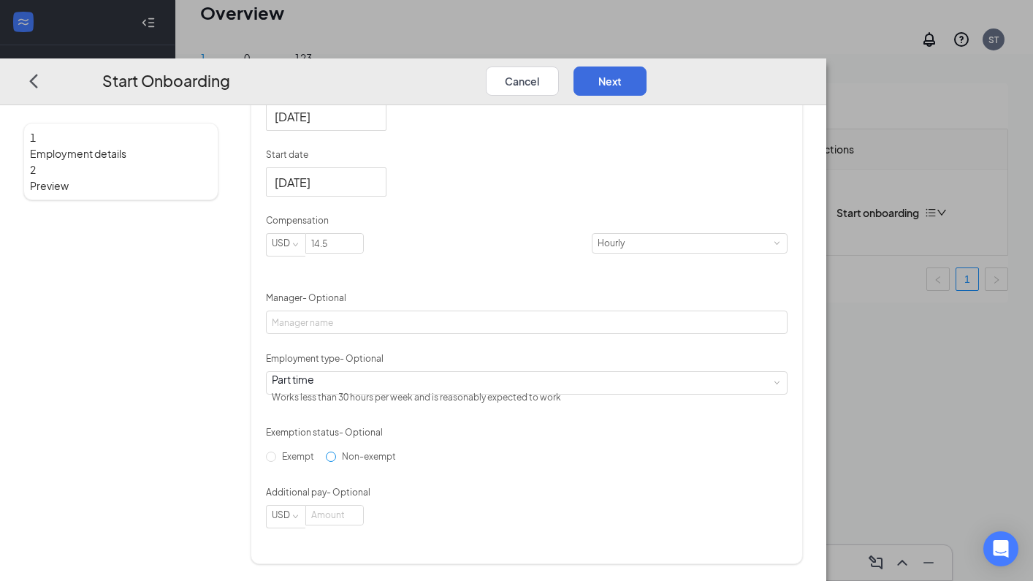
click at [336, 461] on input "Non-exempt" at bounding box center [331, 456] width 10 height 10
radio input "true"
click at [647, 66] on button "Next" at bounding box center [610, 80] width 73 height 29
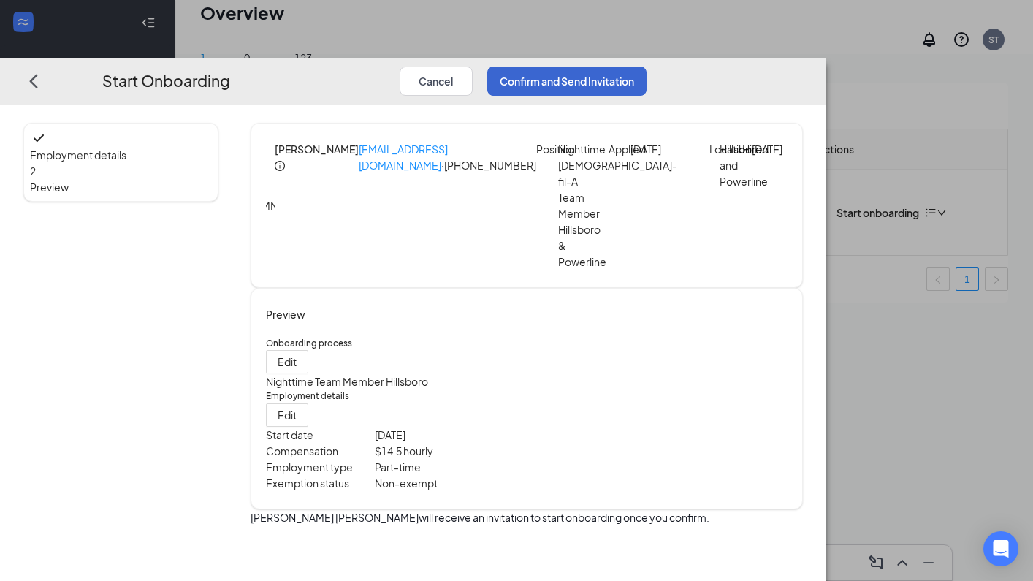
scroll to position [0, 0]
click at [647, 66] on button "Confirm and Send Invitation" at bounding box center [566, 80] width 159 height 29
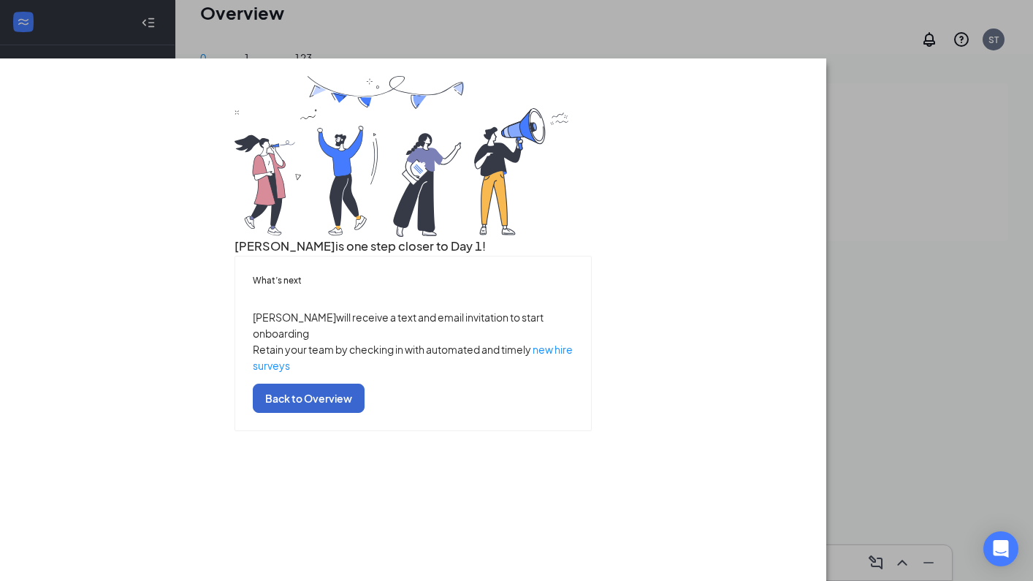
click at [365, 412] on button "Back to Overview" at bounding box center [309, 397] width 112 height 29
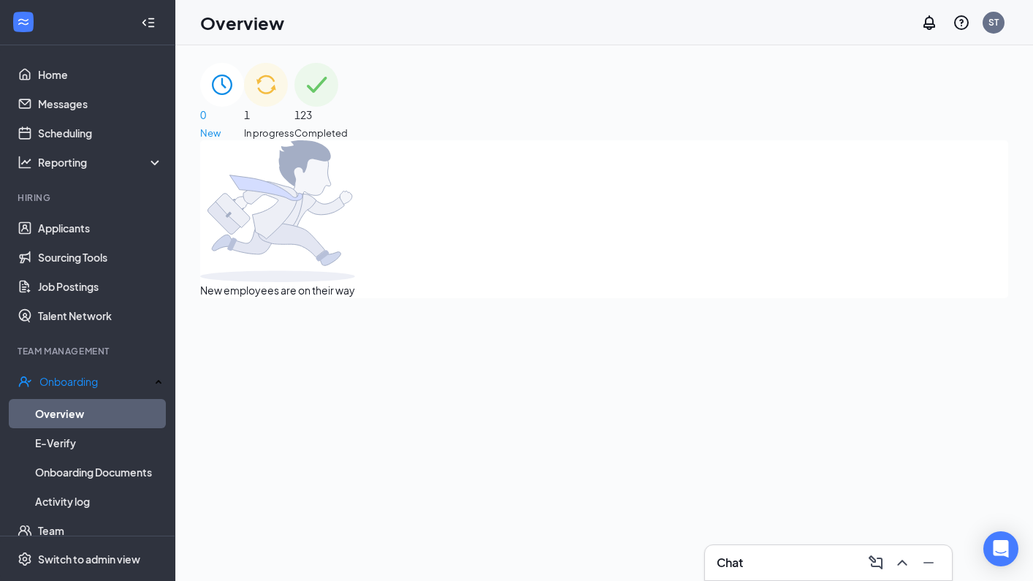
click at [295, 118] on div "1 In progress" at bounding box center [269, 101] width 50 height 77
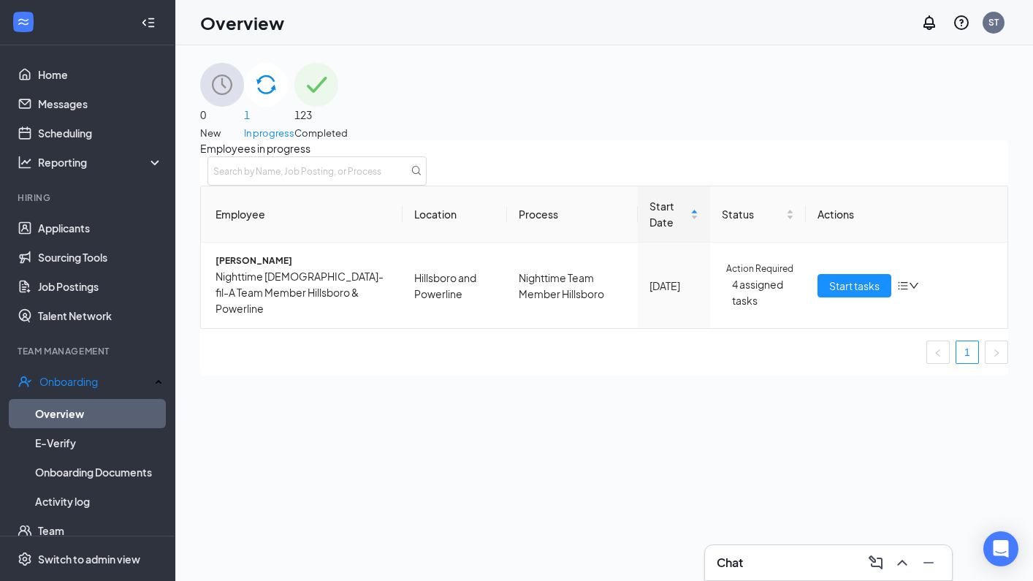
click at [773, 563] on div "Chat" at bounding box center [829, 562] width 224 height 23
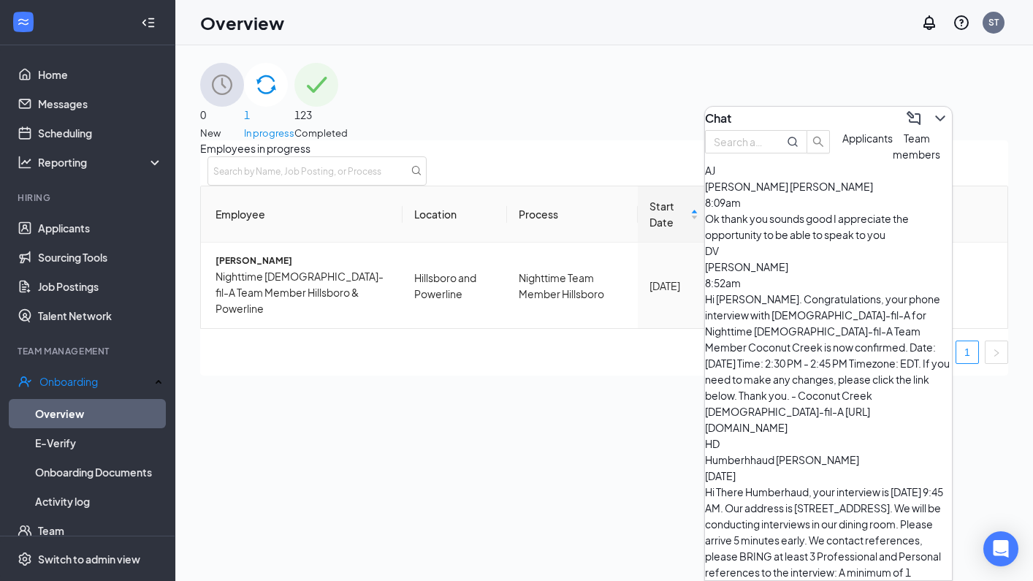
click at [893, 161] on span "Team members" at bounding box center [917, 146] width 48 height 29
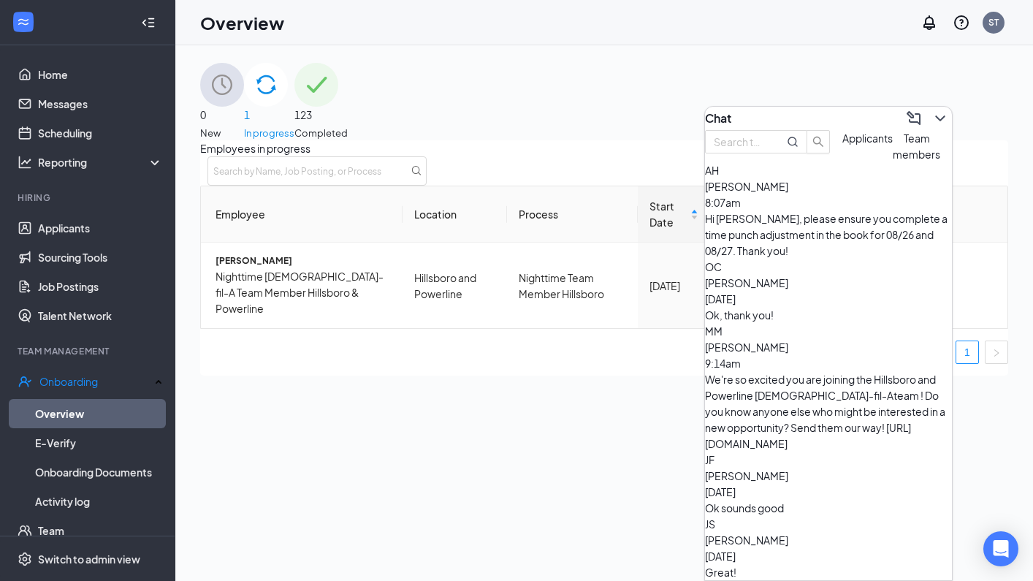
click at [819, 371] on div "We're so excited you are joining the Hillsboro and Powerline Chick-fil-Ateam ! …" at bounding box center [828, 411] width 247 height 80
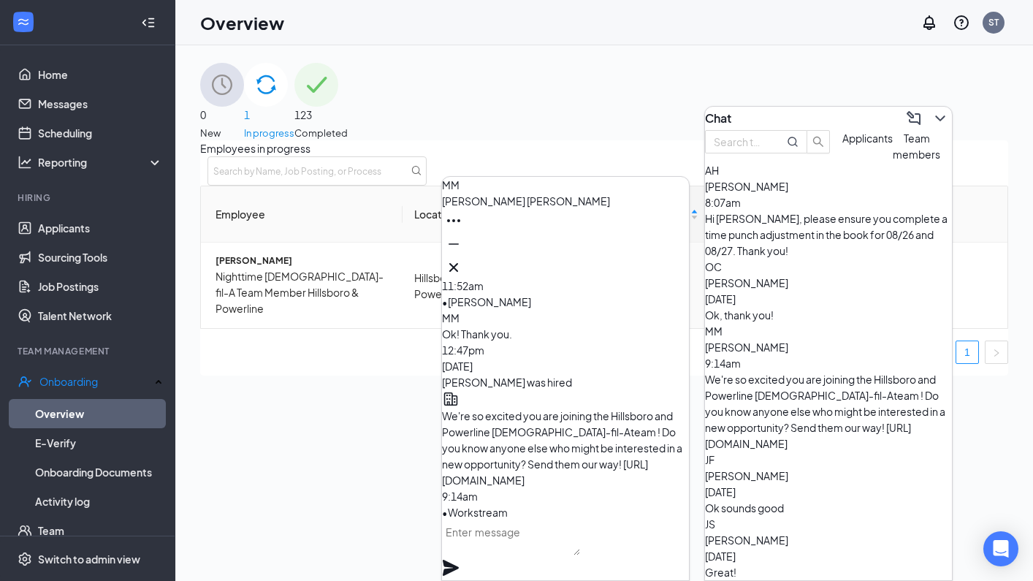
click at [563, 553] on textarea at bounding box center [511, 537] width 138 height 35
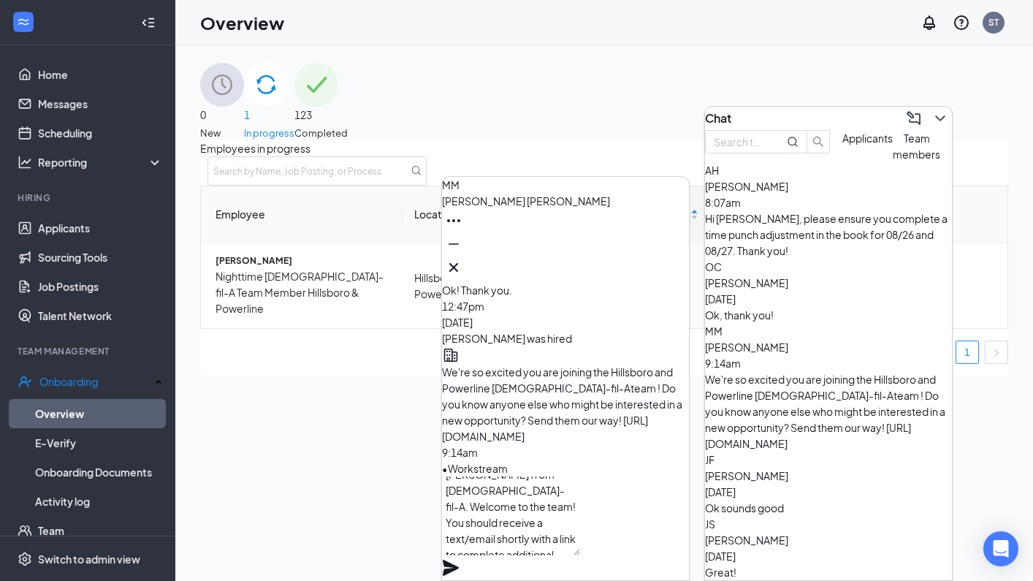
scroll to position [45, 0]
type textarea "Hi Morgan, this is Samantha from Chick-fil-A. Welcome to the team! You should r…"
click at [460, 559] on icon "Plane" at bounding box center [451, 568] width 18 height 18
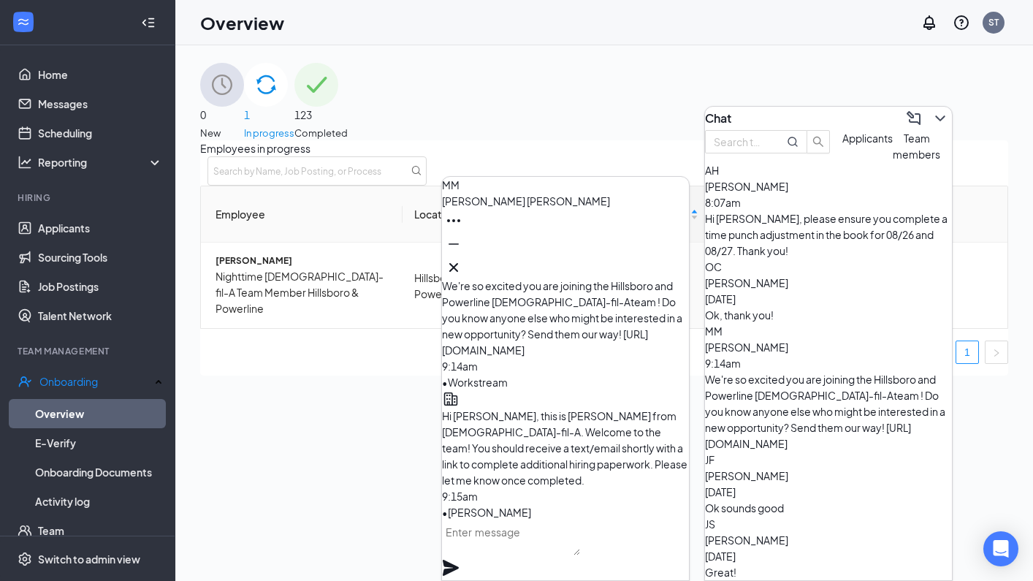
scroll to position [0, 0]
click at [580, 552] on textarea at bounding box center [511, 537] width 138 height 35
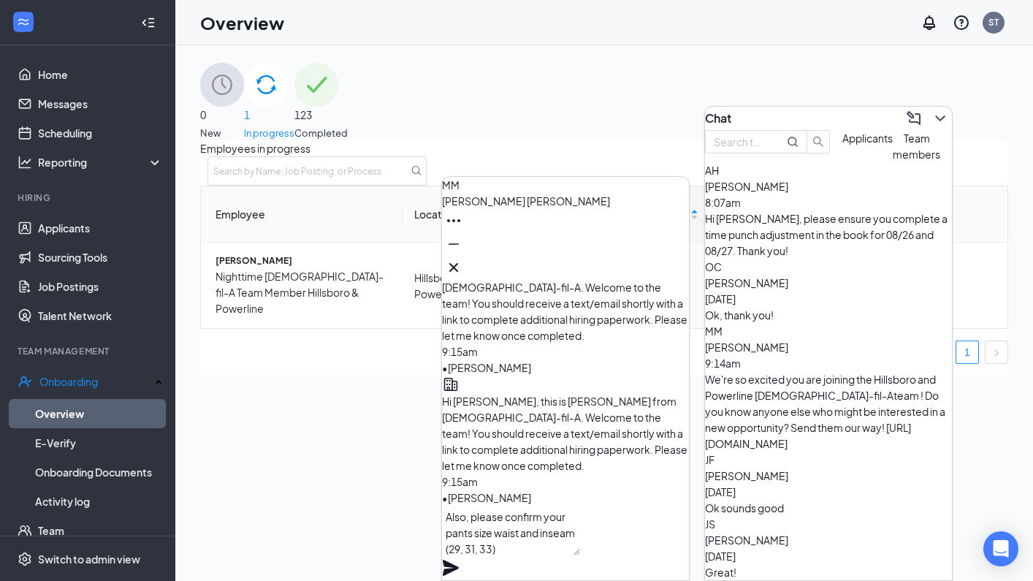
click at [513, 555] on textarea "Also, please confirm your pants size waist and inseam (29, 31, 33)" at bounding box center [511, 531] width 138 height 50
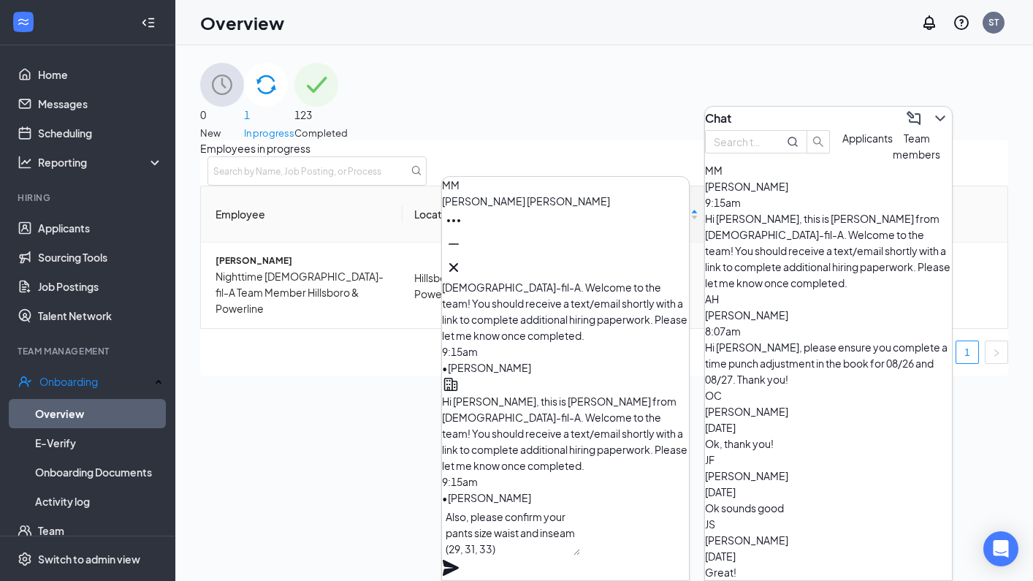
click at [580, 554] on textarea "Also, please confirm your pants size waist and inseam (29, 31, 33)" at bounding box center [511, 531] width 138 height 50
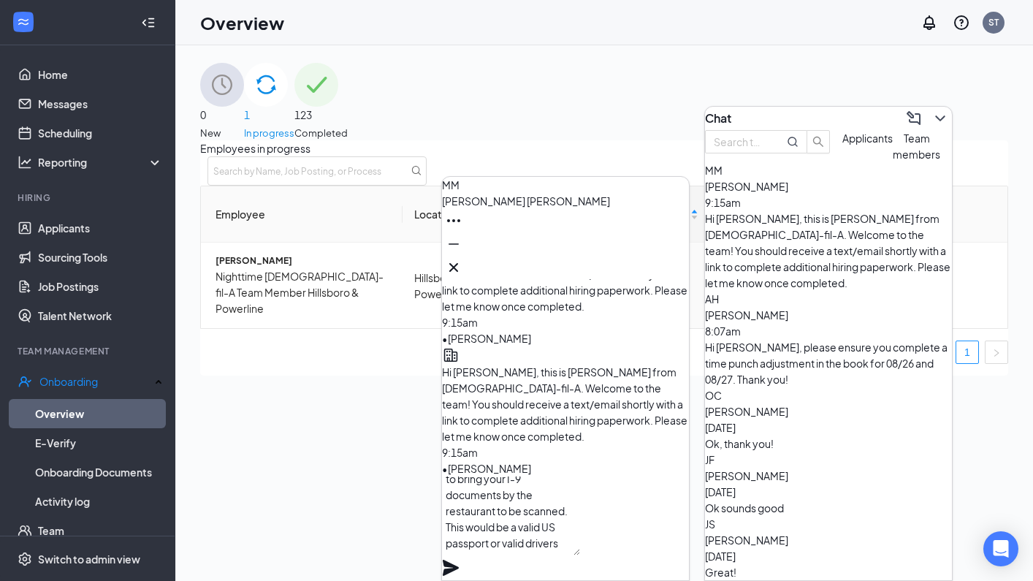
scroll to position [88, 0]
type textarea "Also, please confirm your pants size waist and inseam (29, 31, 33) and let me k…"
click at [459, 560] on icon "Plane" at bounding box center [451, 568] width 16 height 16
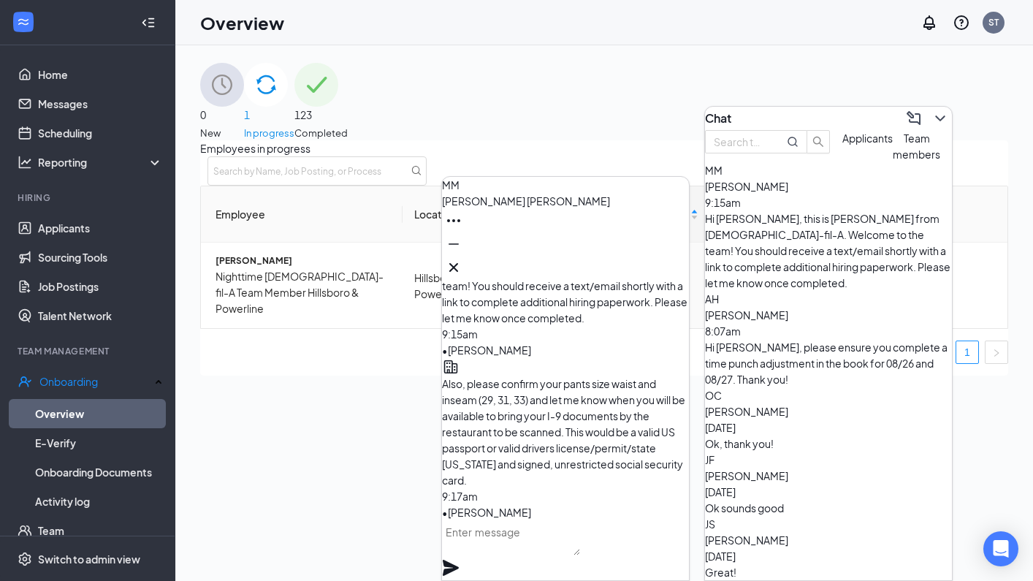
scroll to position [0, 0]
click at [463, 259] on icon "Cross" at bounding box center [454, 268] width 18 height 18
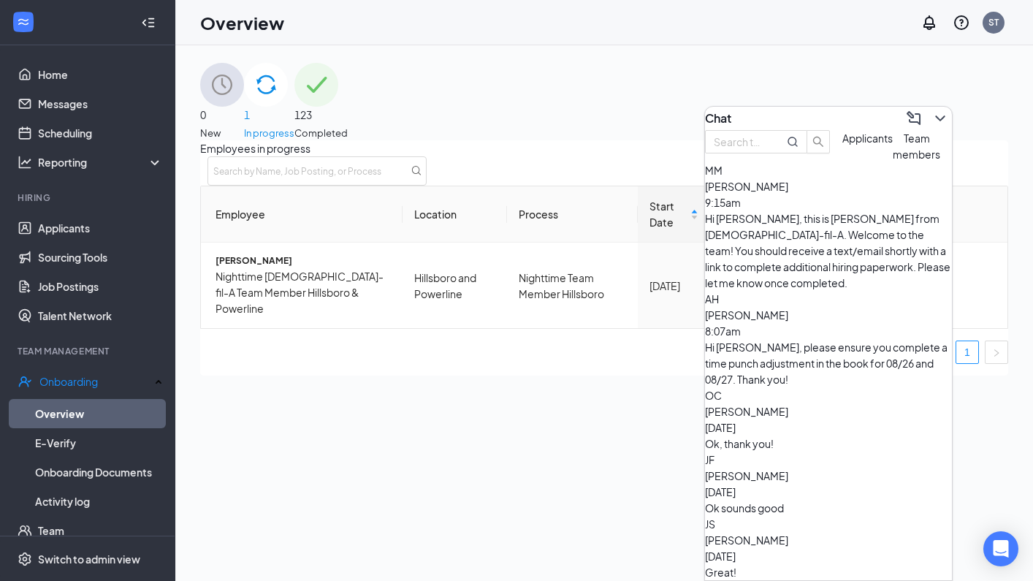
click at [932, 110] on icon "ChevronDown" at bounding box center [941, 119] width 18 height 18
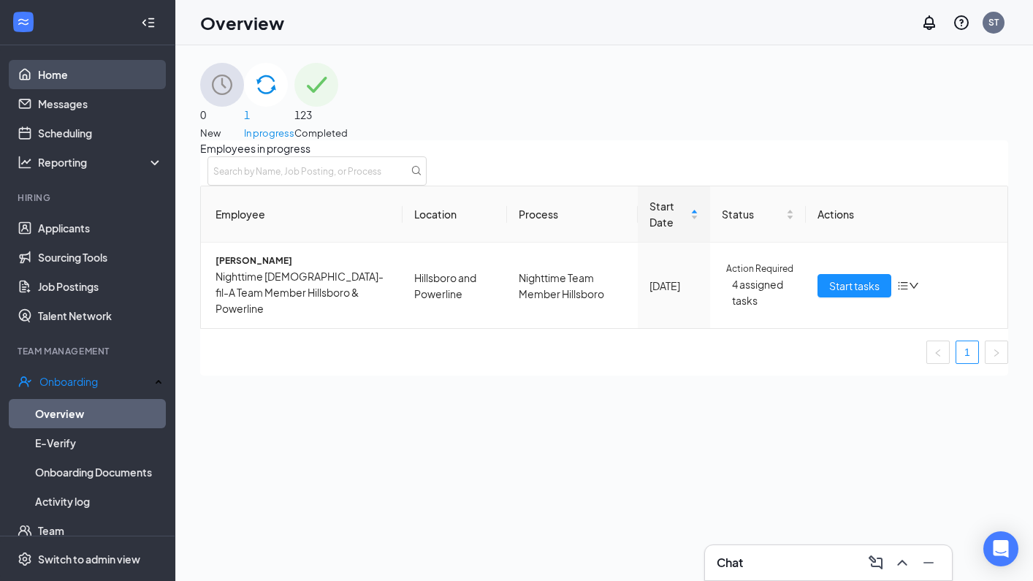
click at [73, 77] on link "Home" at bounding box center [100, 74] width 125 height 29
